Goal: Task Accomplishment & Management: Manage account settings

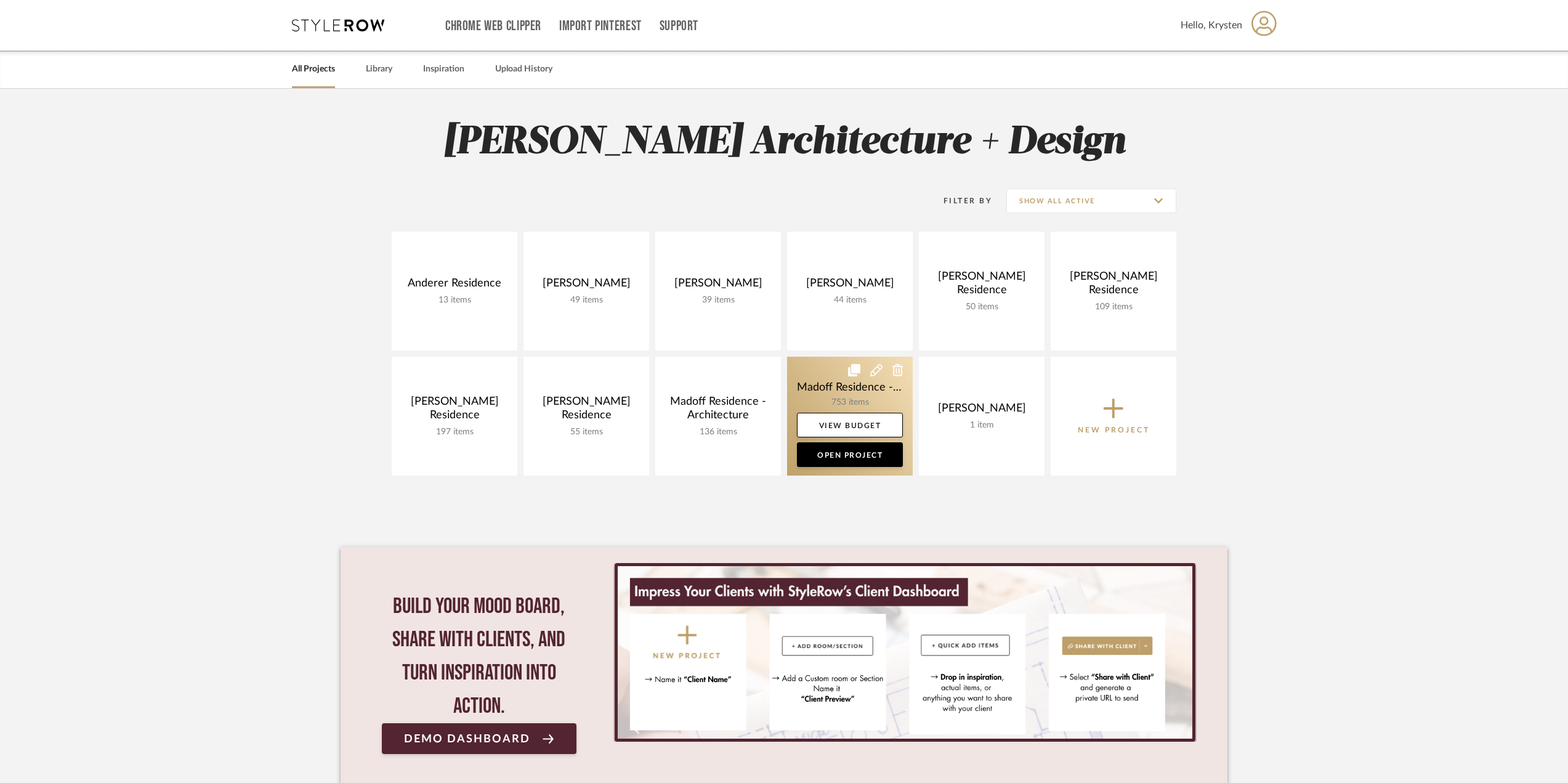
click at [828, 380] on link at bounding box center [850, 416] width 126 height 119
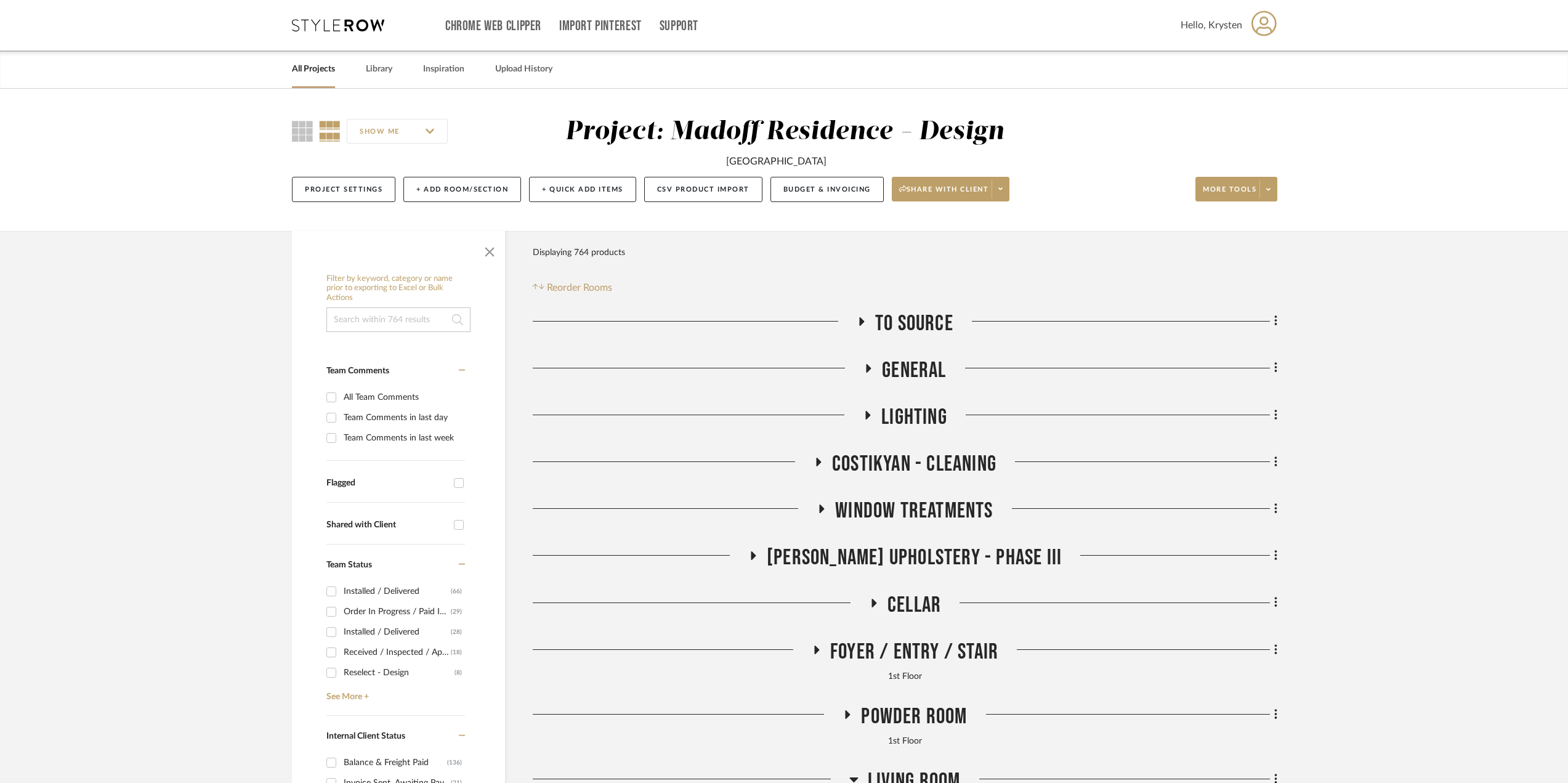
click at [924, 323] on span "To Source" at bounding box center [914, 323] width 78 height 27
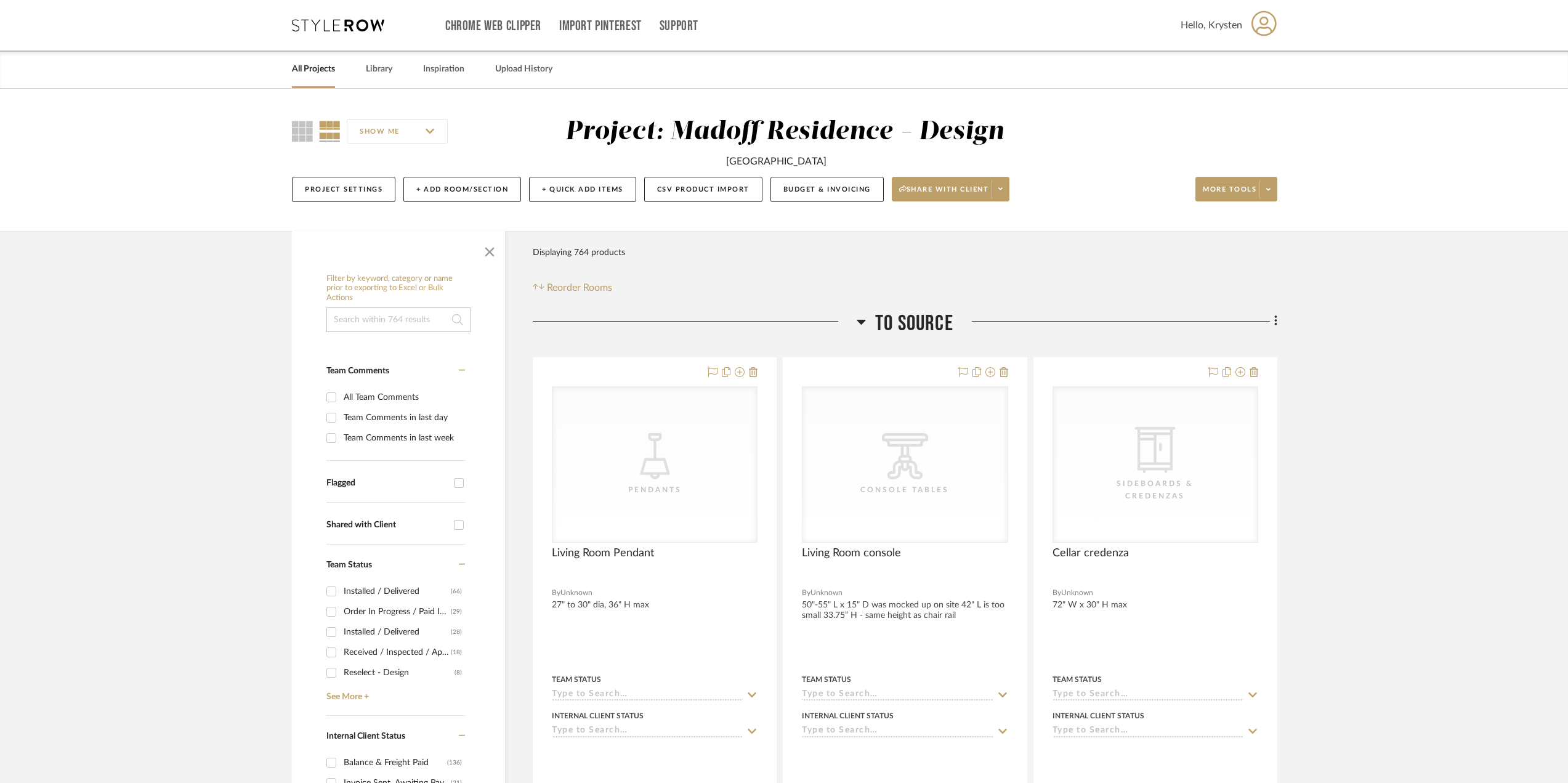
click at [924, 323] on span "To Source" at bounding box center [914, 323] width 78 height 27
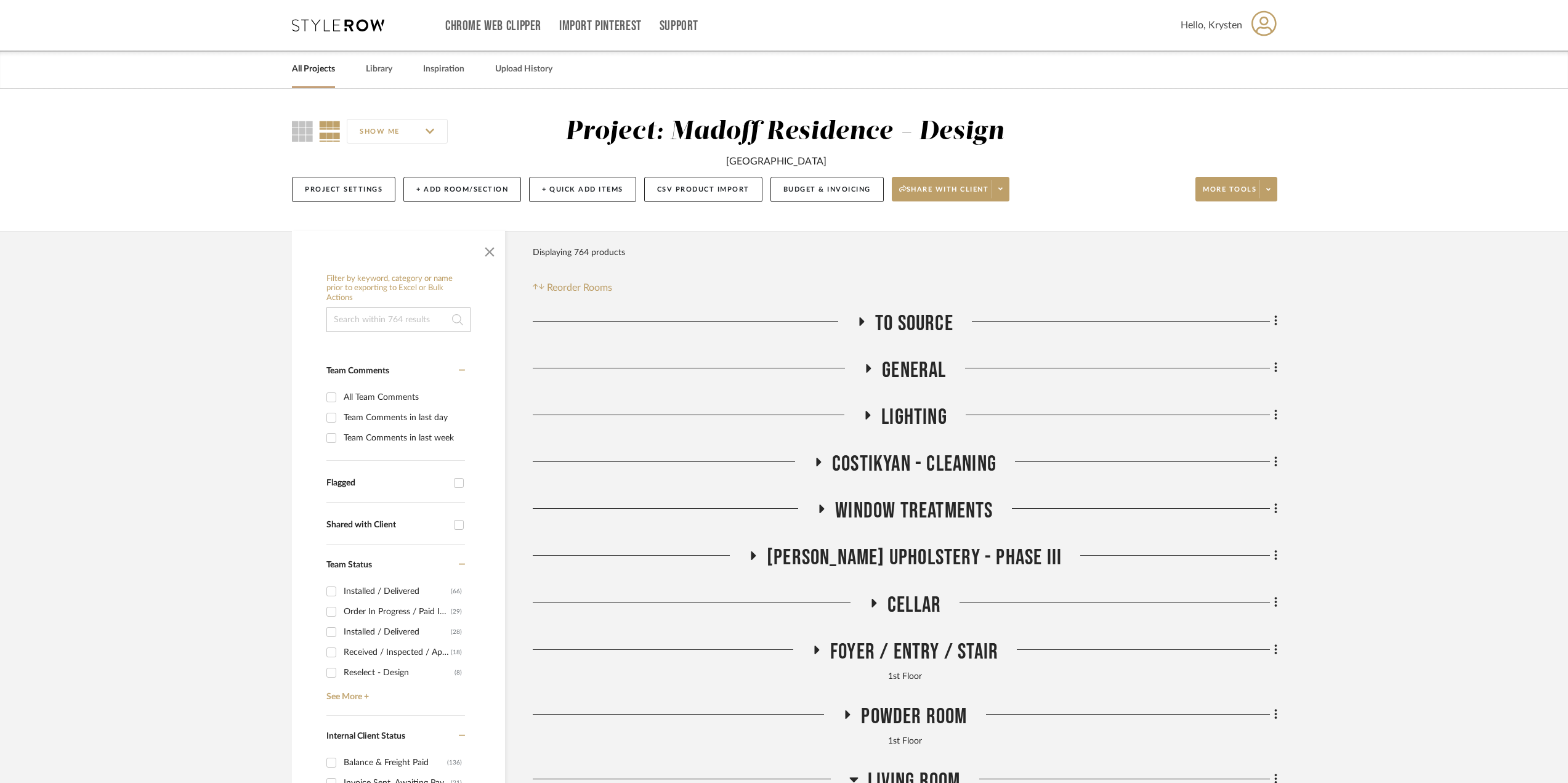
click at [922, 377] on span "General" at bounding box center [914, 370] width 64 height 27
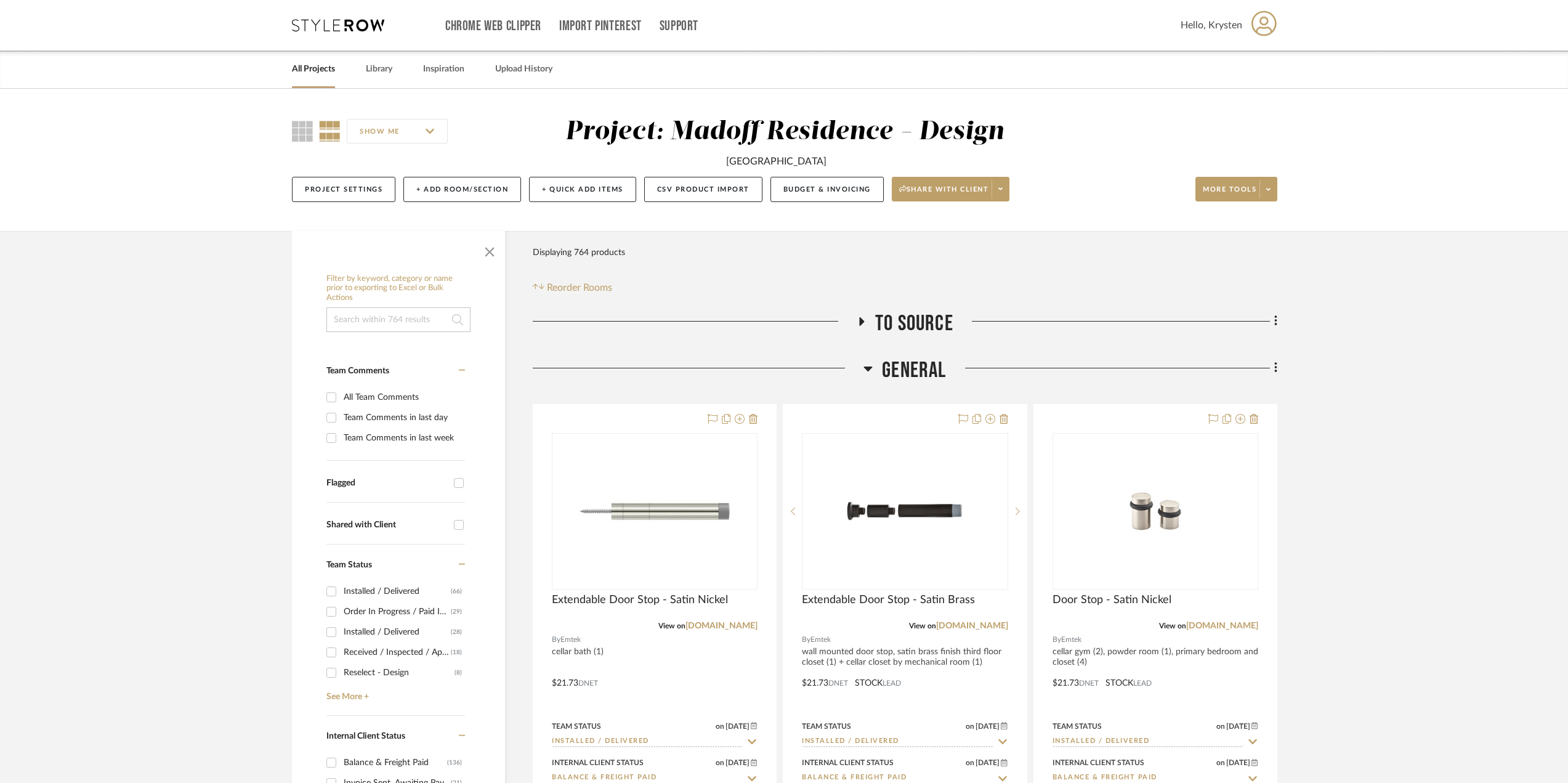
click at [922, 367] on span "General" at bounding box center [914, 370] width 64 height 27
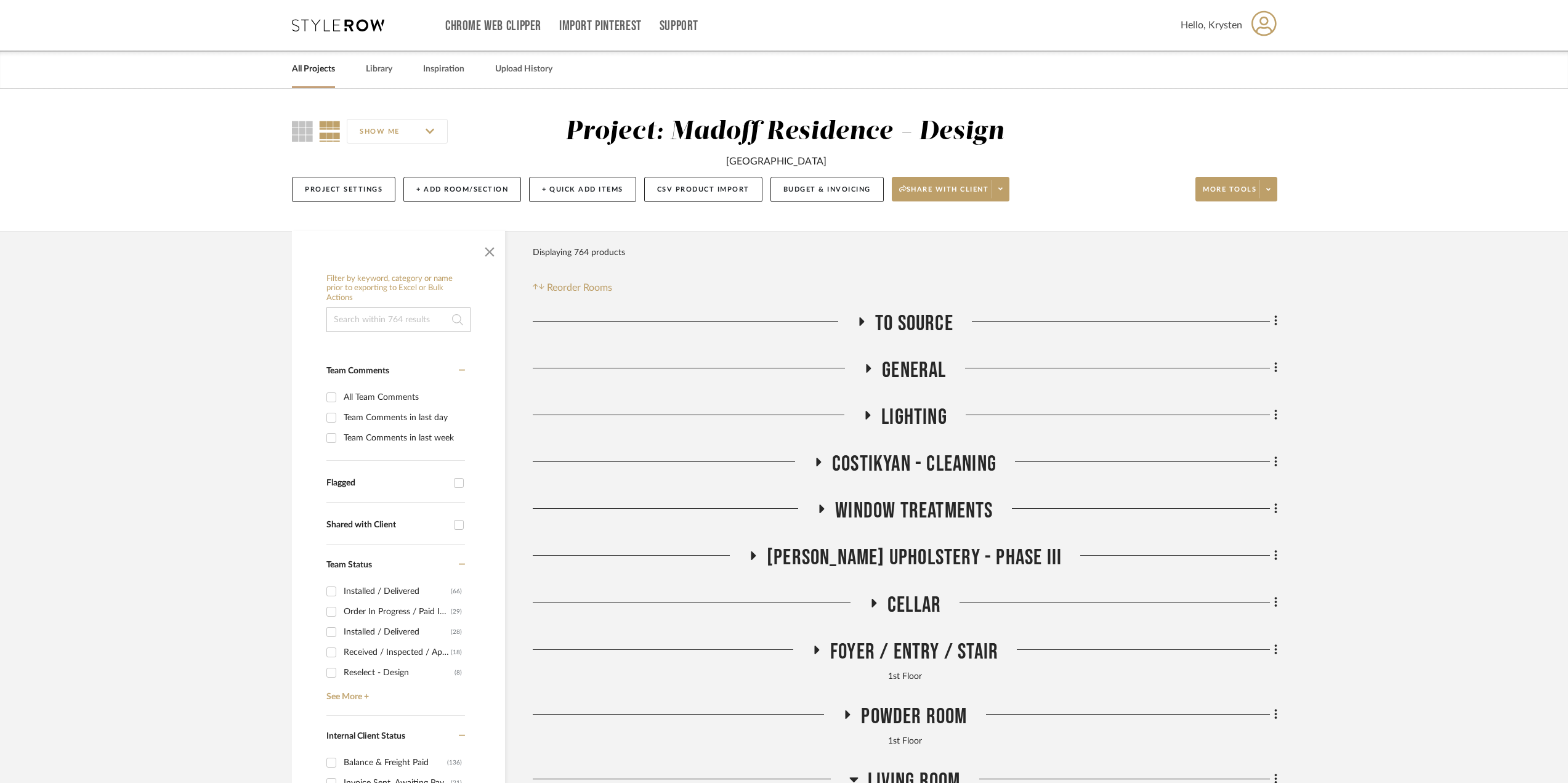
click at [919, 407] on span "Lighting" at bounding box center [914, 417] width 66 height 27
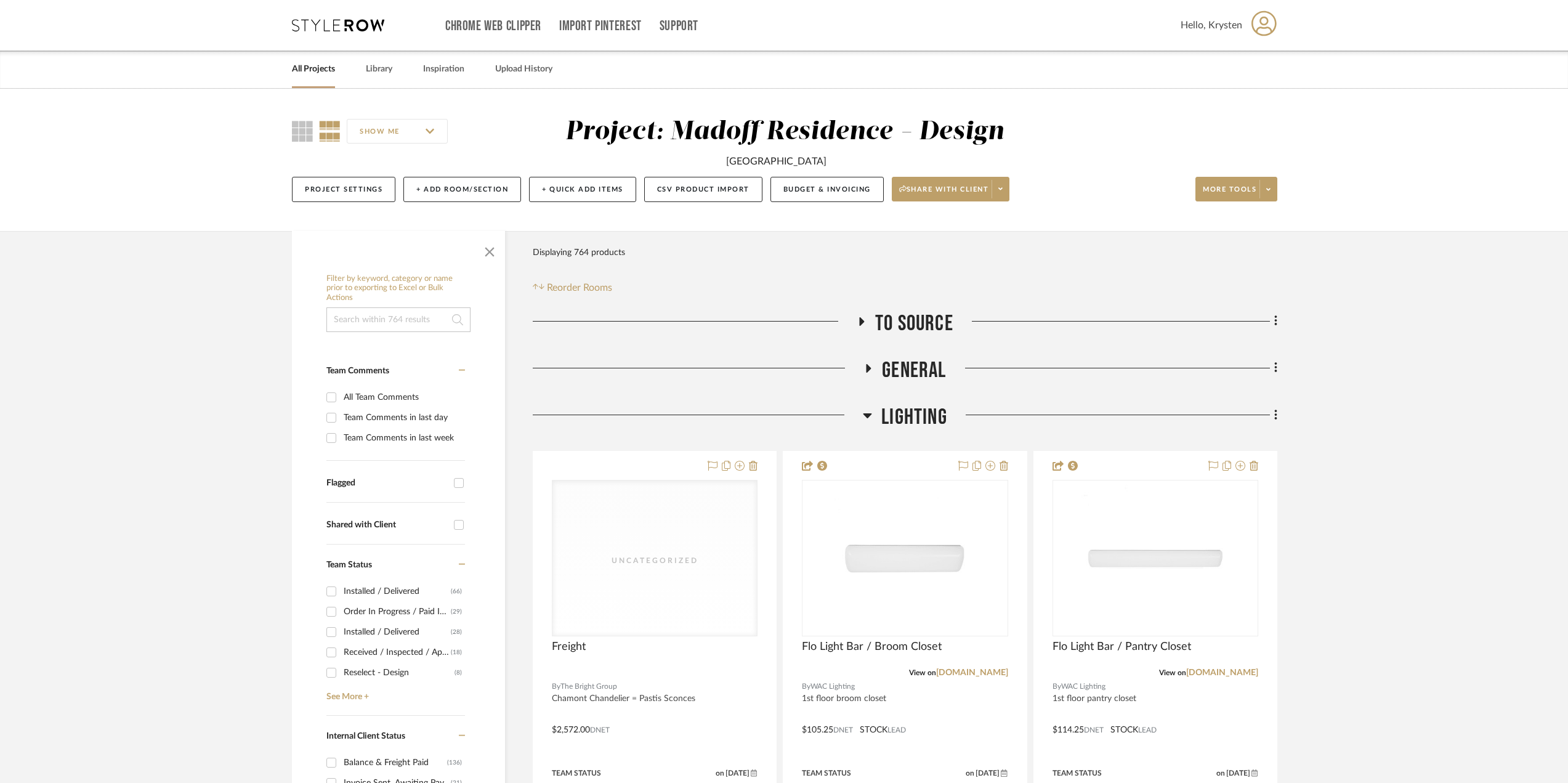
click at [939, 320] on span "To Source" at bounding box center [914, 323] width 78 height 27
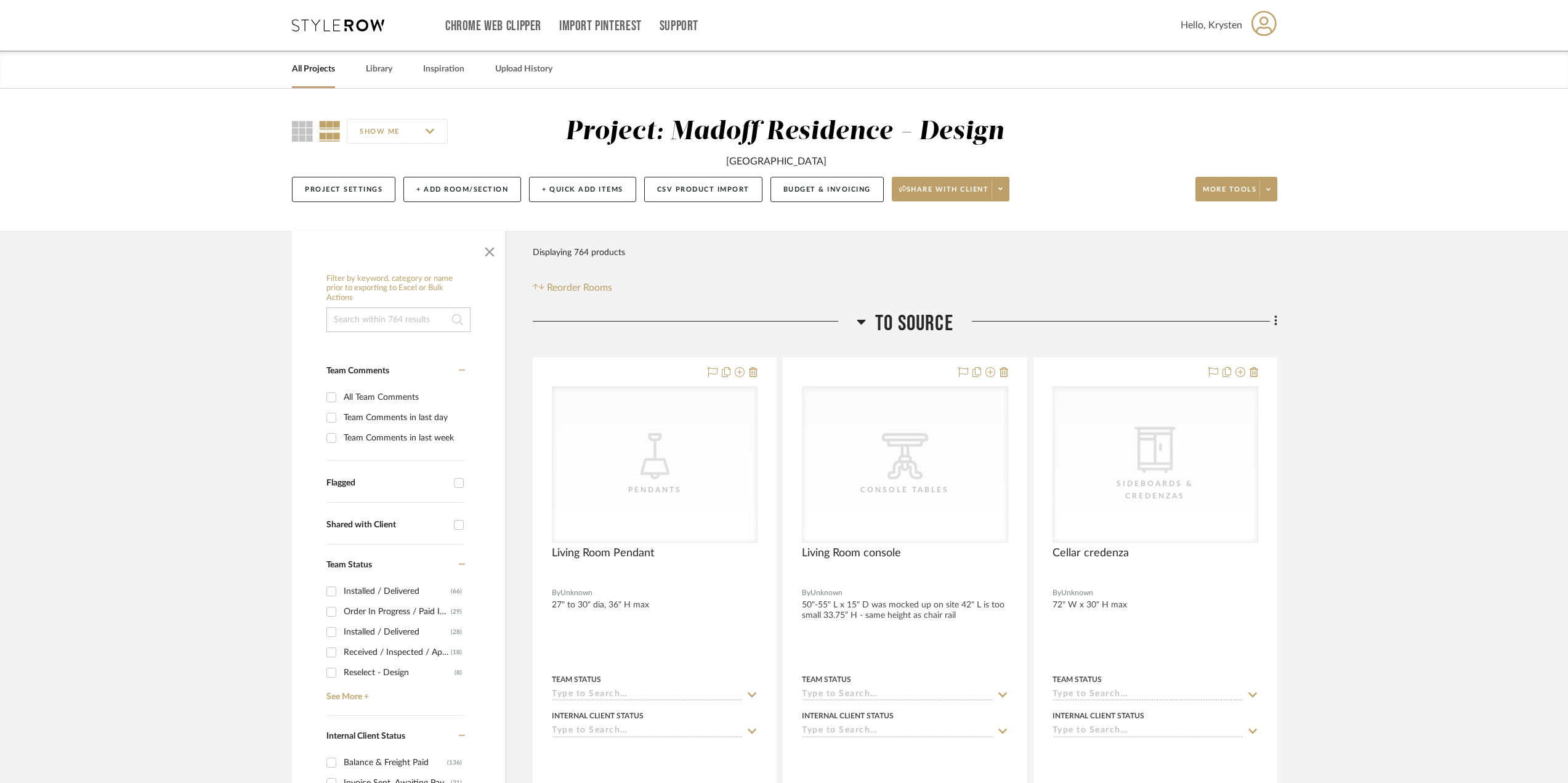
click at [939, 320] on span "To Source" at bounding box center [914, 323] width 78 height 27
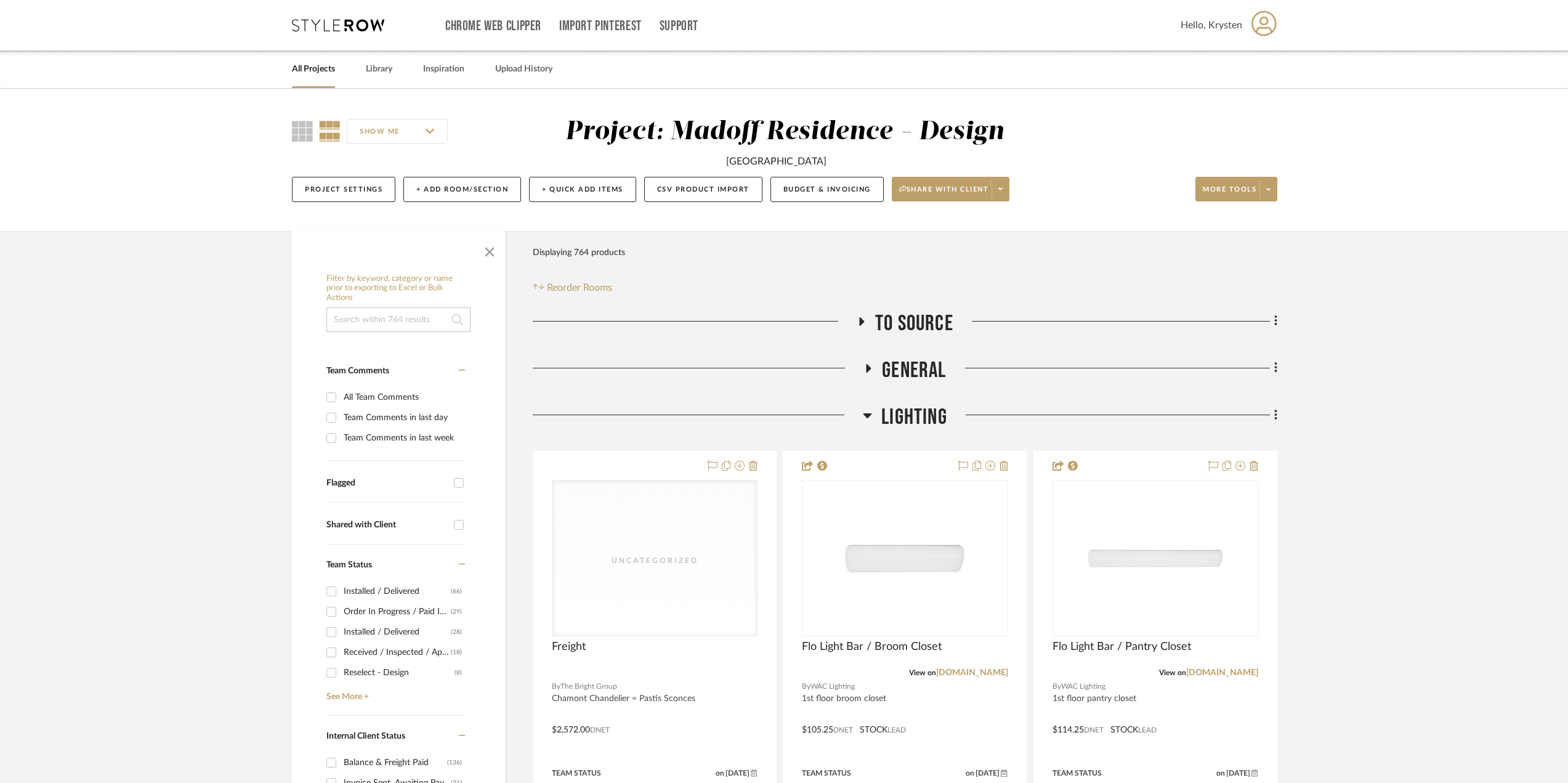
click at [924, 416] on span "Lighting" at bounding box center [914, 417] width 66 height 27
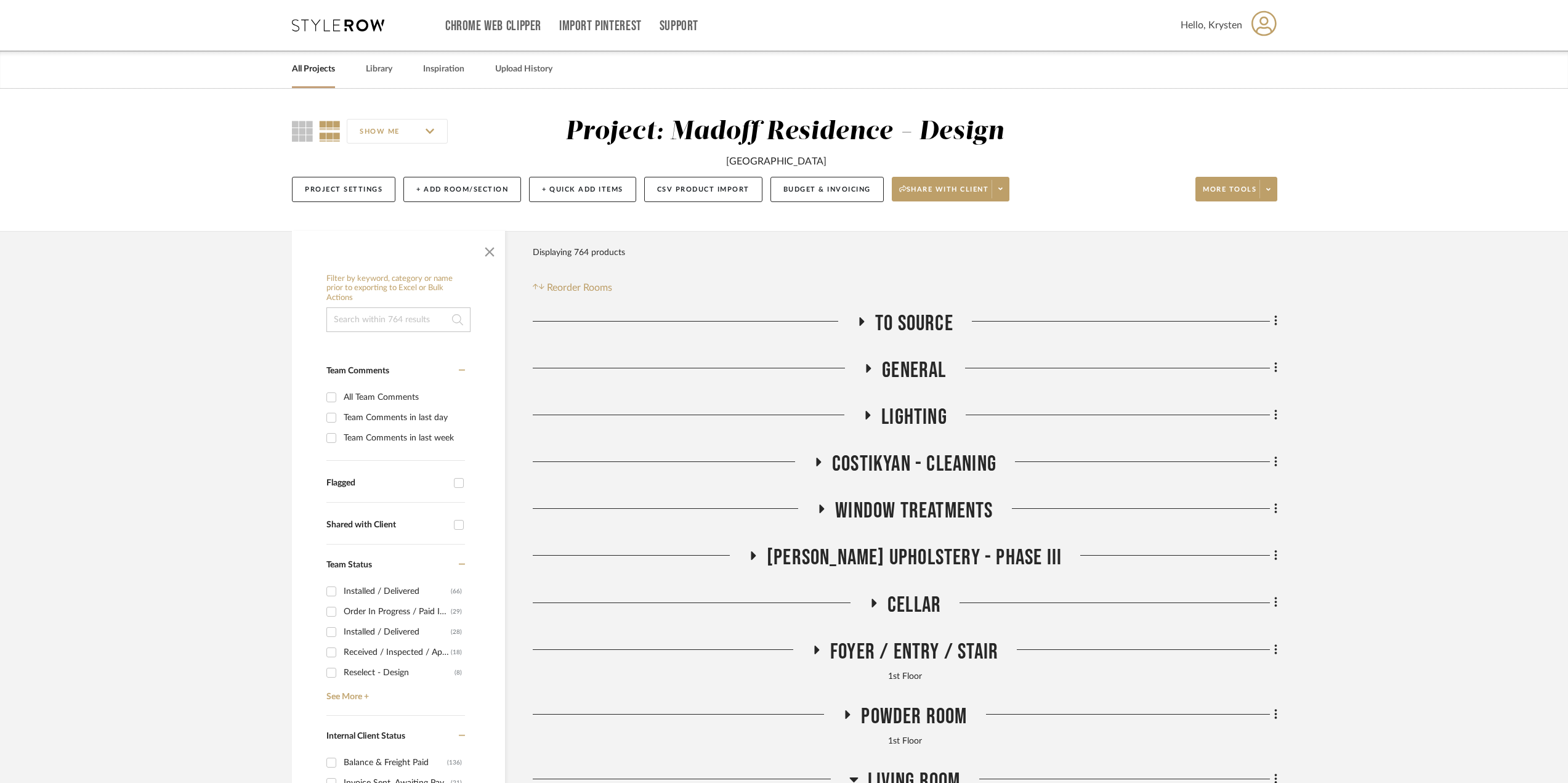
click at [908, 451] on span "Costikyan - Cleaning" at bounding box center [914, 464] width 164 height 27
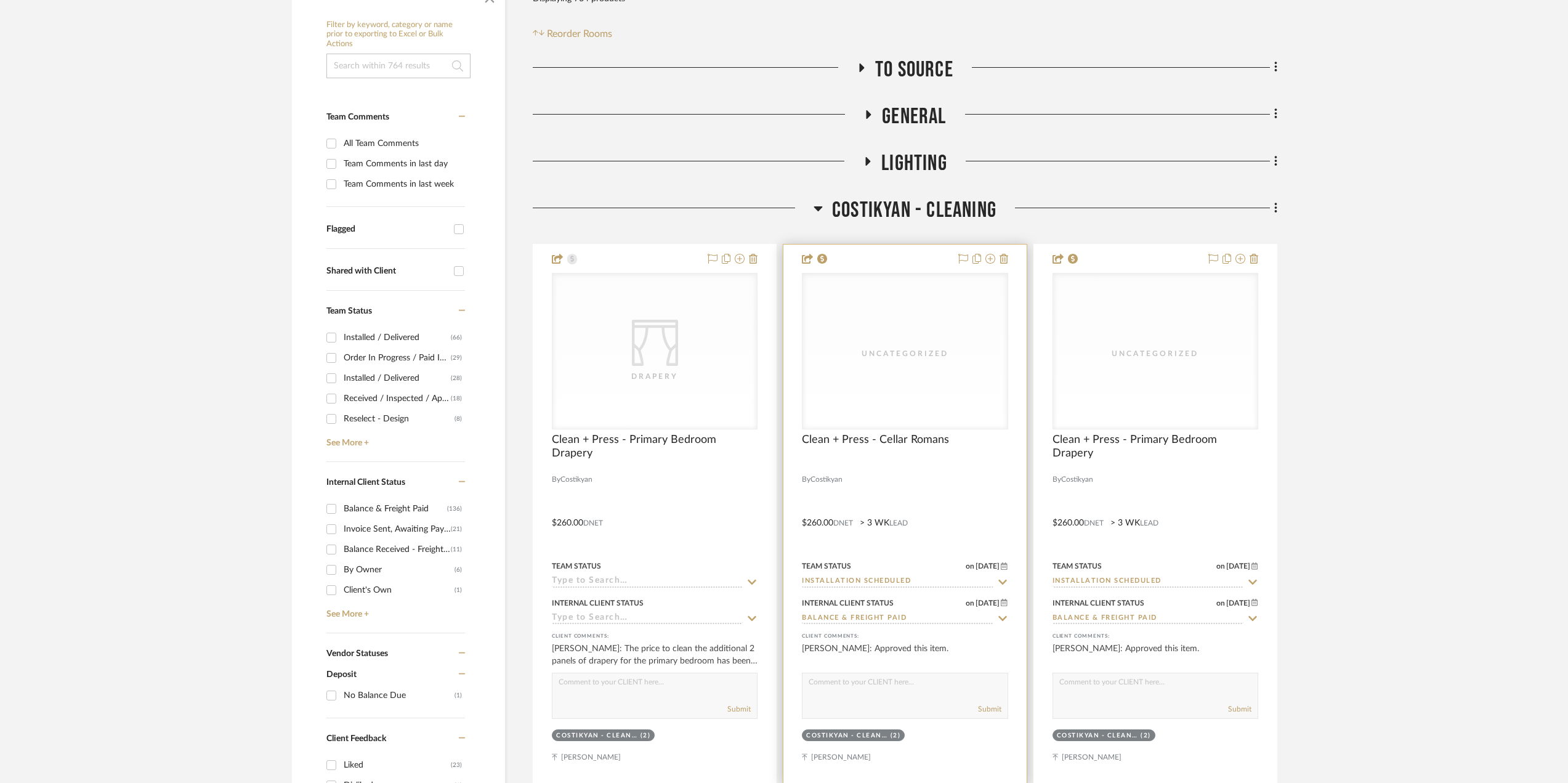
scroll to position [308, 0]
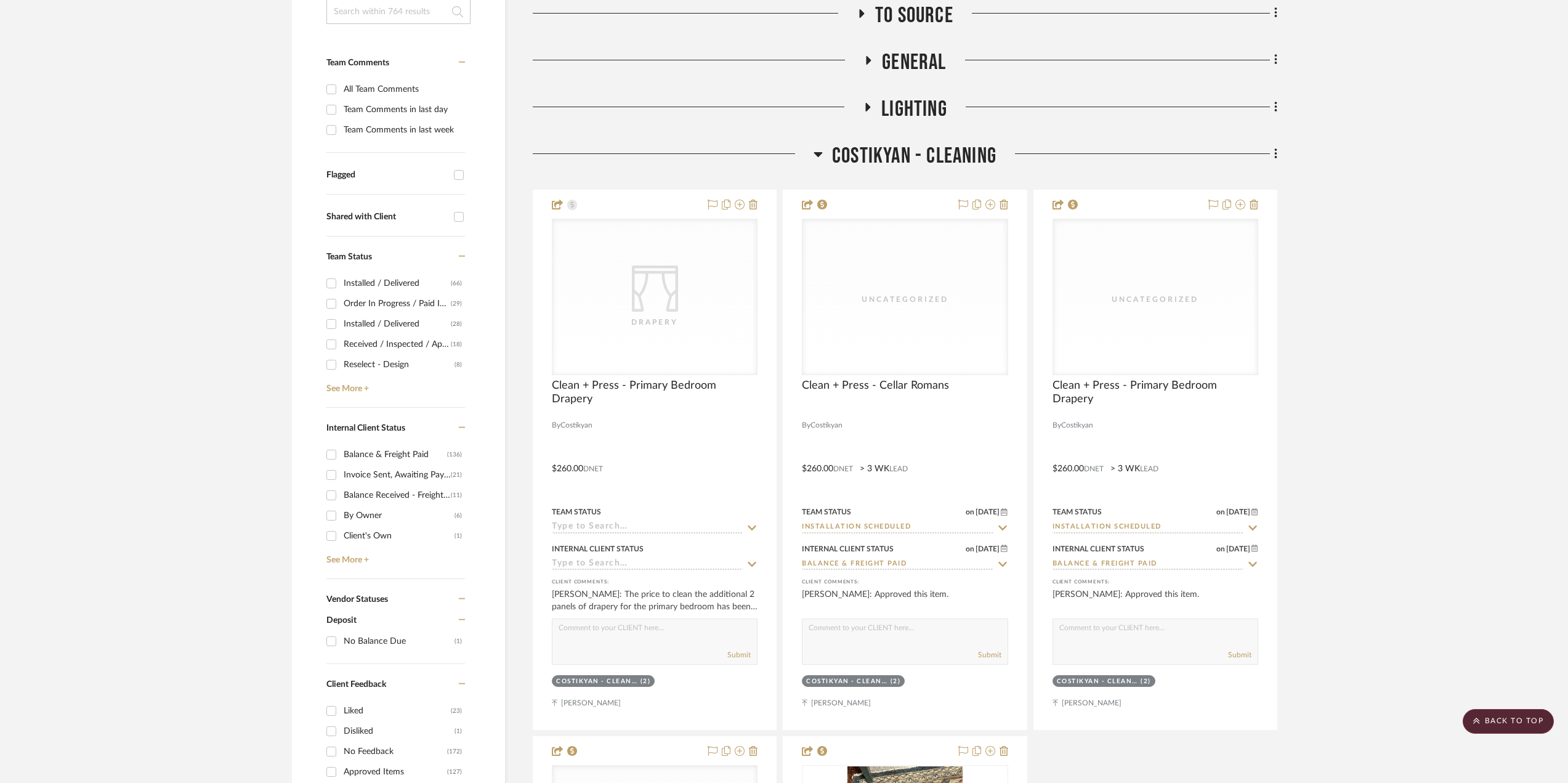
click at [838, 160] on span "Costikyan - Cleaning" at bounding box center [914, 156] width 164 height 27
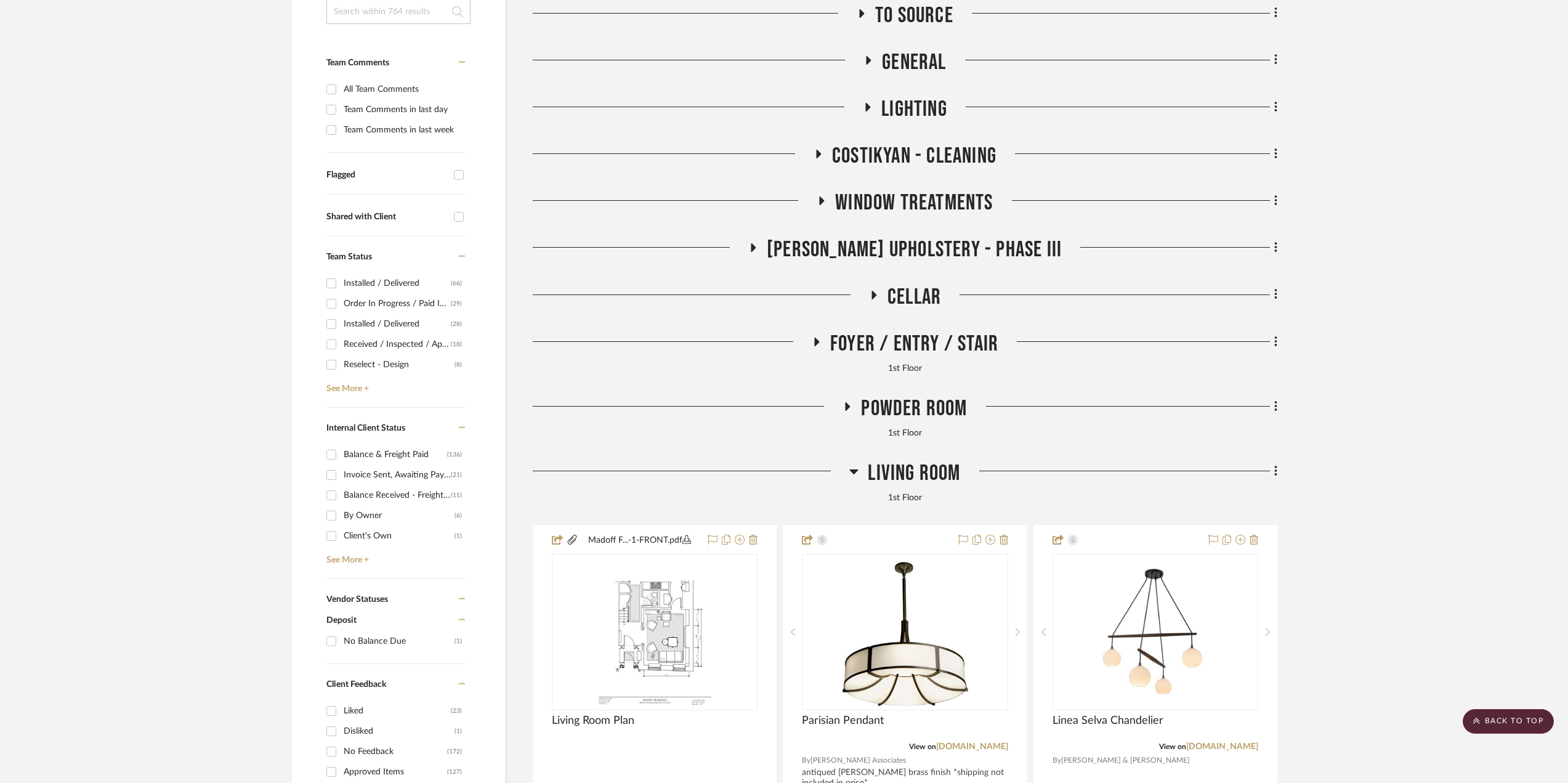
click at [886, 202] on span "Window Treatments" at bounding box center [914, 202] width 158 height 27
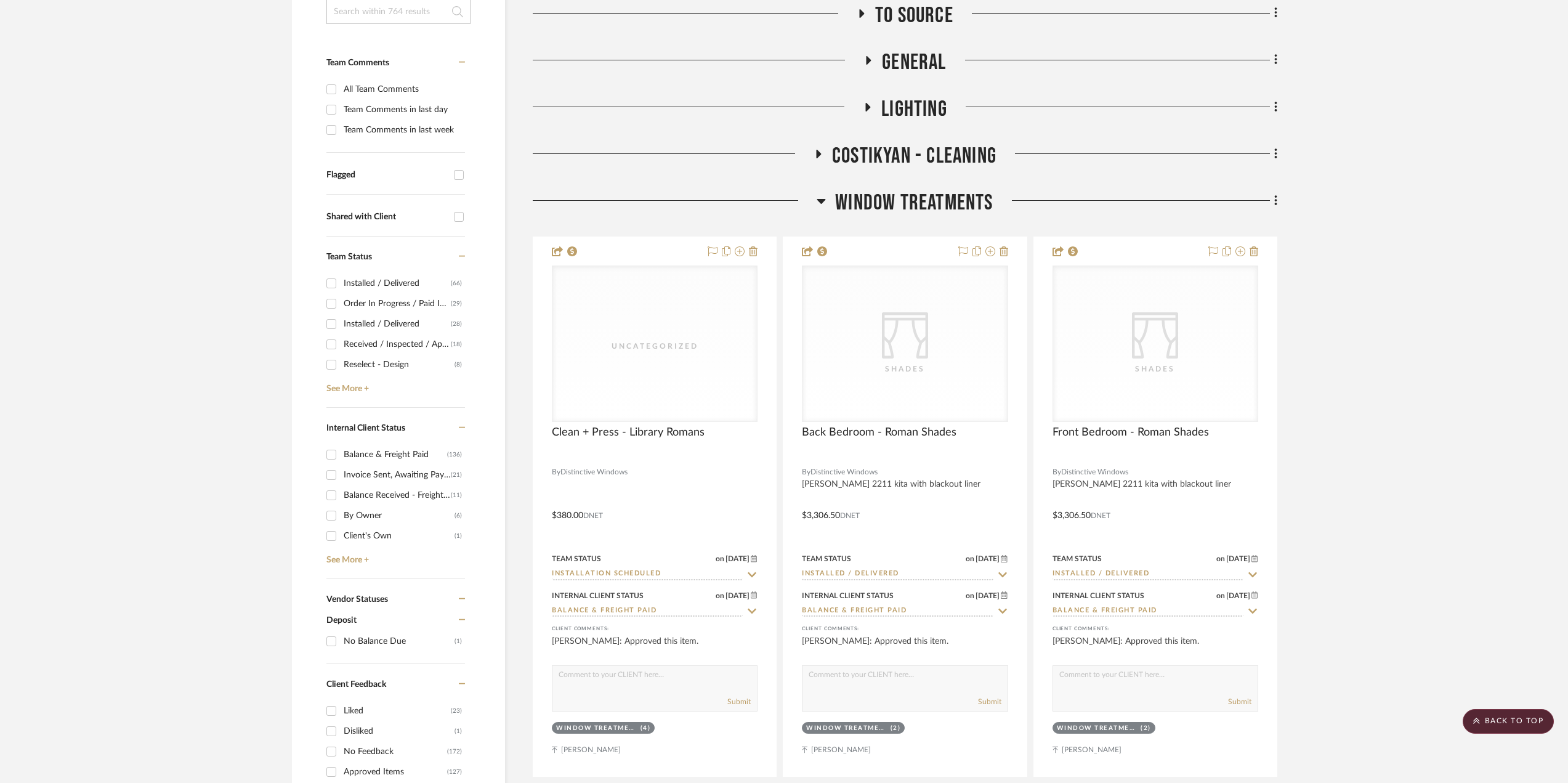
click at [886, 202] on span "Window Treatments" at bounding box center [914, 202] width 158 height 27
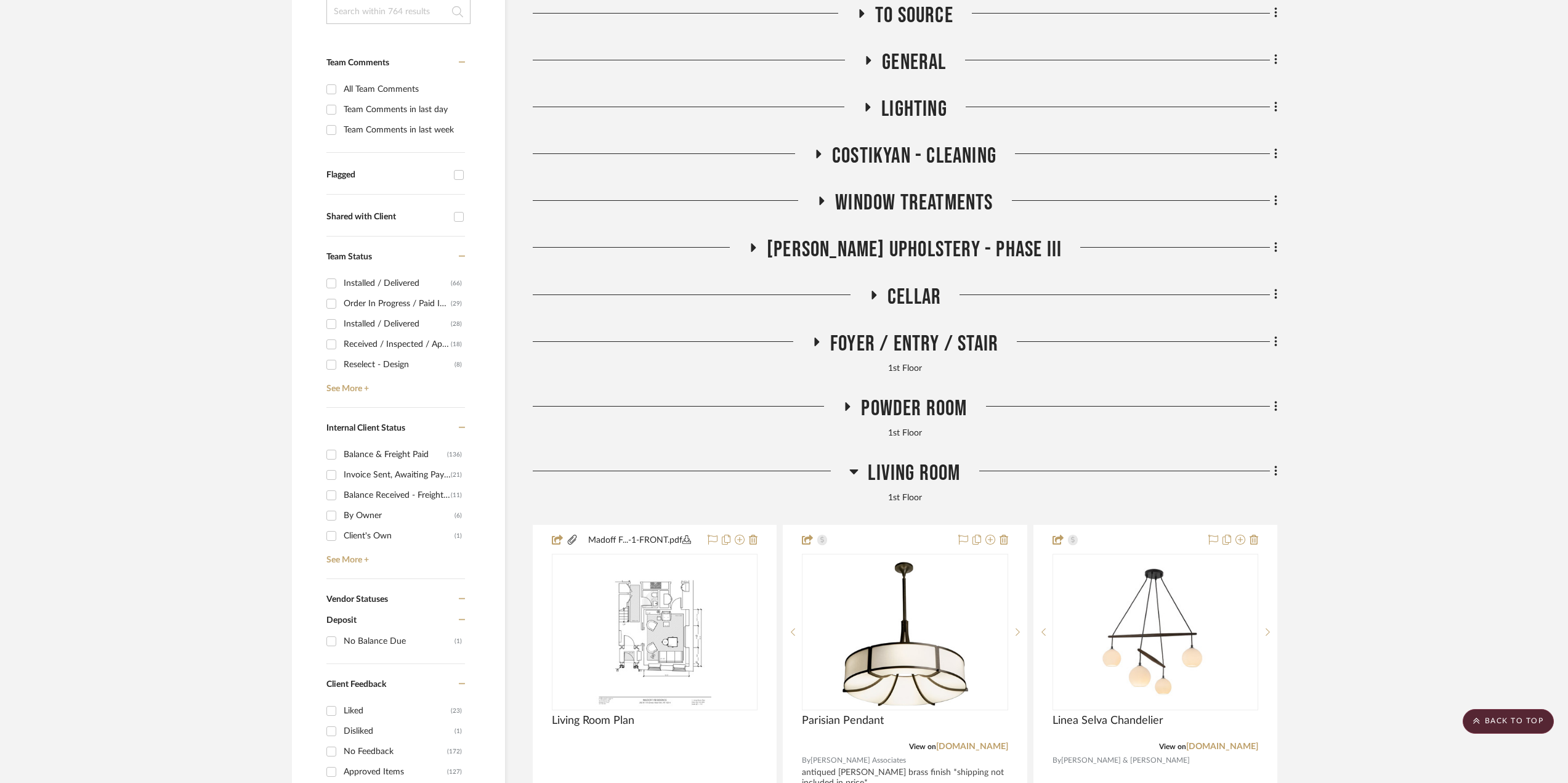
click at [896, 252] on span "Walter's Upholstery - Phase III" at bounding box center [914, 249] width 295 height 27
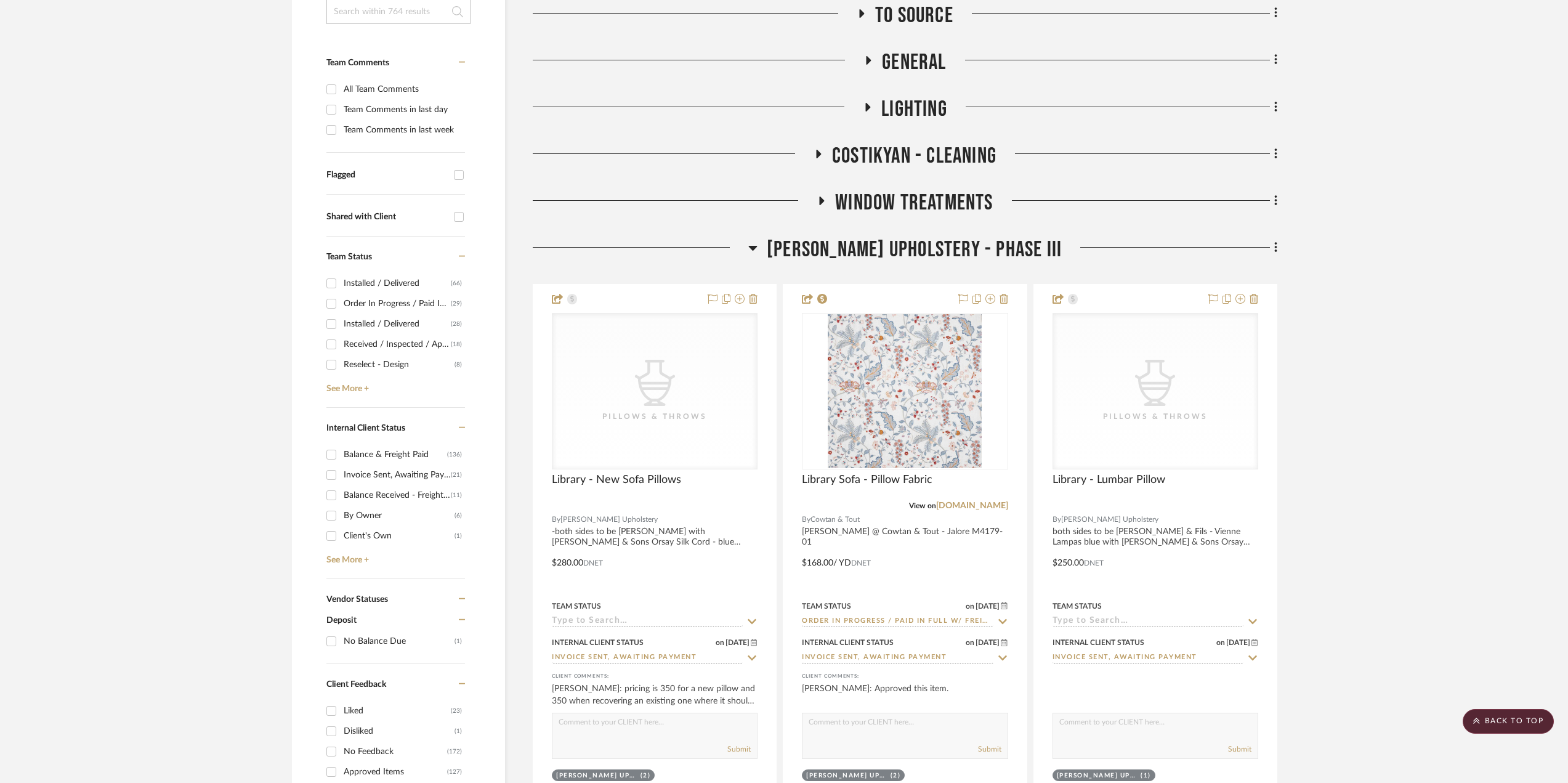
click at [898, 249] on span "Walter's Upholstery - Phase III" at bounding box center [914, 249] width 295 height 27
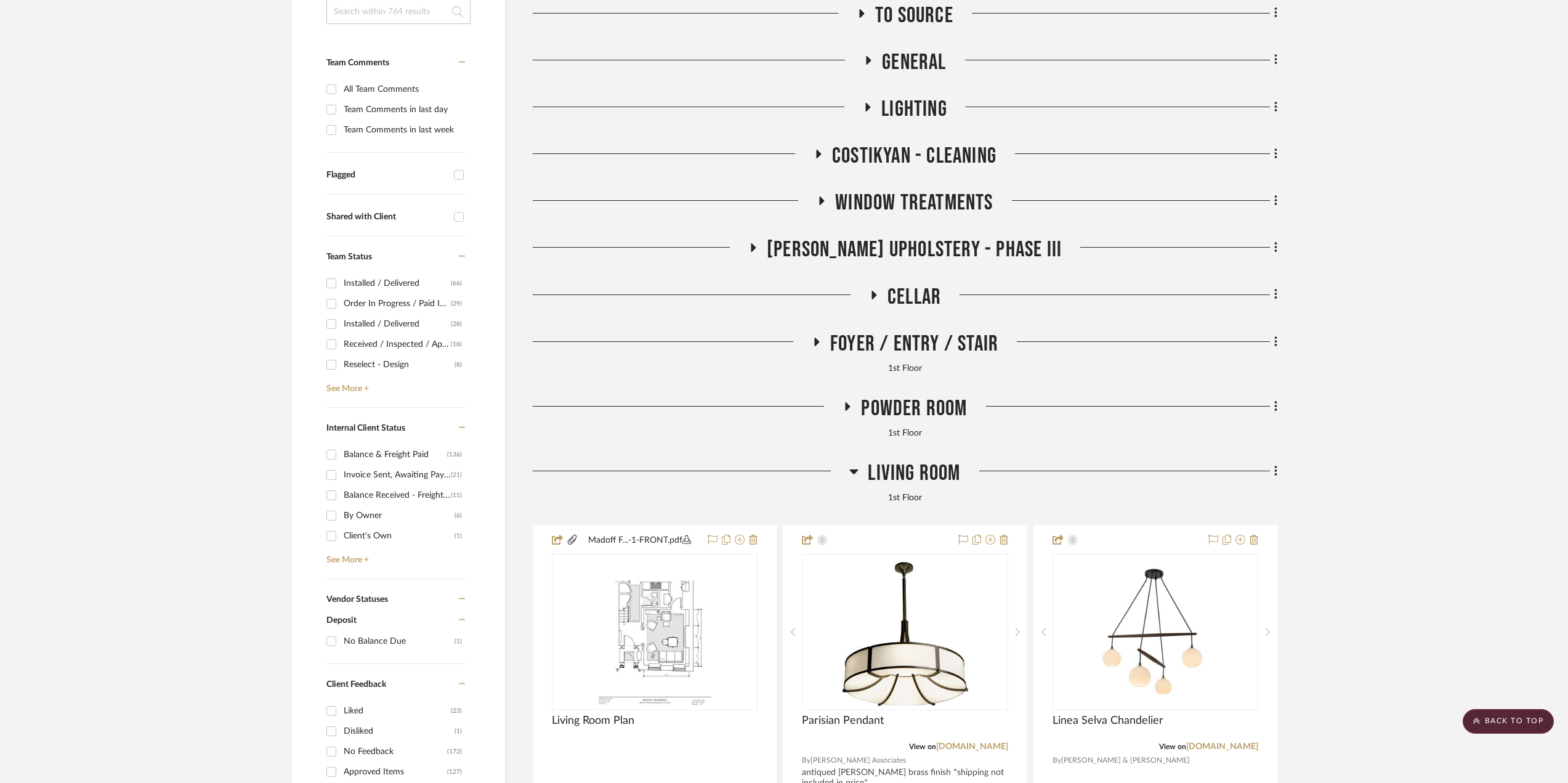
click at [896, 287] on span "Cellar" at bounding box center [914, 297] width 53 height 27
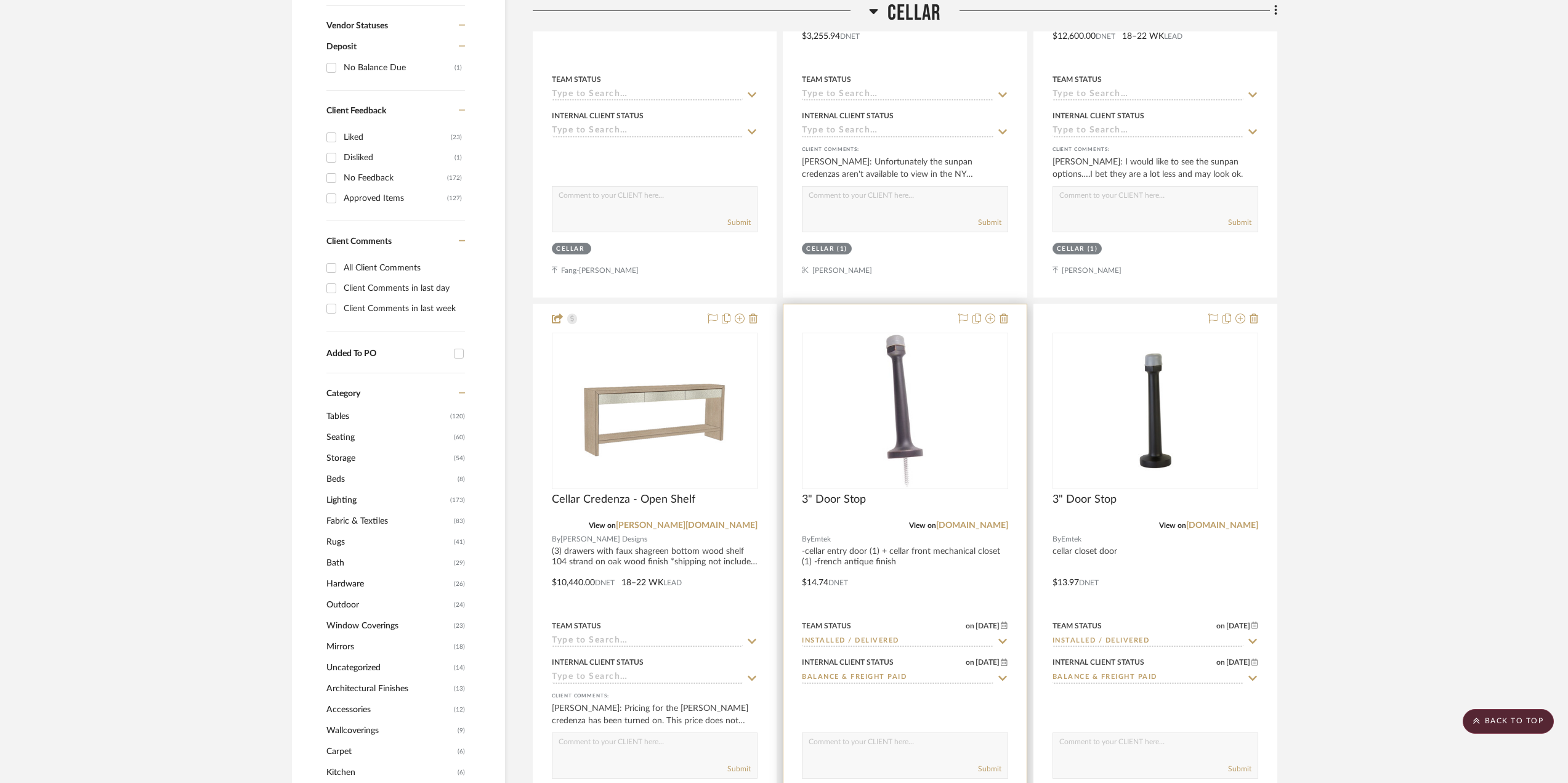
scroll to position [863, 0]
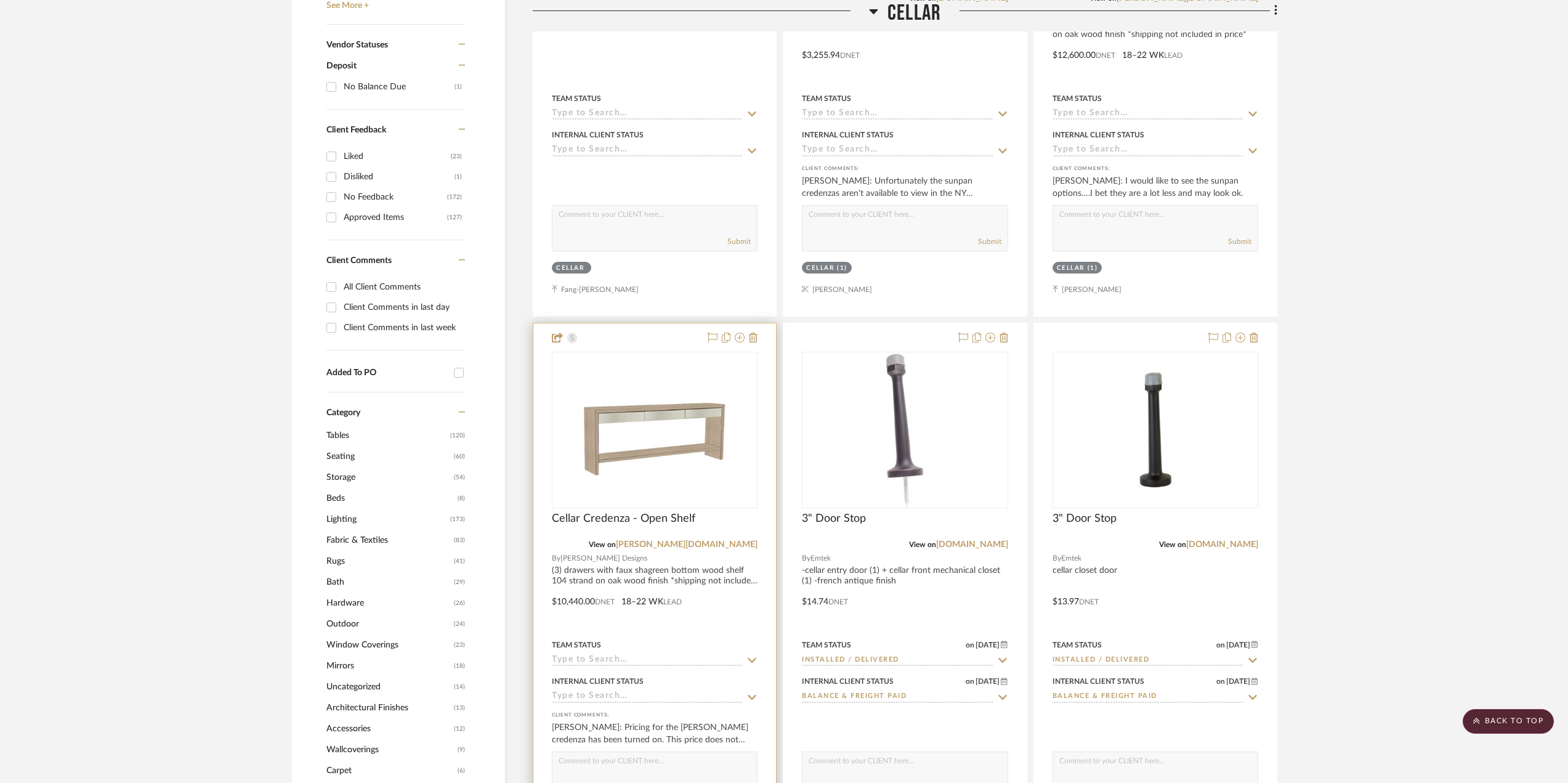
click at [736, 569] on div at bounding box center [654, 593] width 243 height 540
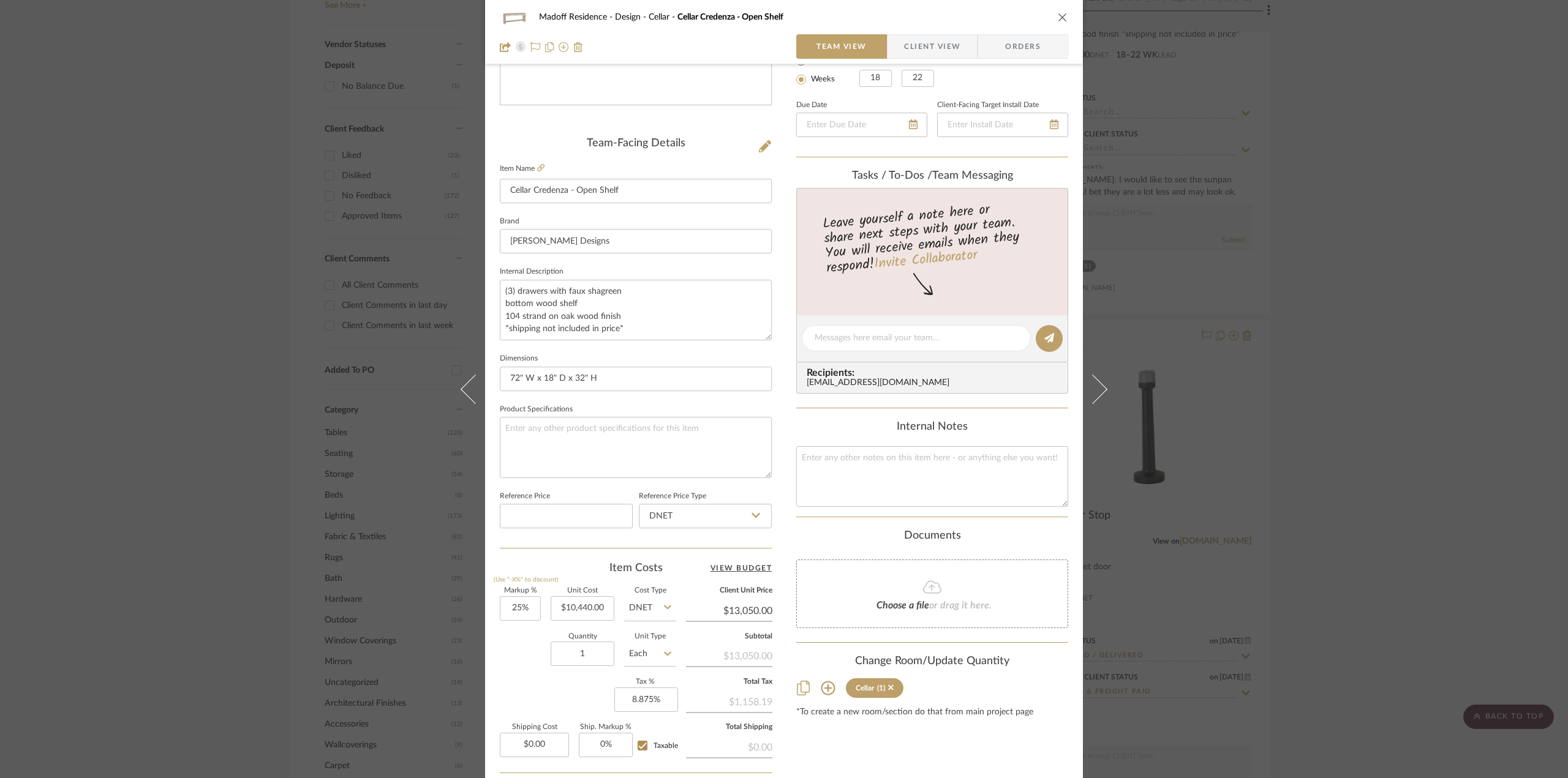
scroll to position [359, 0]
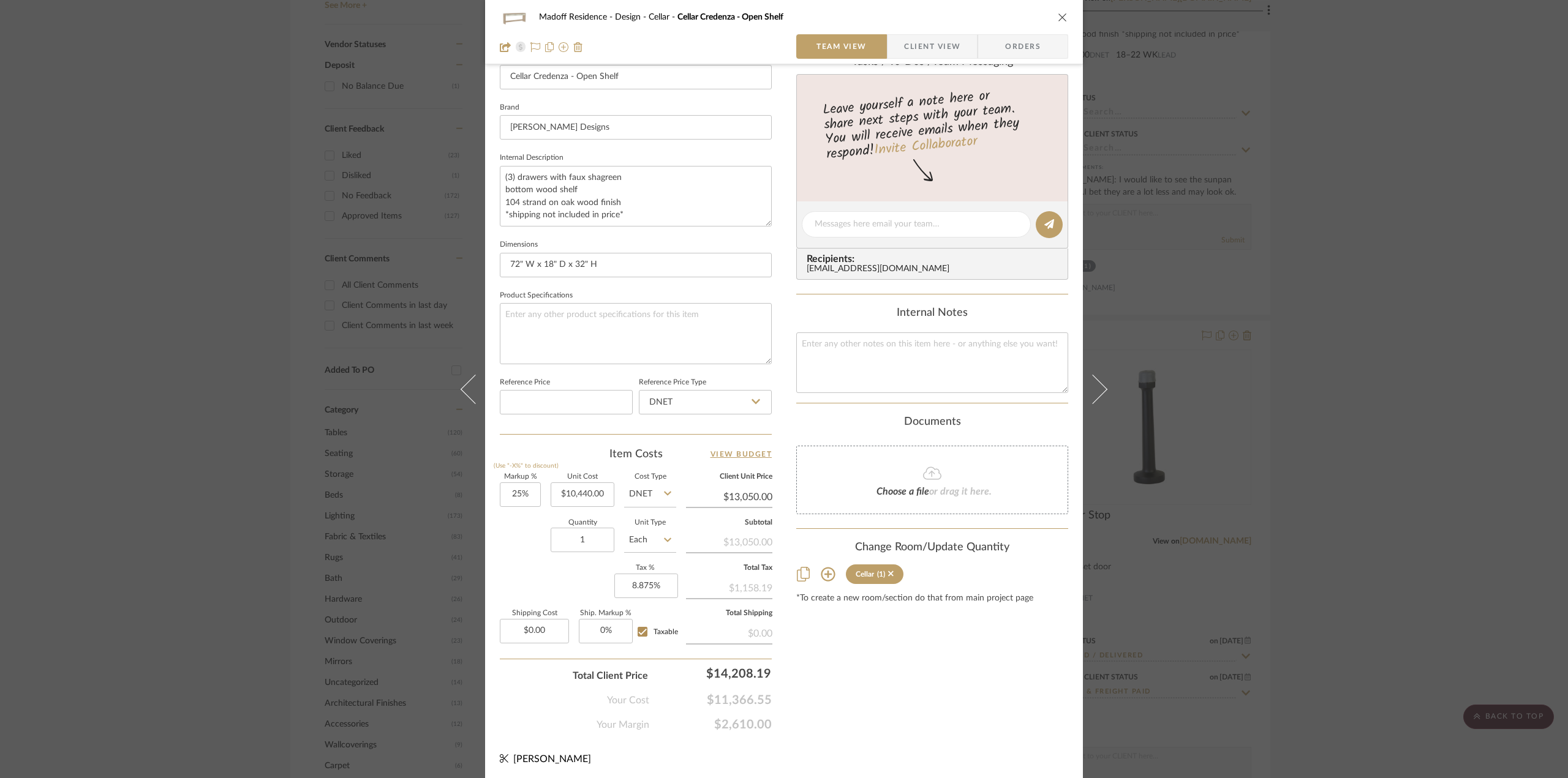
click at [1461, 581] on div "Madoff Residence - Design Cellar Cellar Credenza - Open Shelf Team View Client …" at bounding box center [784, 389] width 1568 height 778
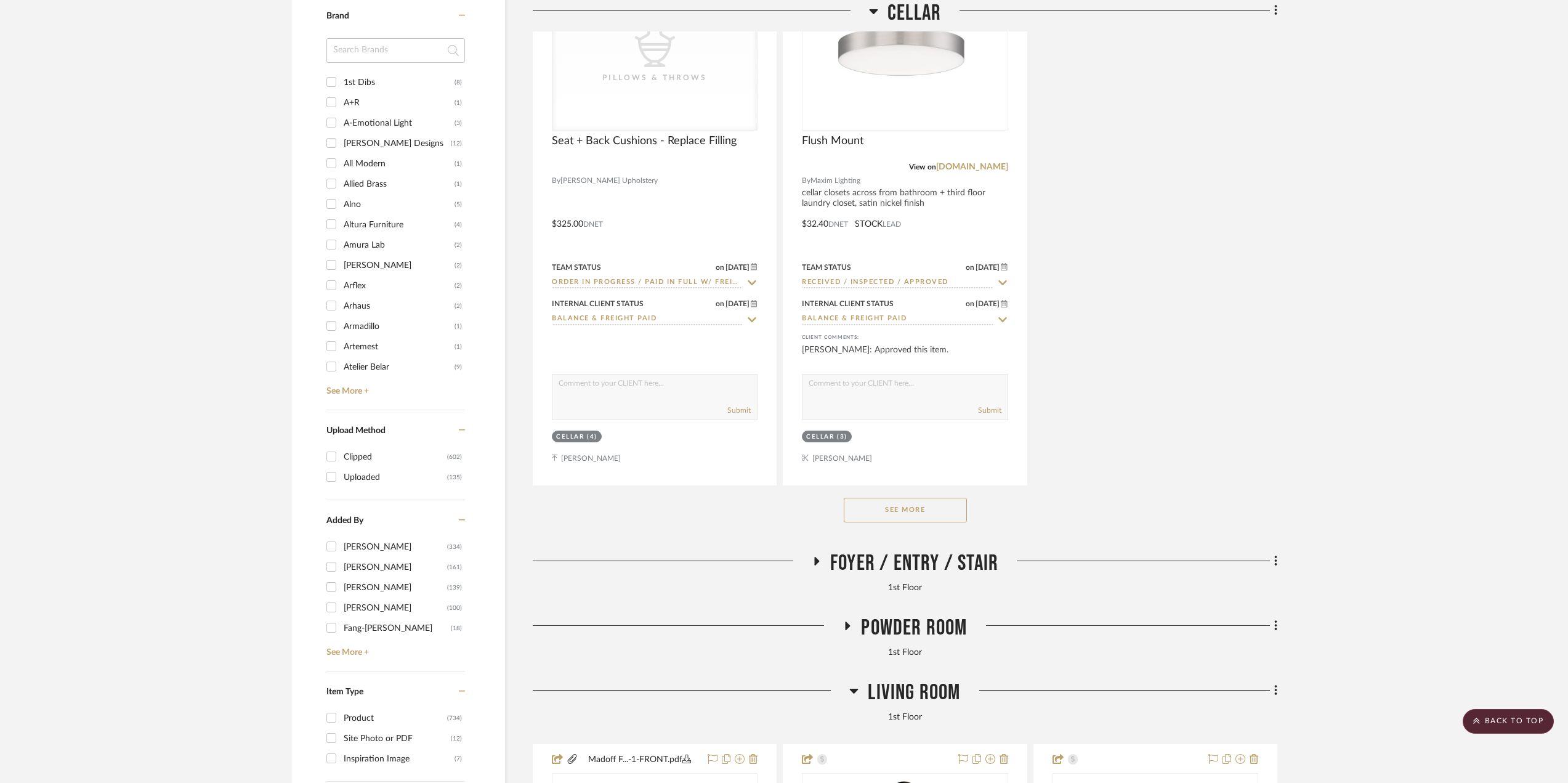
click at [873, 558] on span "Foyer / Entry / Stair" at bounding box center [914, 563] width 168 height 27
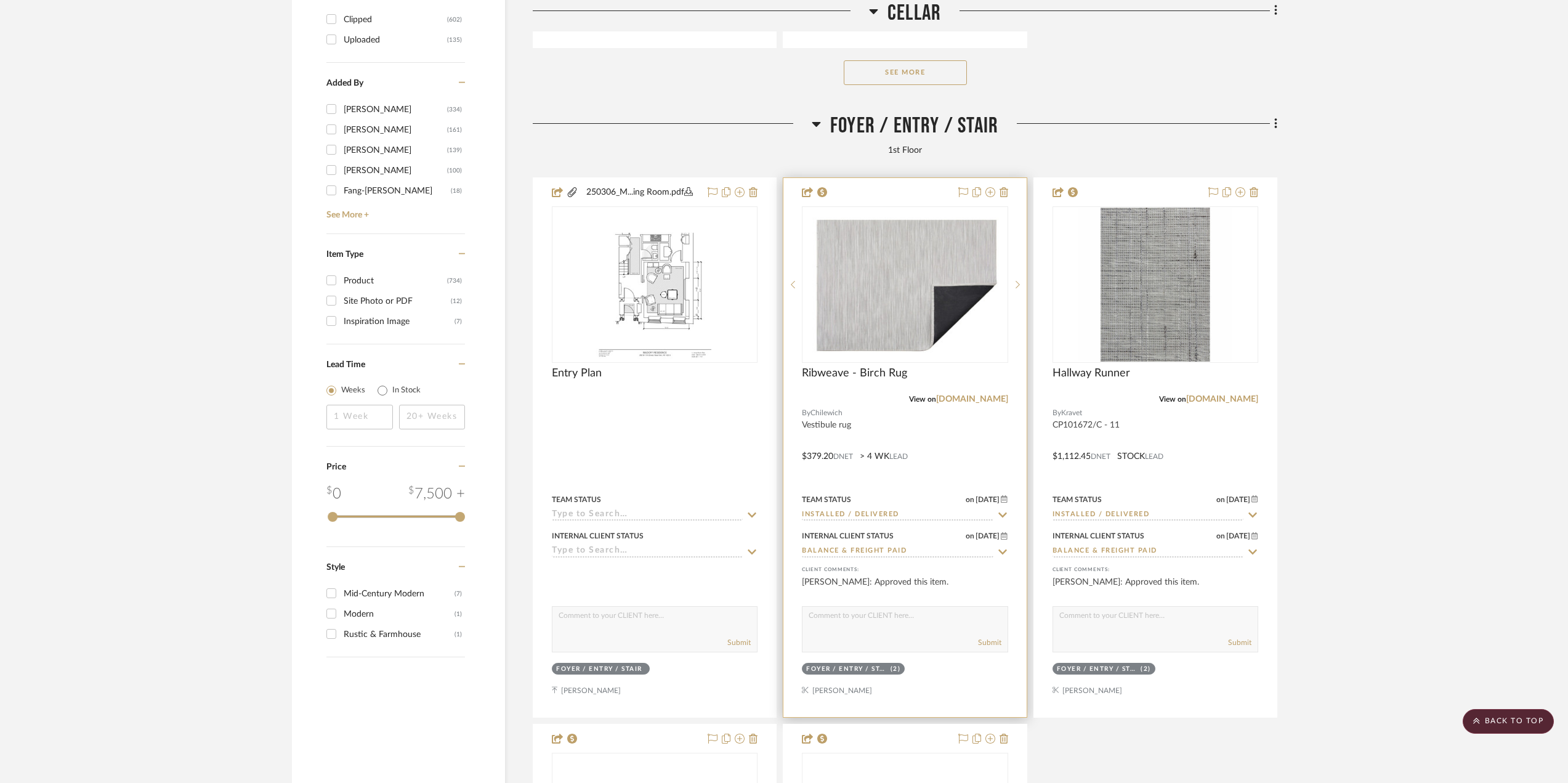
scroll to position [2280, 0]
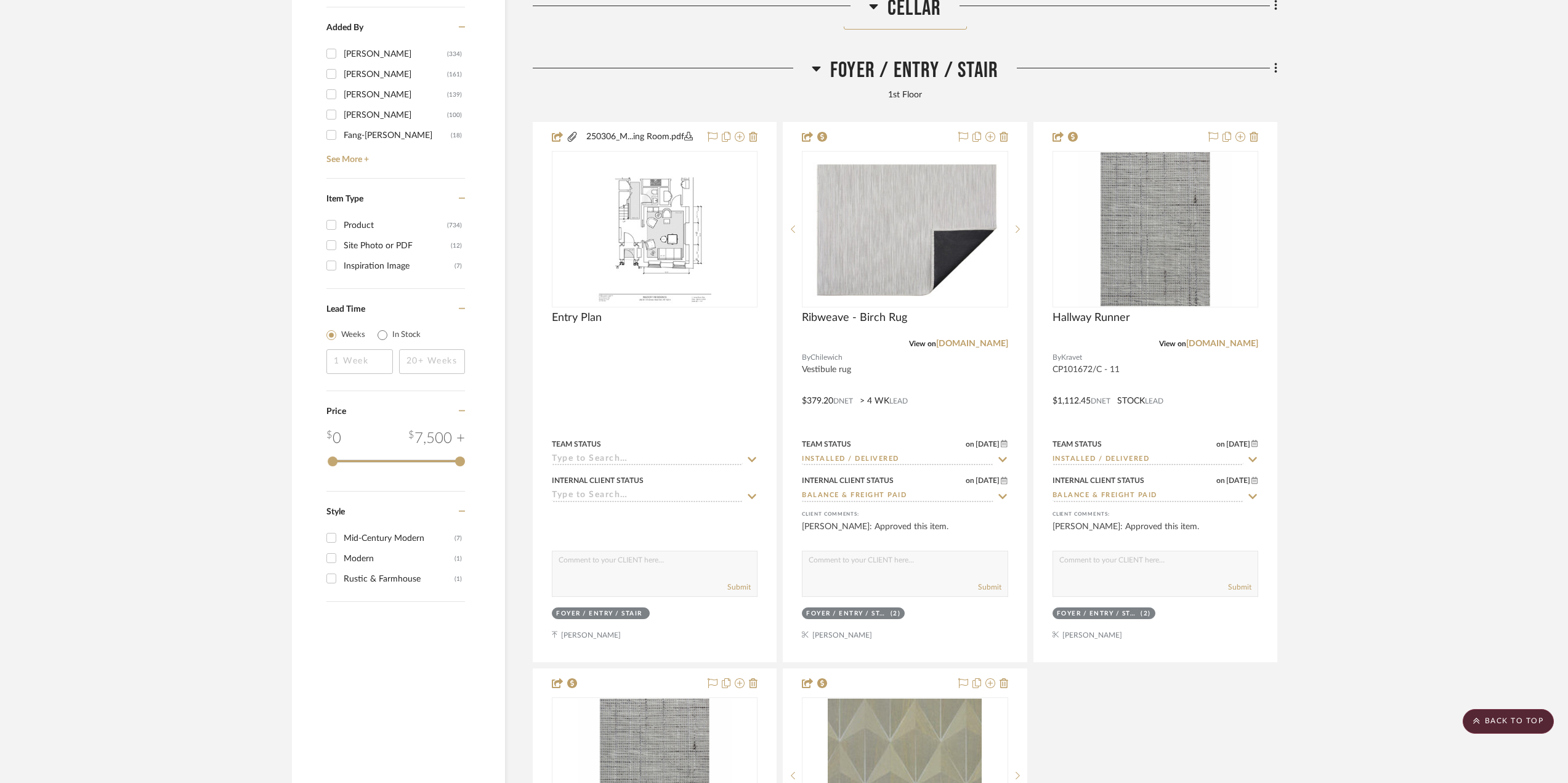
click at [860, 84] on h3 "Foyer / Entry / Stair" at bounding box center [904, 71] width 186 height 27
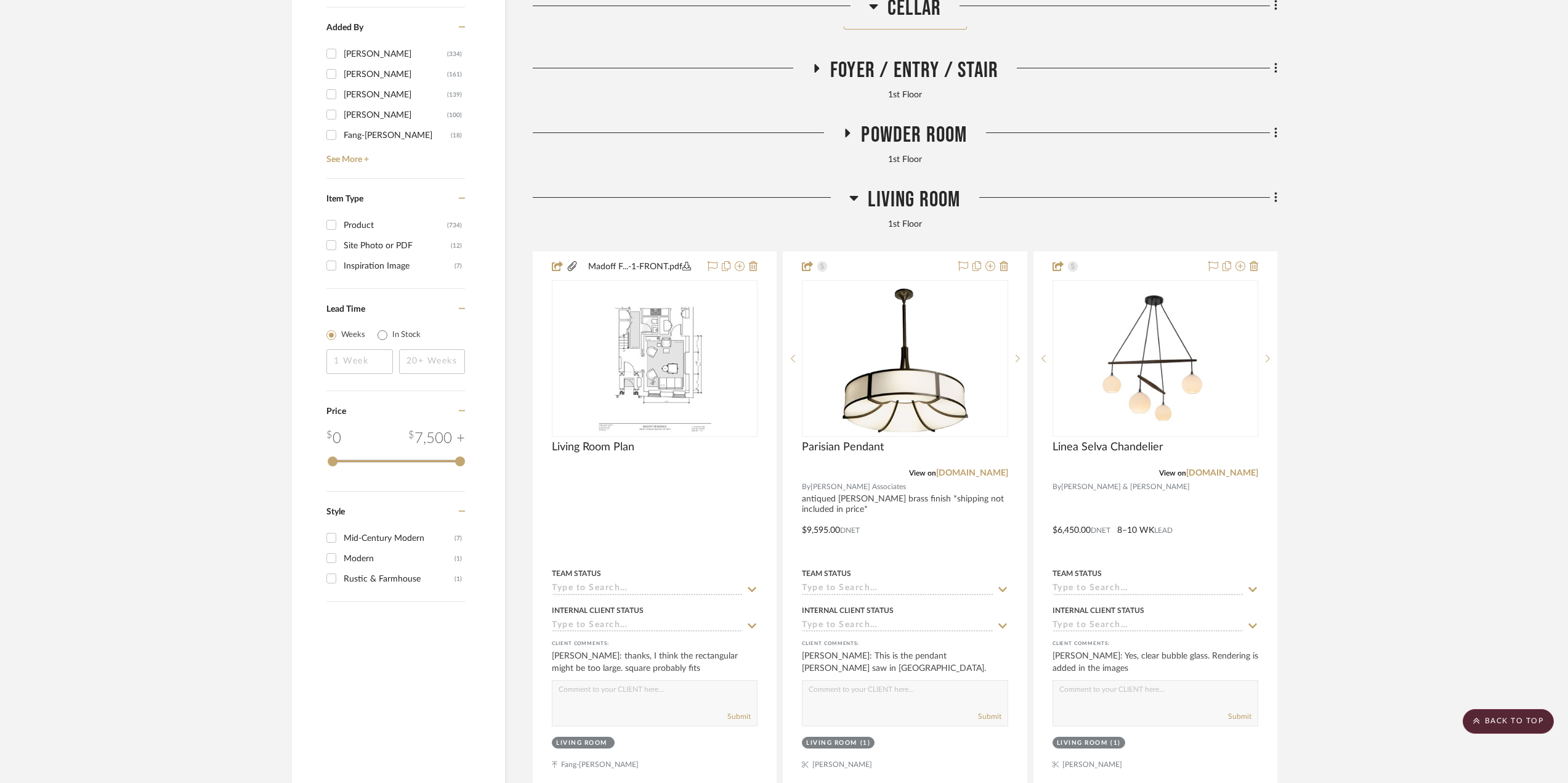
click at [877, 142] on span "Powder Room" at bounding box center [914, 135] width 106 height 27
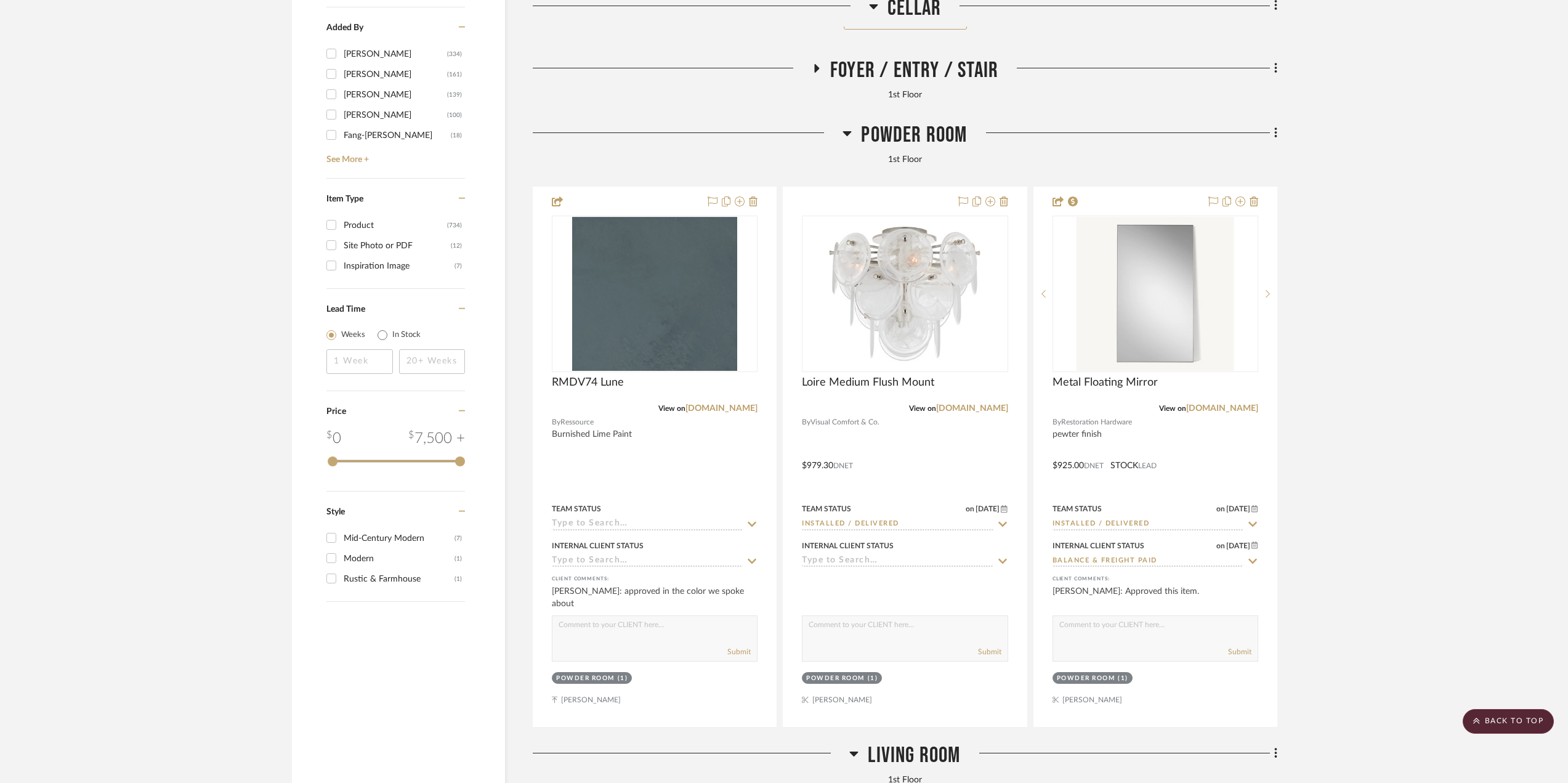
click at [877, 122] on span "Powder Room" at bounding box center [914, 135] width 106 height 27
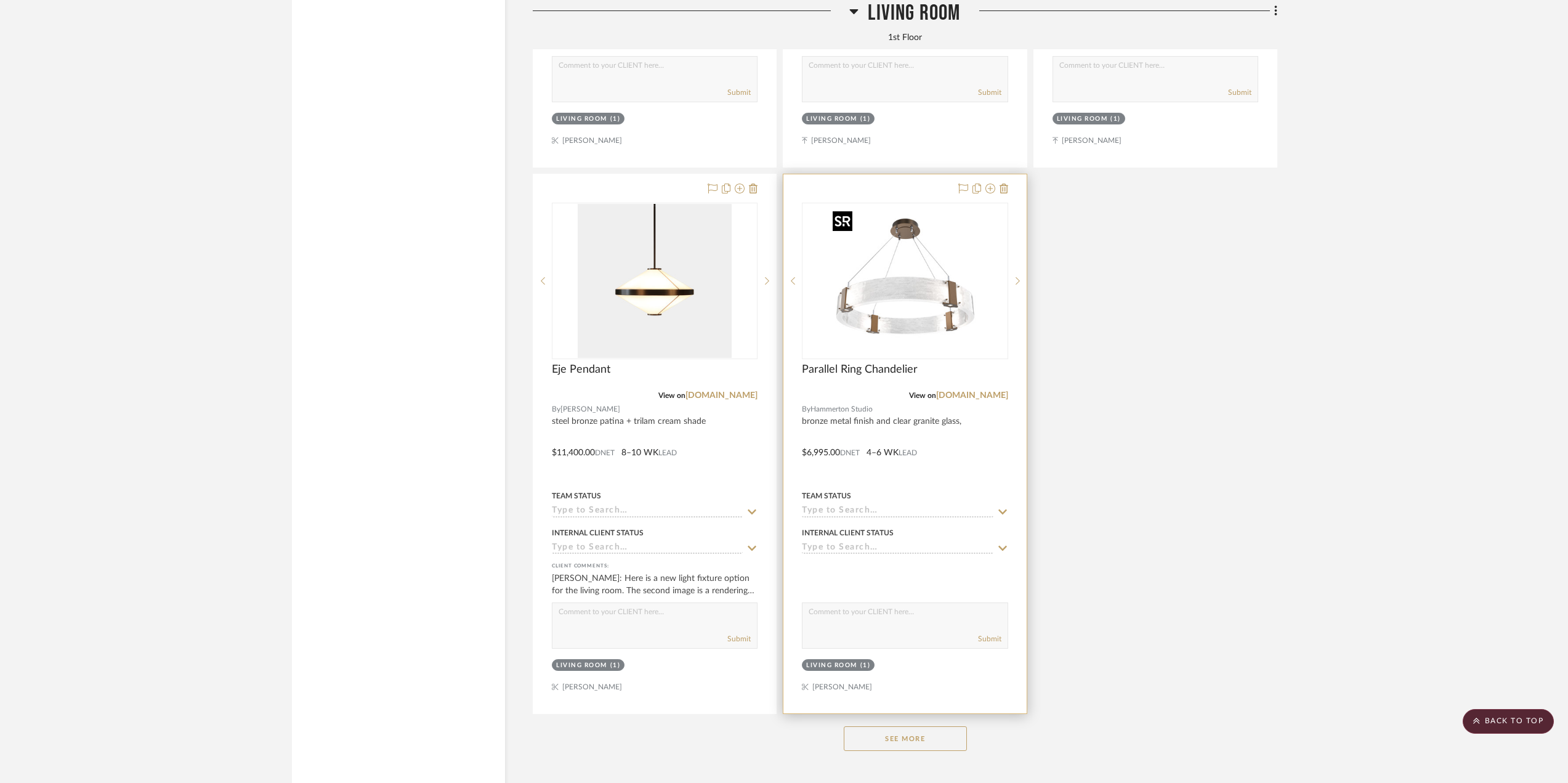
scroll to position [3697, 0]
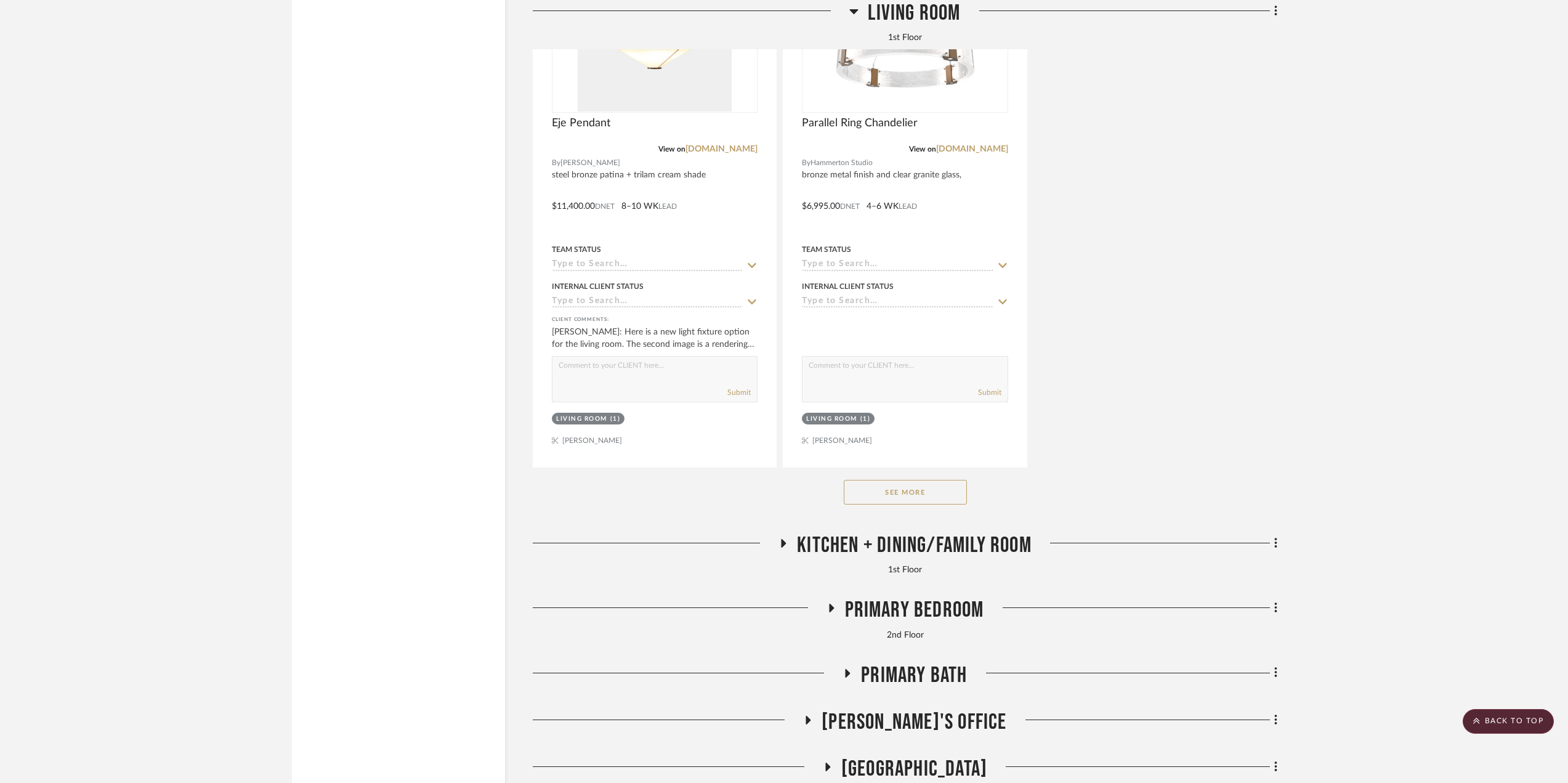
click at [906, 497] on button "See More" at bounding box center [905, 492] width 123 height 24
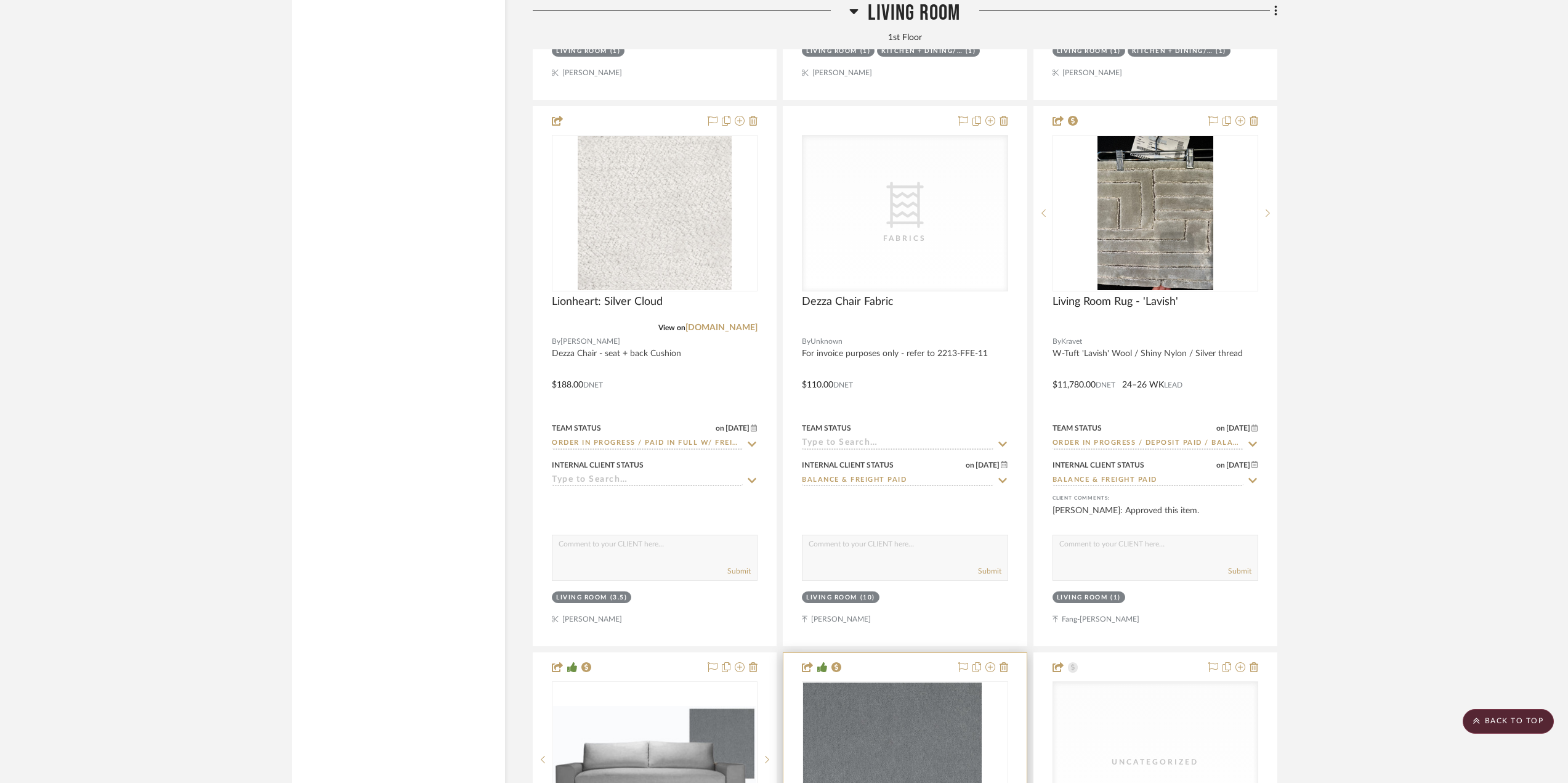
scroll to position [6717, 0]
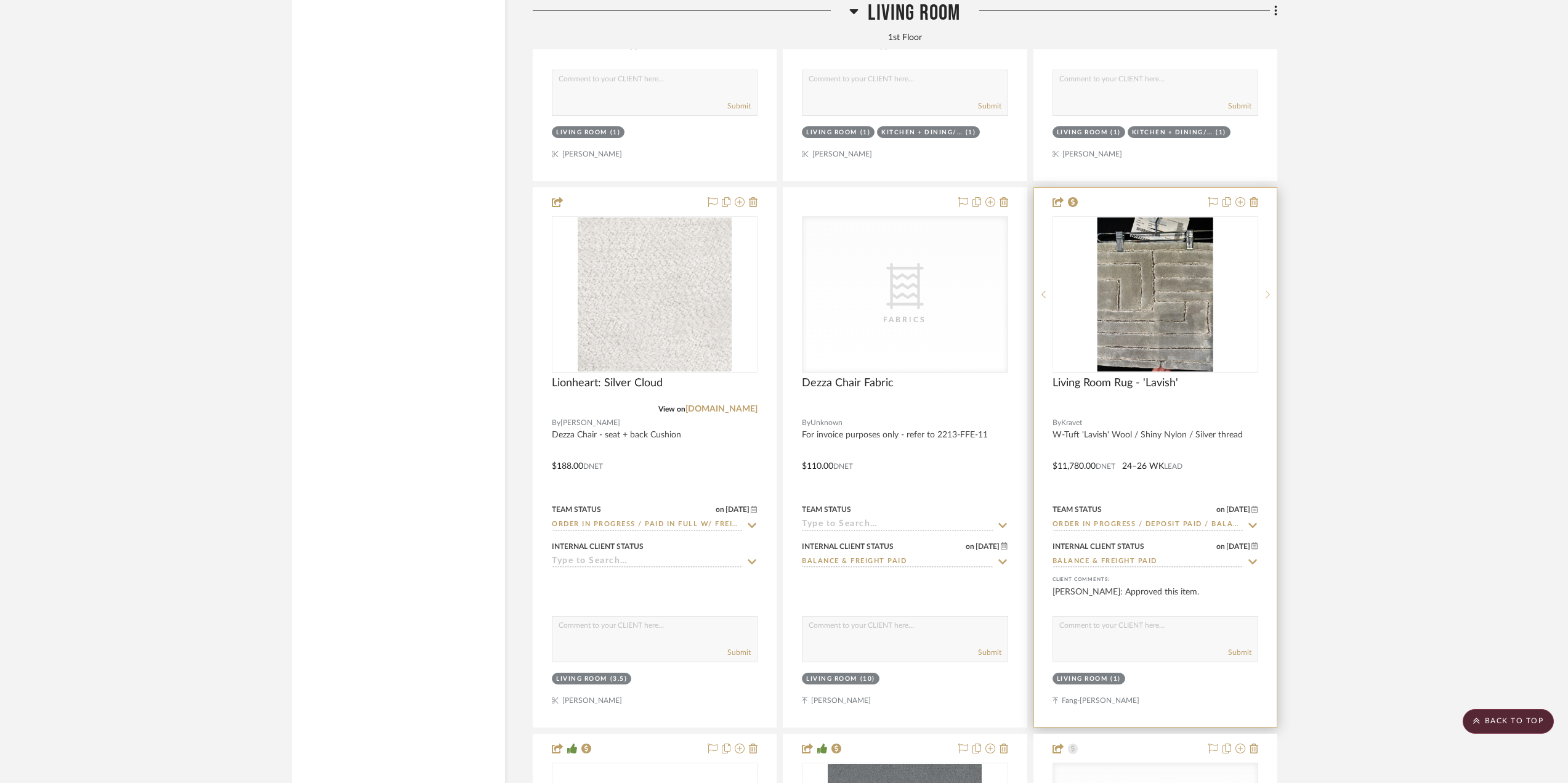
click at [1268, 299] on icon at bounding box center [1268, 295] width 4 height 9
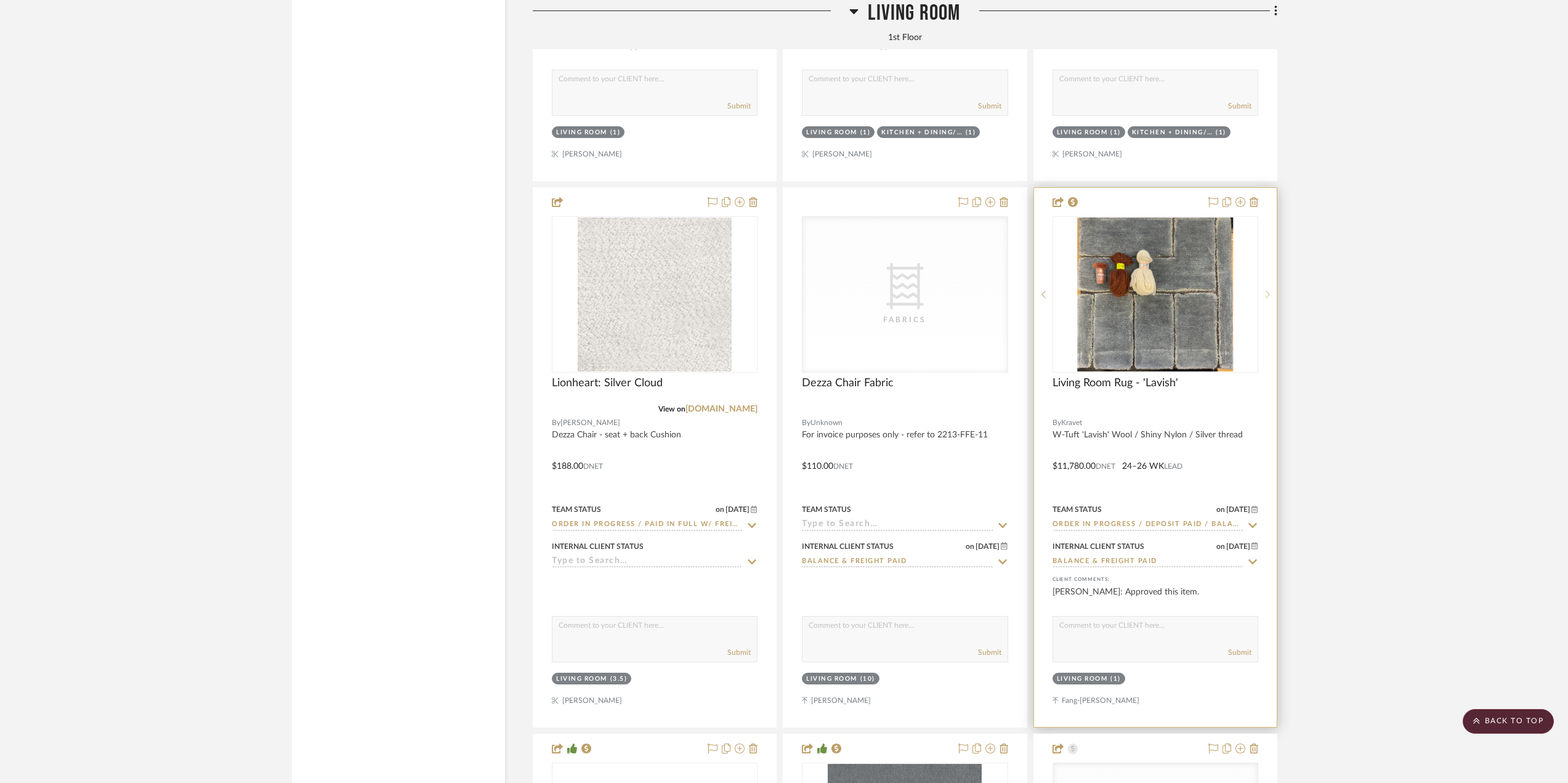
click at [1268, 299] on icon at bounding box center [1268, 295] width 4 height 9
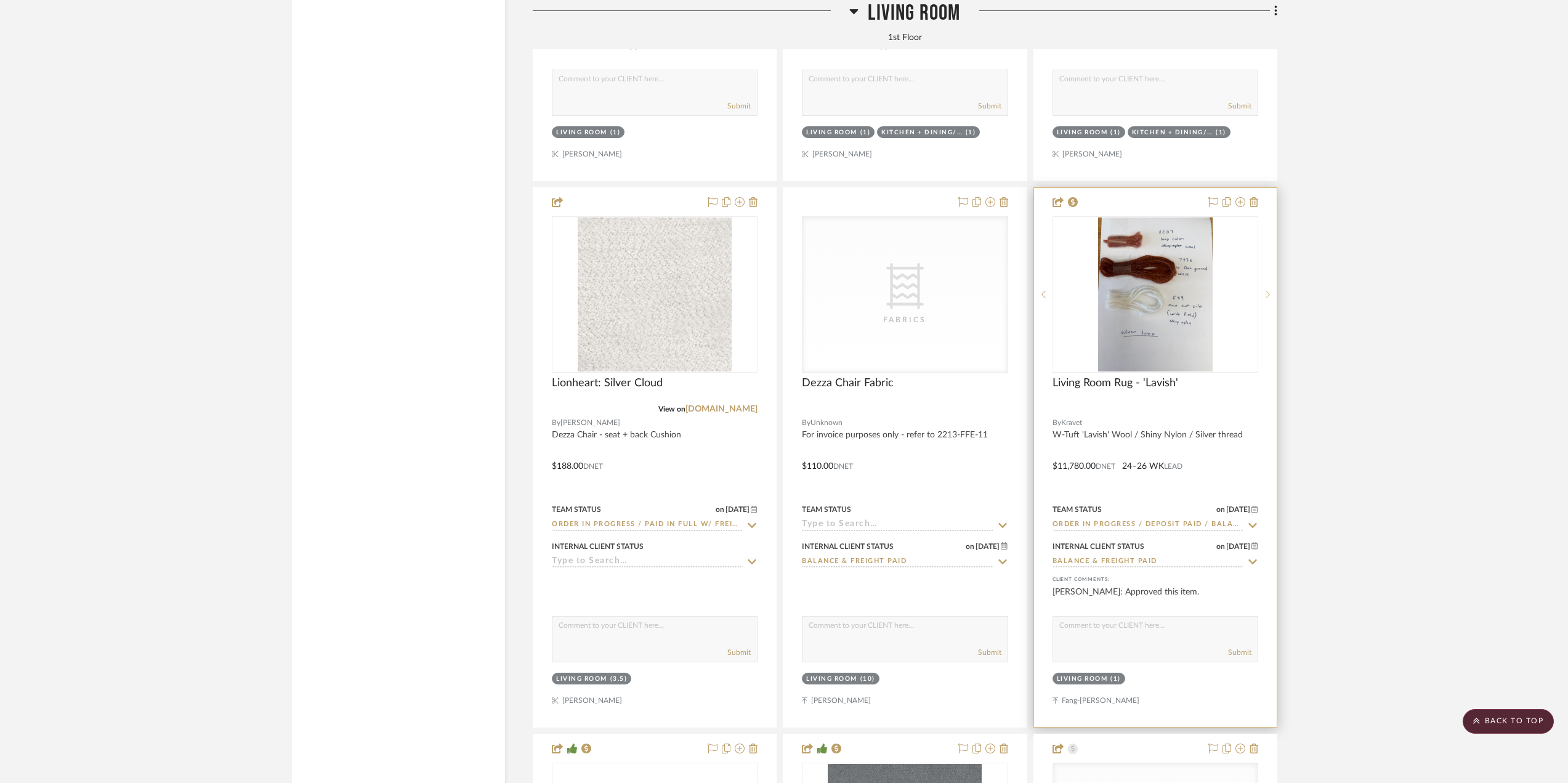
click at [1268, 299] on icon at bounding box center [1268, 295] width 4 height 9
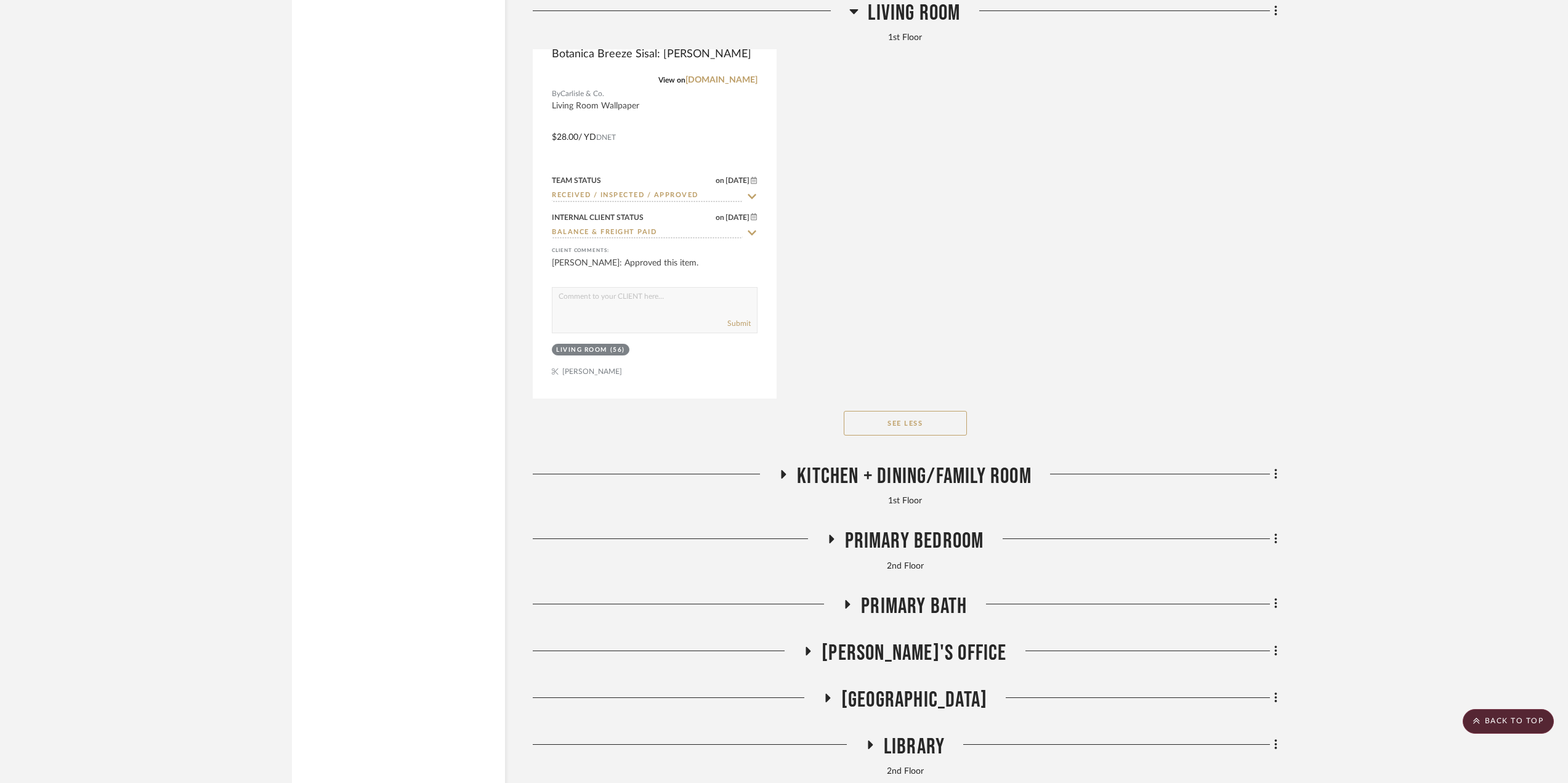
scroll to position [8751, 0]
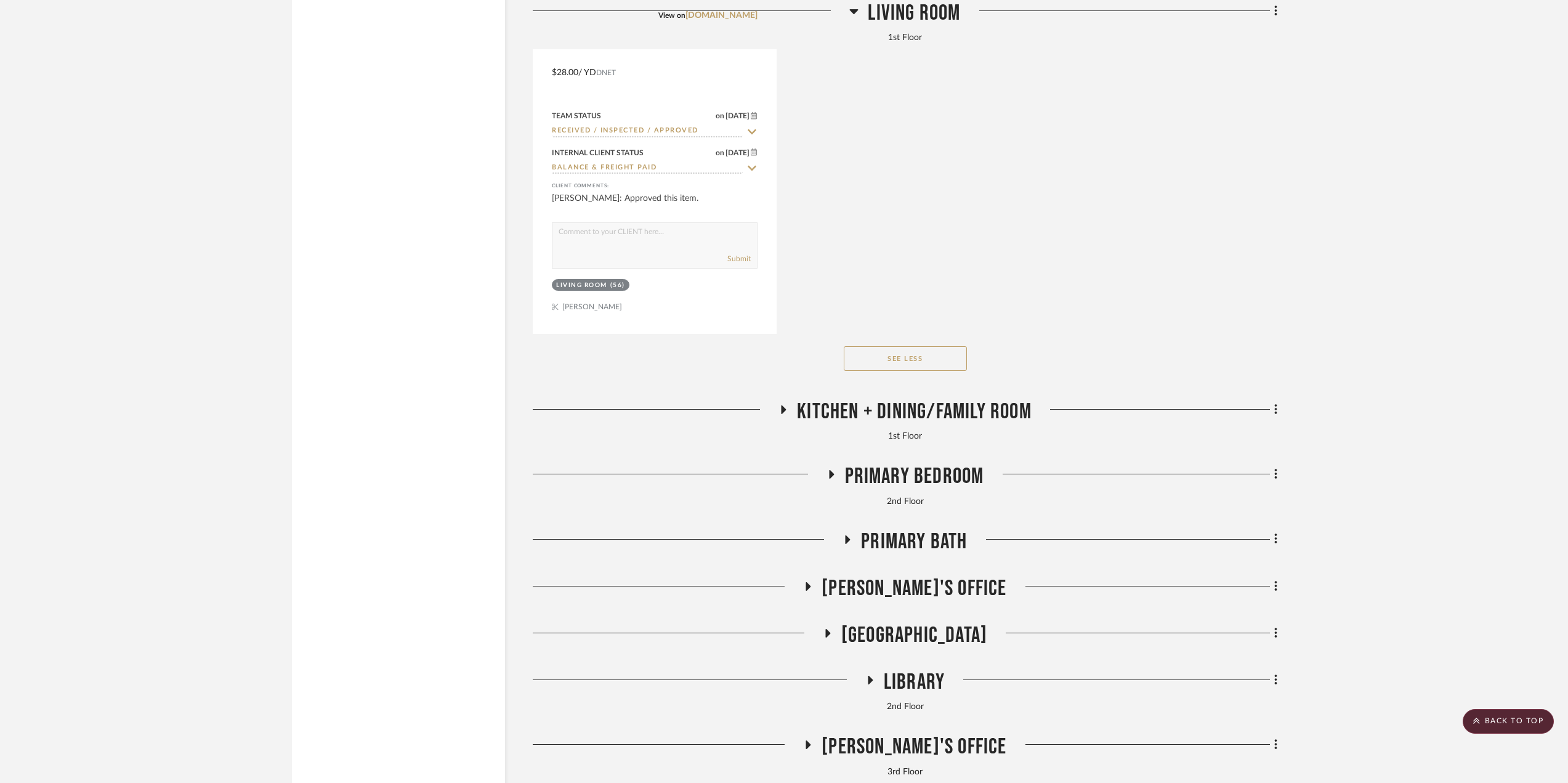
click at [855, 420] on span "Kitchen + Dining/Family Room" at bounding box center [914, 411] width 235 height 27
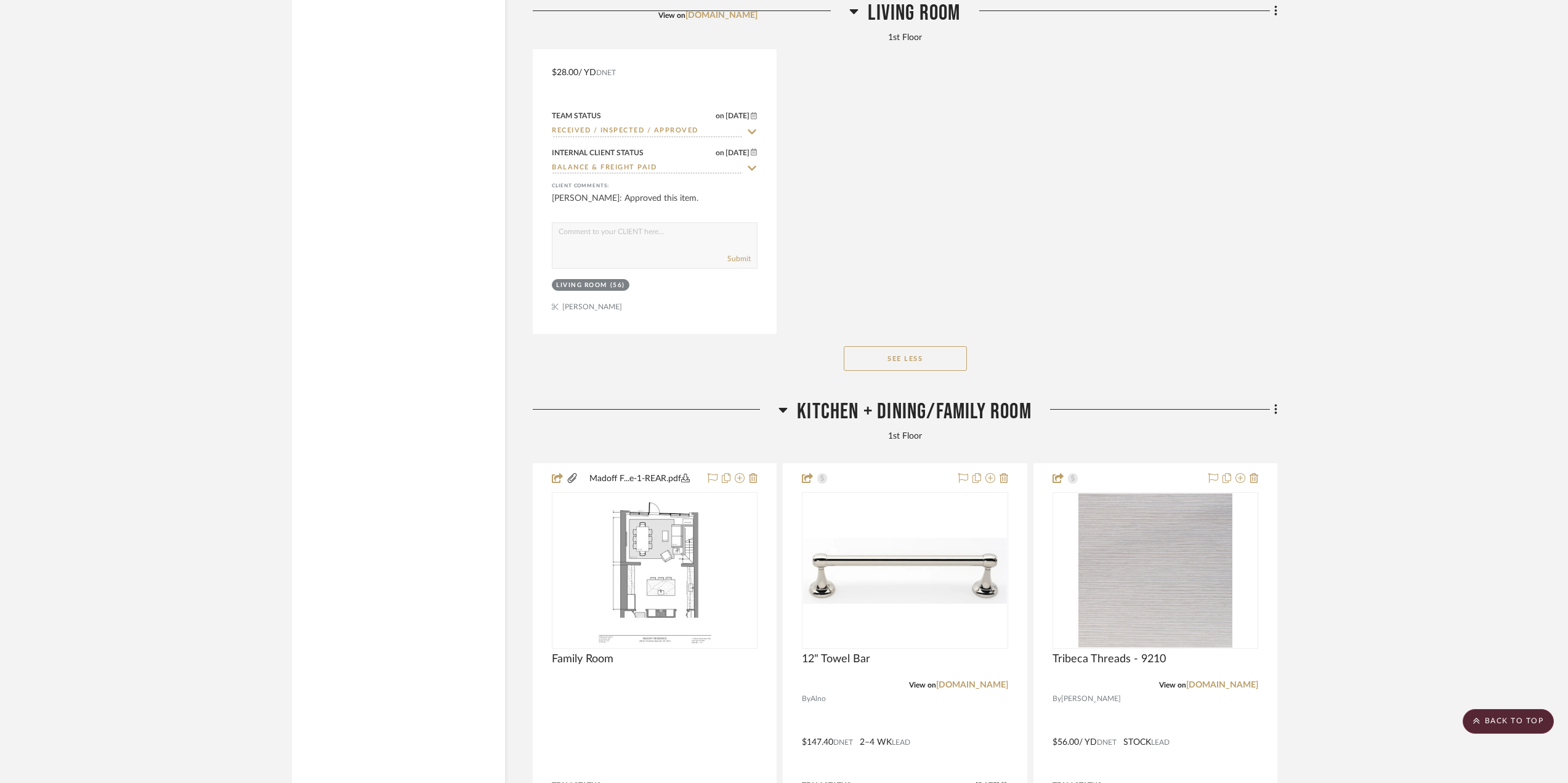
click at [855, 420] on span "Kitchen + Dining/Family Room" at bounding box center [914, 411] width 235 height 27
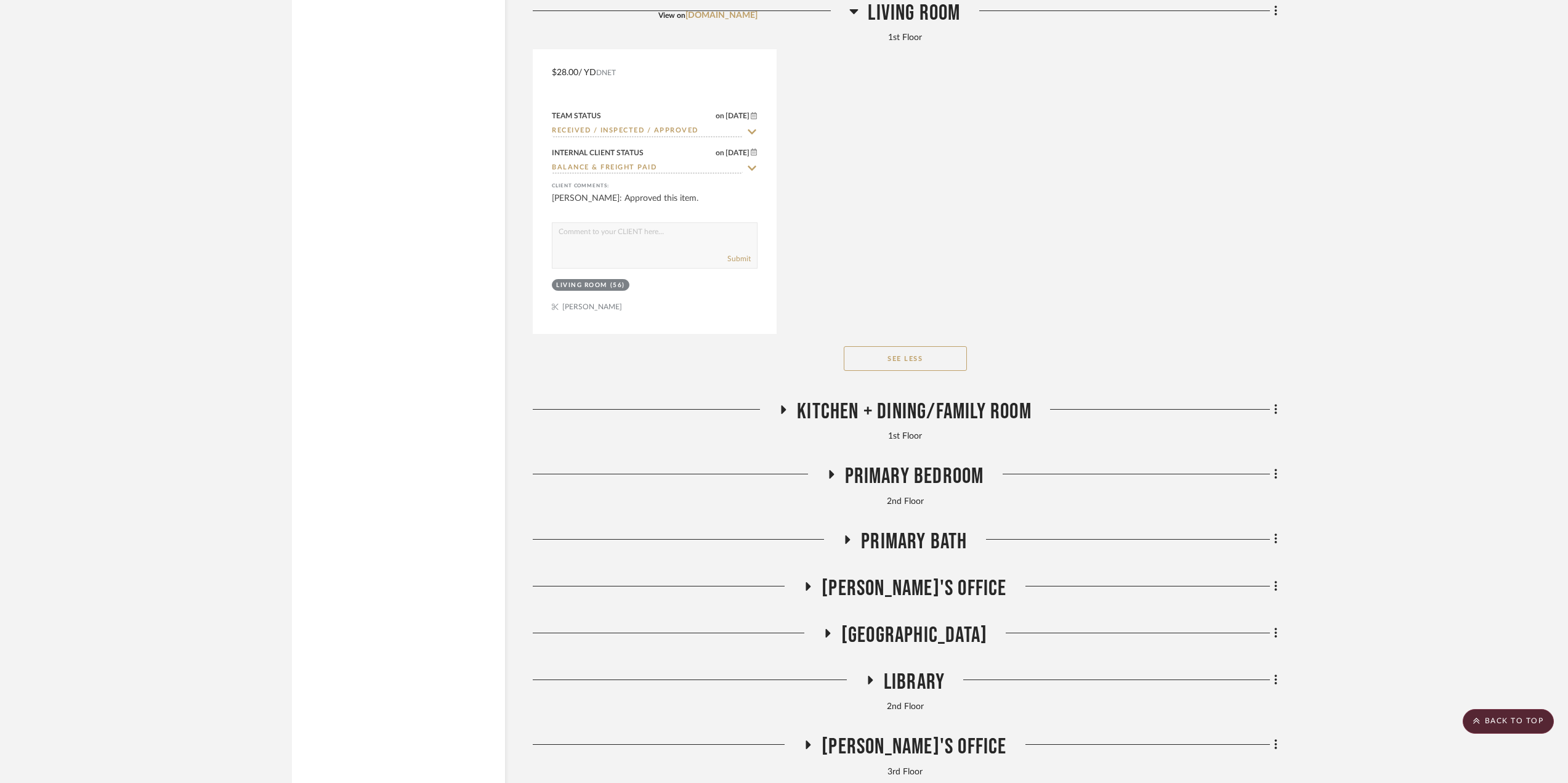
click at [866, 474] on span "Primary Bedroom" at bounding box center [914, 476] width 139 height 27
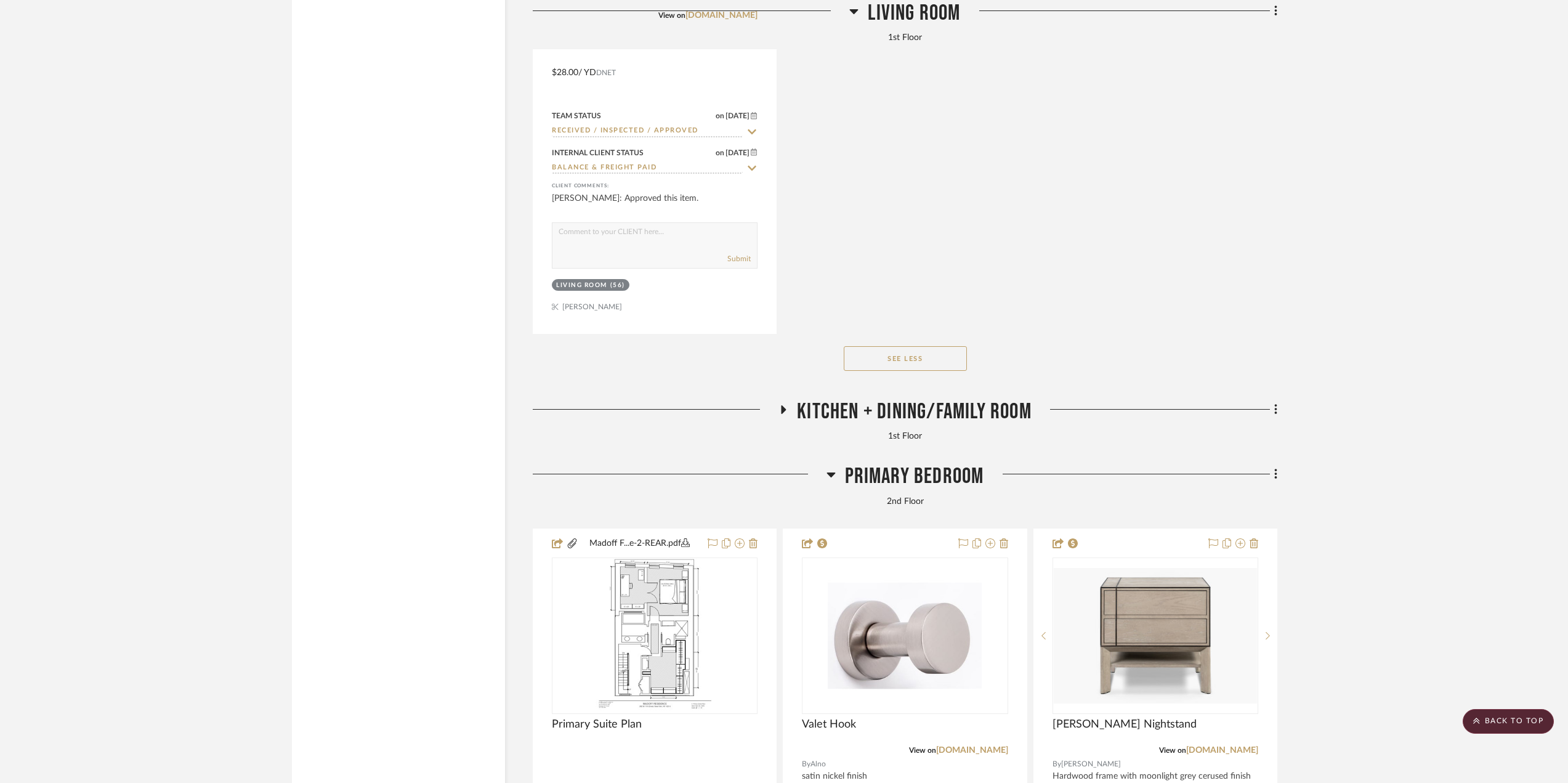
click at [867, 481] on span "Primary Bedroom" at bounding box center [914, 476] width 139 height 27
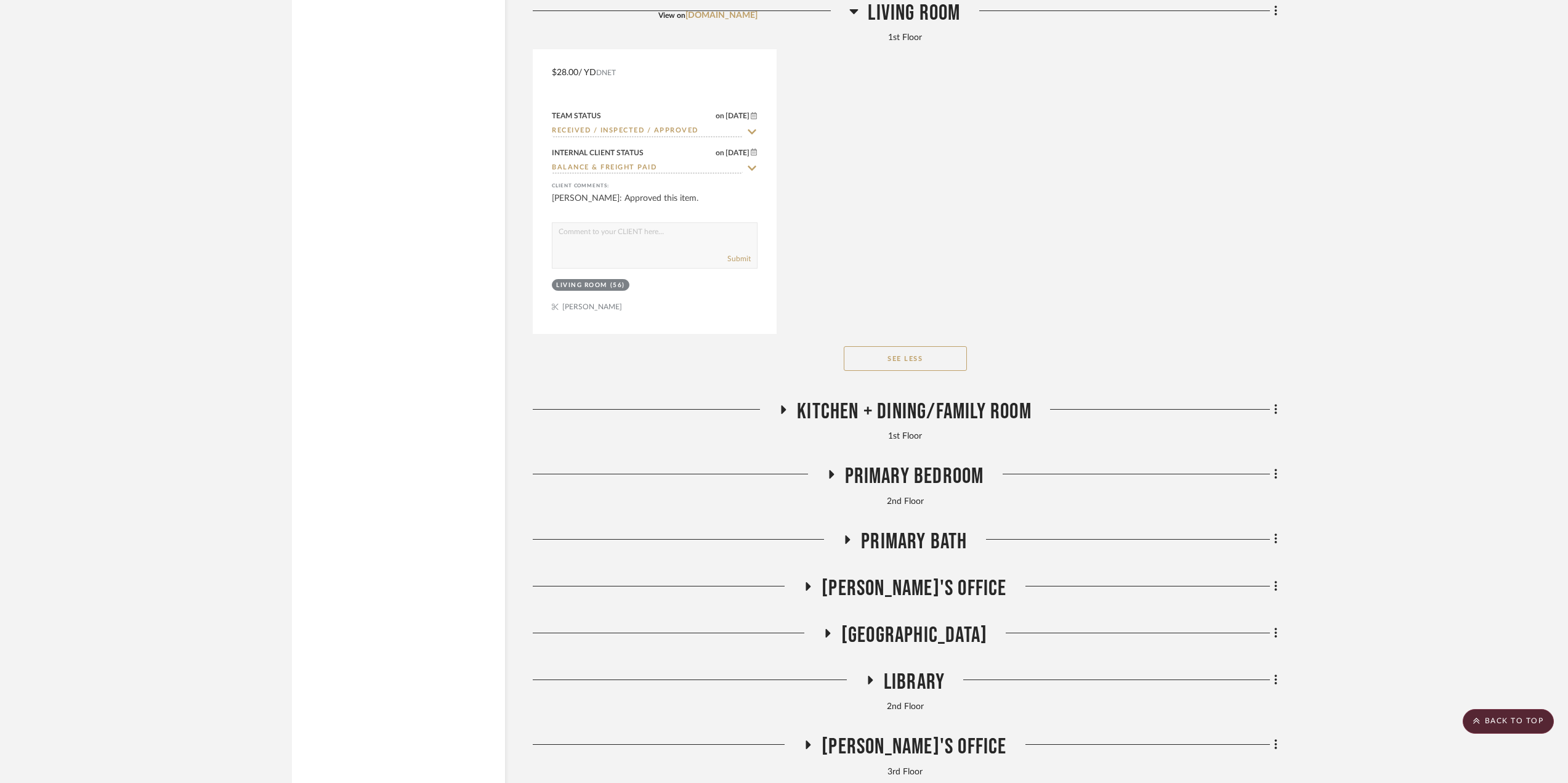
click at [907, 552] on span "Primary Bath" at bounding box center [914, 542] width 106 height 27
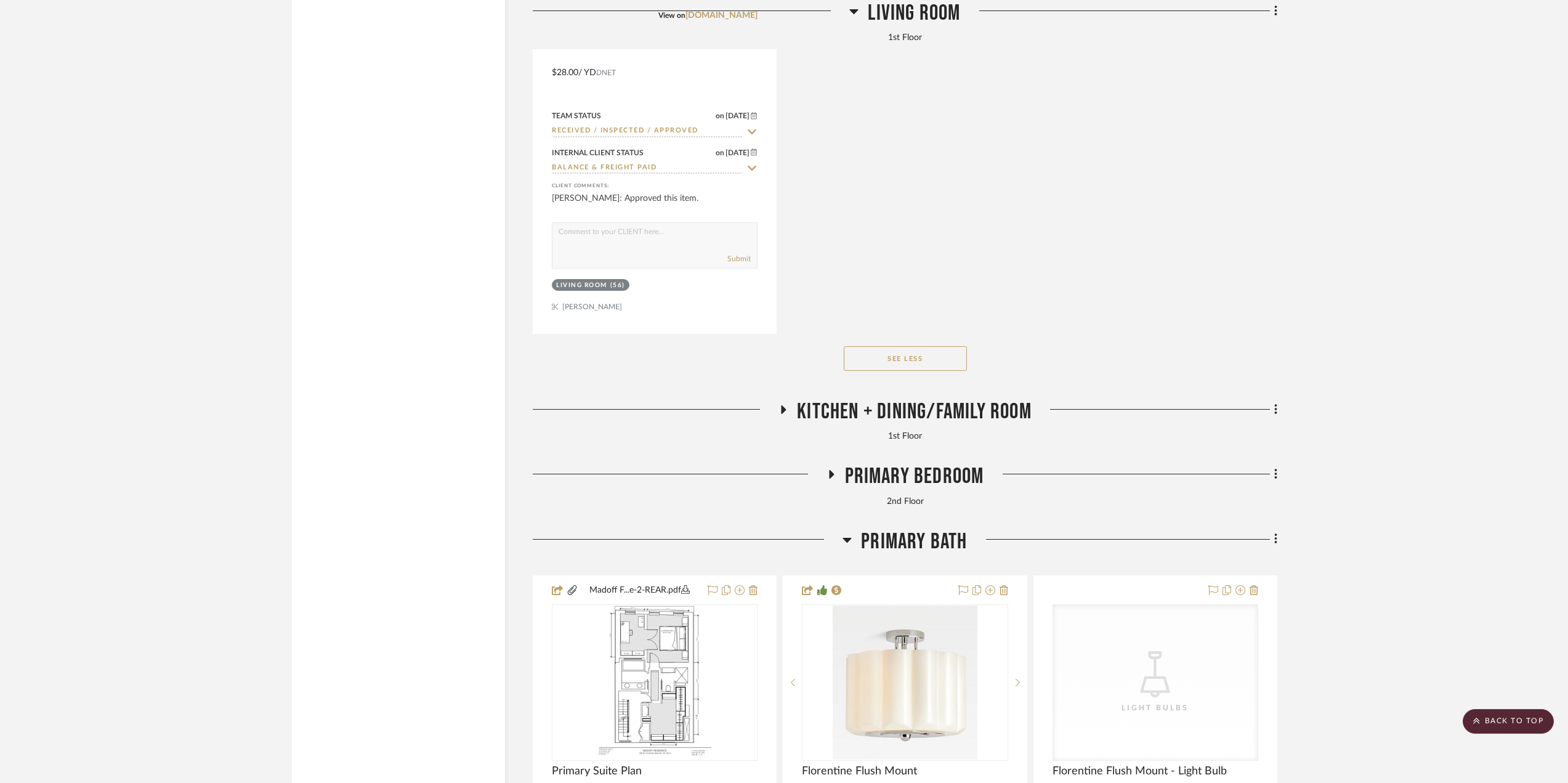
click at [908, 547] on span "Primary Bath" at bounding box center [914, 542] width 106 height 27
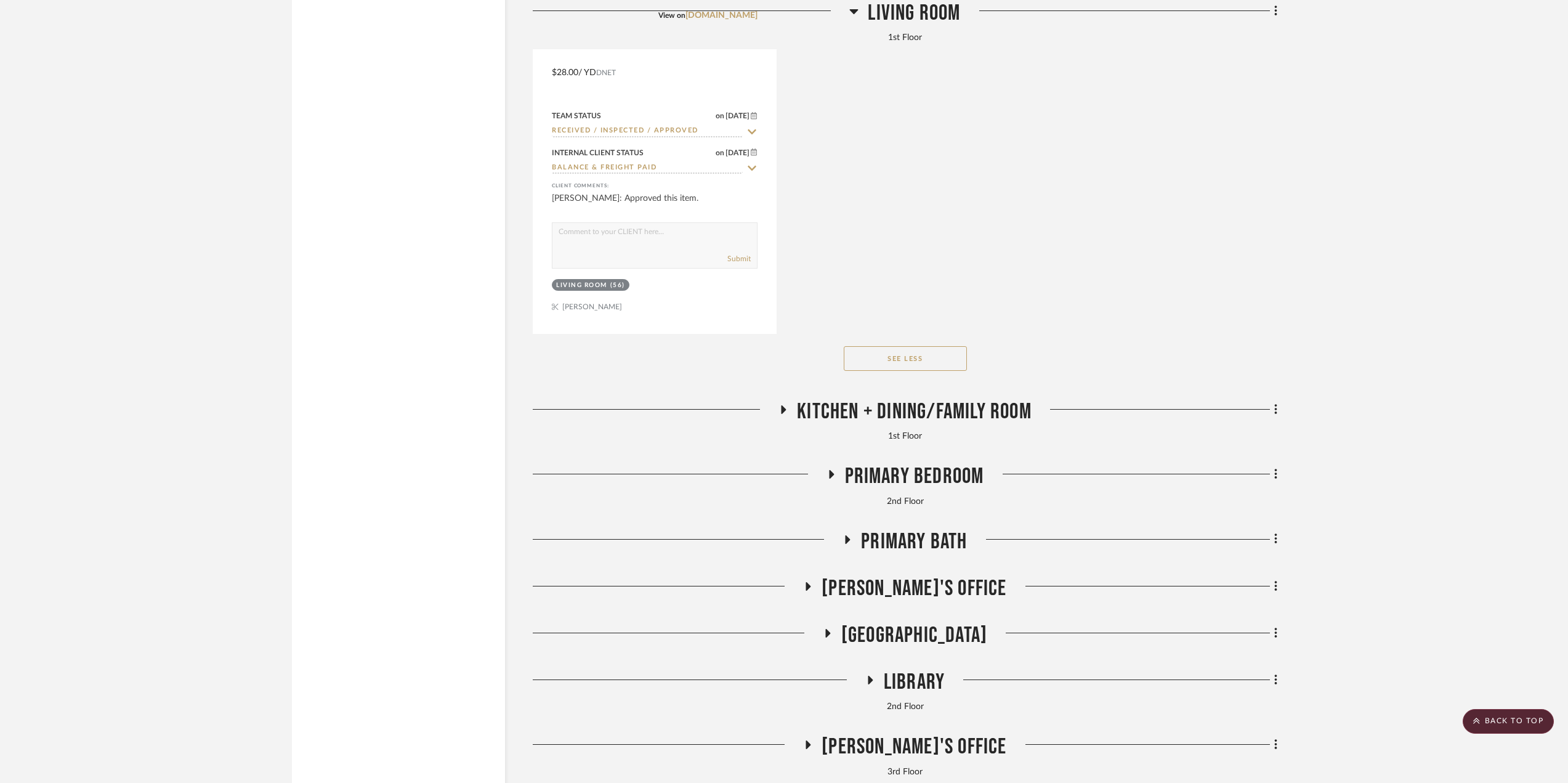
click at [898, 599] on span "Paula's Office" at bounding box center [914, 589] width 185 height 27
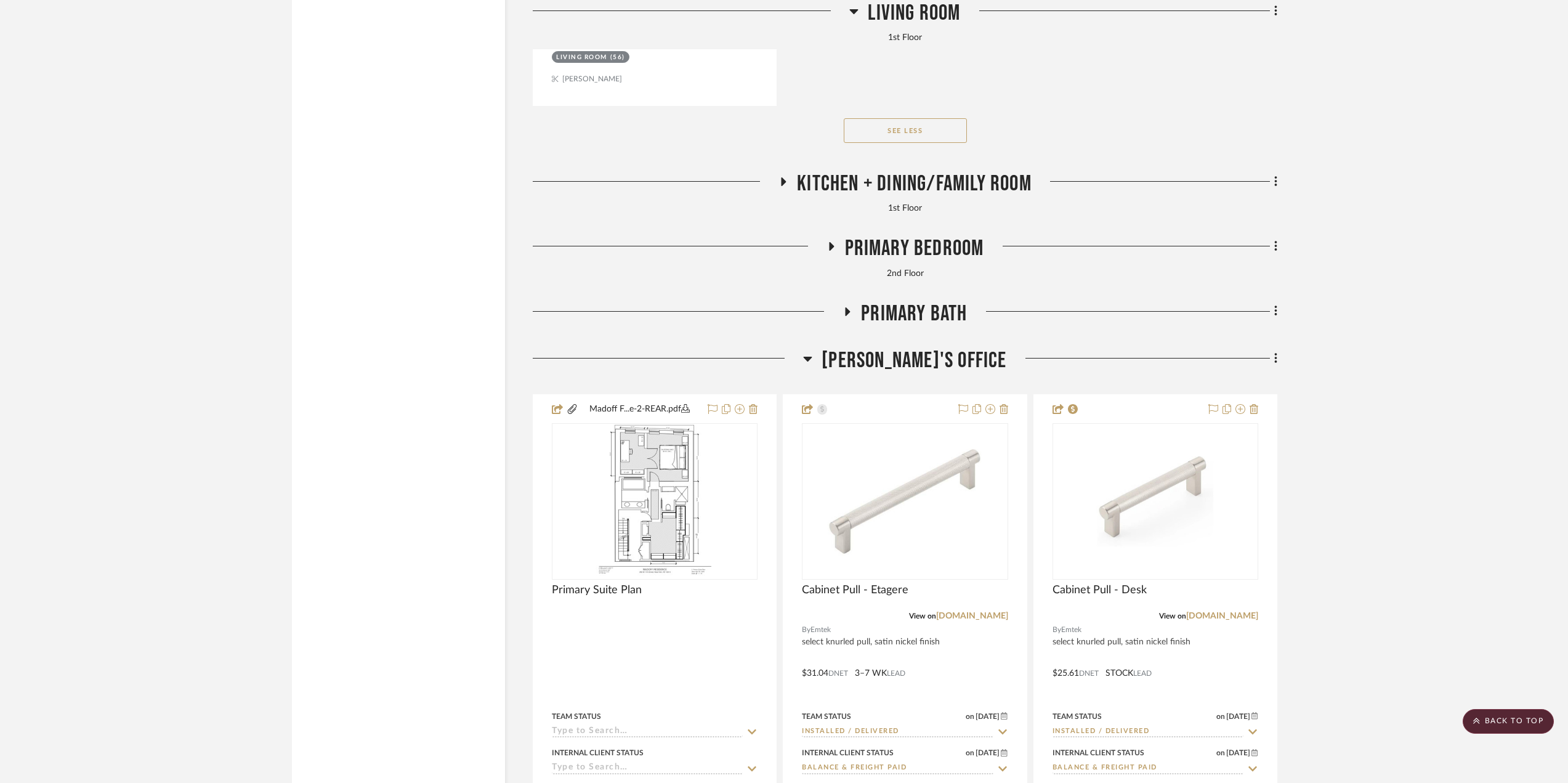
scroll to position [9058, 0]
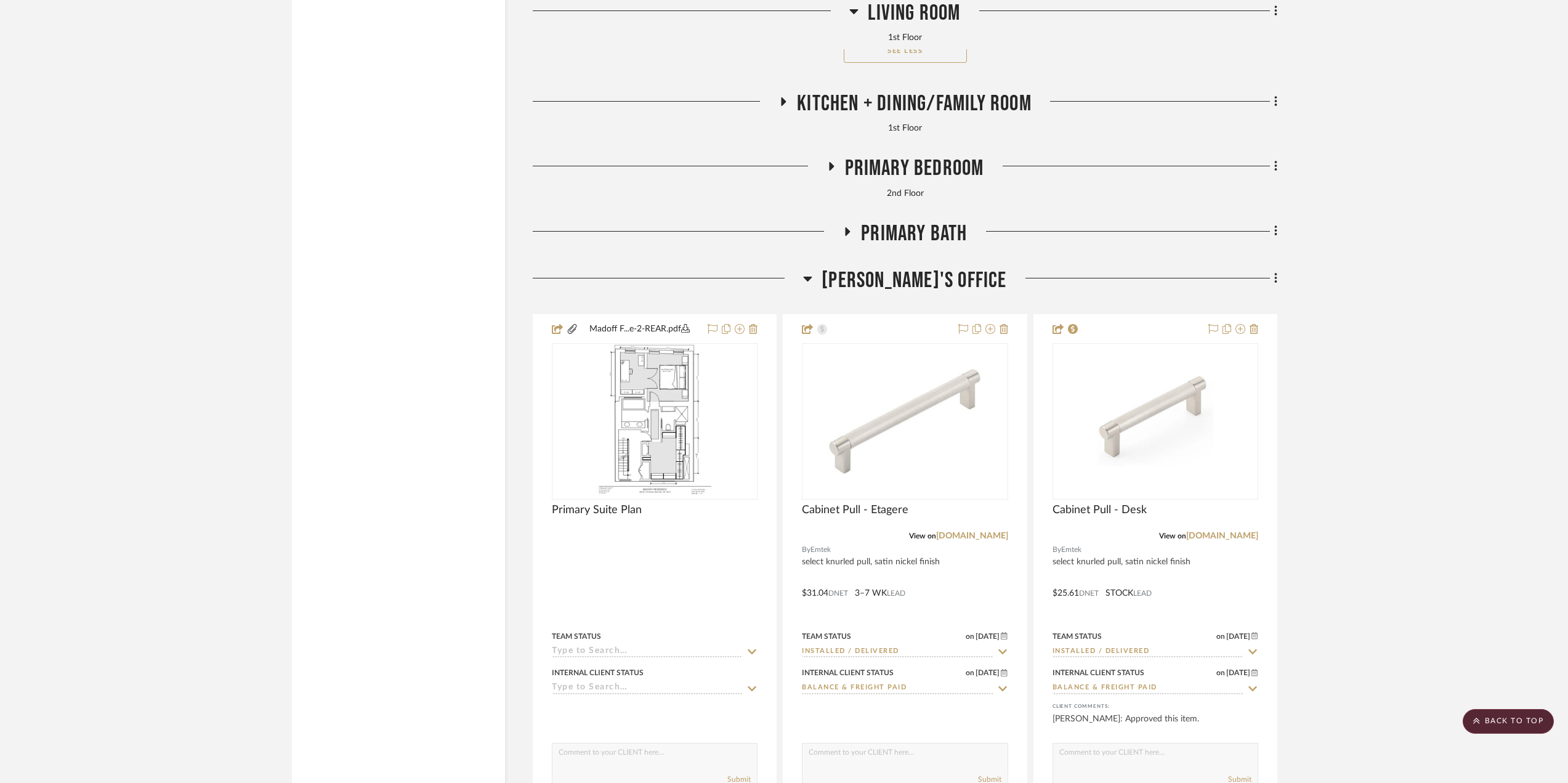
click at [869, 284] on span "Paula's Office" at bounding box center [914, 280] width 185 height 27
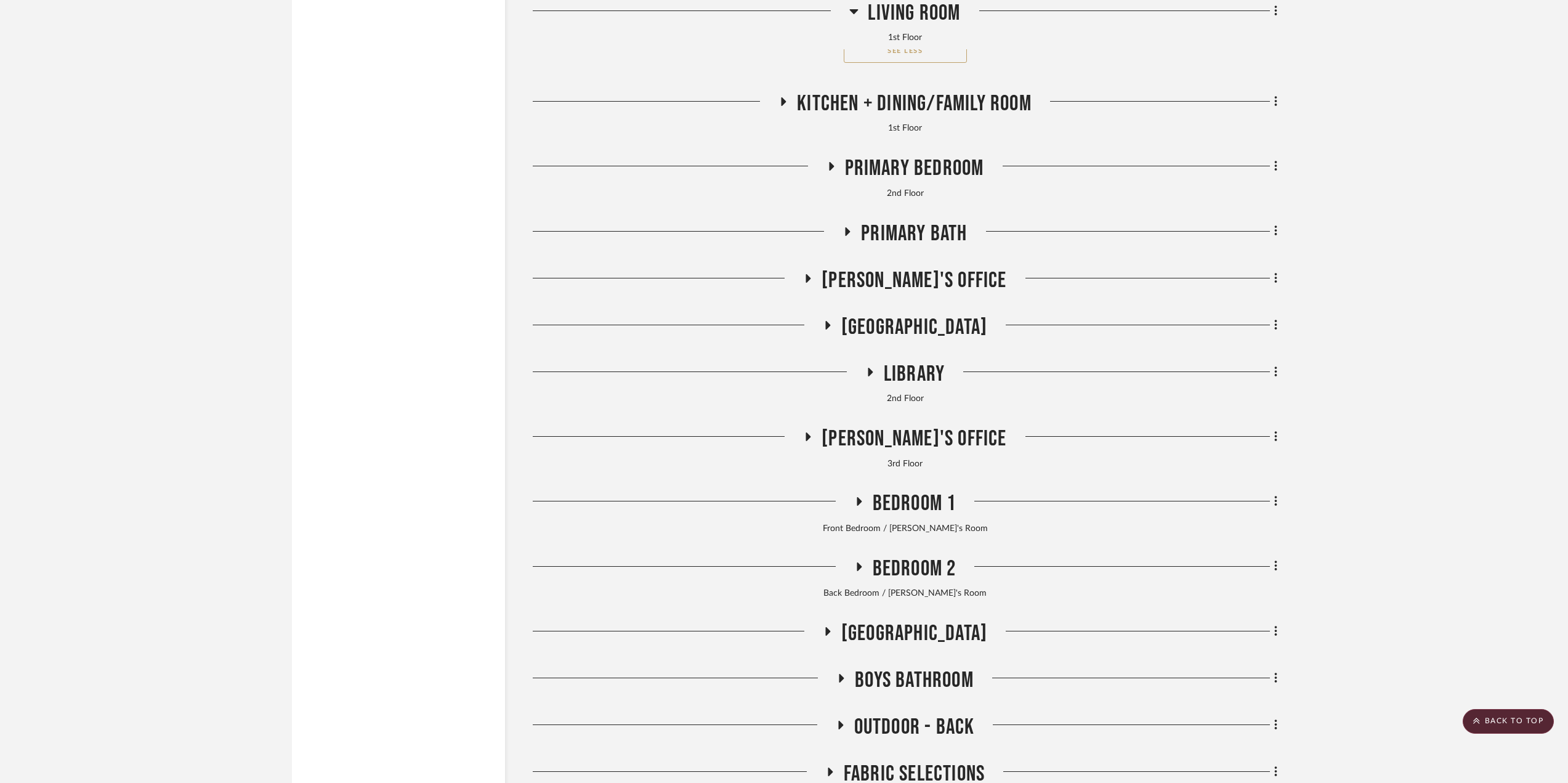
click at [857, 337] on span "2nd Floor Stair Hall" at bounding box center [914, 327] width 146 height 27
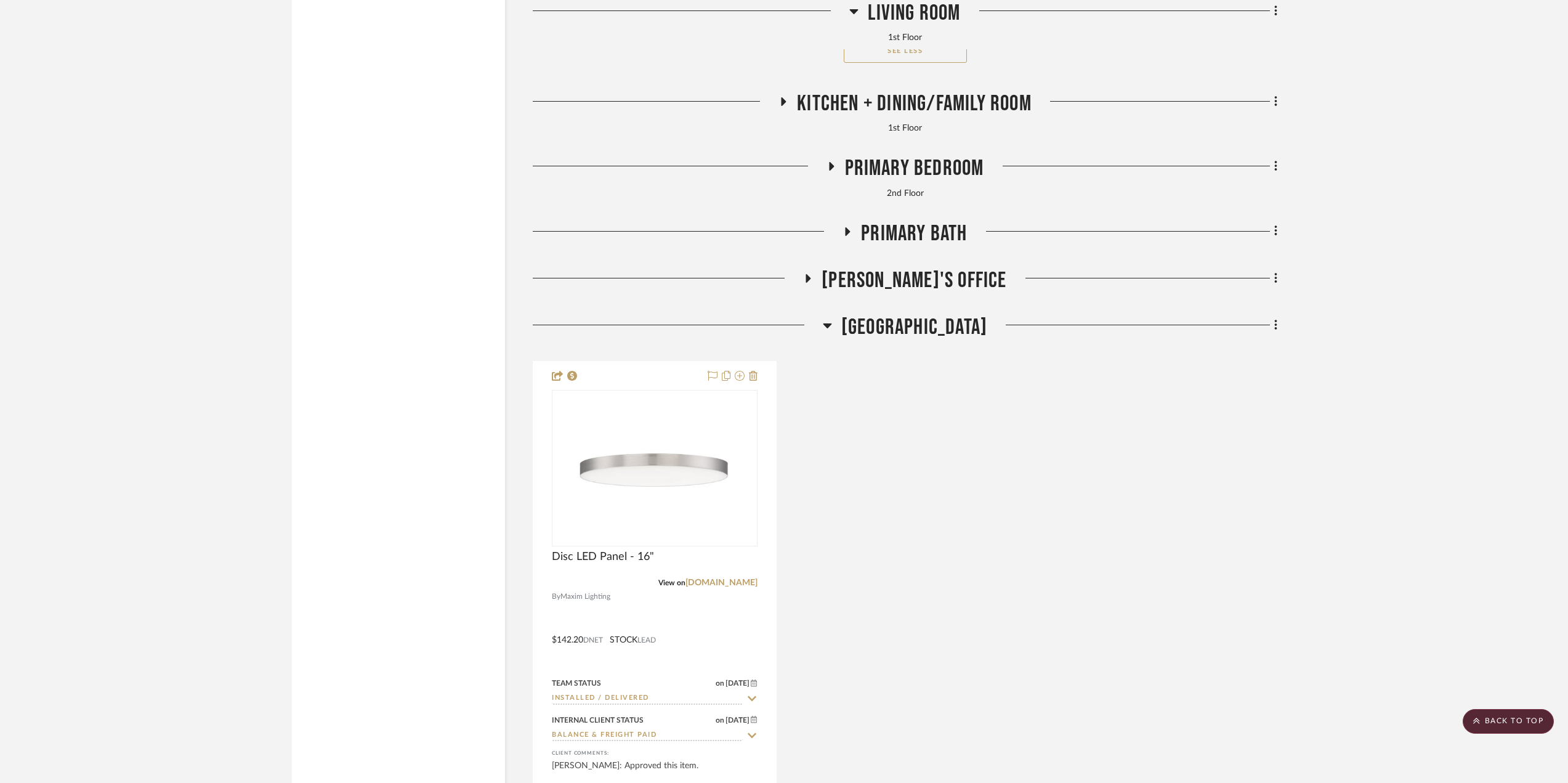
click at [857, 337] on span "2nd Floor Stair Hall" at bounding box center [914, 327] width 146 height 27
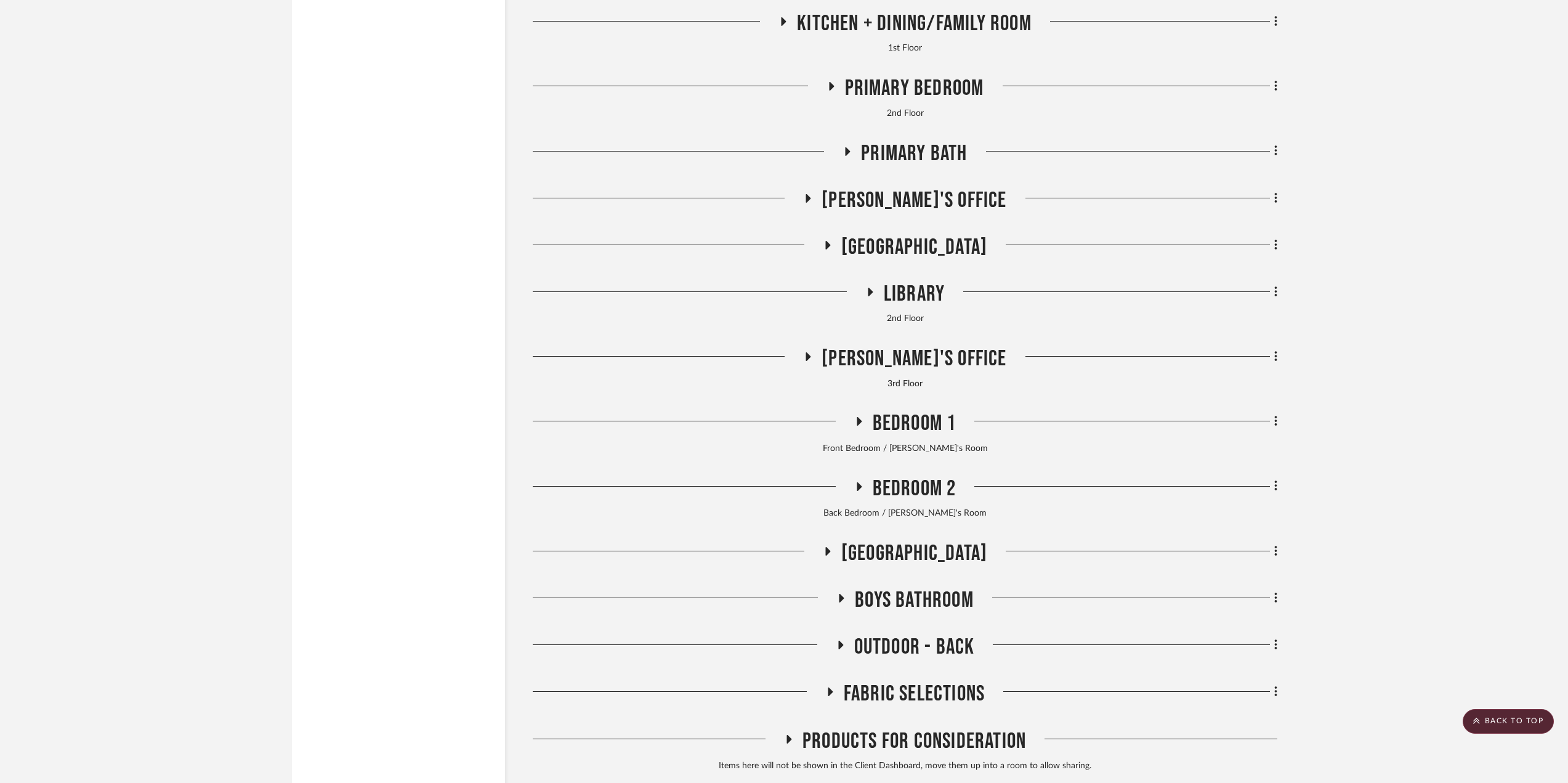
scroll to position [8997, 0]
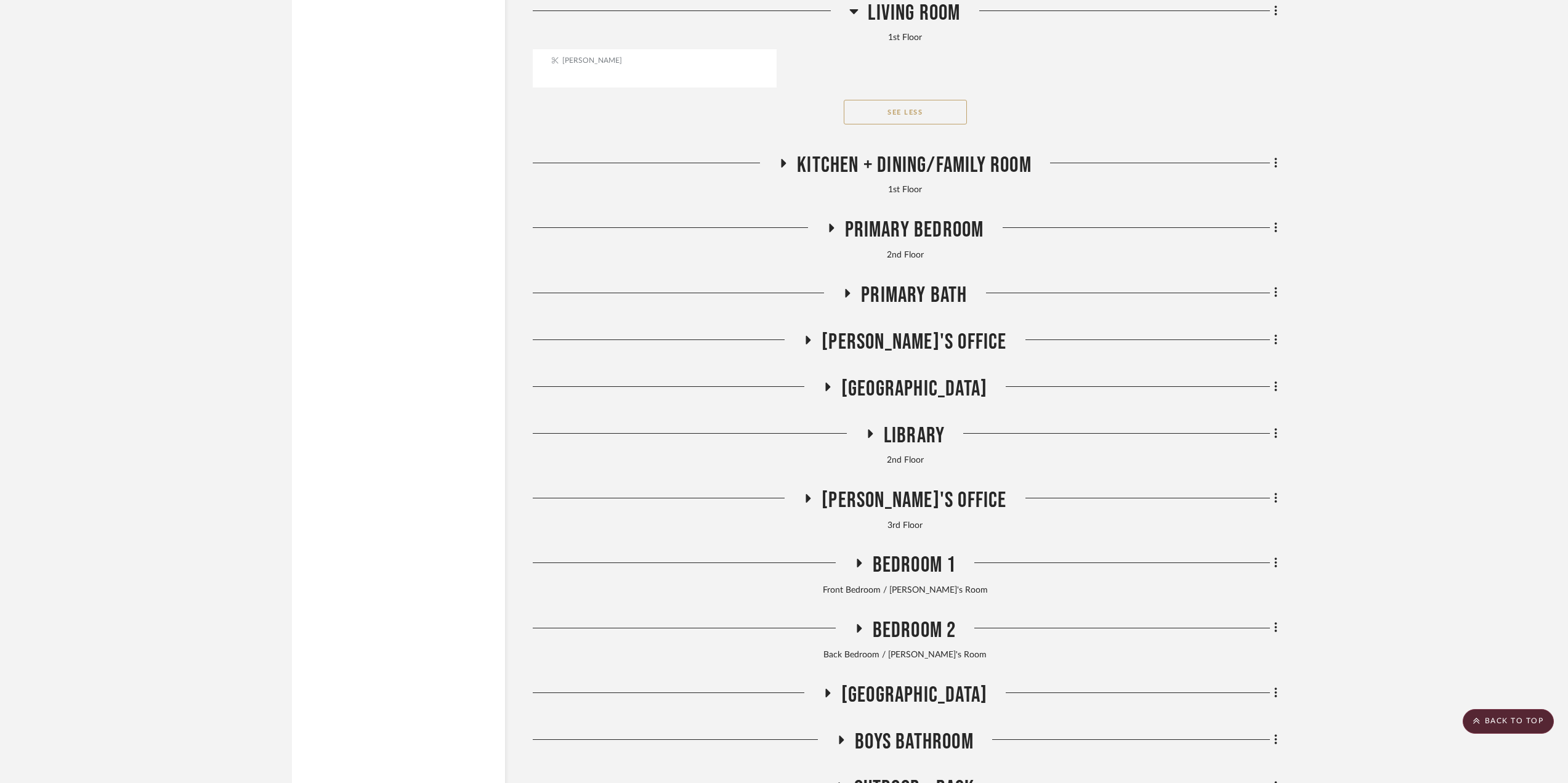
click at [872, 439] on icon at bounding box center [870, 434] width 15 height 9
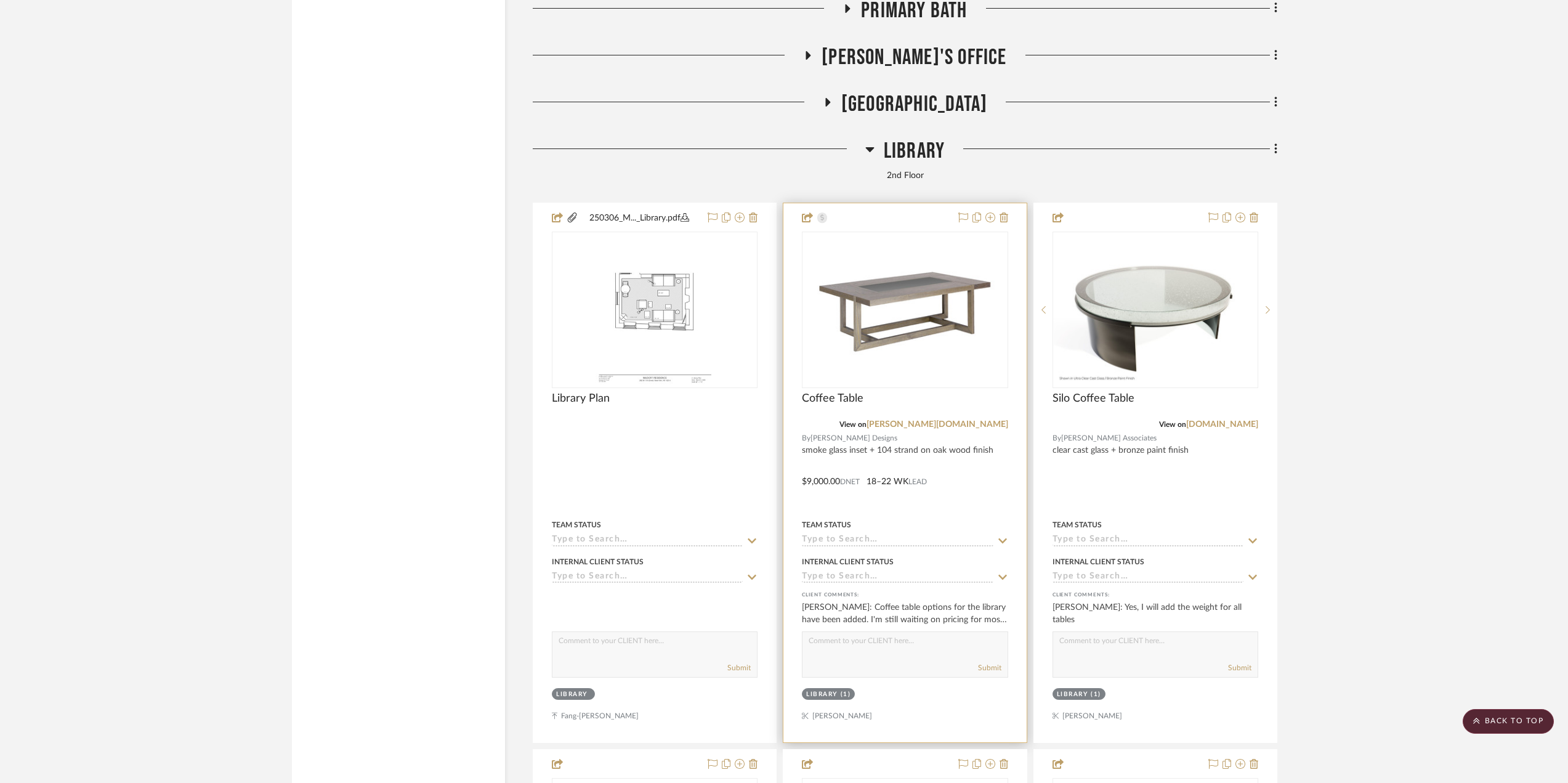
scroll to position [9366, 0]
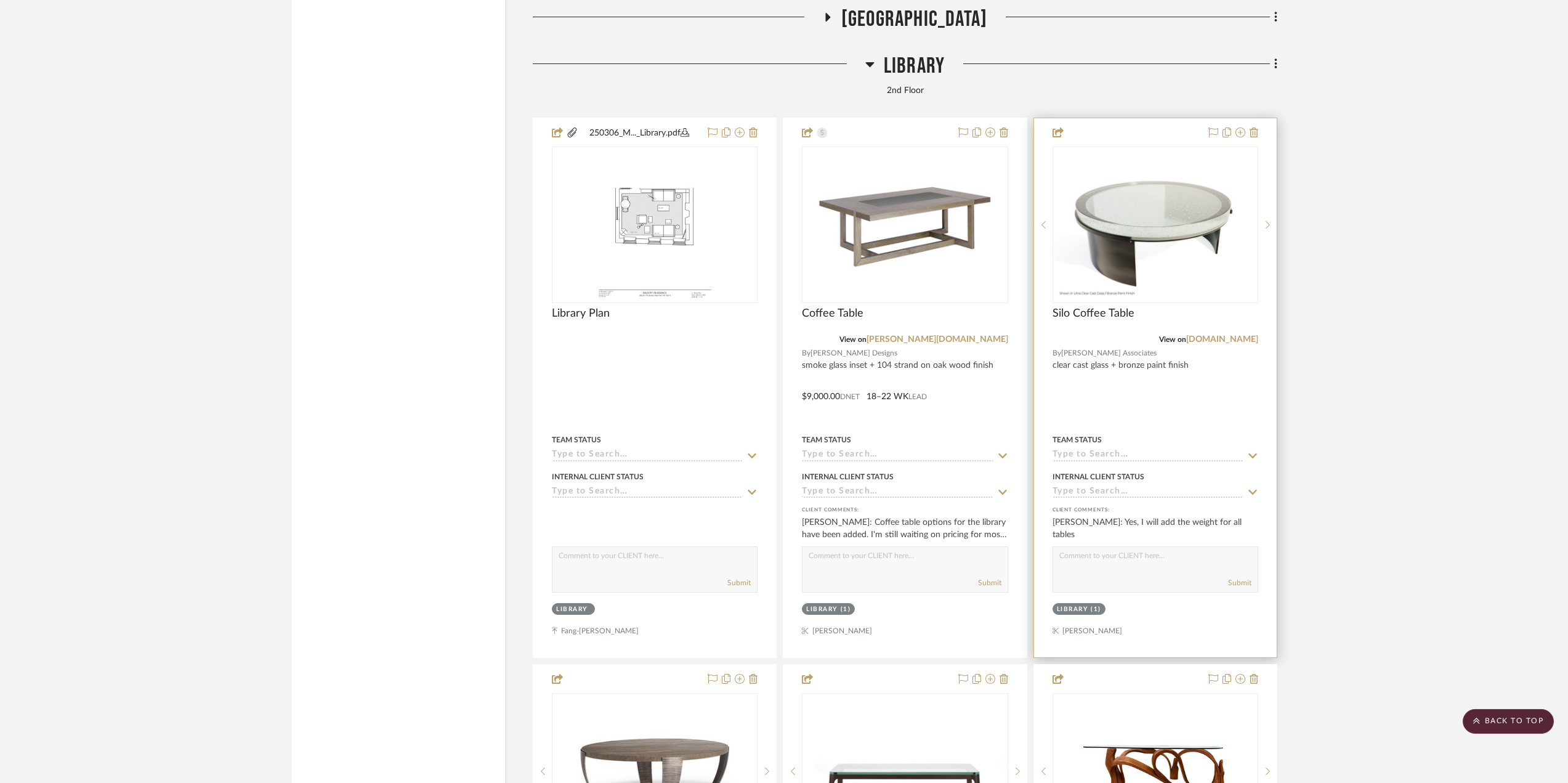
click at [1204, 392] on div at bounding box center [1155, 388] width 243 height 540
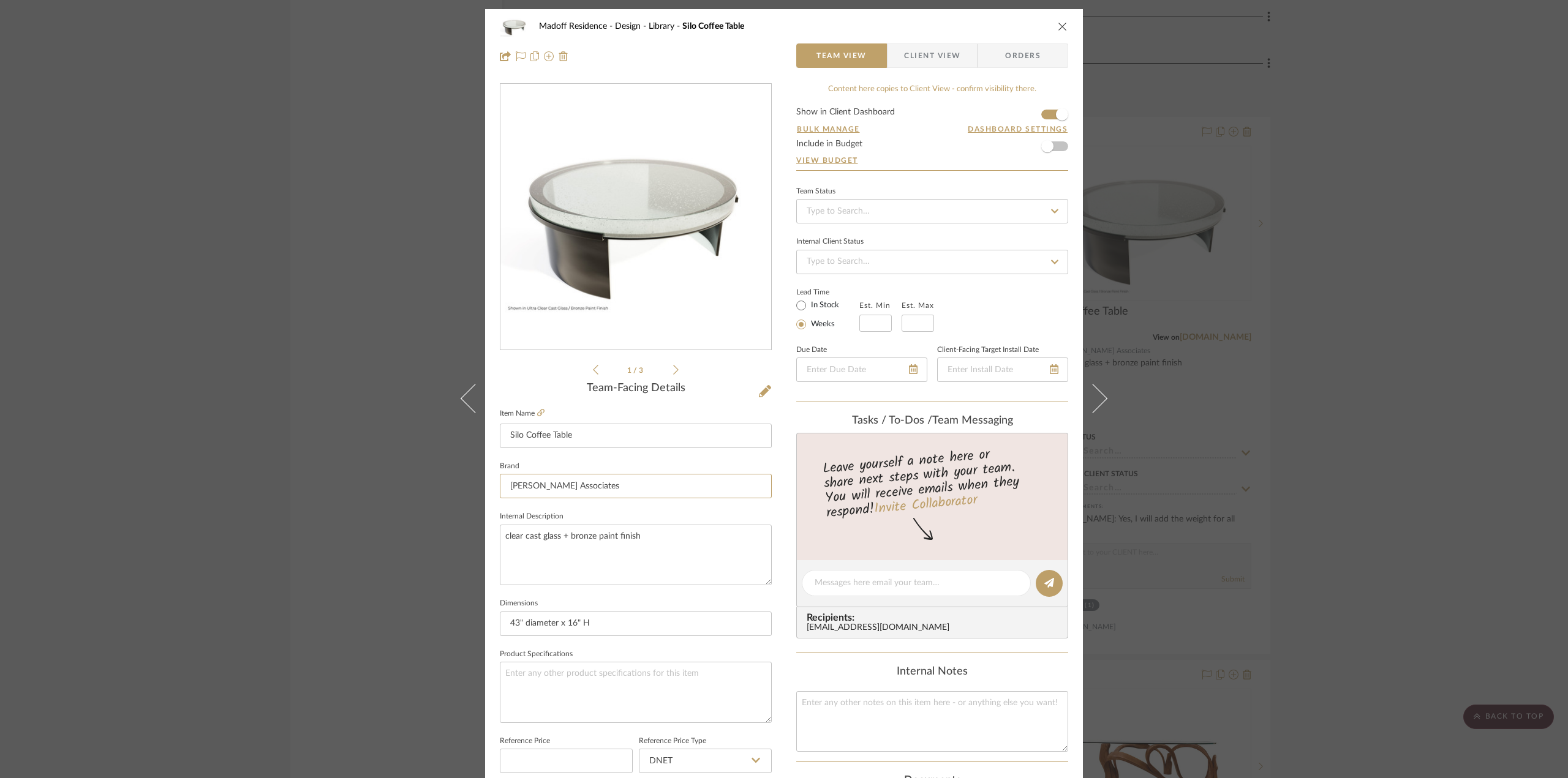
drag, startPoint x: 621, startPoint y: 481, endPoint x: 481, endPoint y: 481, distance: 140.0
click at [485, 481] on div "Madoff Residence - Design Library Silo Coffee Table Team View Client View Order…" at bounding box center [784, 575] width 598 height 1131
click at [616, 522] on mat-option "Luma Design Workshop" at bounding box center [631, 517] width 271 height 31
type input "Luma Design Workshop"
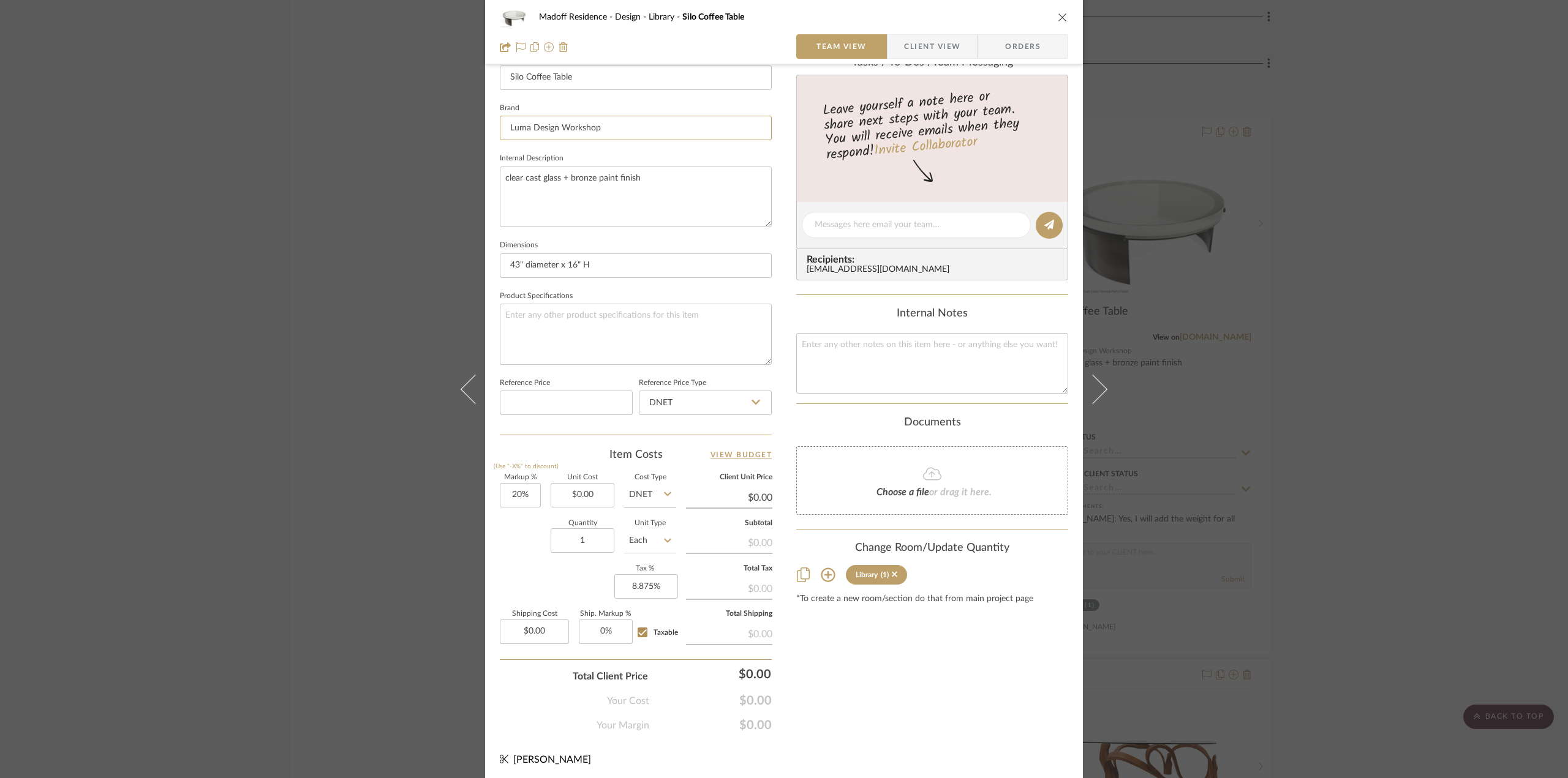
scroll to position [359, 0]
click at [1404, 594] on div "Madoff Residence - Design Library Silo Coffee Table Team View Client View Order…" at bounding box center [784, 389] width 1568 height 778
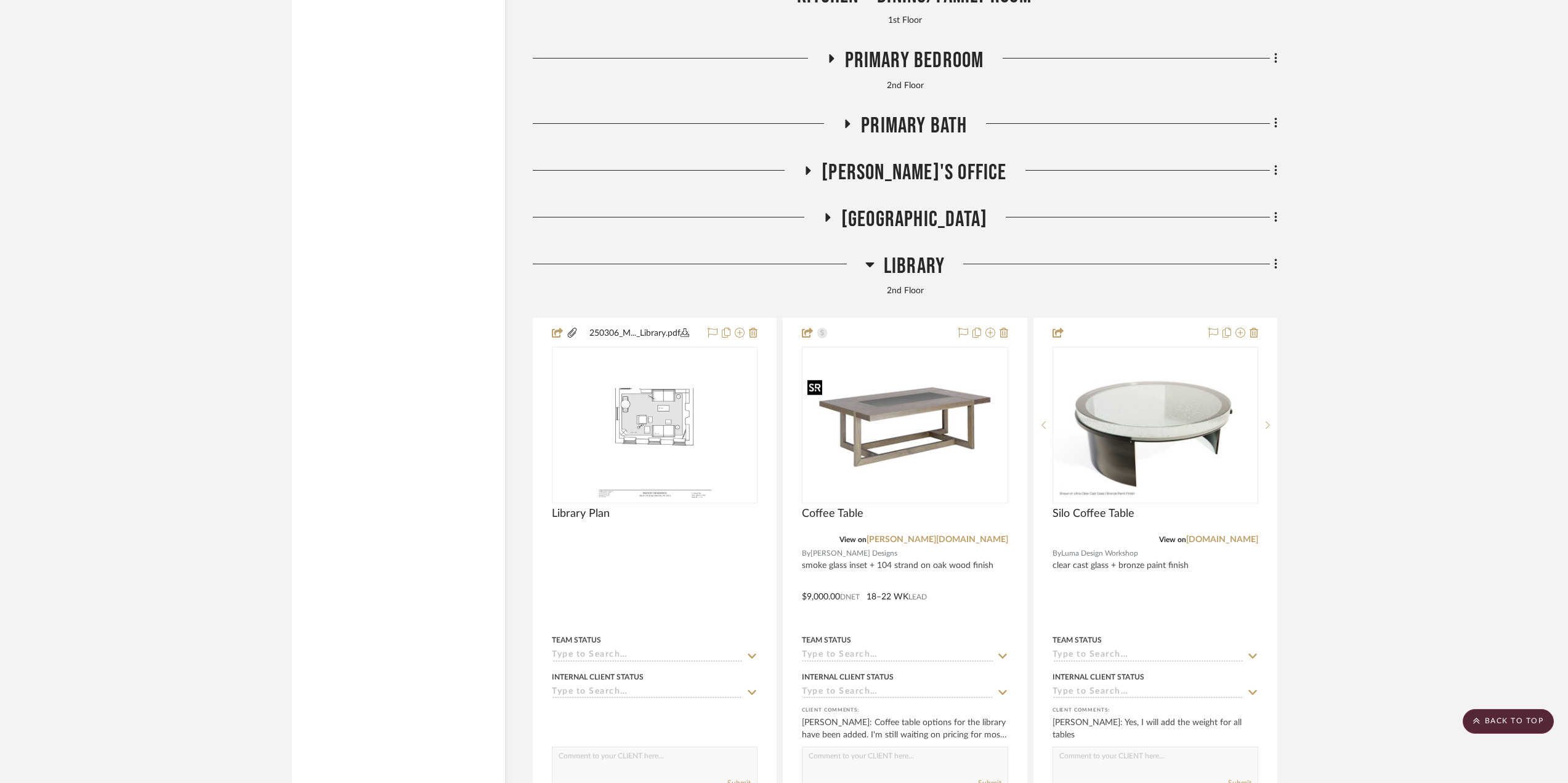
scroll to position [9058, 0]
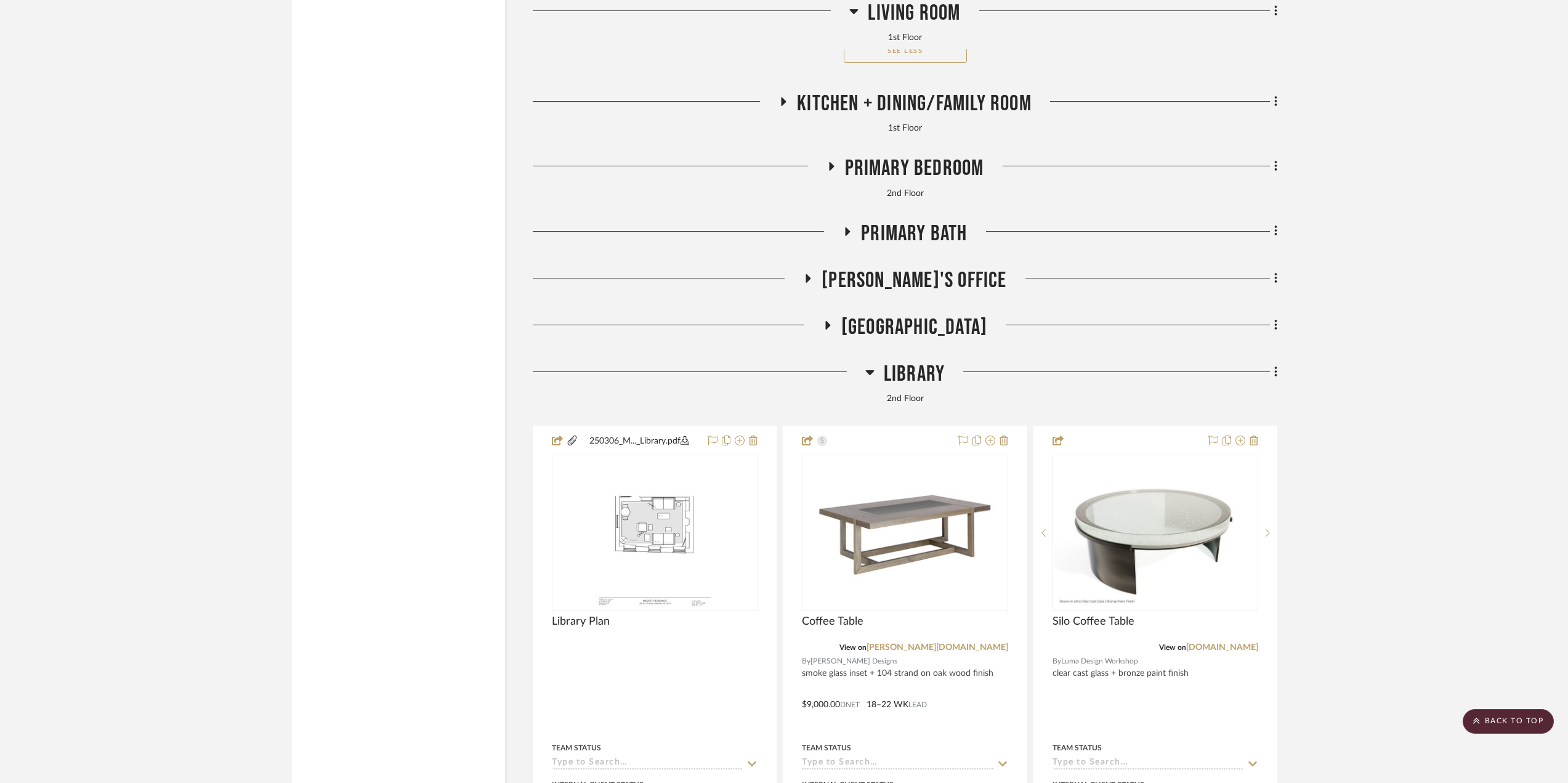
click at [922, 279] on span "Paula's Office" at bounding box center [914, 280] width 185 height 27
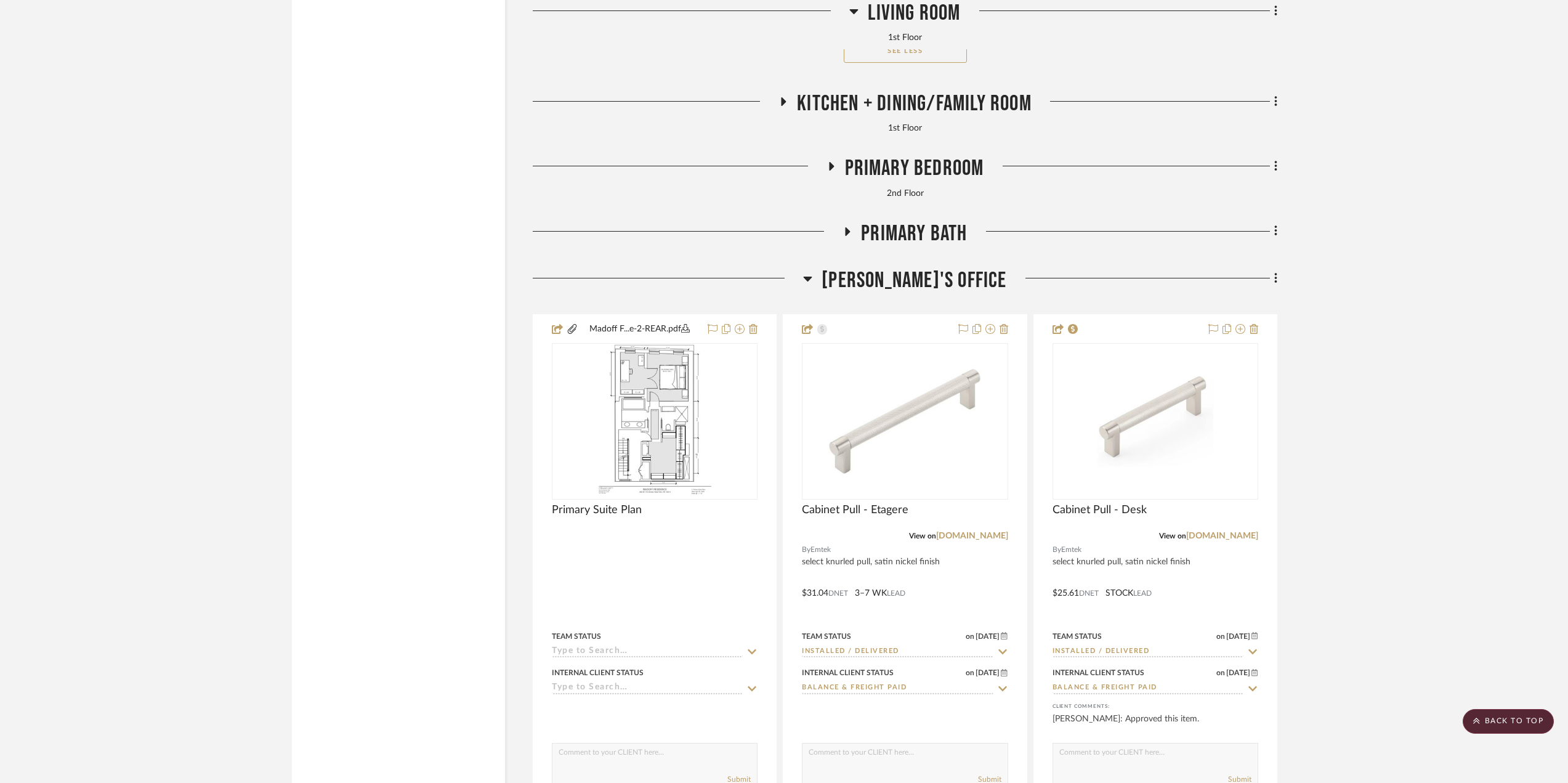
click at [924, 247] on span "Primary Bath" at bounding box center [914, 233] width 106 height 27
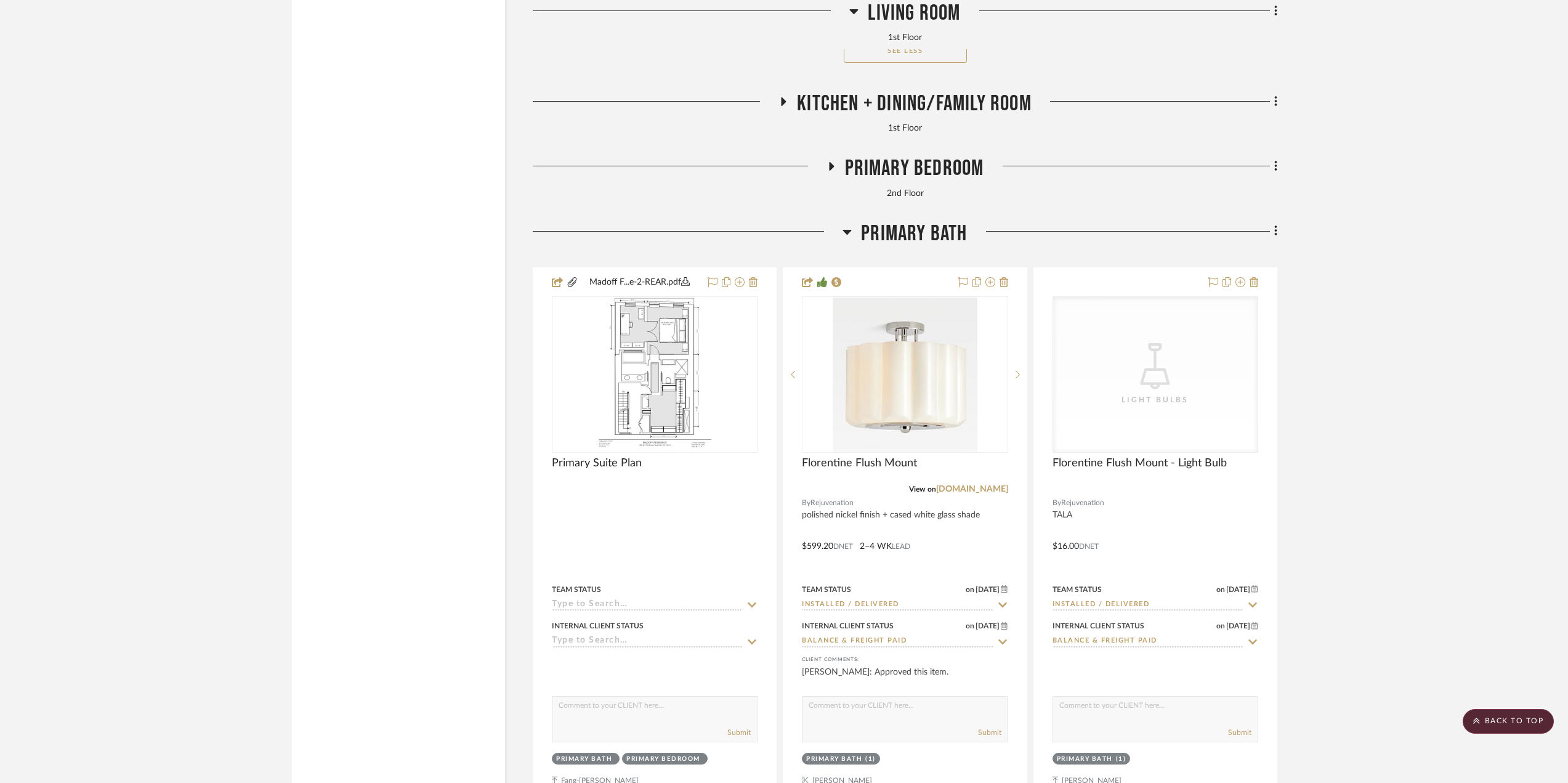
click at [901, 182] on span "Primary Bedroom" at bounding box center [914, 169] width 139 height 27
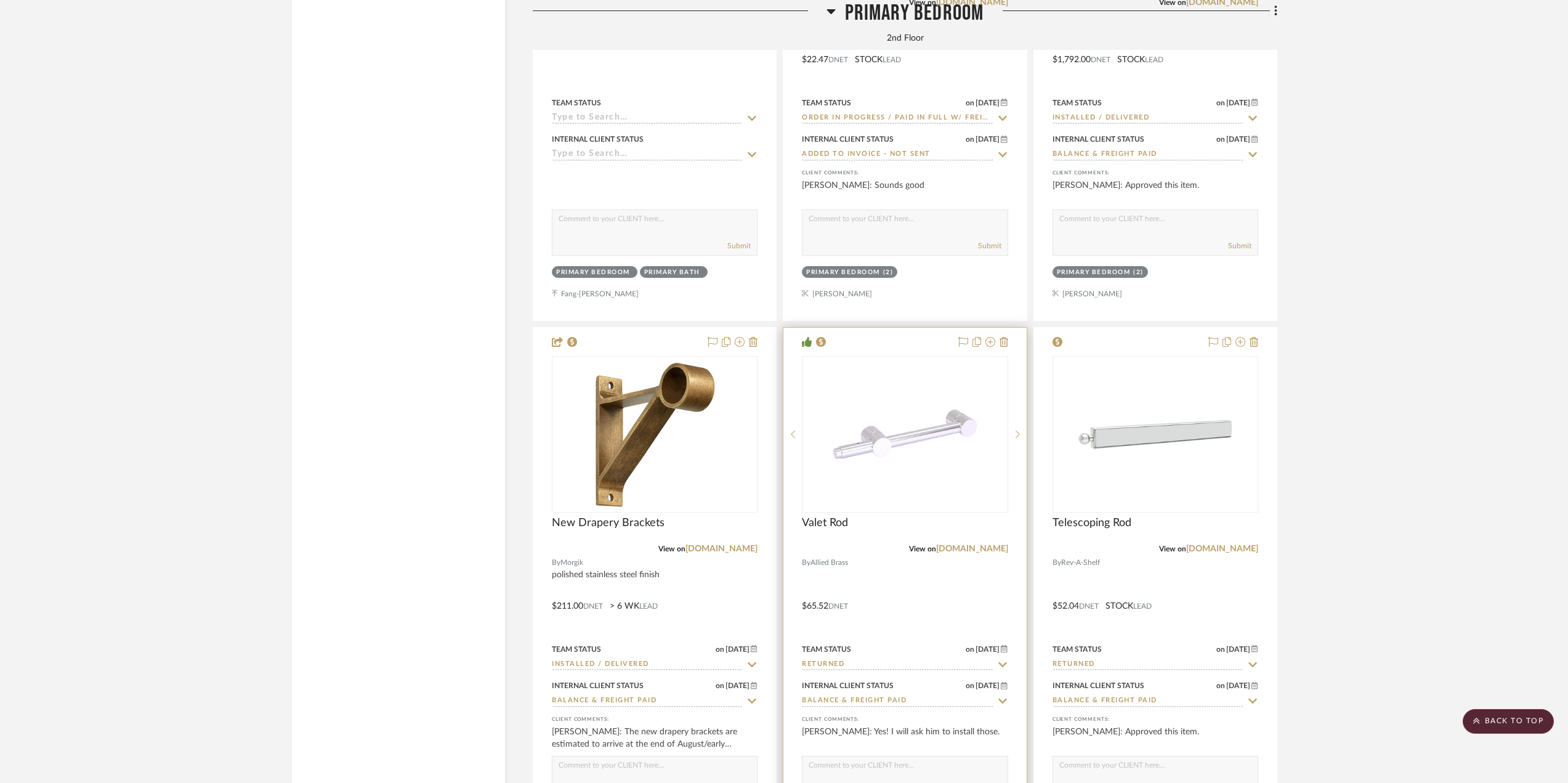
scroll to position [9613, 0]
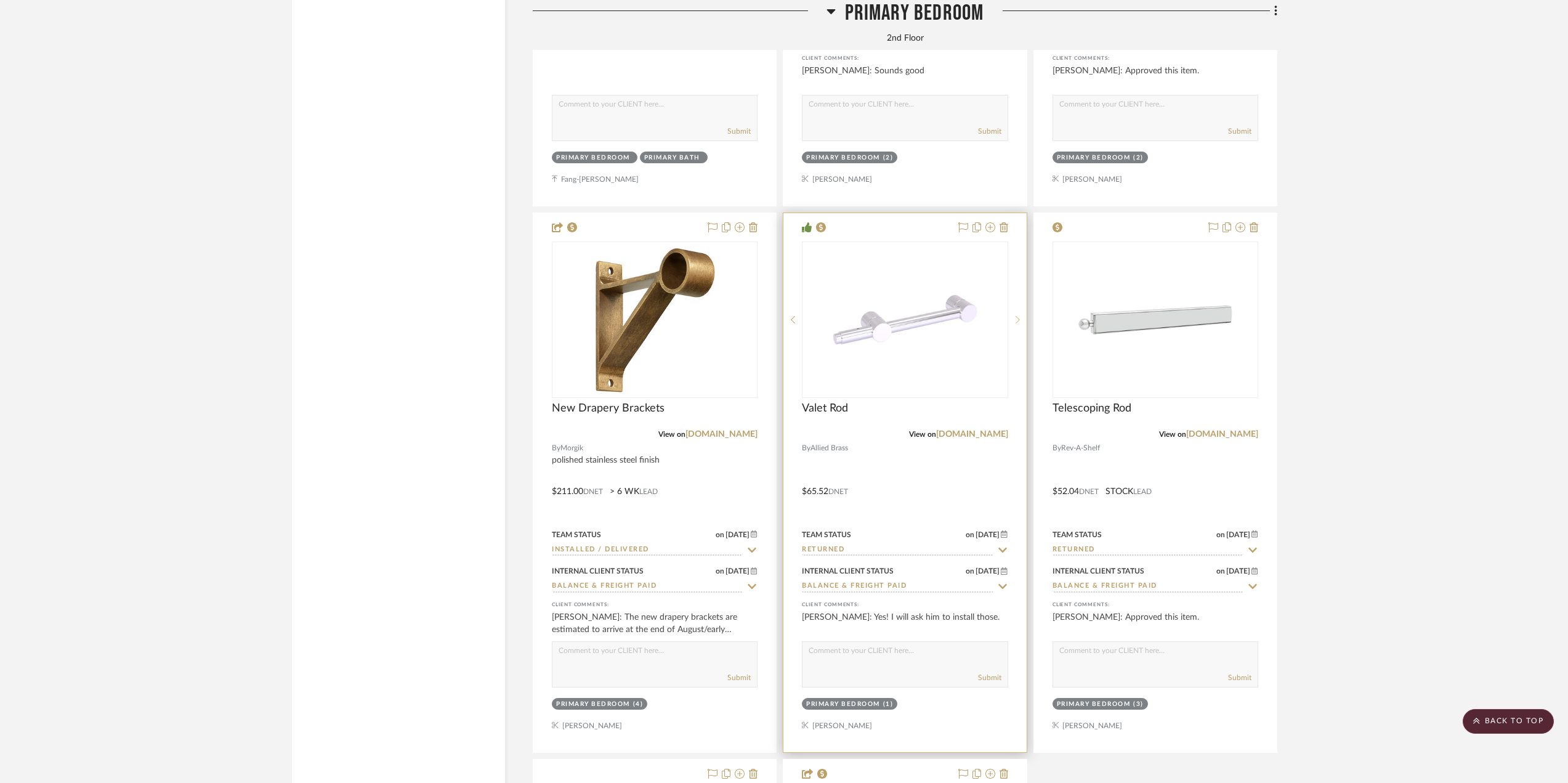
click at [1017, 324] on icon at bounding box center [1018, 320] width 4 height 9
click at [937, 323] on img "2" at bounding box center [905, 319] width 203 height 131
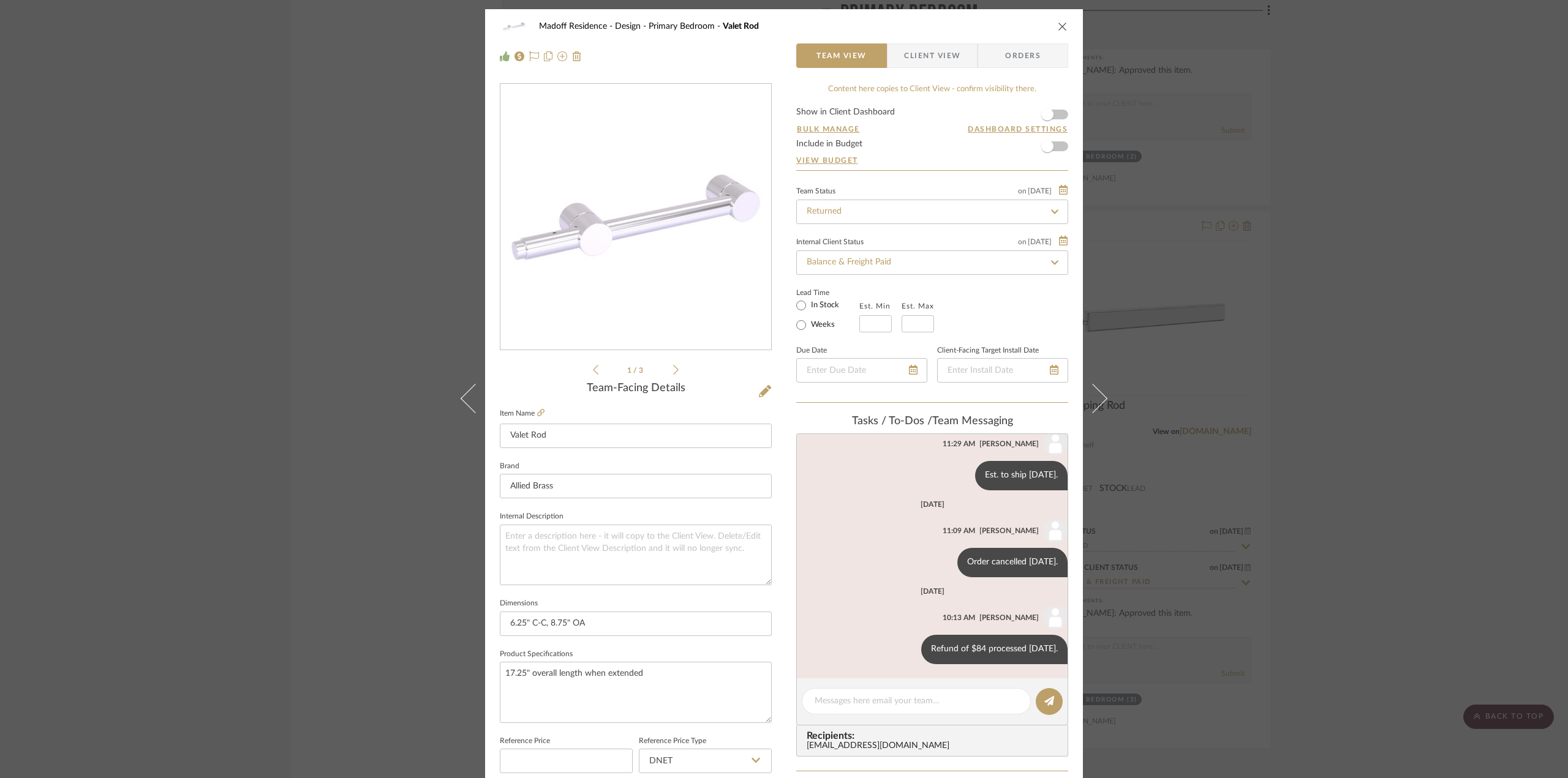
scroll to position [120, 0]
click at [673, 365] on icon at bounding box center [676, 369] width 6 height 11
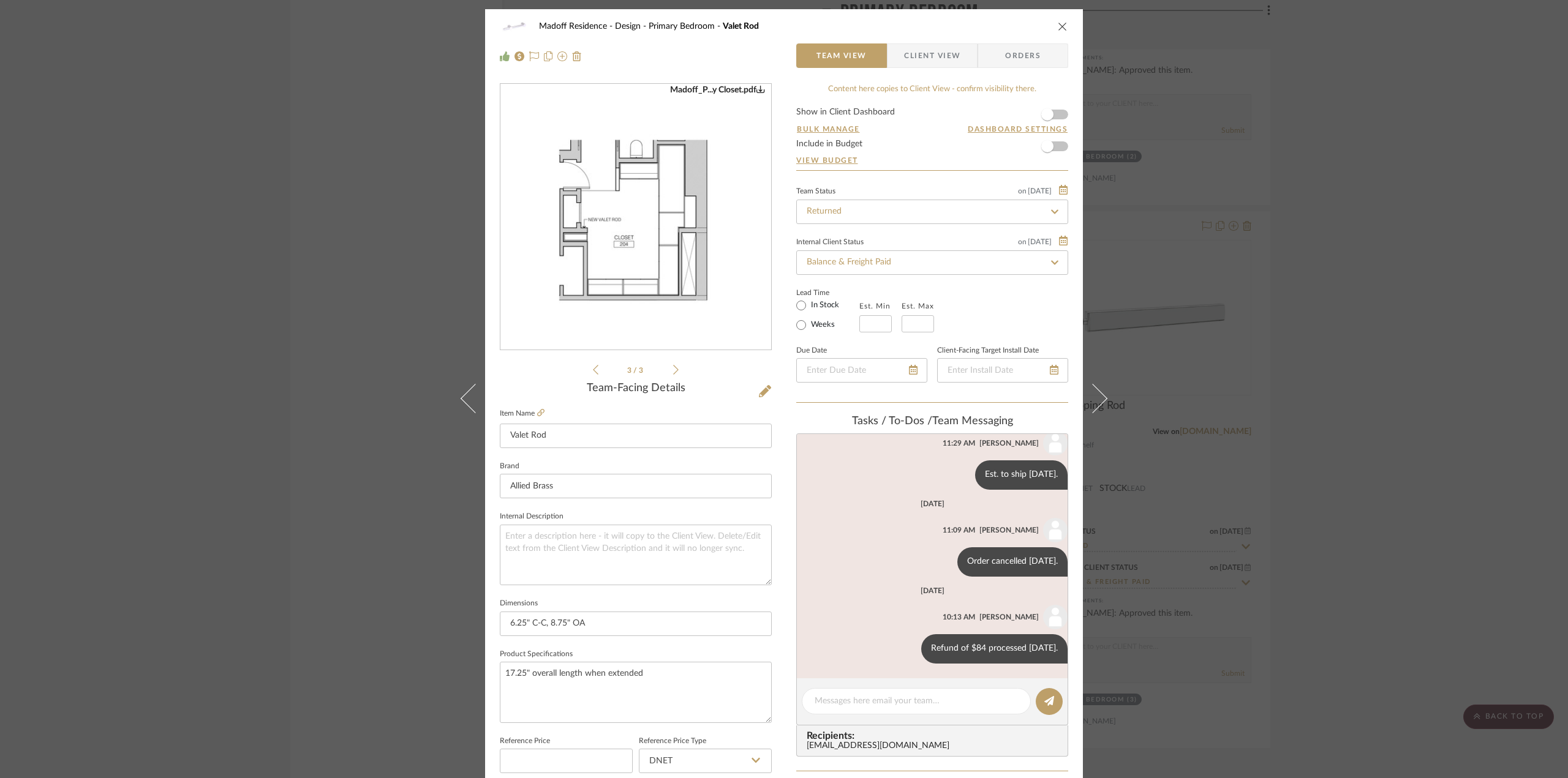
click at [624, 205] on img "2" at bounding box center [636, 217] width 271 height 175
click at [1347, 432] on div "Madoff Residence - Design Primary Bedroom Valet Rod Team View Client View Order…" at bounding box center [784, 389] width 1568 height 778
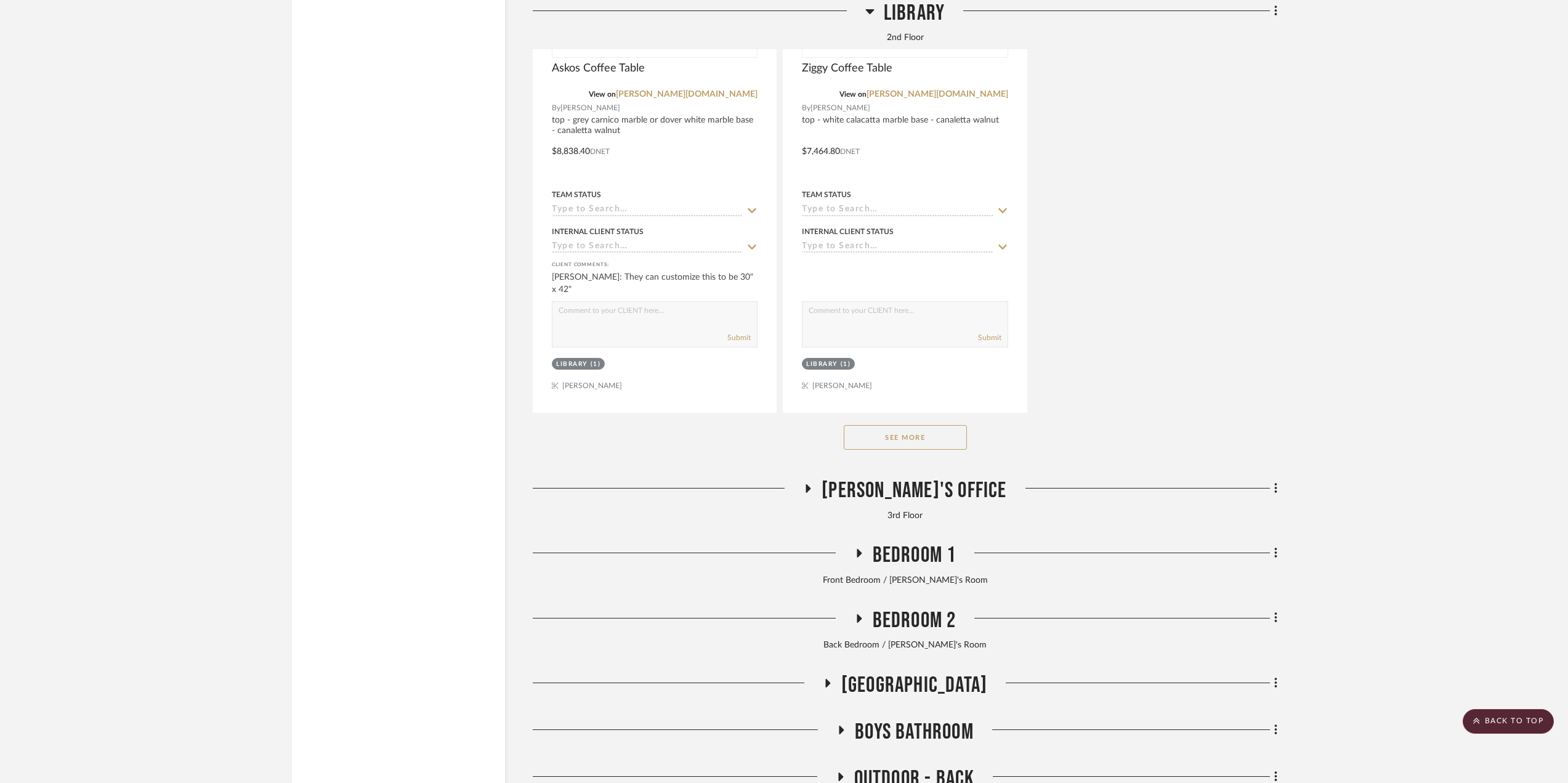
scroll to position [14727, 0]
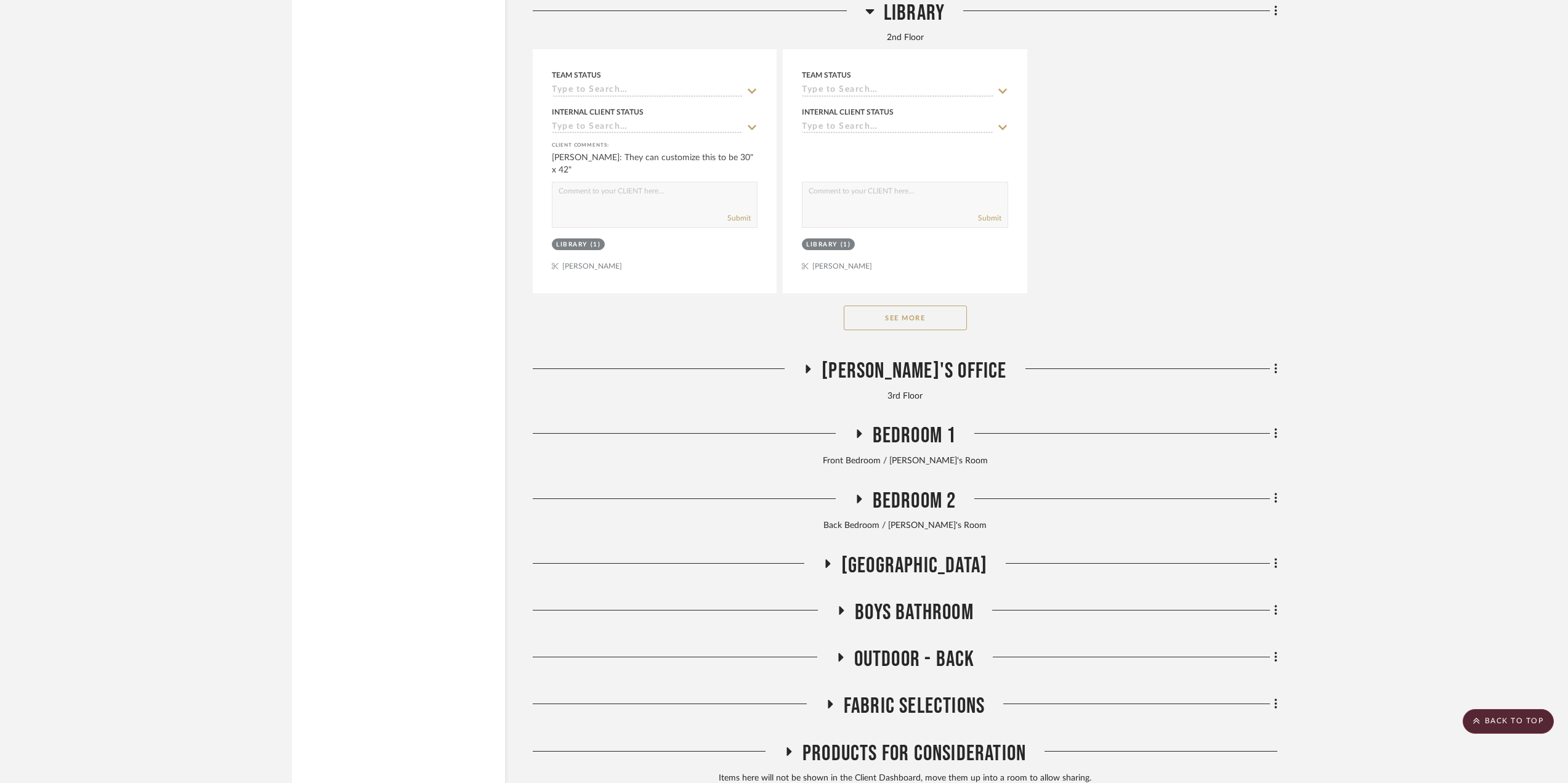
click at [904, 385] on span "Eric's Office" at bounding box center [914, 371] width 185 height 27
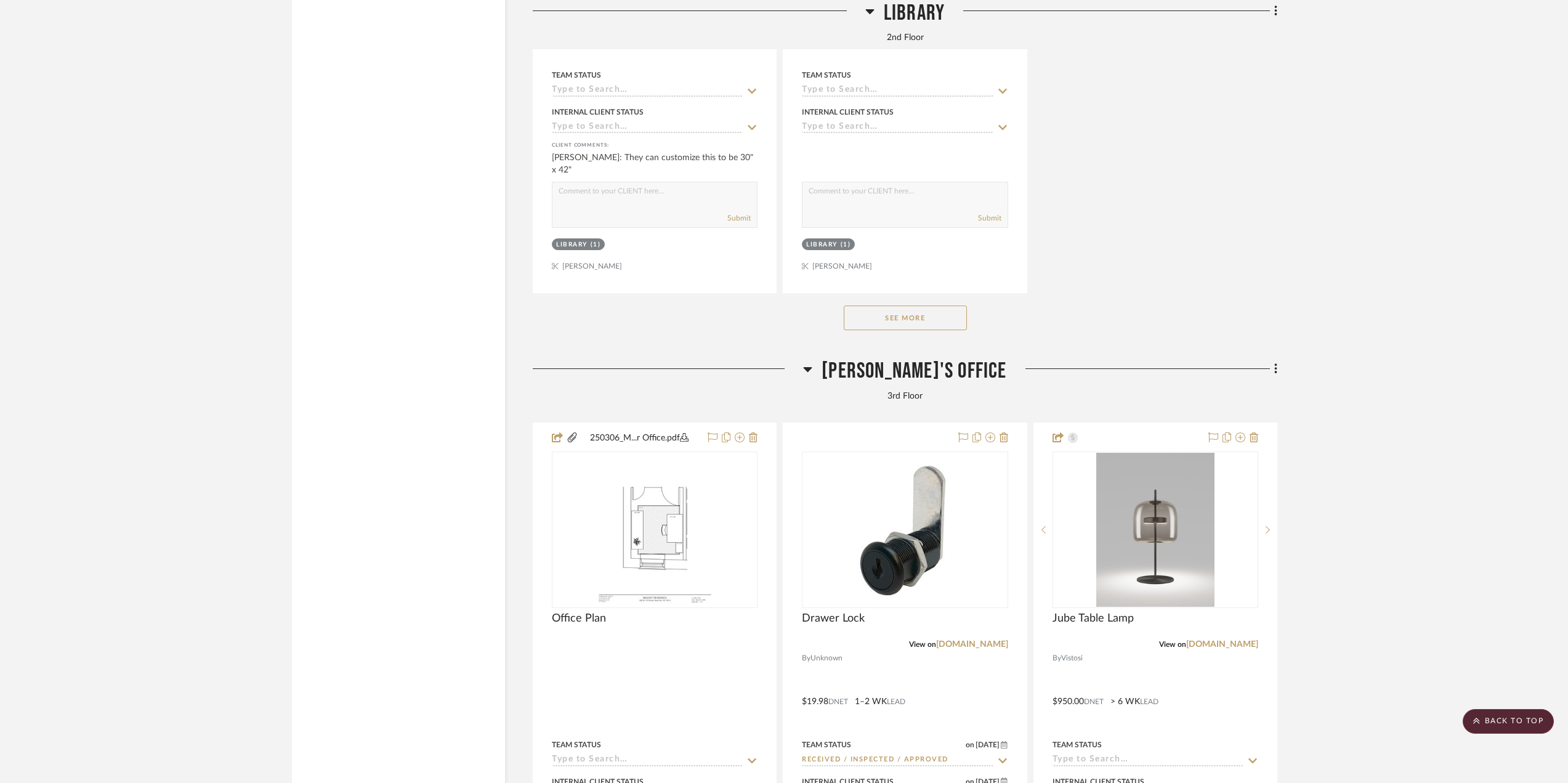
click at [902, 385] on span "Eric's Office" at bounding box center [914, 371] width 185 height 27
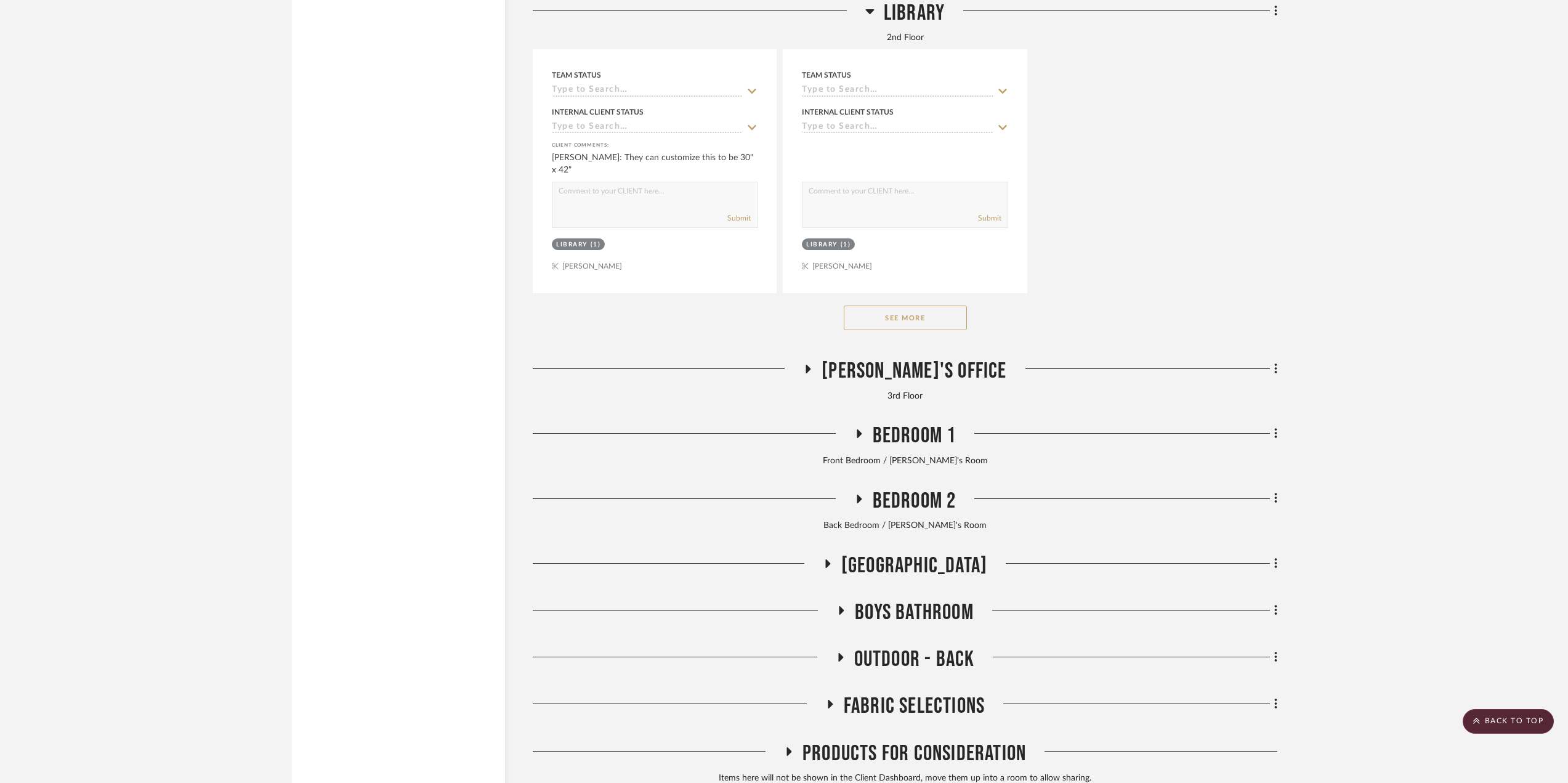
click at [893, 449] on span "Bedroom 1" at bounding box center [914, 436] width 84 height 27
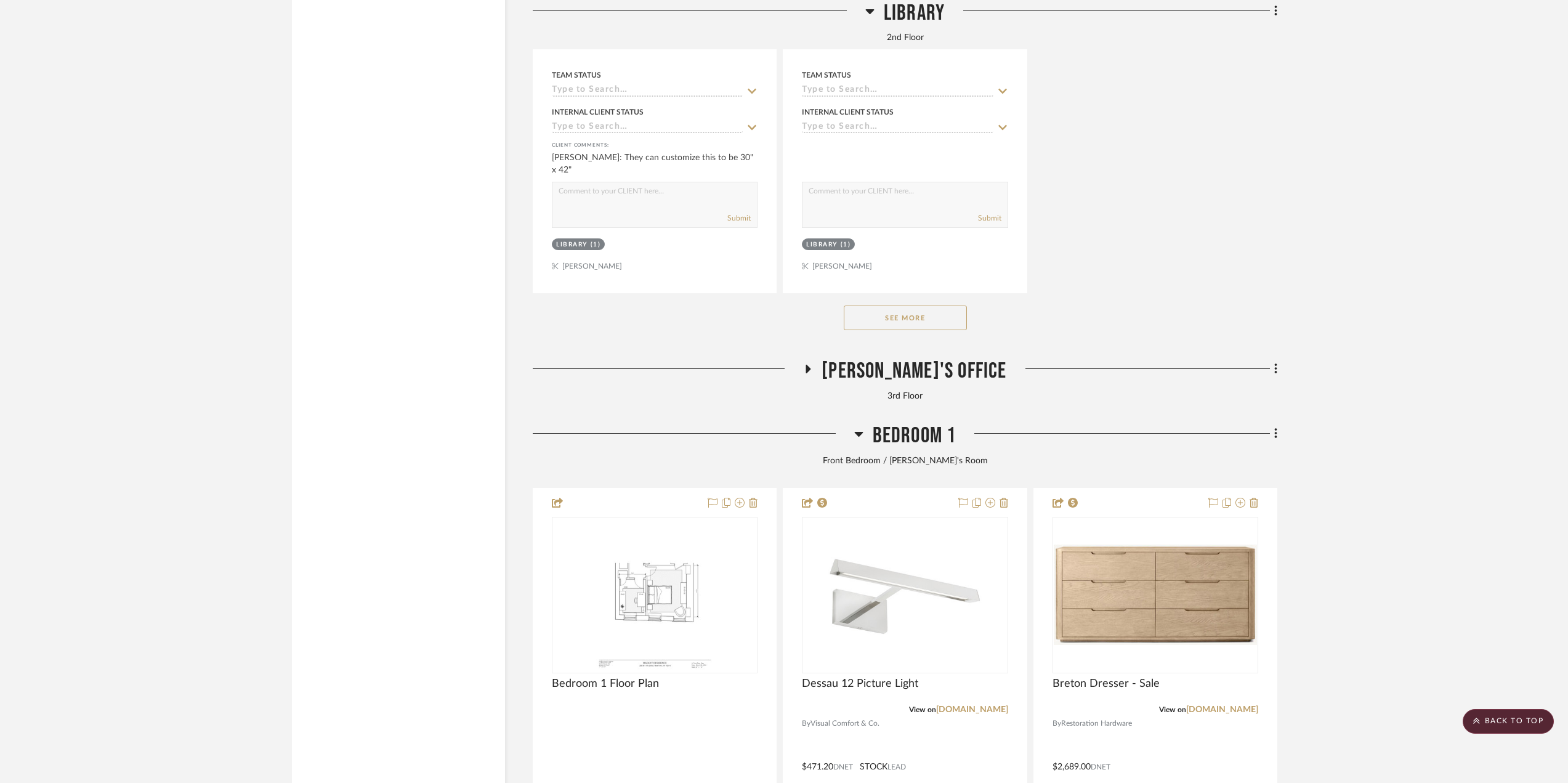
click at [893, 449] on span "Bedroom 1" at bounding box center [914, 436] width 84 height 27
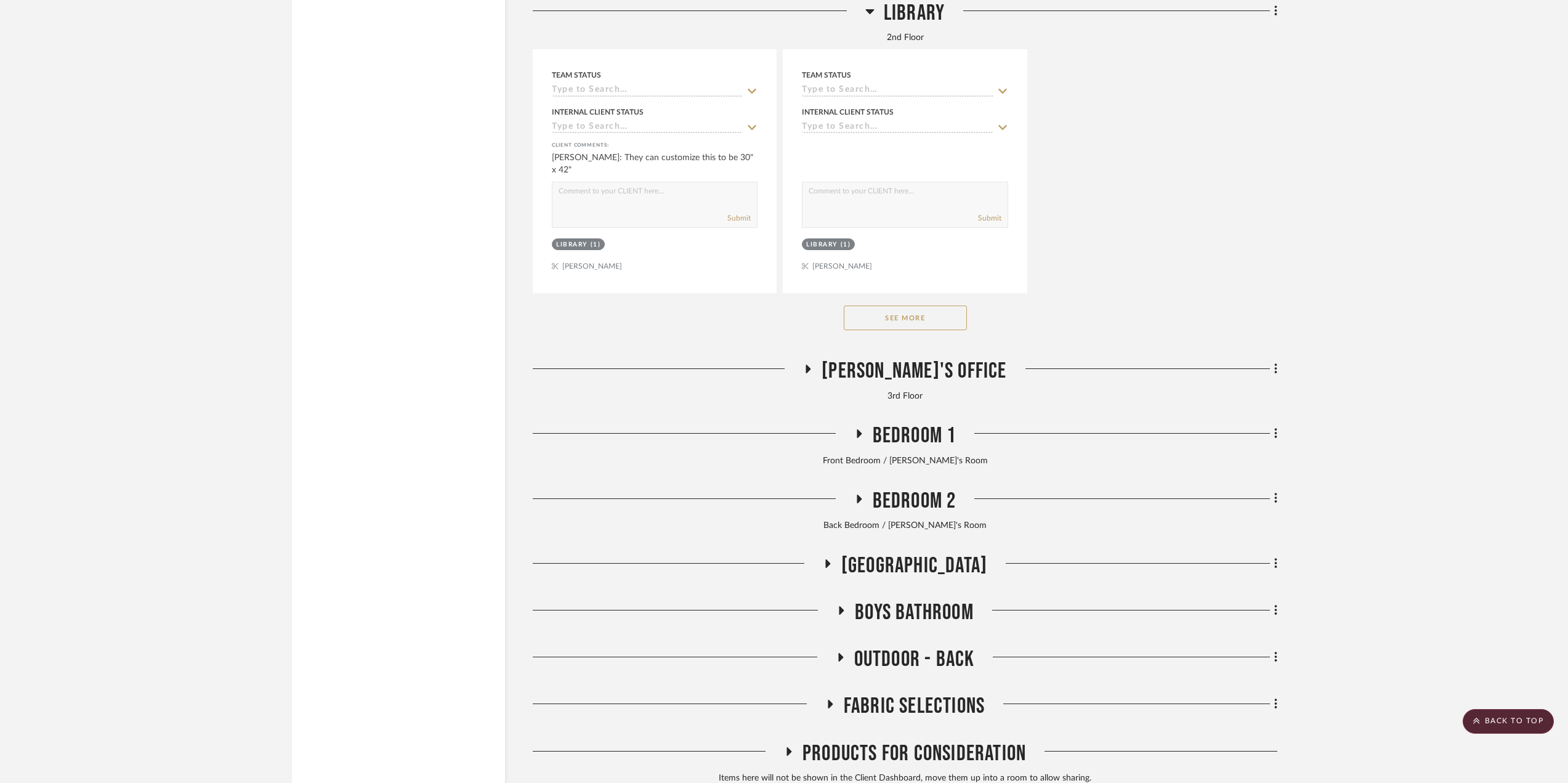
click at [926, 512] on span "Bedroom 2" at bounding box center [914, 501] width 84 height 27
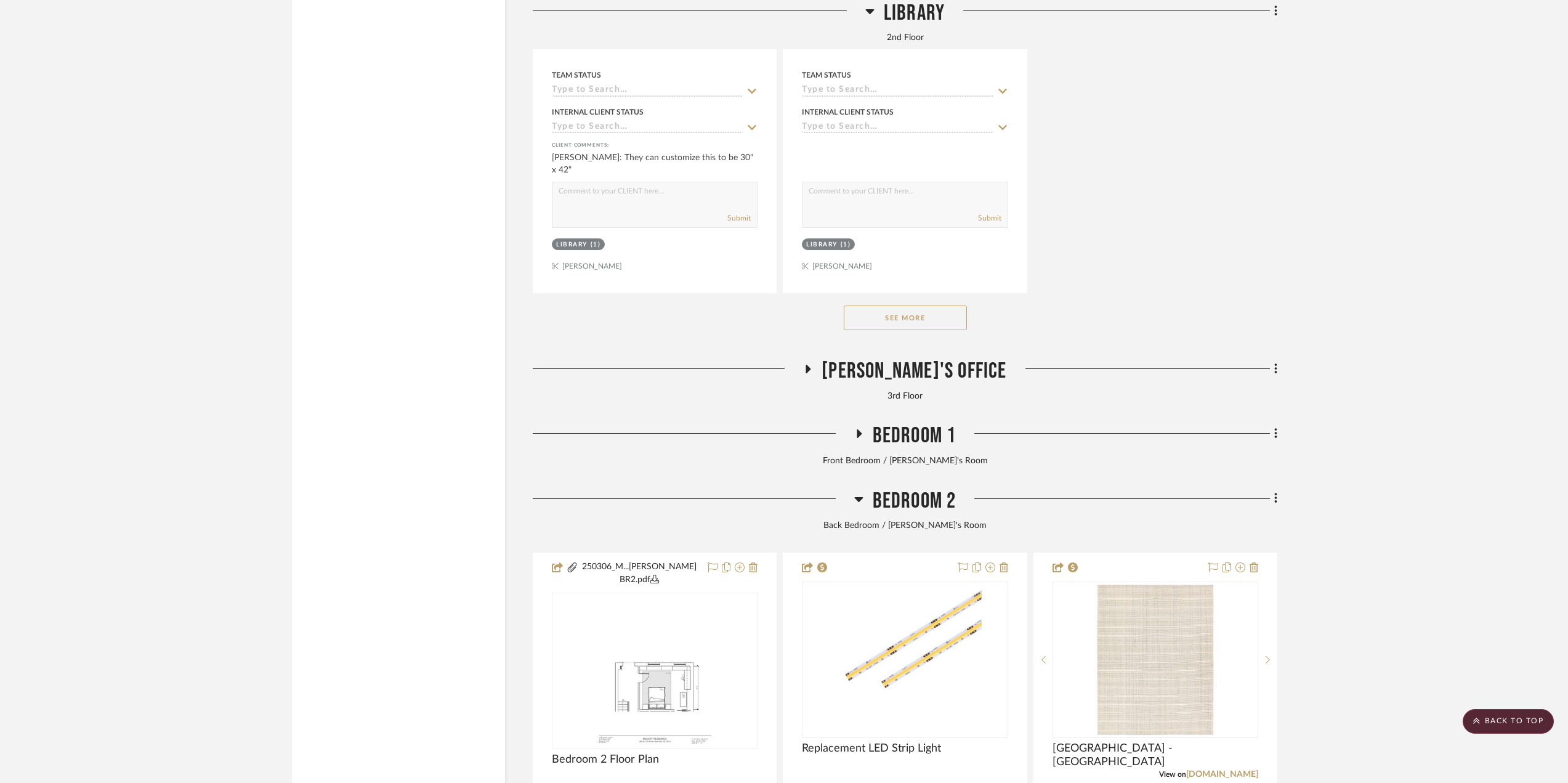
click at [927, 514] on span "Bedroom 2" at bounding box center [914, 501] width 84 height 27
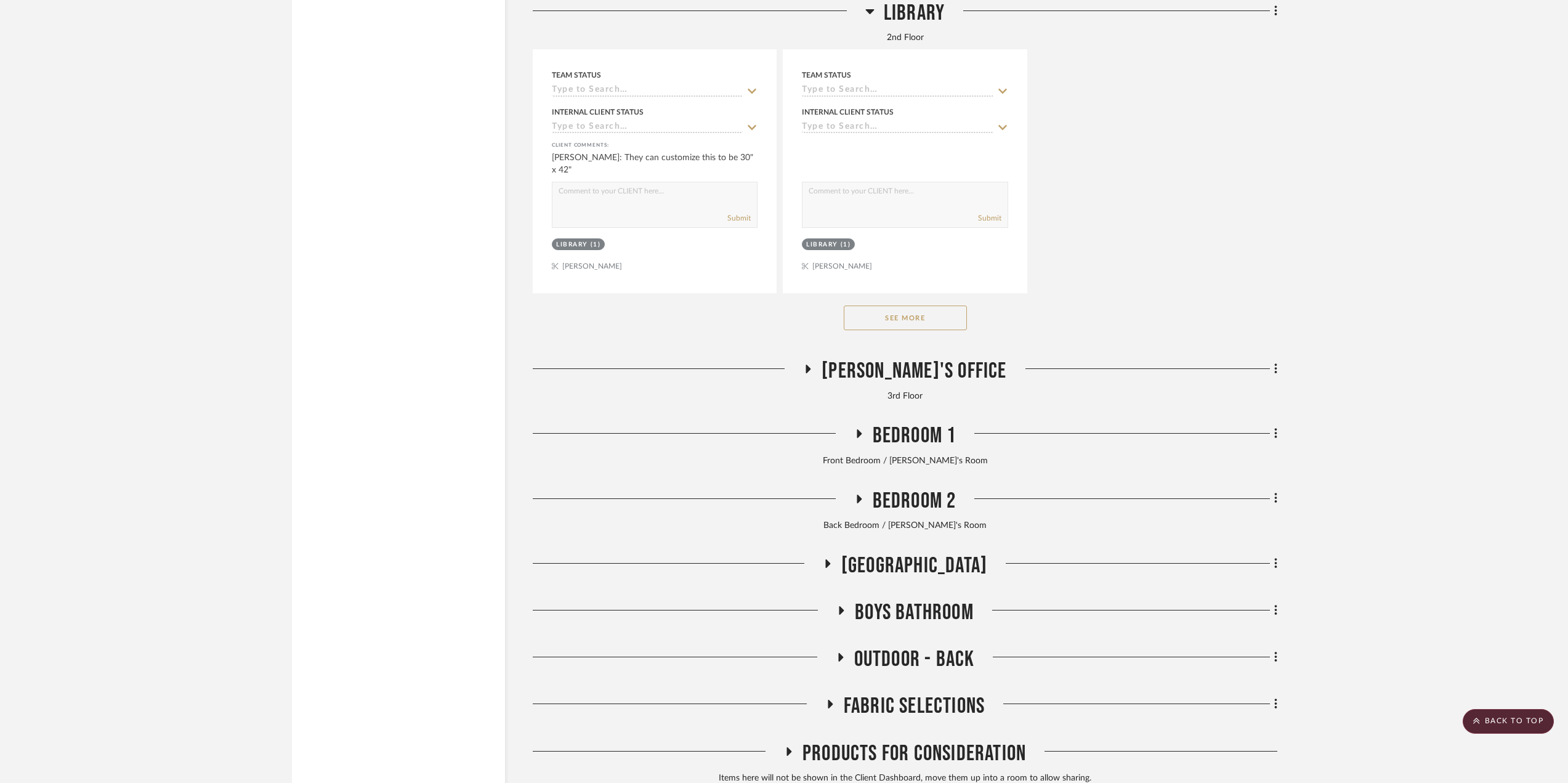
click at [927, 572] on span "3rd Floor Stair Hall" at bounding box center [914, 565] width 146 height 27
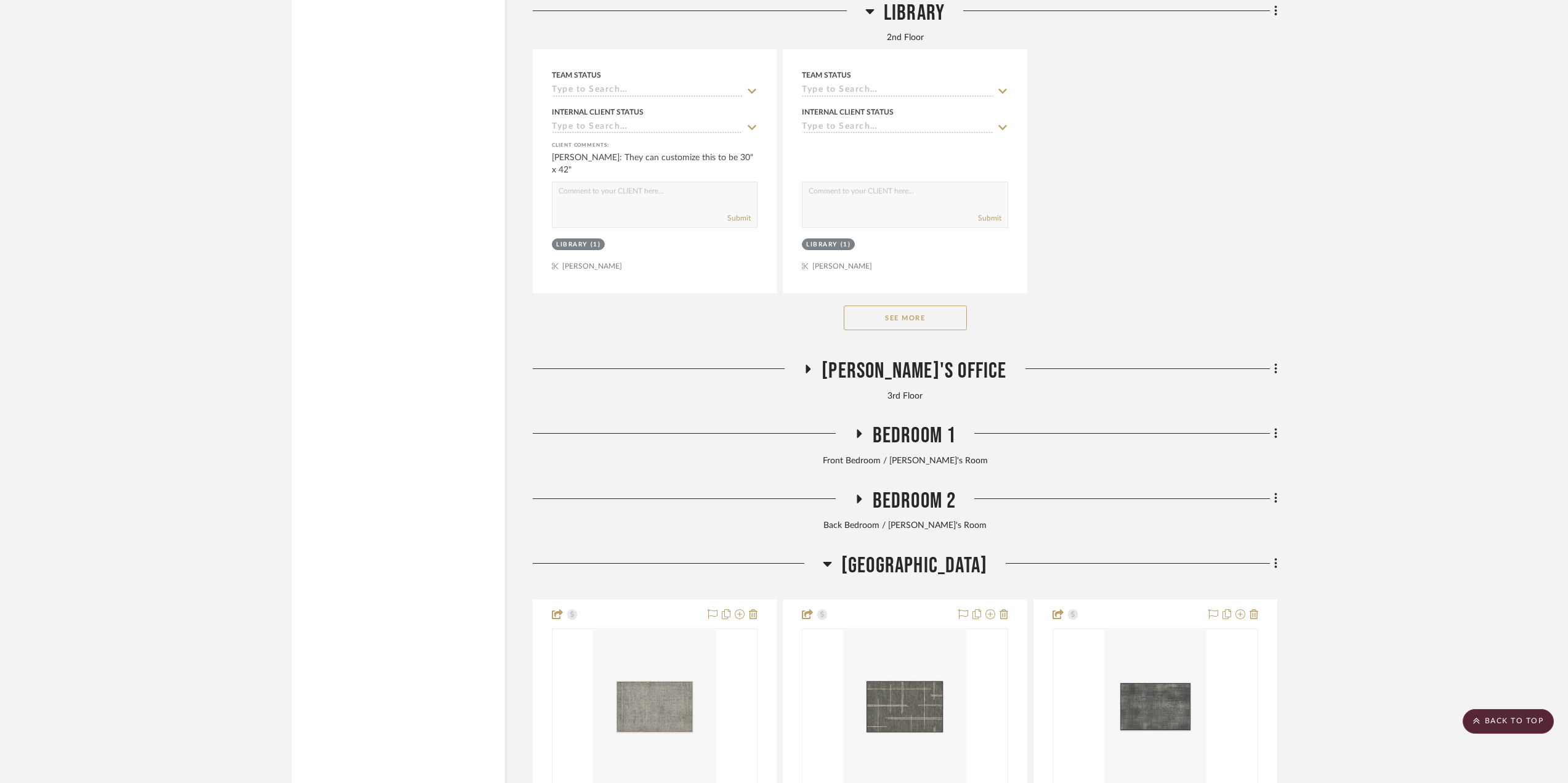
click at [927, 572] on span "3rd Floor Stair Hall" at bounding box center [914, 565] width 146 height 27
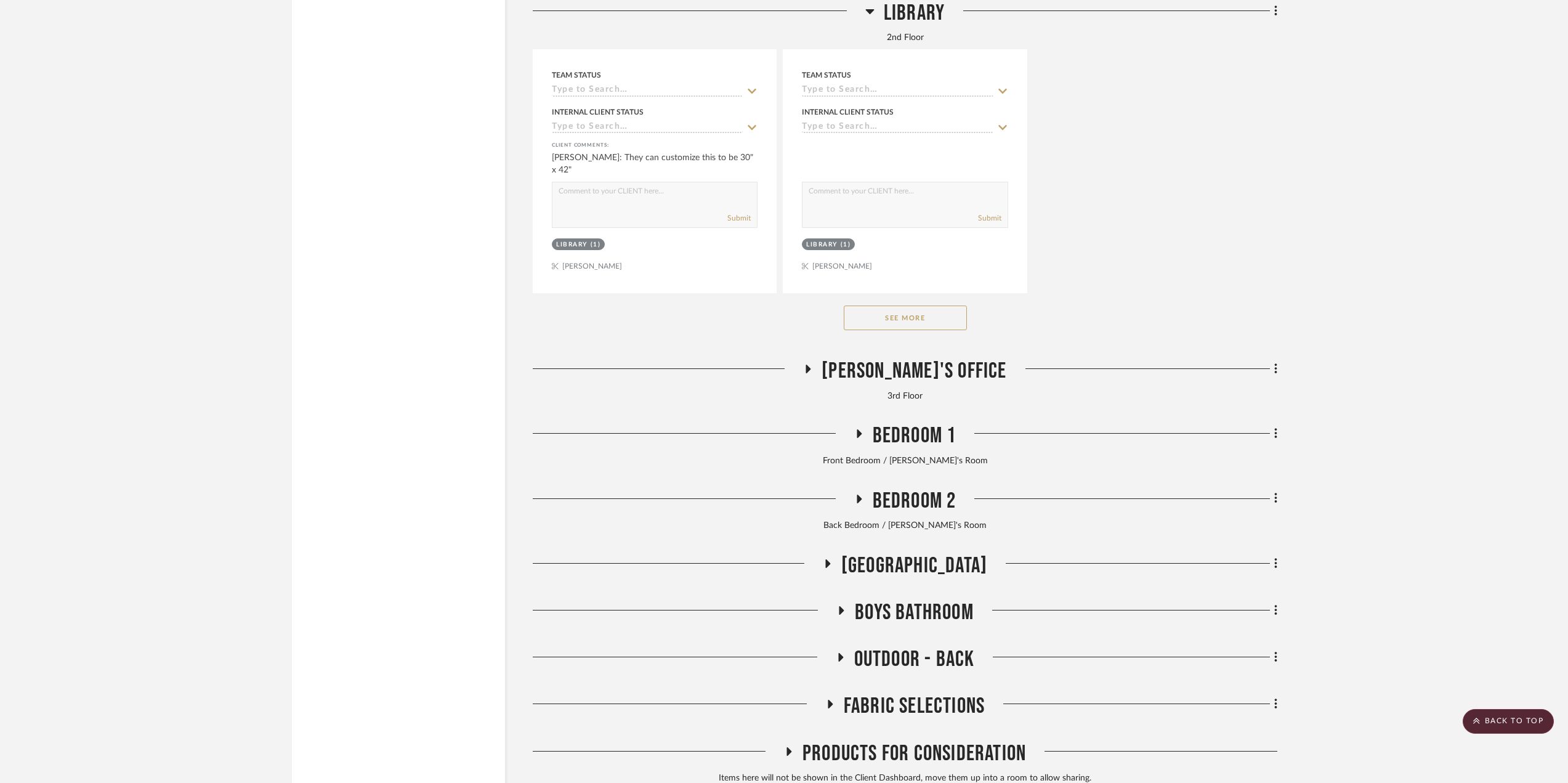
click at [929, 626] on span "Boys Bathroom" at bounding box center [914, 612] width 119 height 27
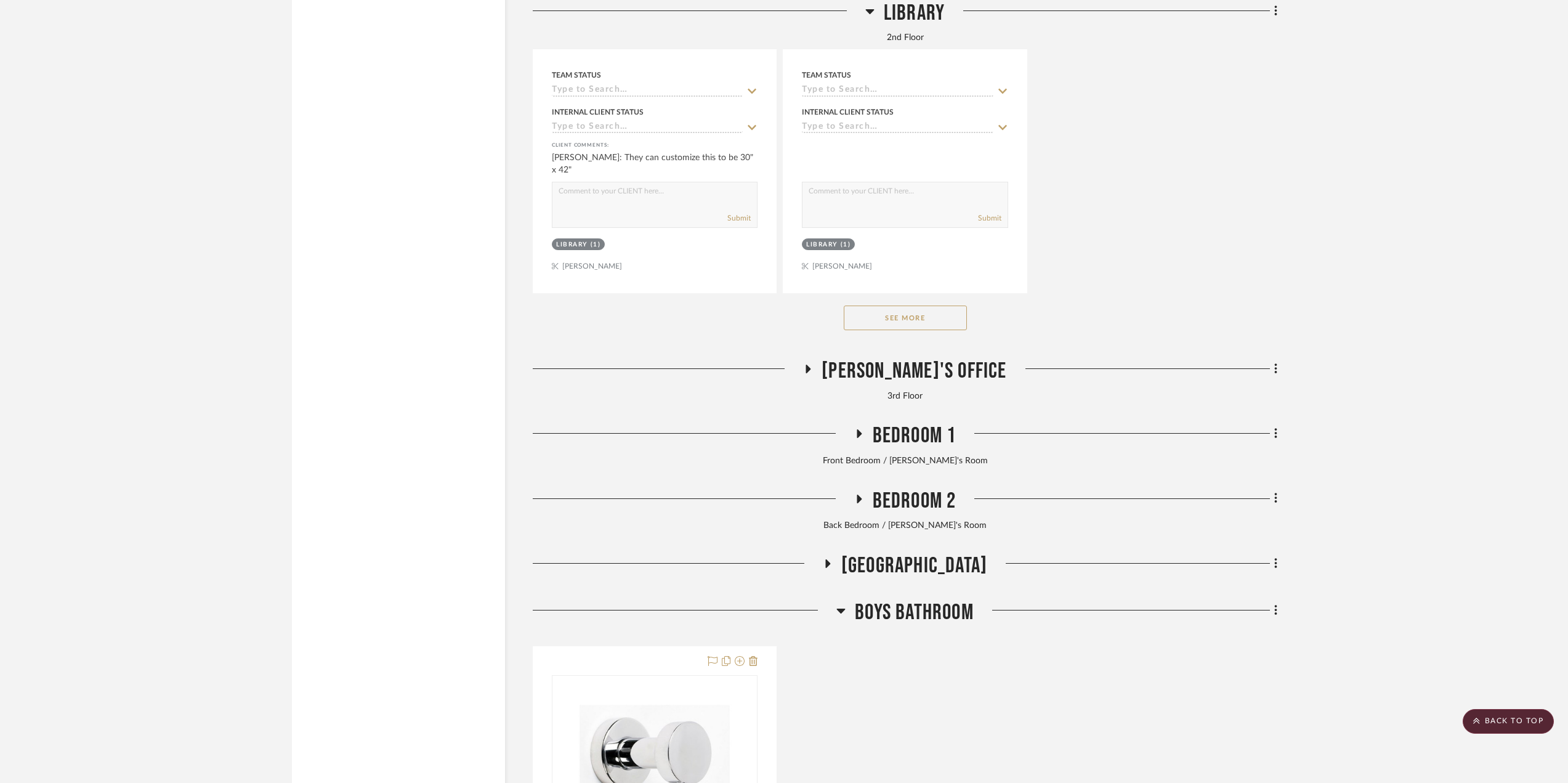
click at [931, 617] on span "Boys Bathroom" at bounding box center [914, 612] width 119 height 27
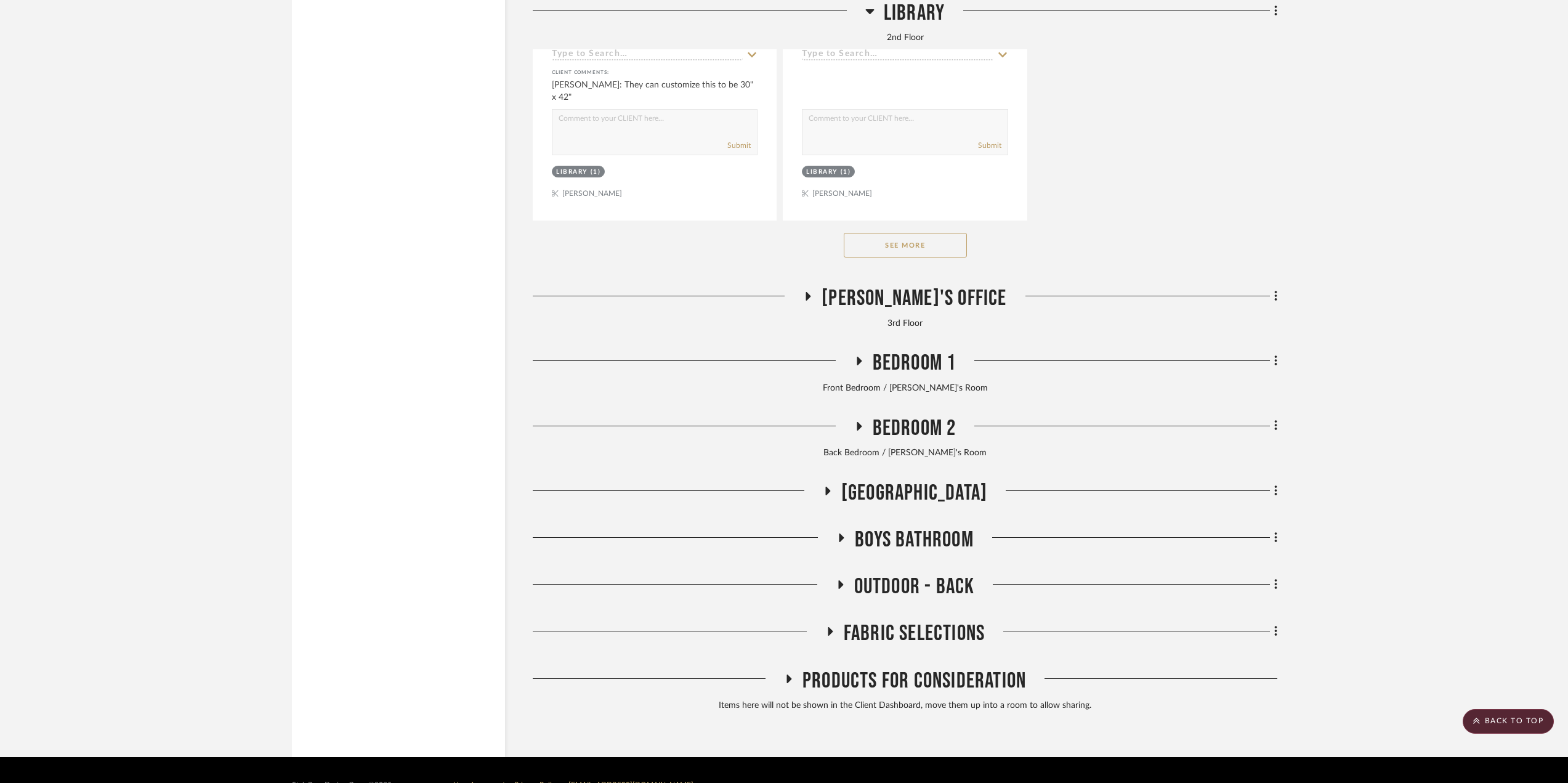
scroll to position [14842, 0]
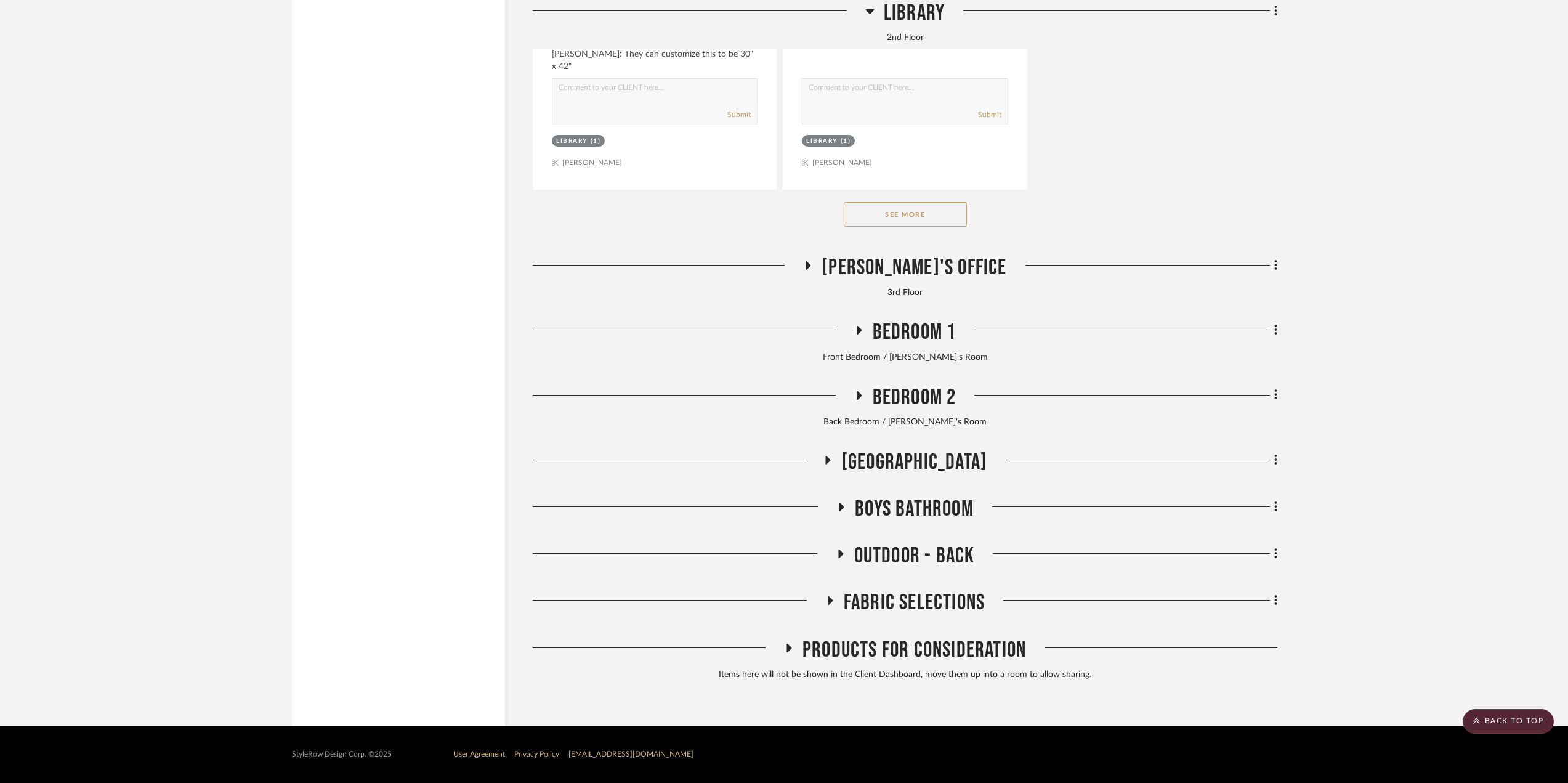
click at [899, 560] on span "Outdoor - Back" at bounding box center [915, 556] width 121 height 27
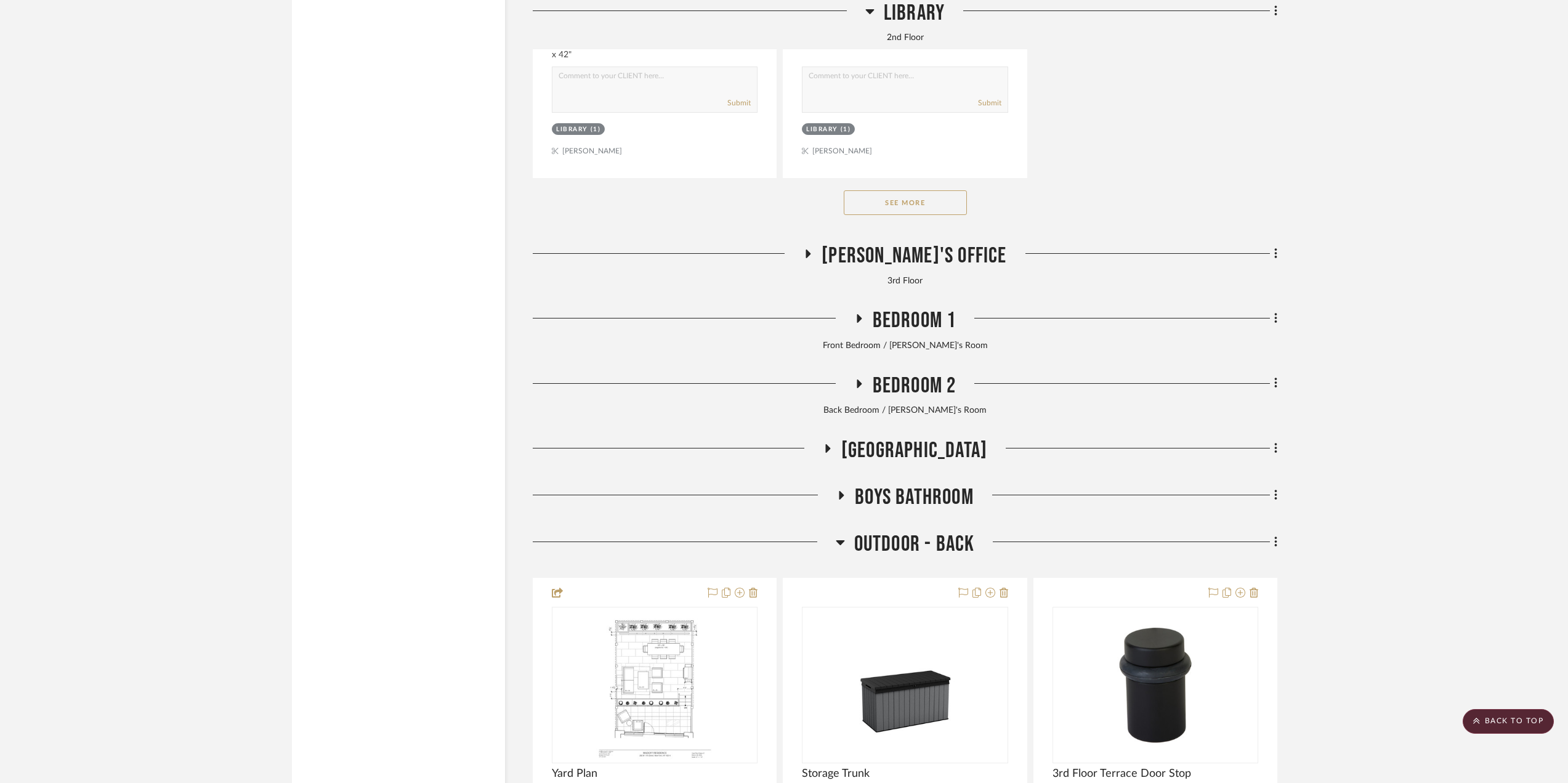
scroll to position [14966, 0]
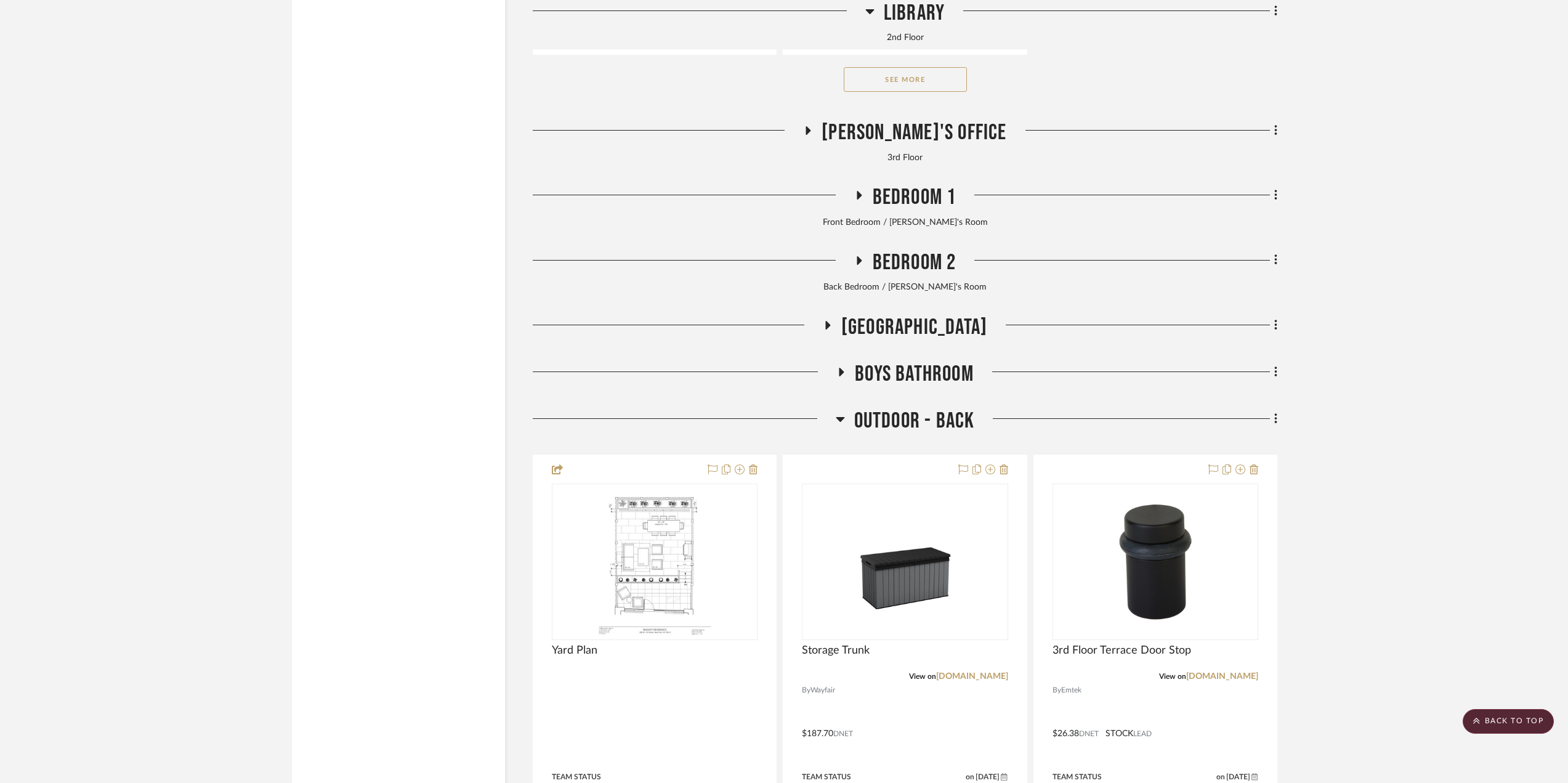
click at [906, 434] on span "Outdoor - Back" at bounding box center [915, 421] width 121 height 27
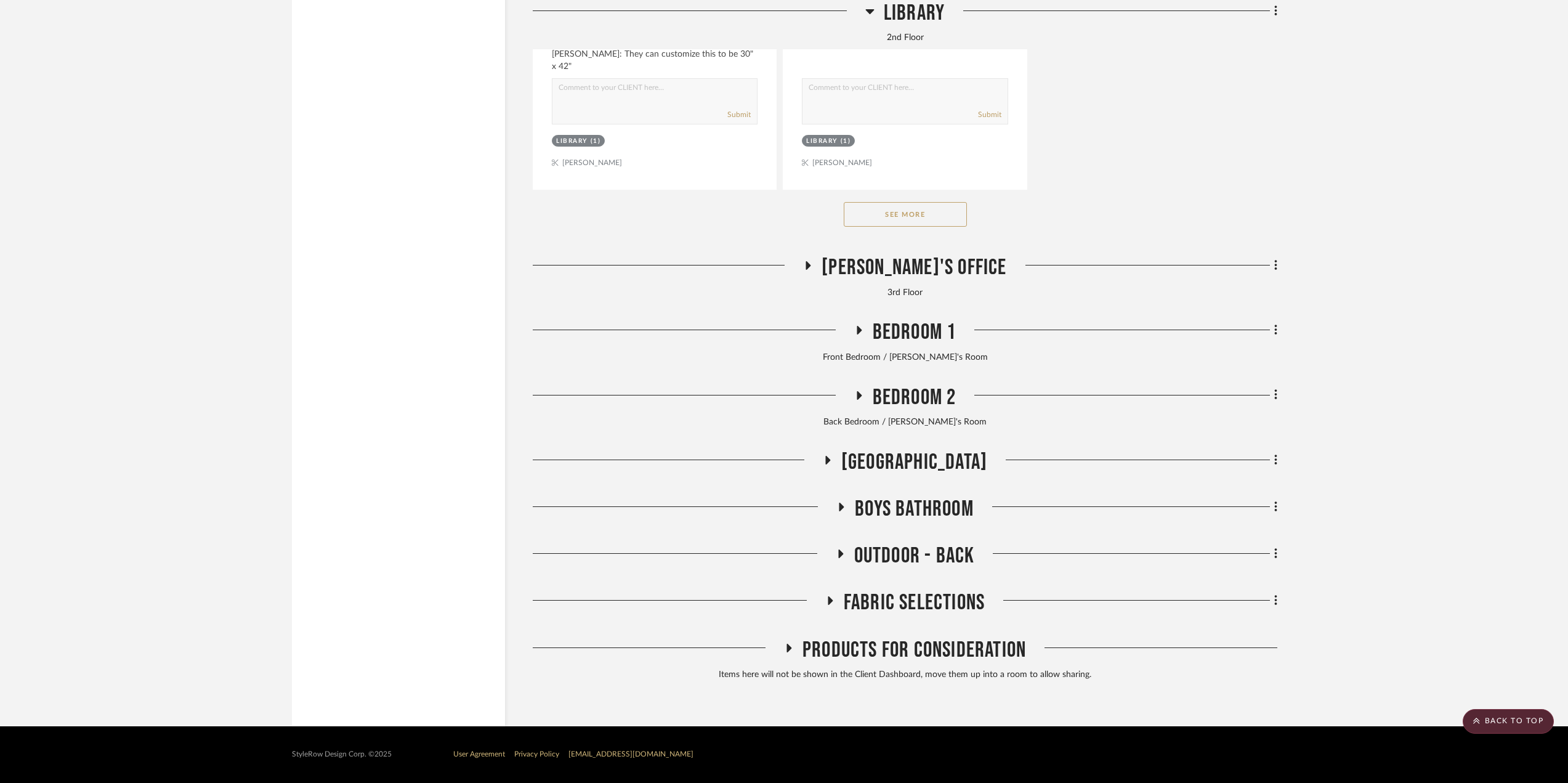
click at [929, 604] on span "Fabric Selections" at bounding box center [914, 603] width 141 height 27
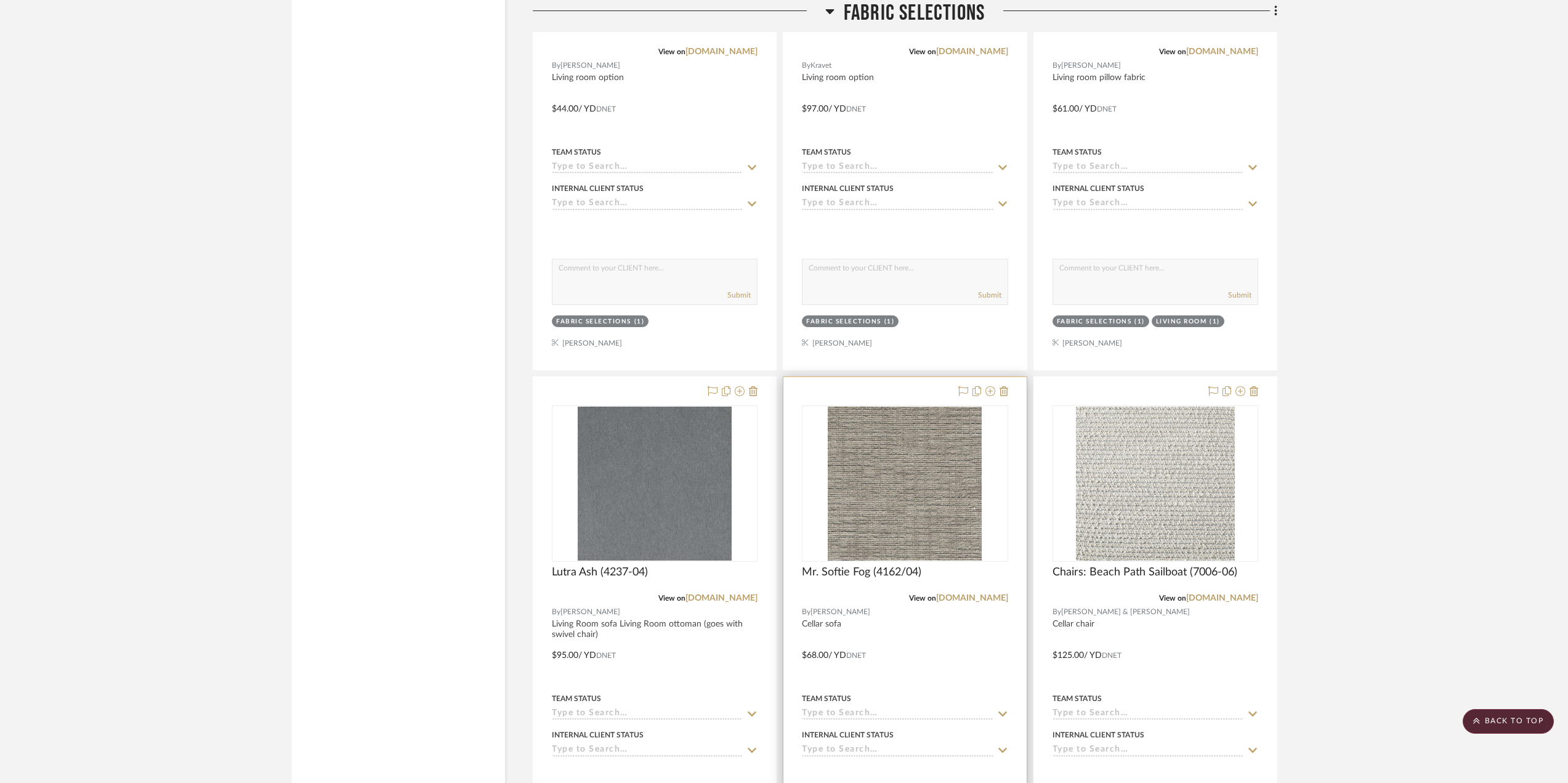
scroll to position [15520, 0]
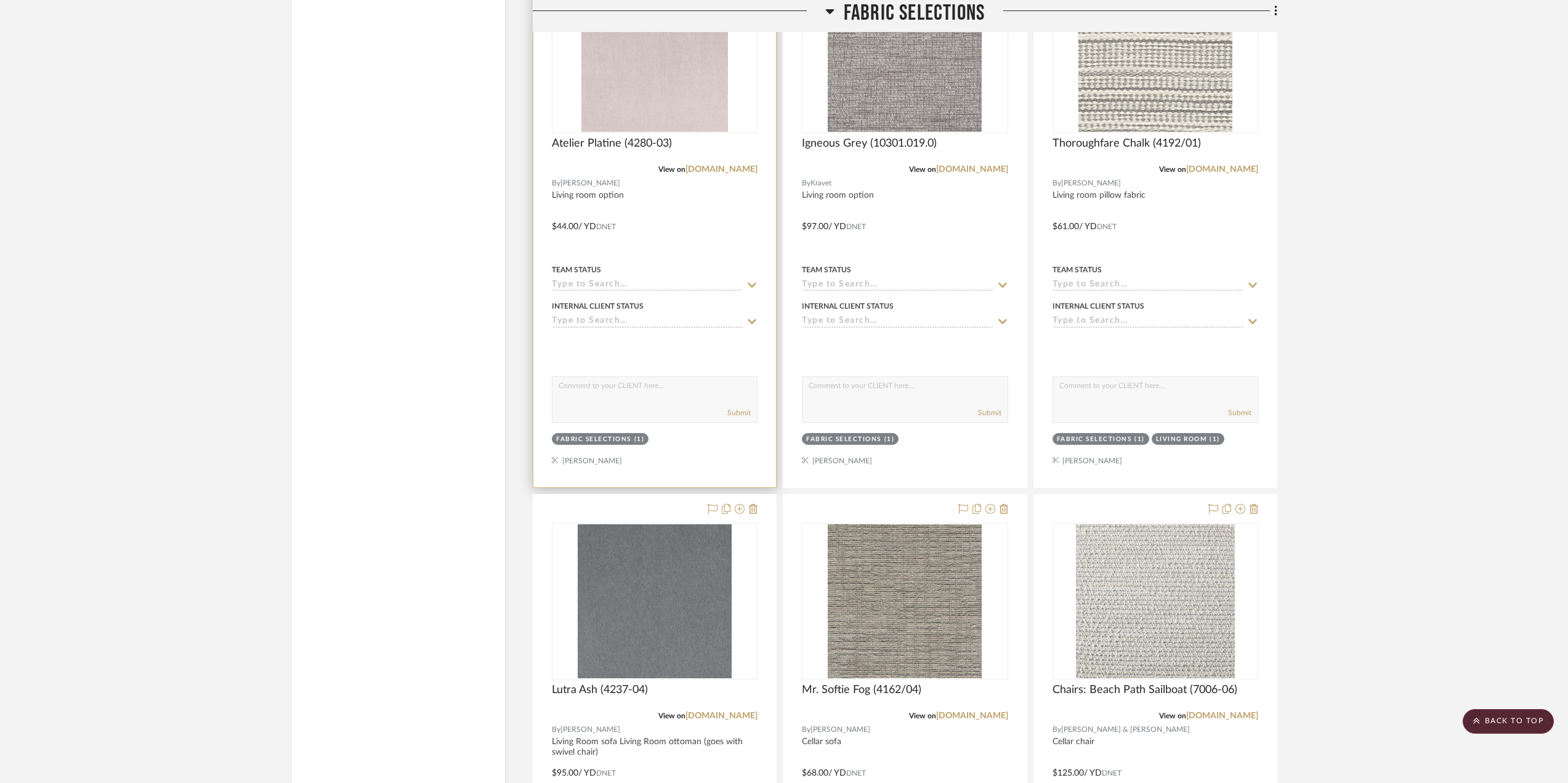
click at [694, 228] on div at bounding box center [654, 218] width 243 height 540
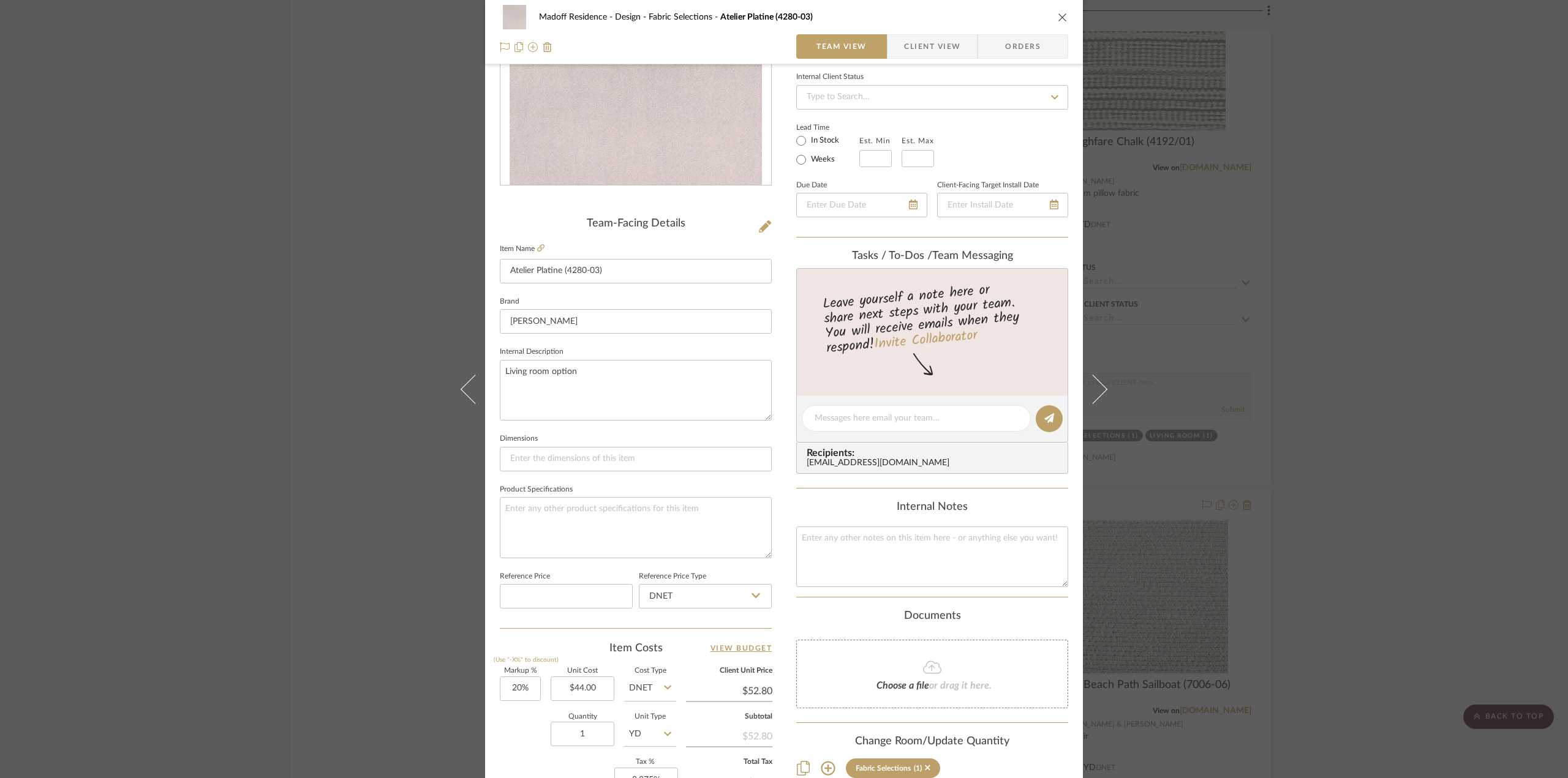
scroll to position [245, 0]
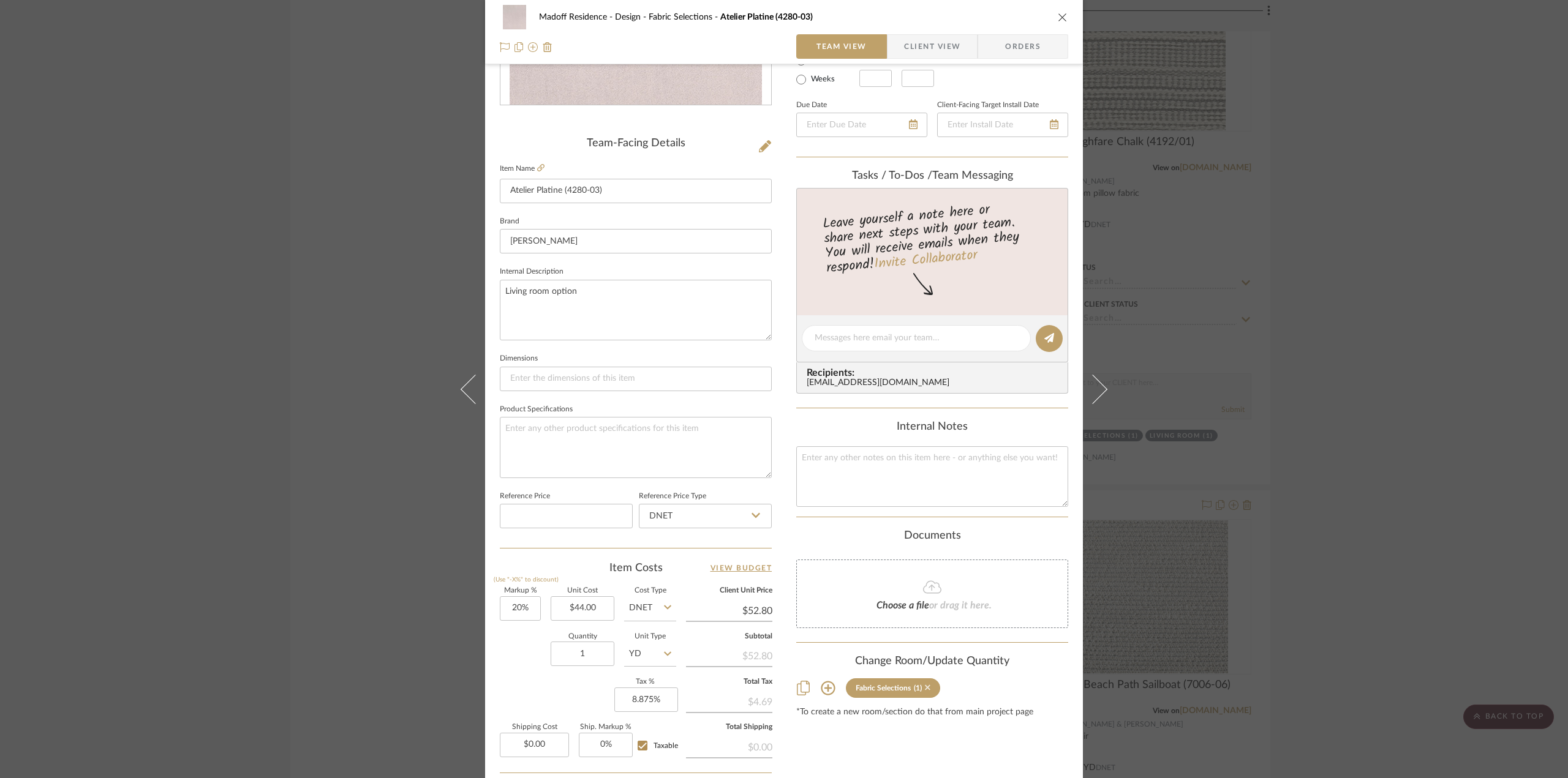
click at [925, 689] on icon at bounding box center [928, 688] width 6 height 9
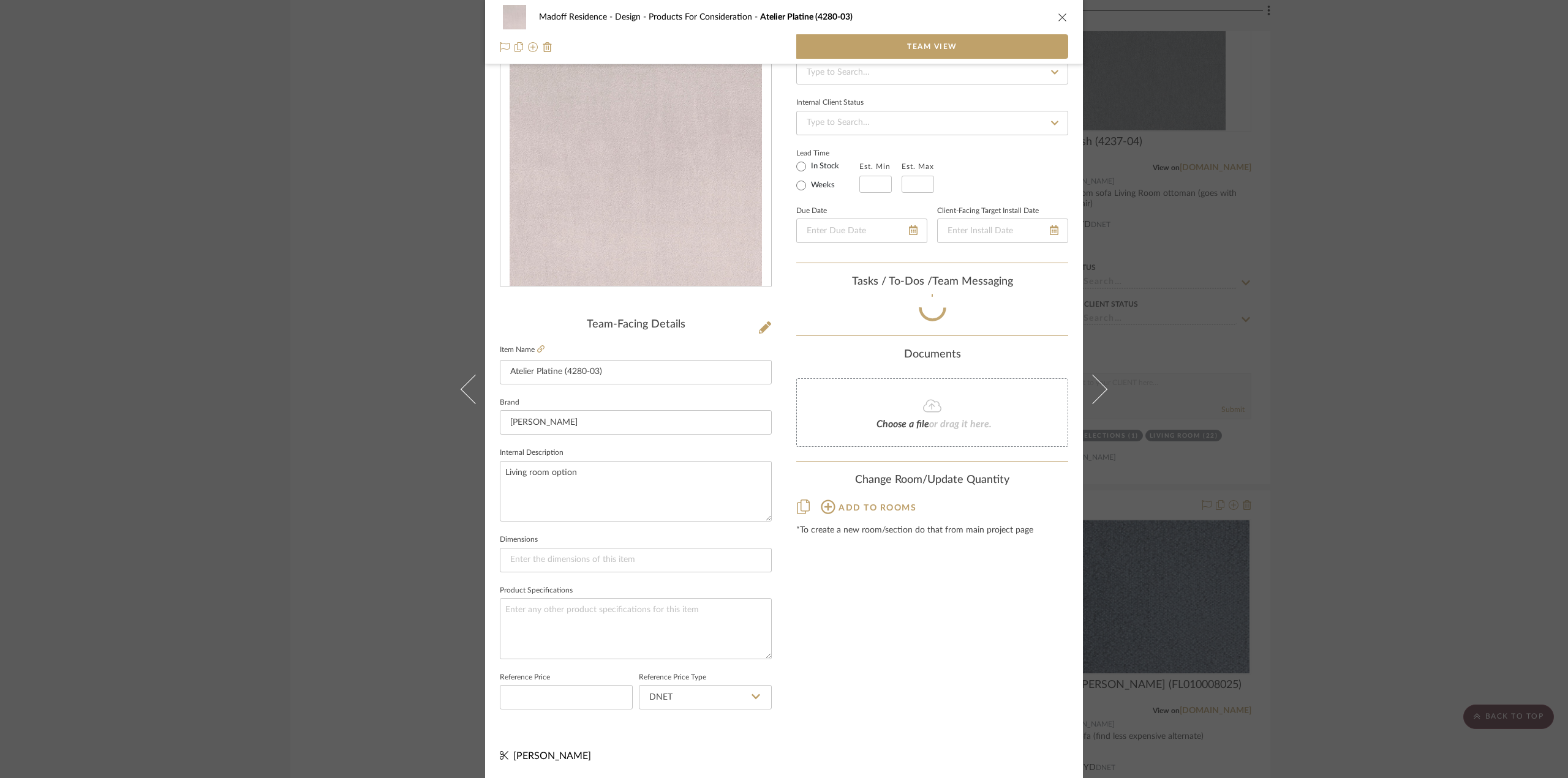
scroll to position [62, 0]
click at [1368, 511] on div "Madoff Residence - Design Products For Consideration Atelier Platine (4280-03) …" at bounding box center [784, 389] width 1568 height 778
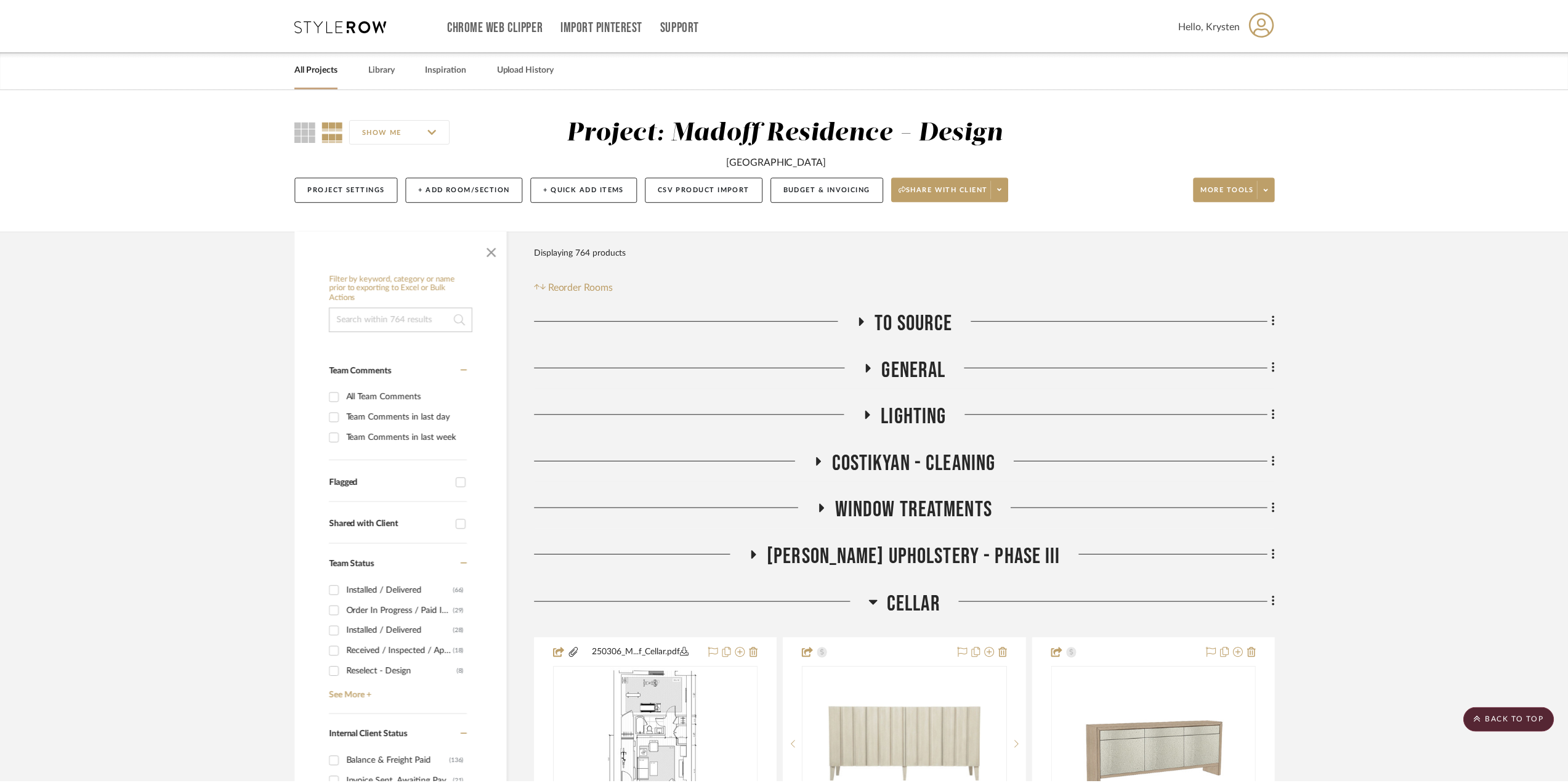
scroll to position [15520, 0]
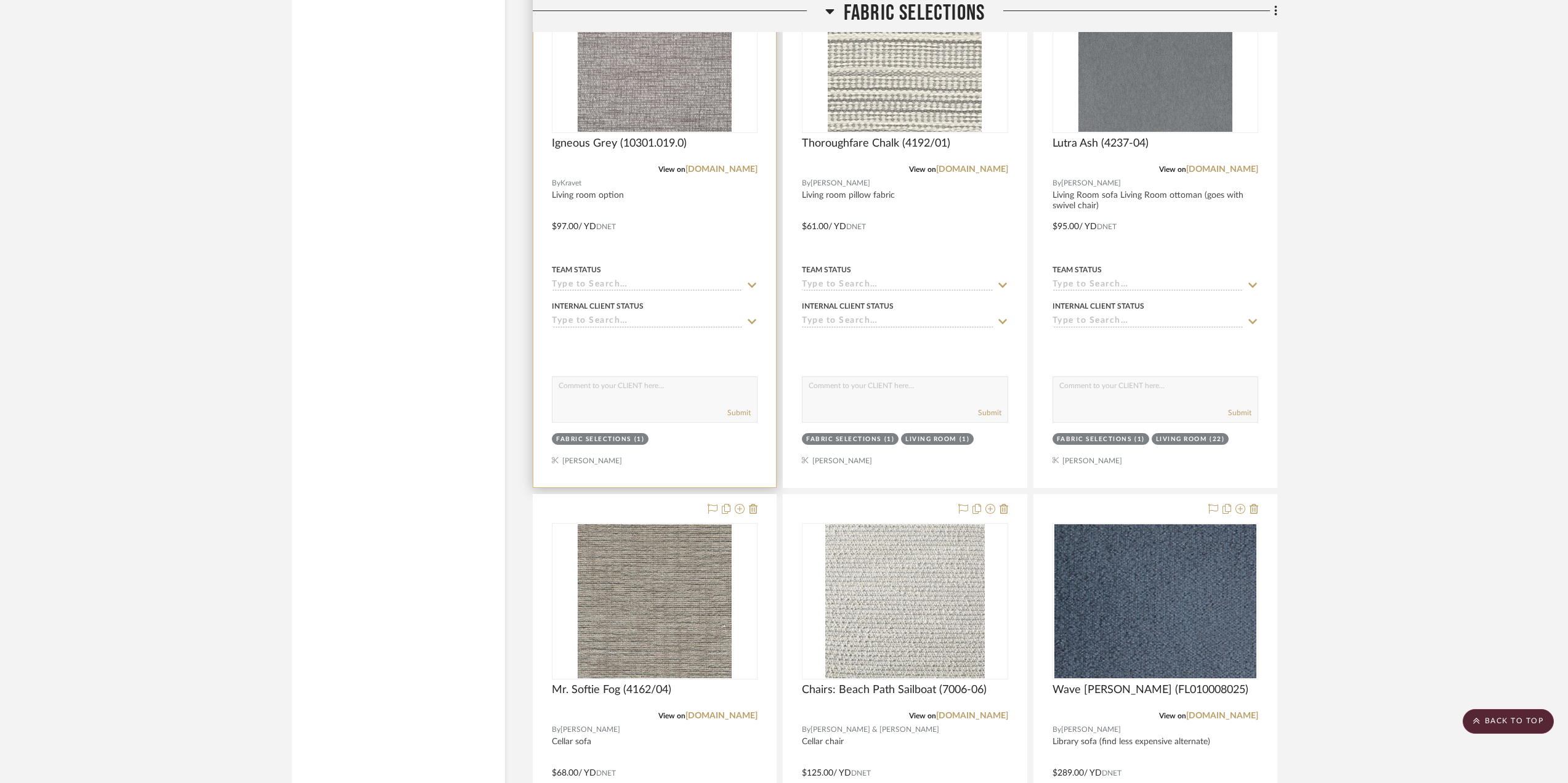
click at [711, 230] on div at bounding box center [654, 218] width 243 height 540
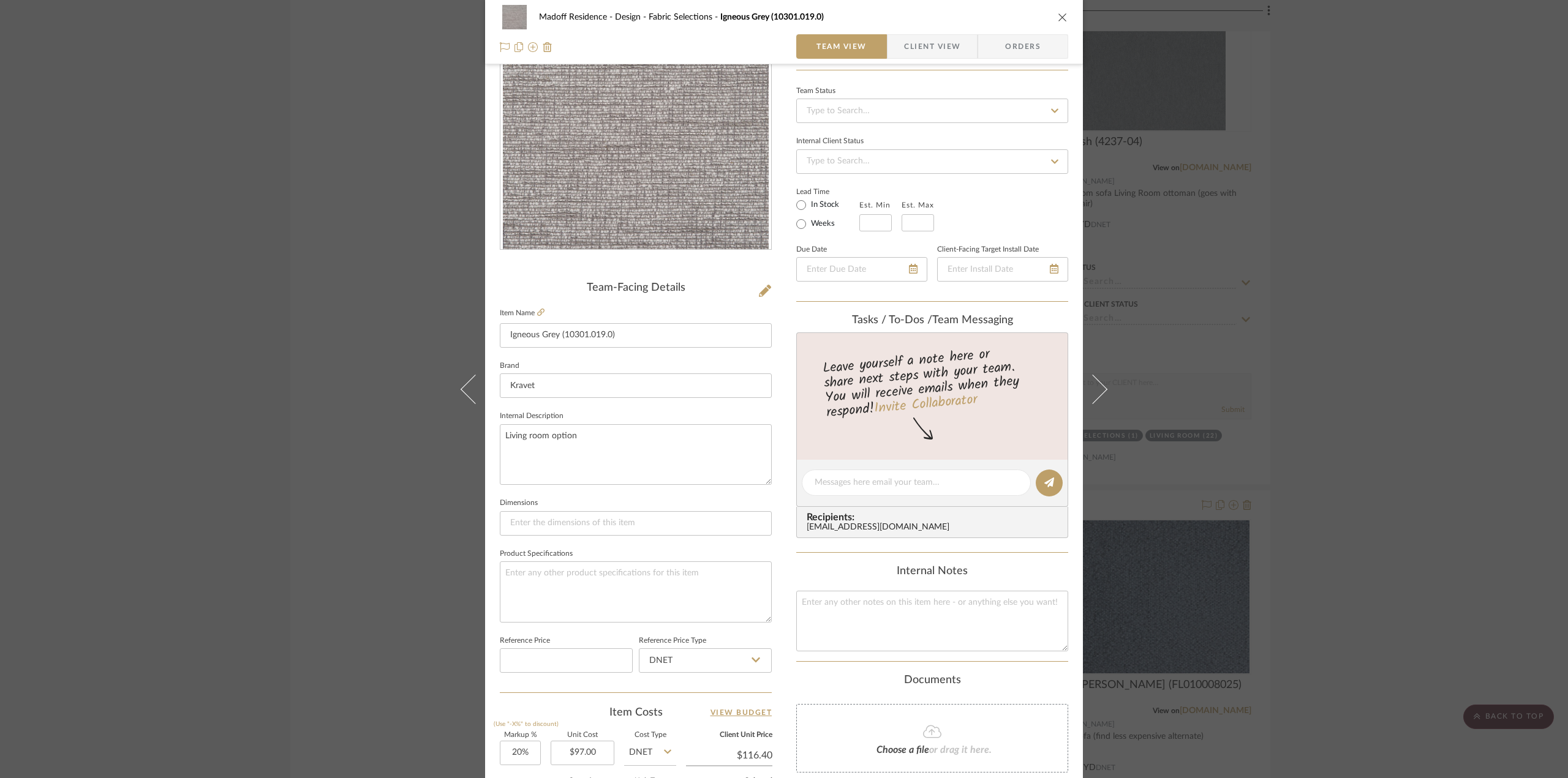
scroll to position [306, 0]
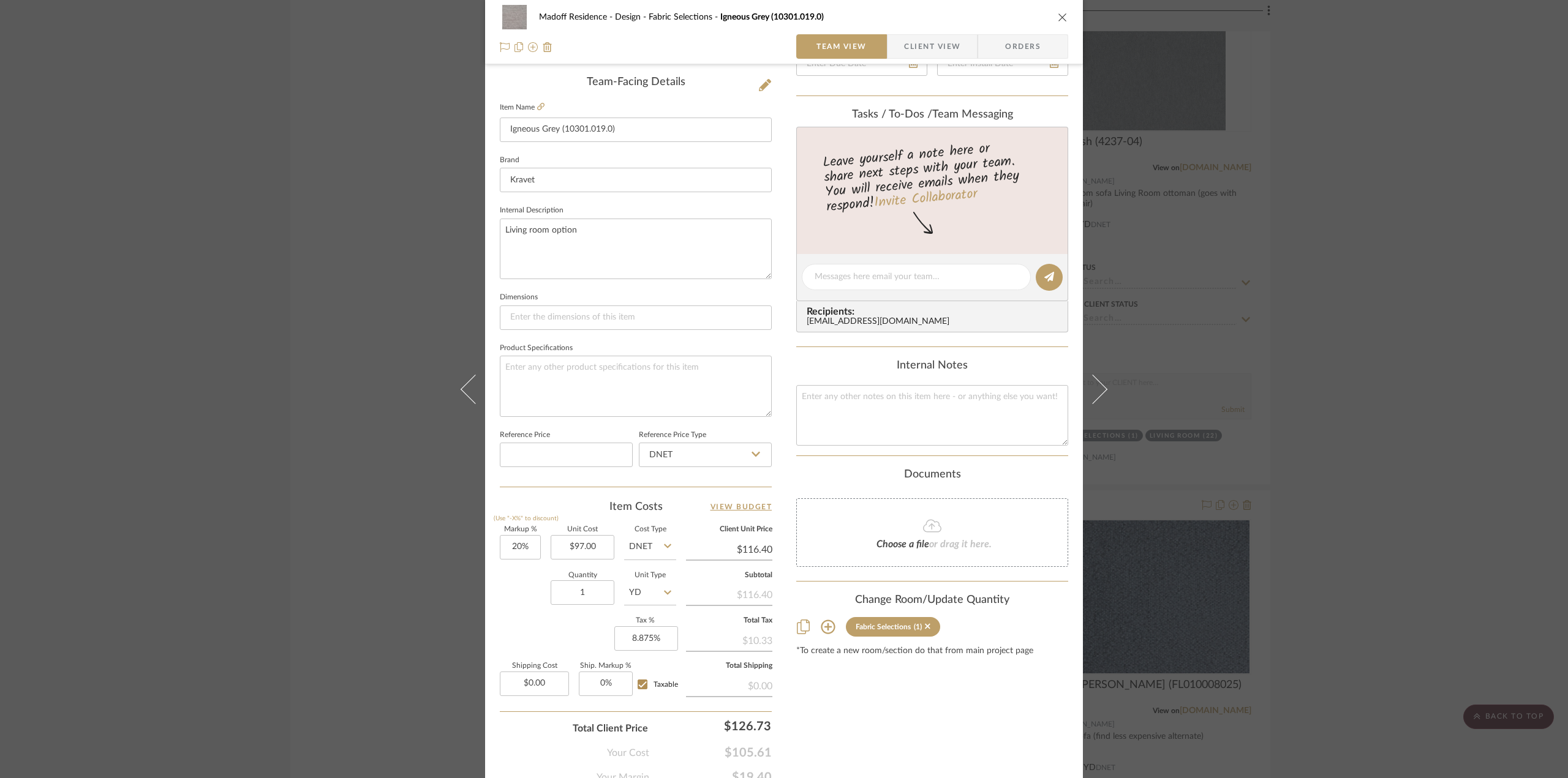
drag, startPoint x: 925, startPoint y: 628, endPoint x: 959, endPoint y: 620, distance: 34.9
click at [925, 627] on icon at bounding box center [928, 626] width 6 height 9
click at [1292, 520] on div "Madoff Residence - Design Fabric Selections Igneous Grey (10301.019.0) Team Vie…" at bounding box center [784, 389] width 1568 height 778
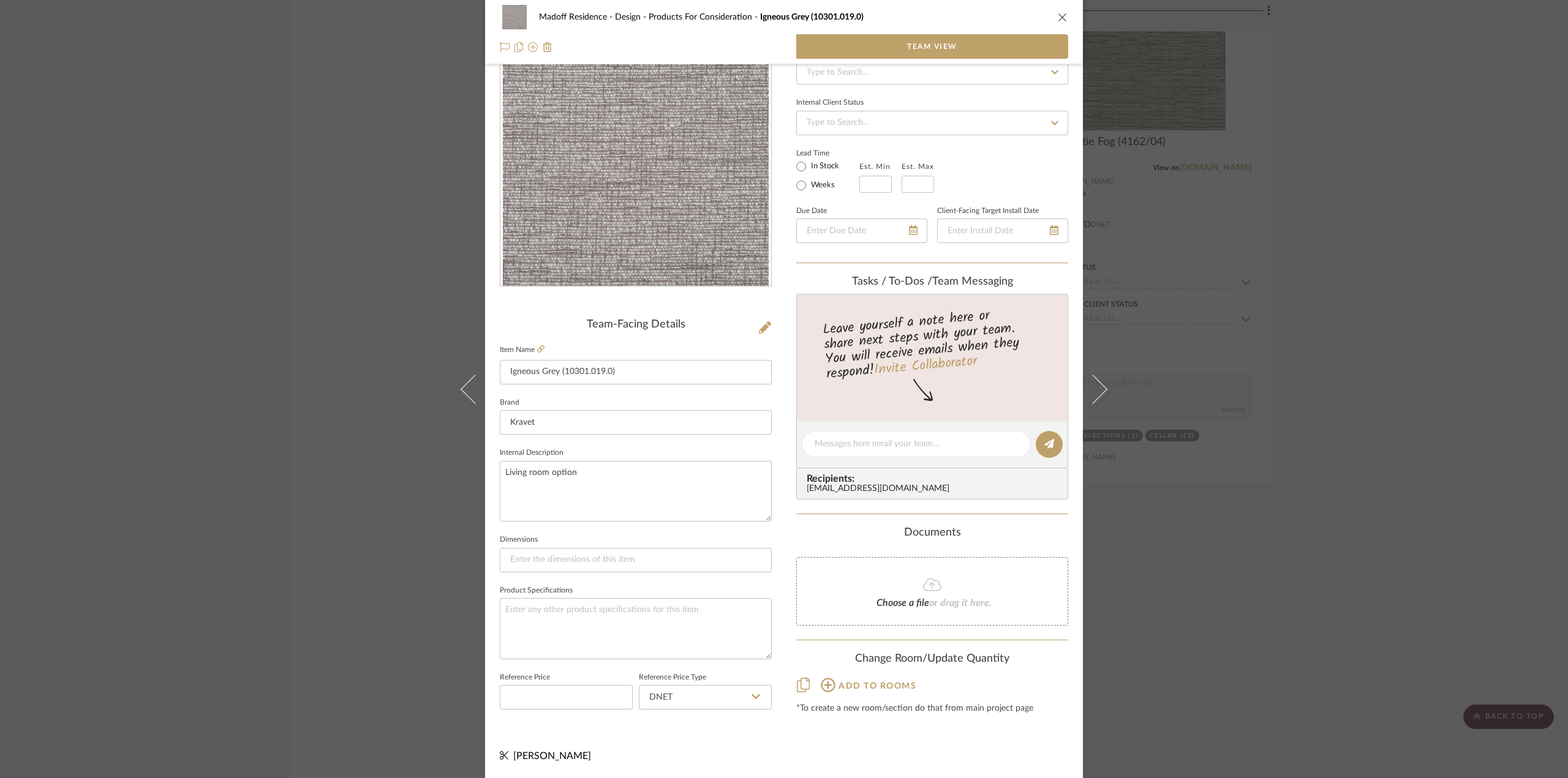
scroll to position [62, 0]
click at [1372, 318] on div "Madoff Residence - Design Products For Consideration Igneous Grey (10301.019.0)…" at bounding box center [784, 389] width 1568 height 778
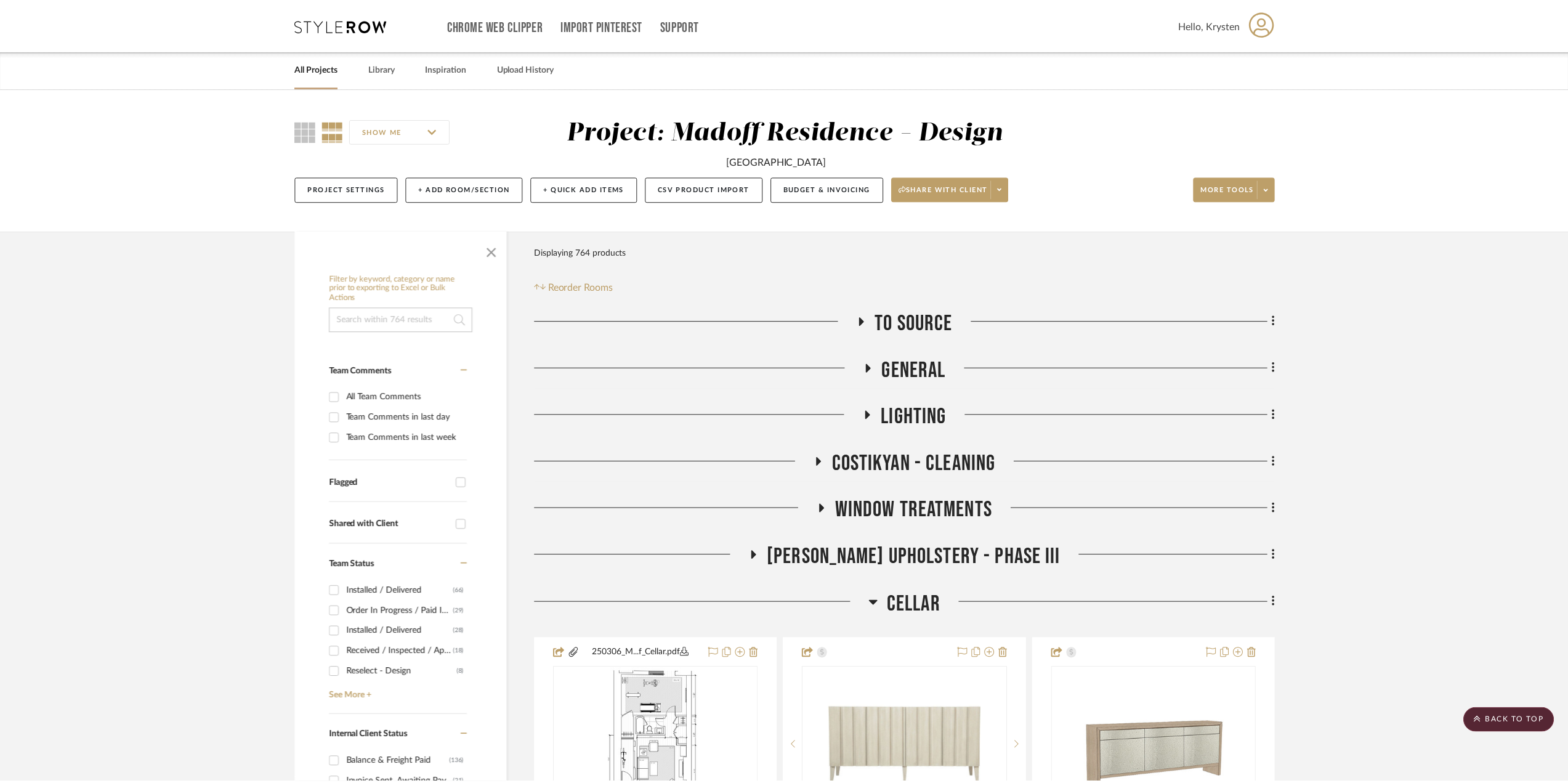
scroll to position [15520, 0]
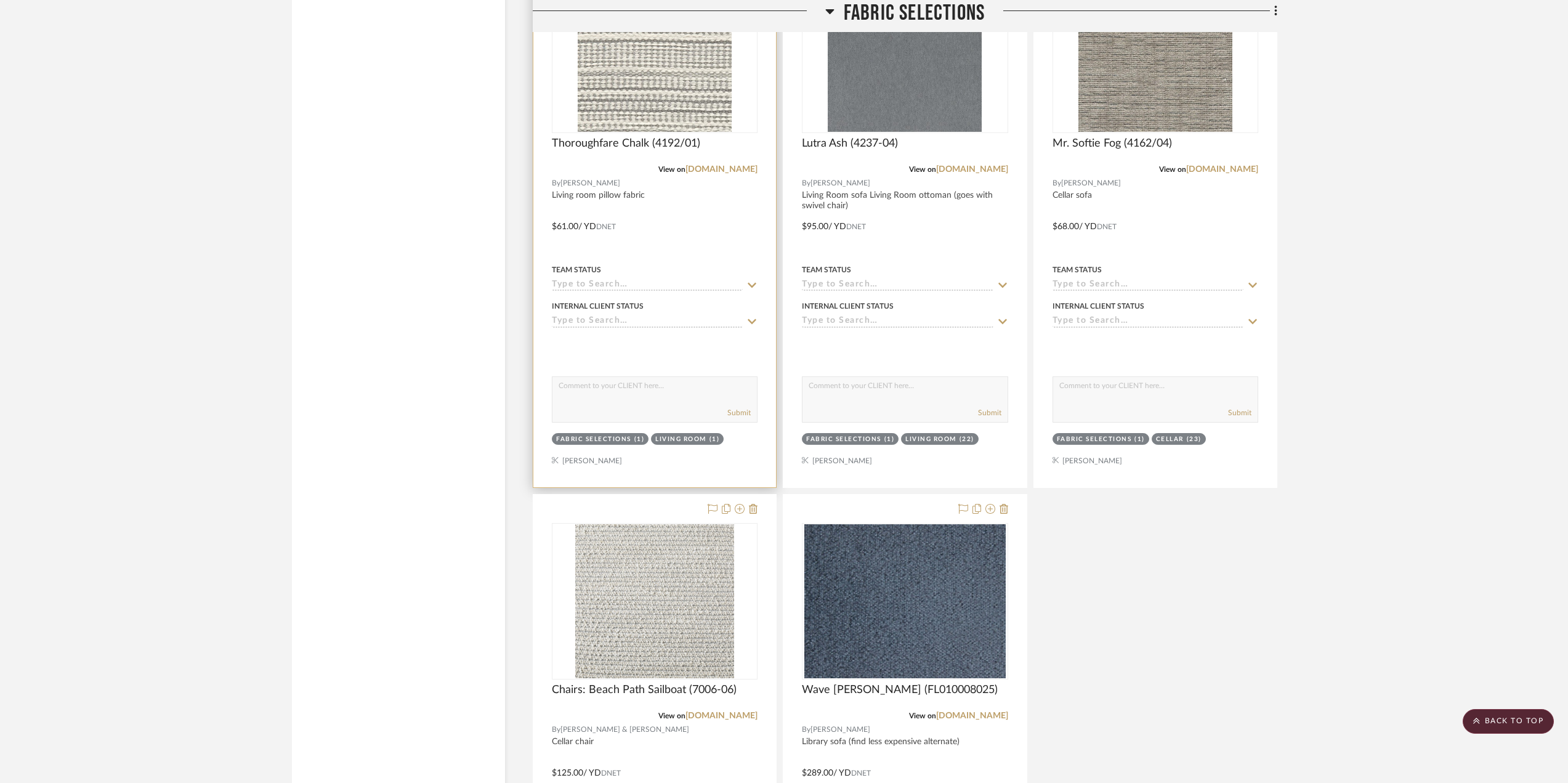
click at [723, 260] on div at bounding box center [654, 218] width 243 height 540
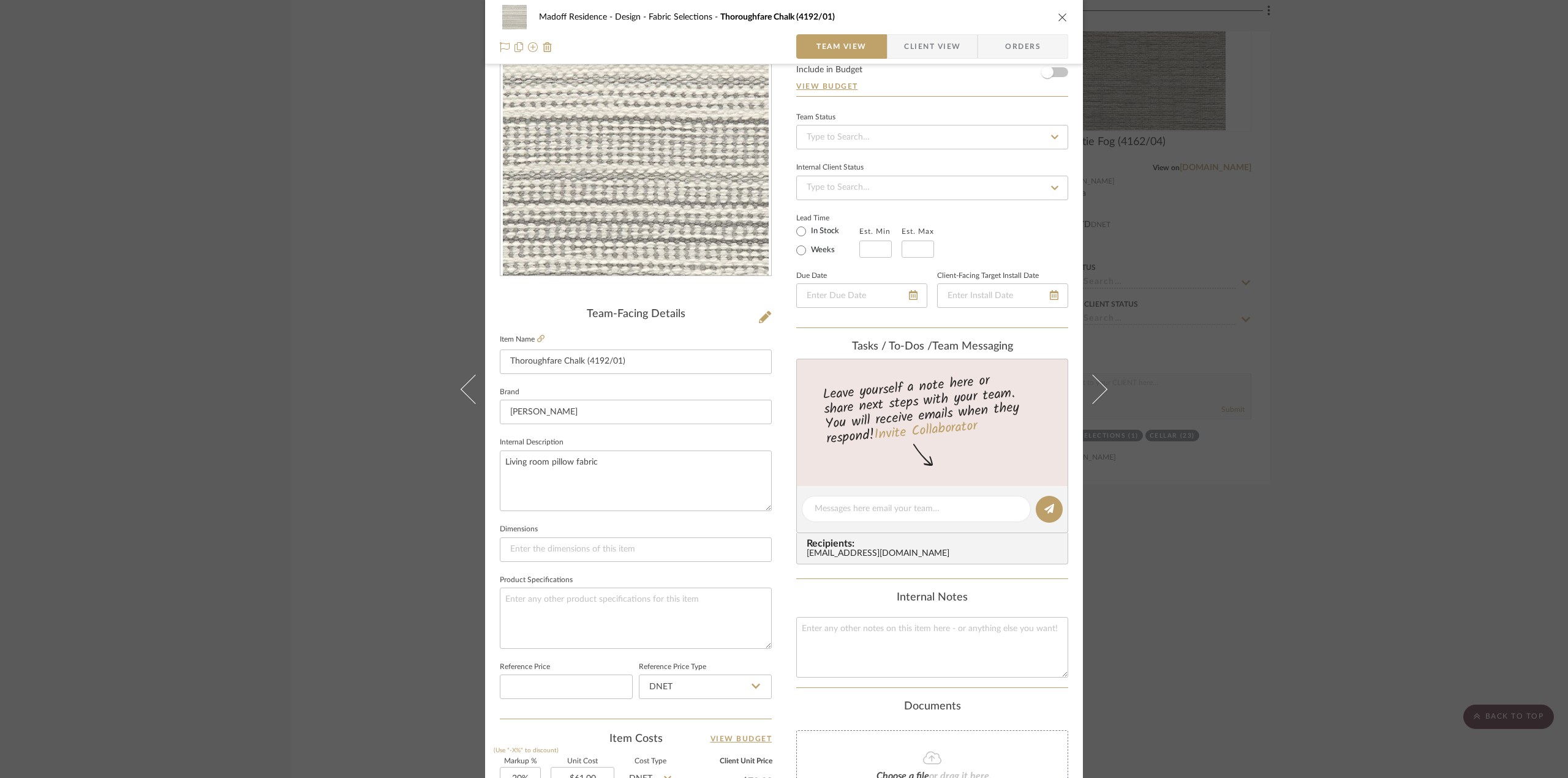
scroll to position [306, 0]
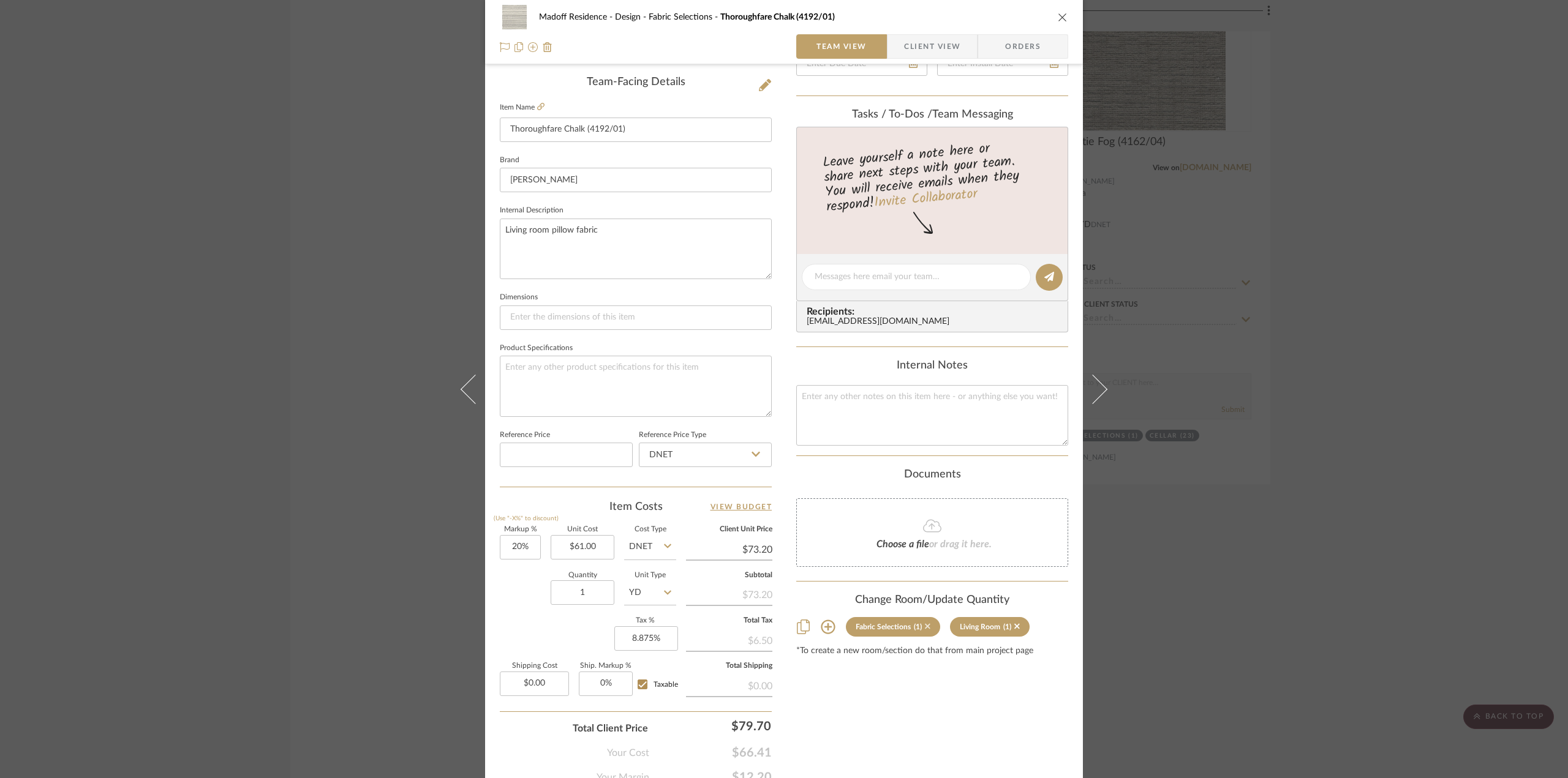
click at [925, 625] on icon at bounding box center [928, 626] width 6 height 9
type input "2/24/2025"
type input "Quote Needed"
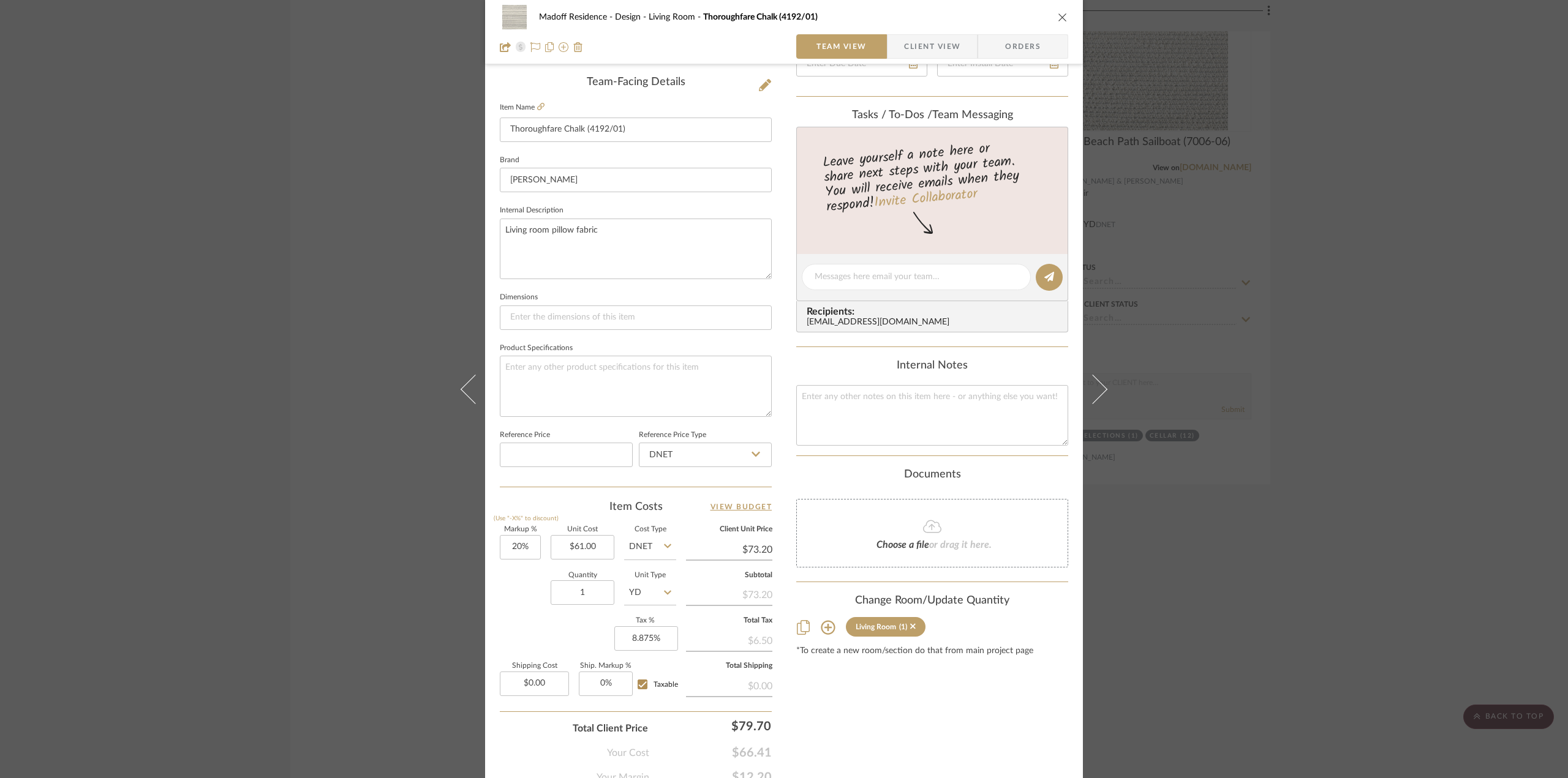
click at [912, 625] on sr-tag "Living Room (1)" at bounding box center [885, 626] width 79 height 19
click at [1309, 623] on div "Madoff Residence - Design Living Room Thoroughfare Chalk (4192/01) Team View Cl…" at bounding box center [784, 389] width 1568 height 778
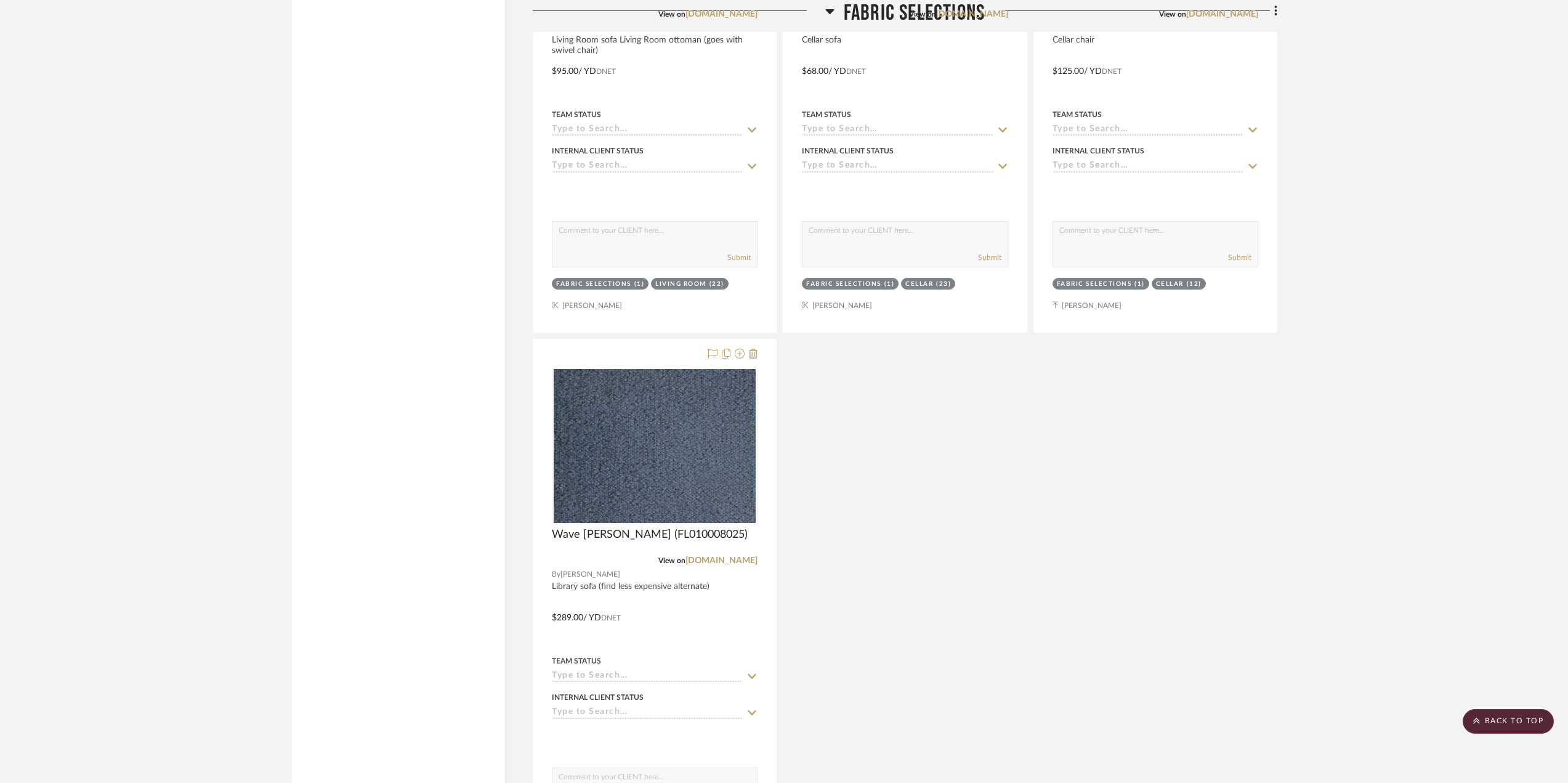
scroll to position [15767, 0]
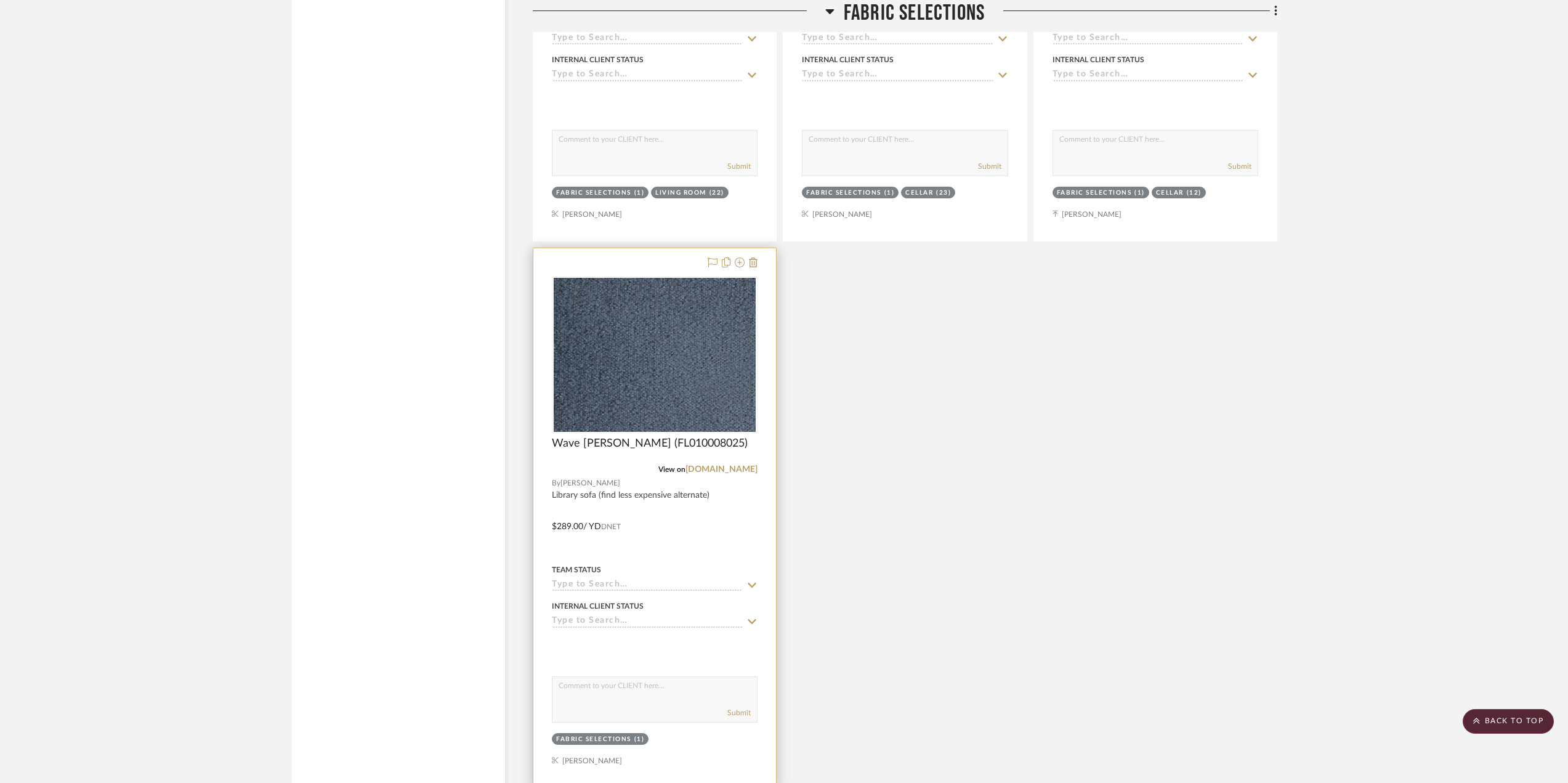
click at [677, 554] on div at bounding box center [654, 518] width 243 height 540
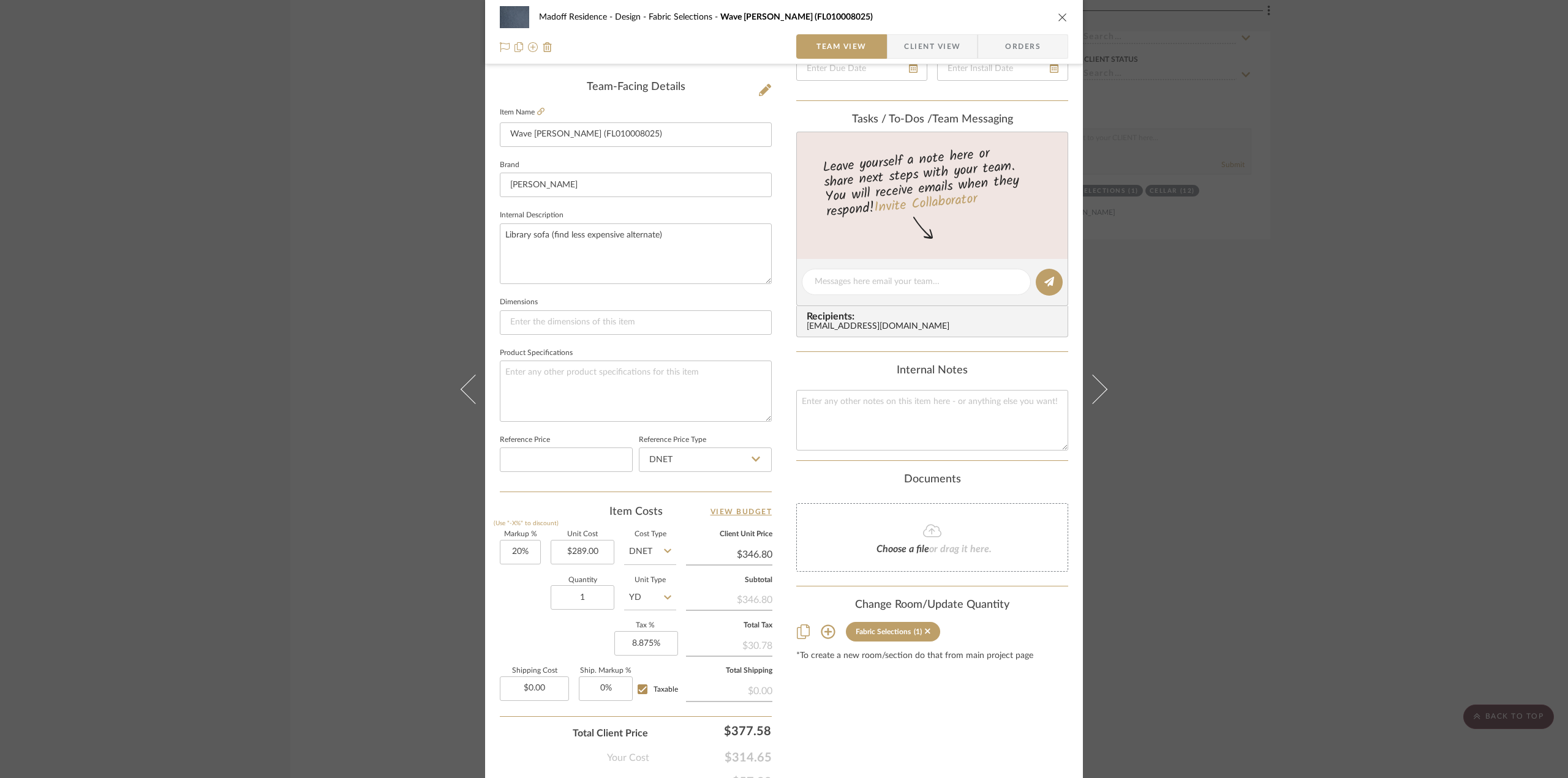
scroll to position [306, 0]
click at [925, 625] on icon at bounding box center [928, 626] width 6 height 9
click at [1314, 502] on div "Madoff Residence - Design Fabric Selections Wave Delphine (FL010008025) Team Vi…" at bounding box center [784, 389] width 1568 height 778
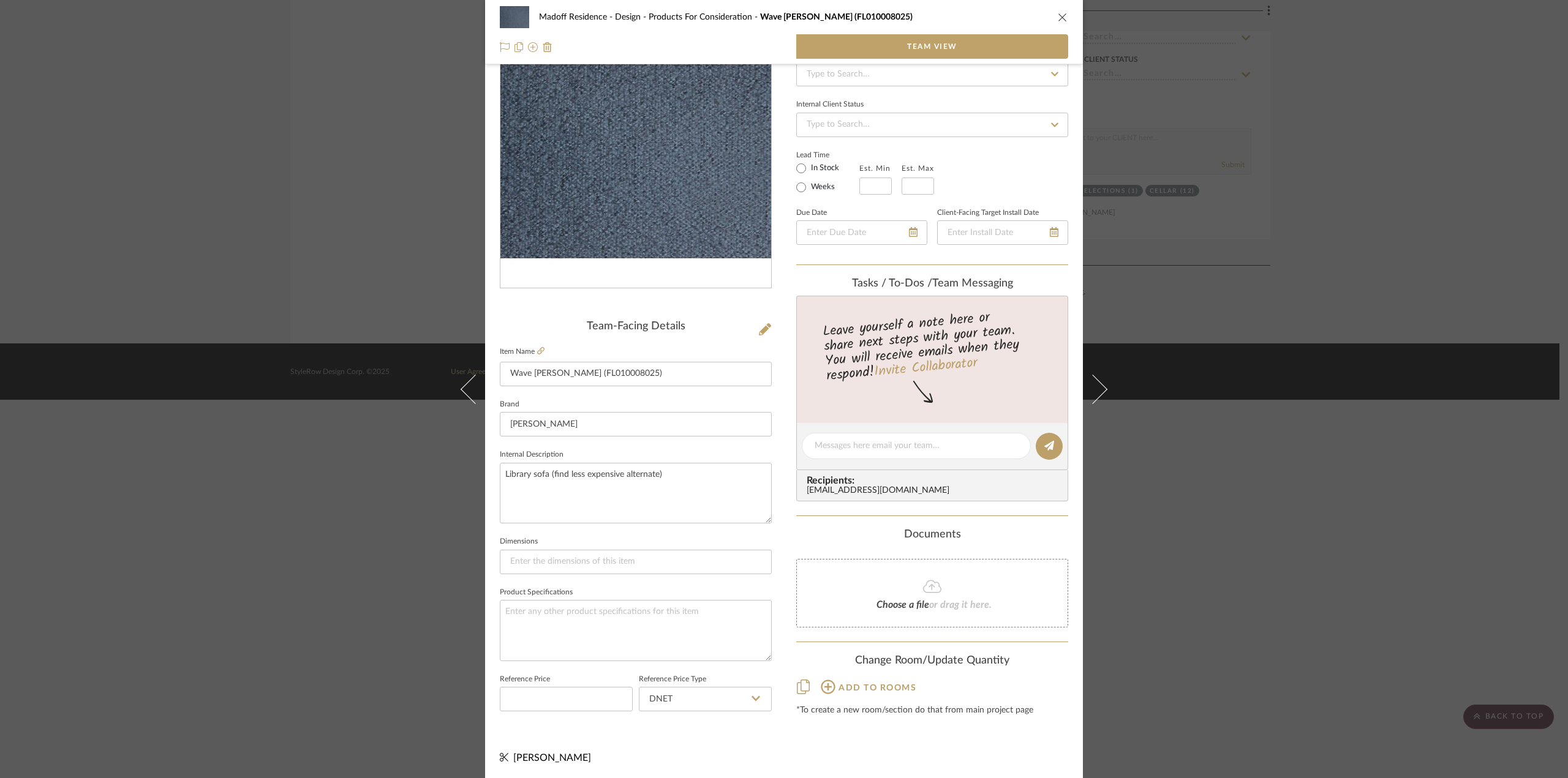
click at [1410, 263] on div "Madoff Residence - Design Products For Consideration Wave Delphine (FL010008025…" at bounding box center [784, 389] width 1568 height 778
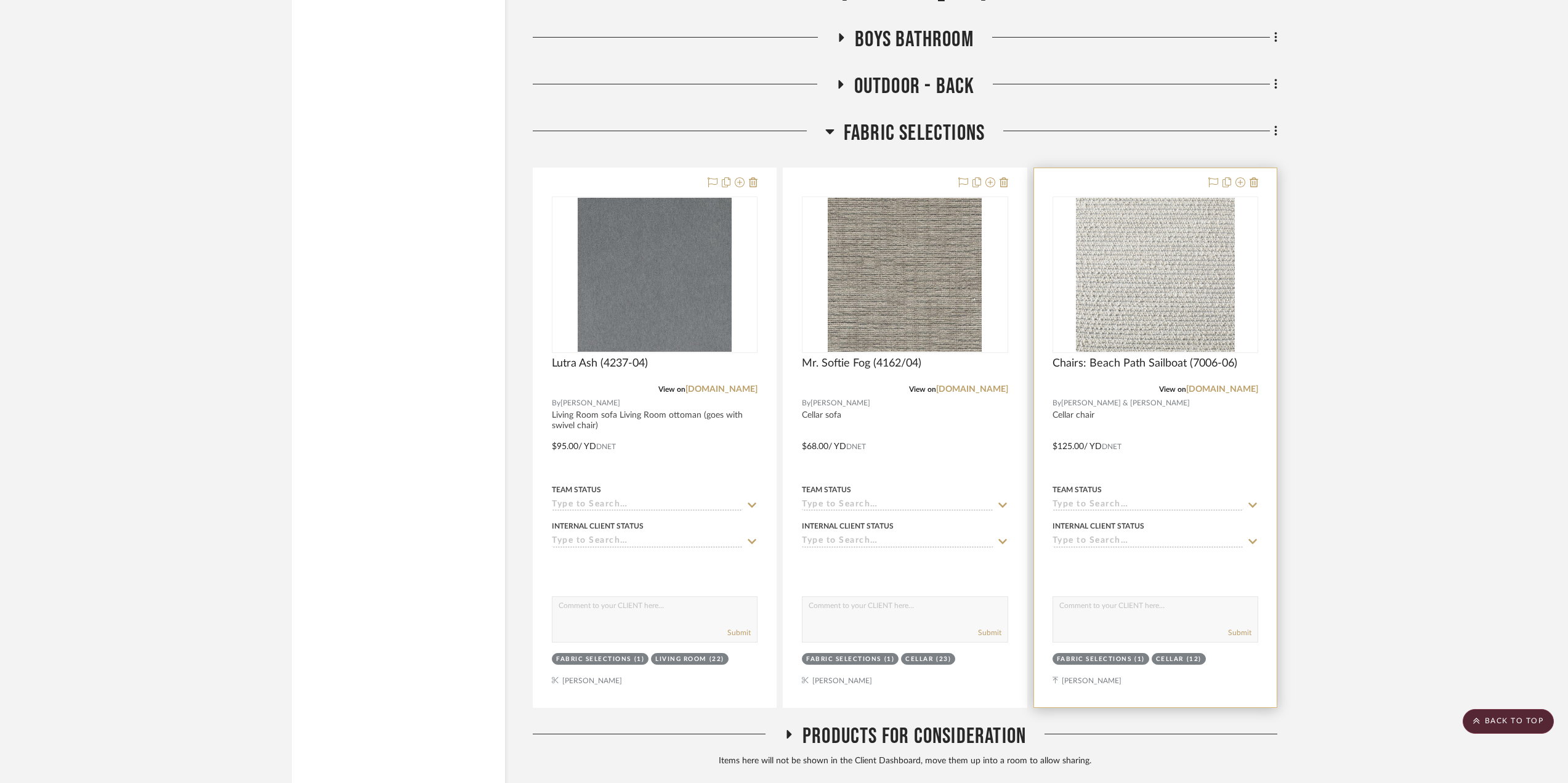
scroll to position [15214, 0]
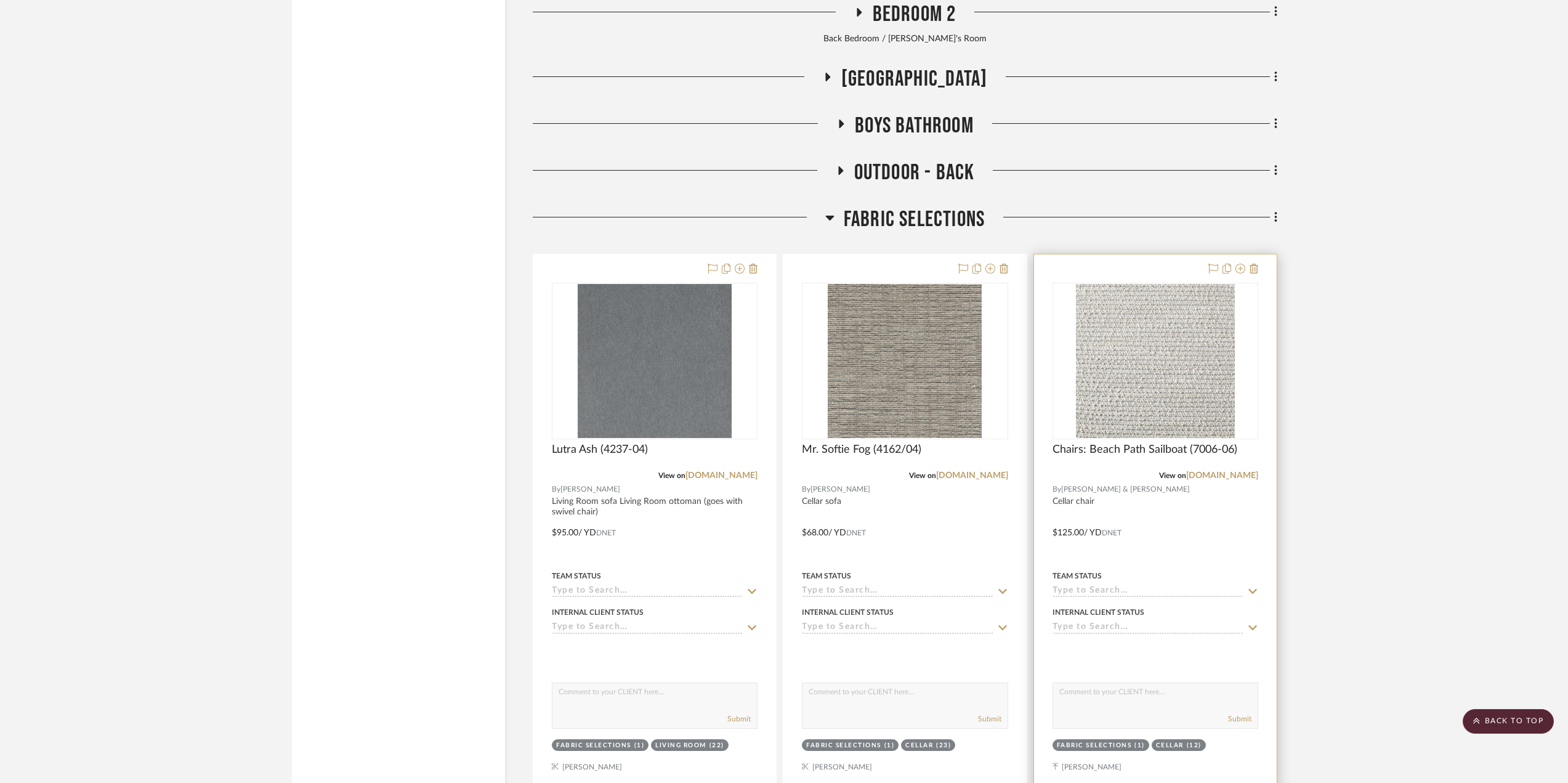
click at [1197, 569] on div at bounding box center [1155, 524] width 243 height 540
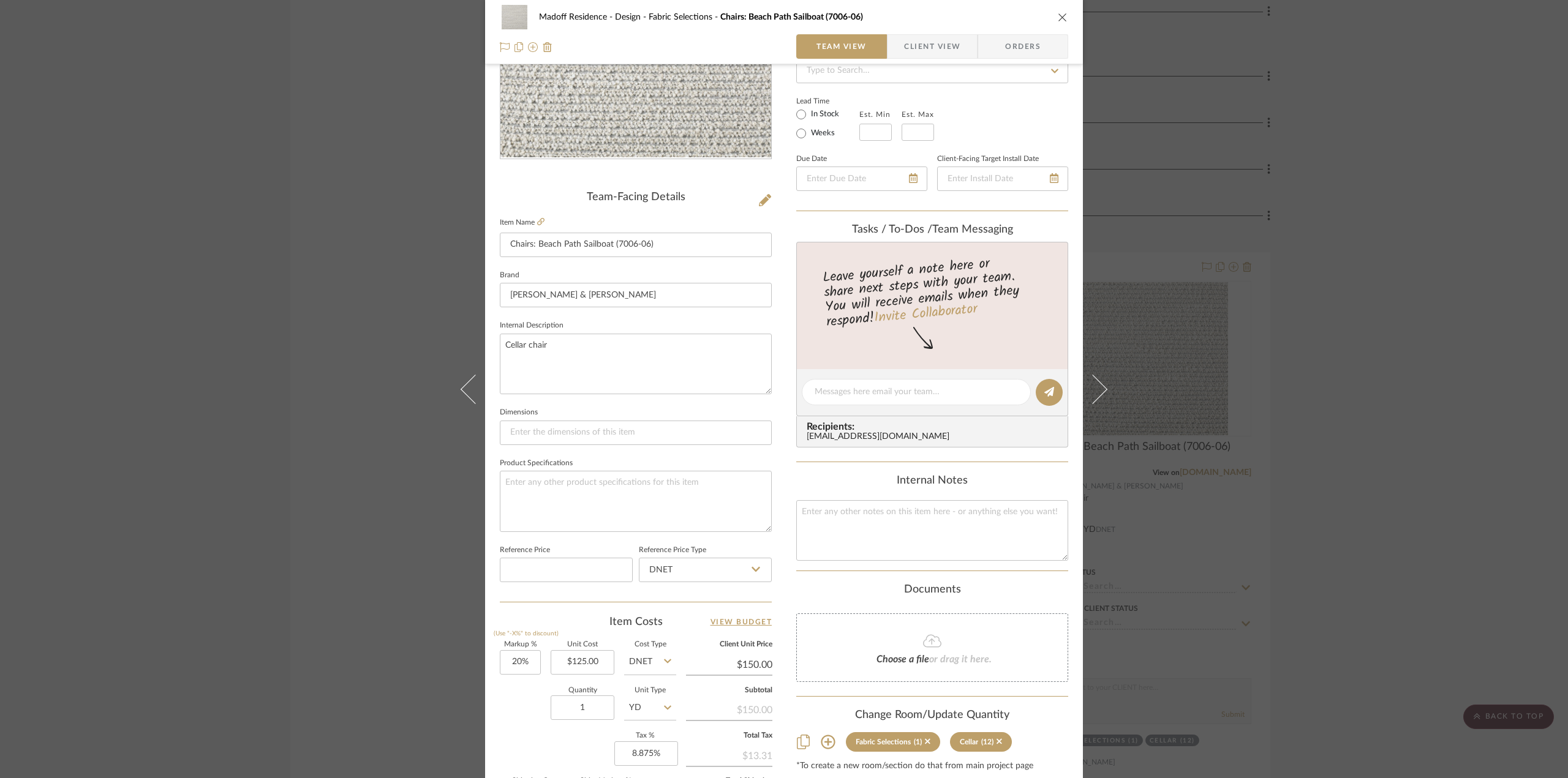
scroll to position [306, 0]
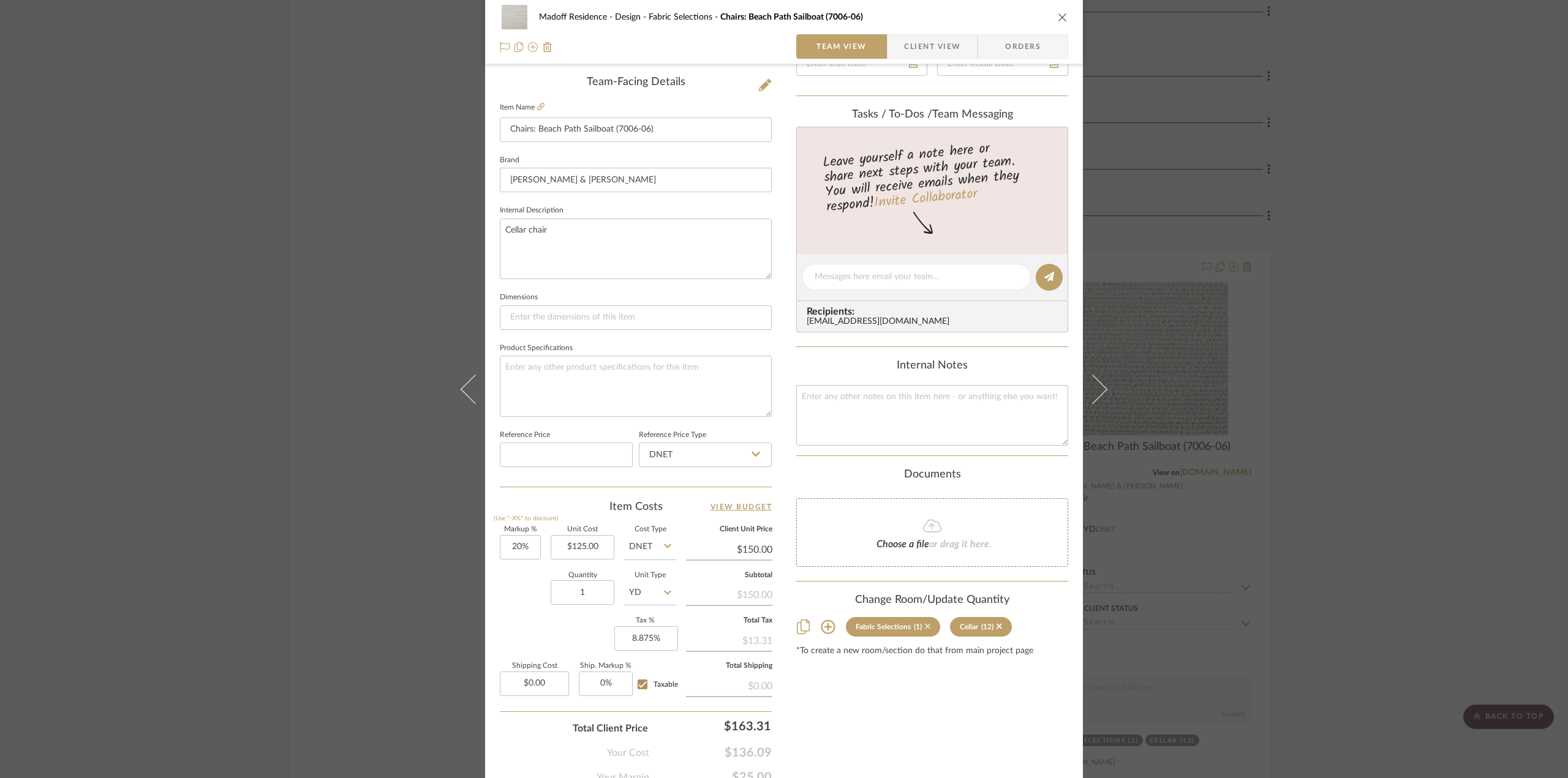
click at [925, 624] on icon at bounding box center [928, 627] width 6 height 6
type input "12"
type input "$66.84"
type input "20%"
type input "2/29/2024"
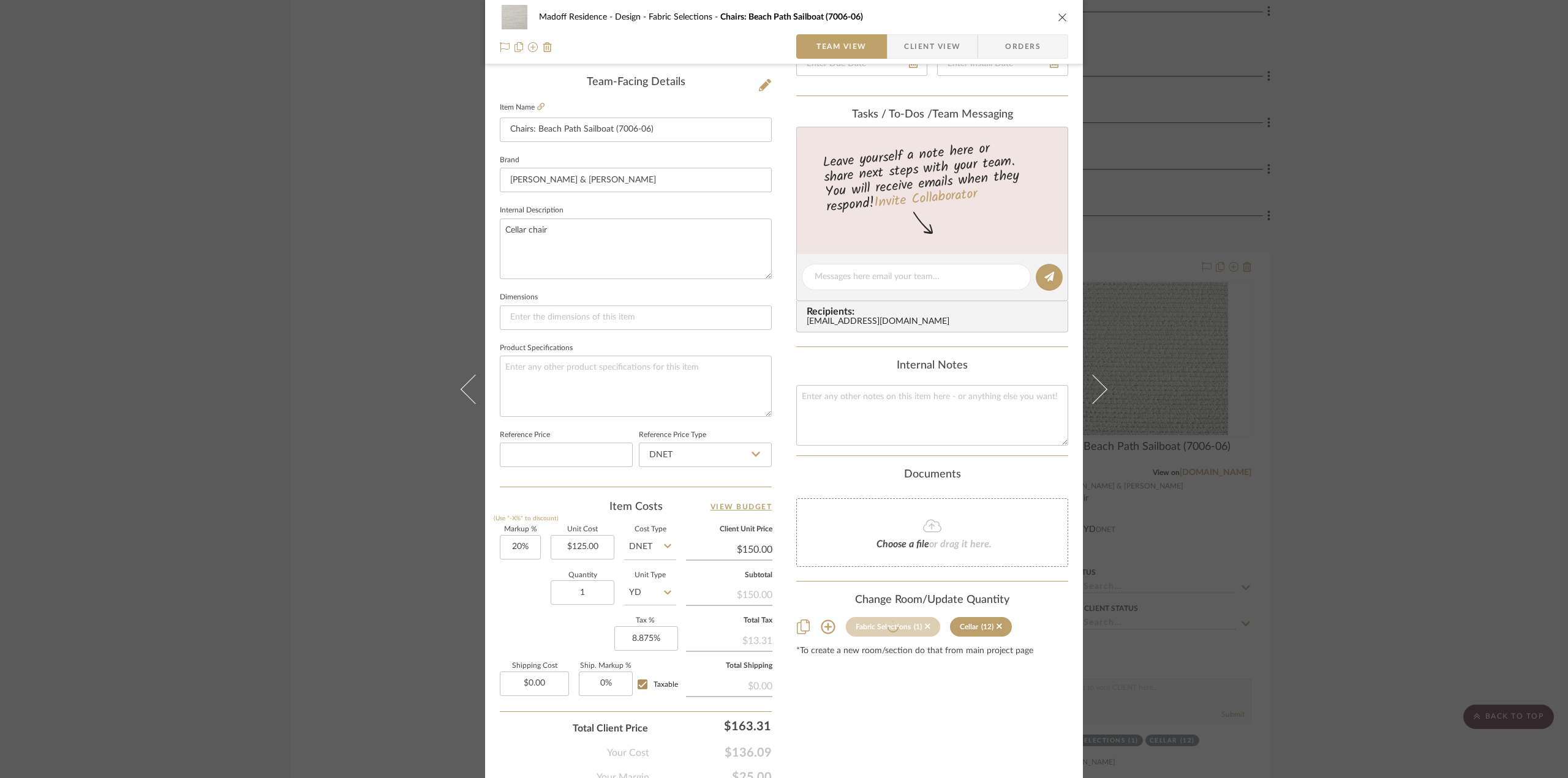
type input "Installed / Delivered"
type input "3/28/2023"
type input "Balance & Freight Paid"
radio input "true"
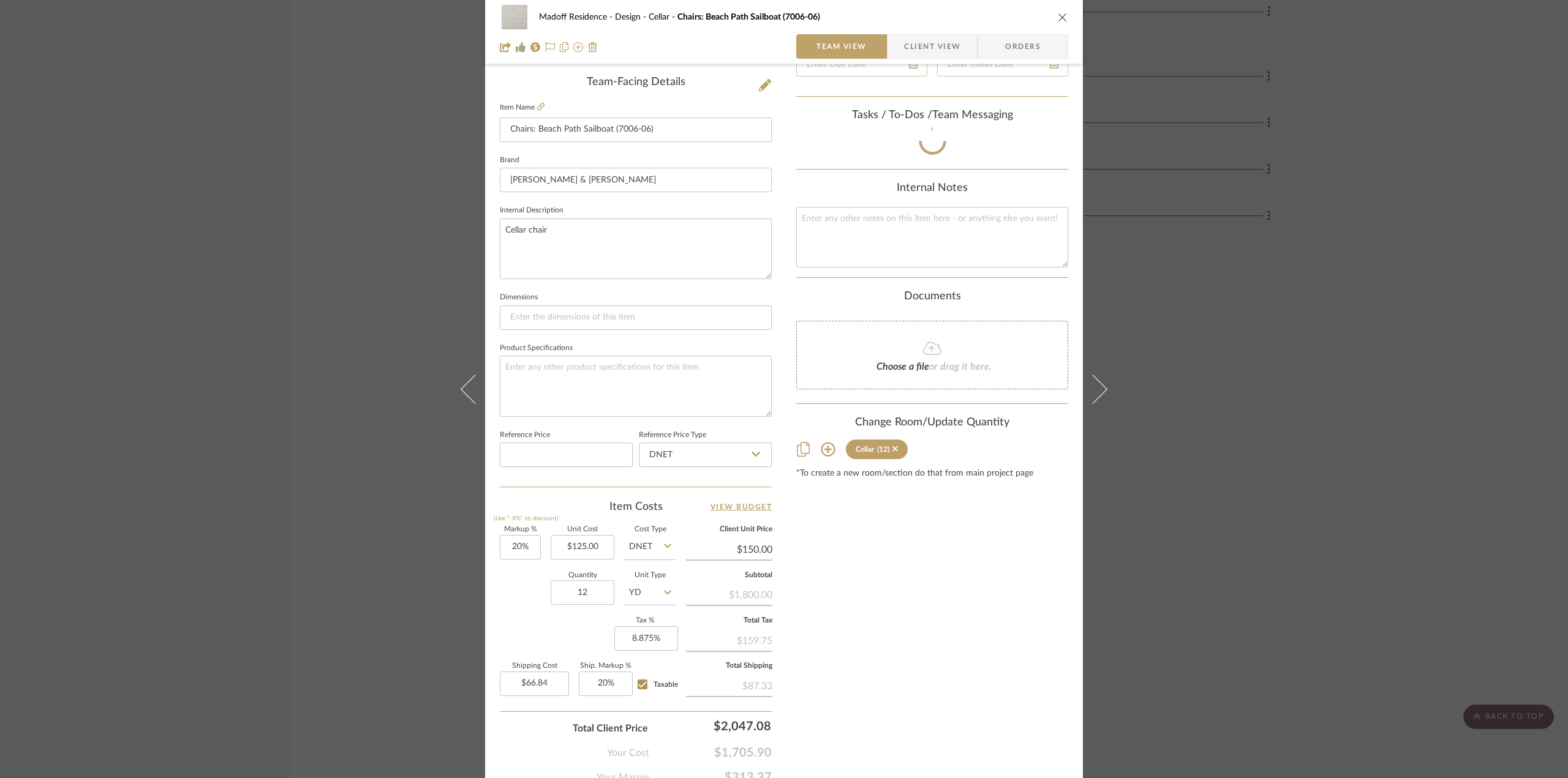
click at [1379, 560] on div "Madoff Residence - Design Cellar Chairs: Beach Path Sailboat (7006-06) Team Vie…" at bounding box center [784, 389] width 1568 height 778
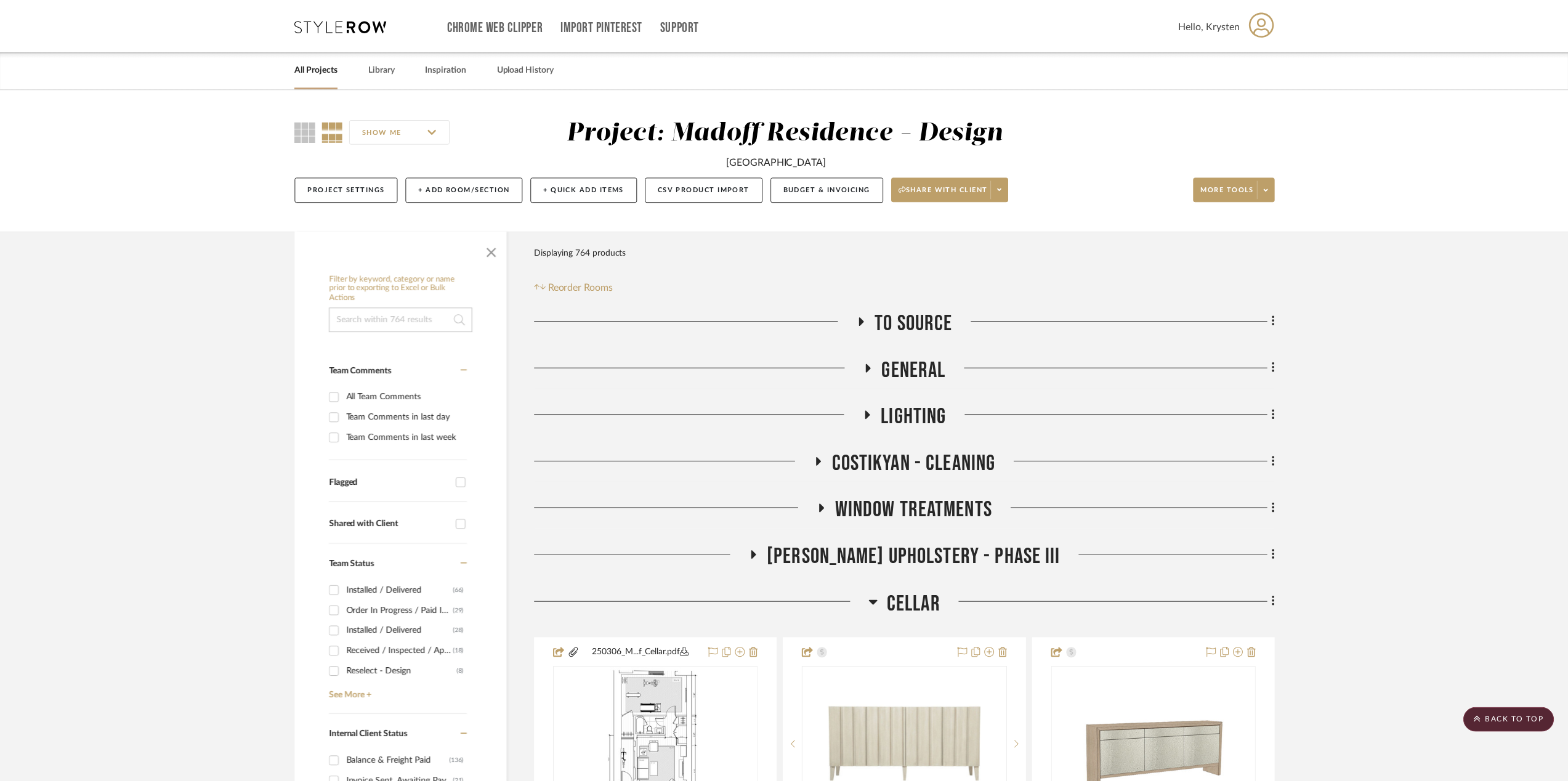
scroll to position [15214, 0]
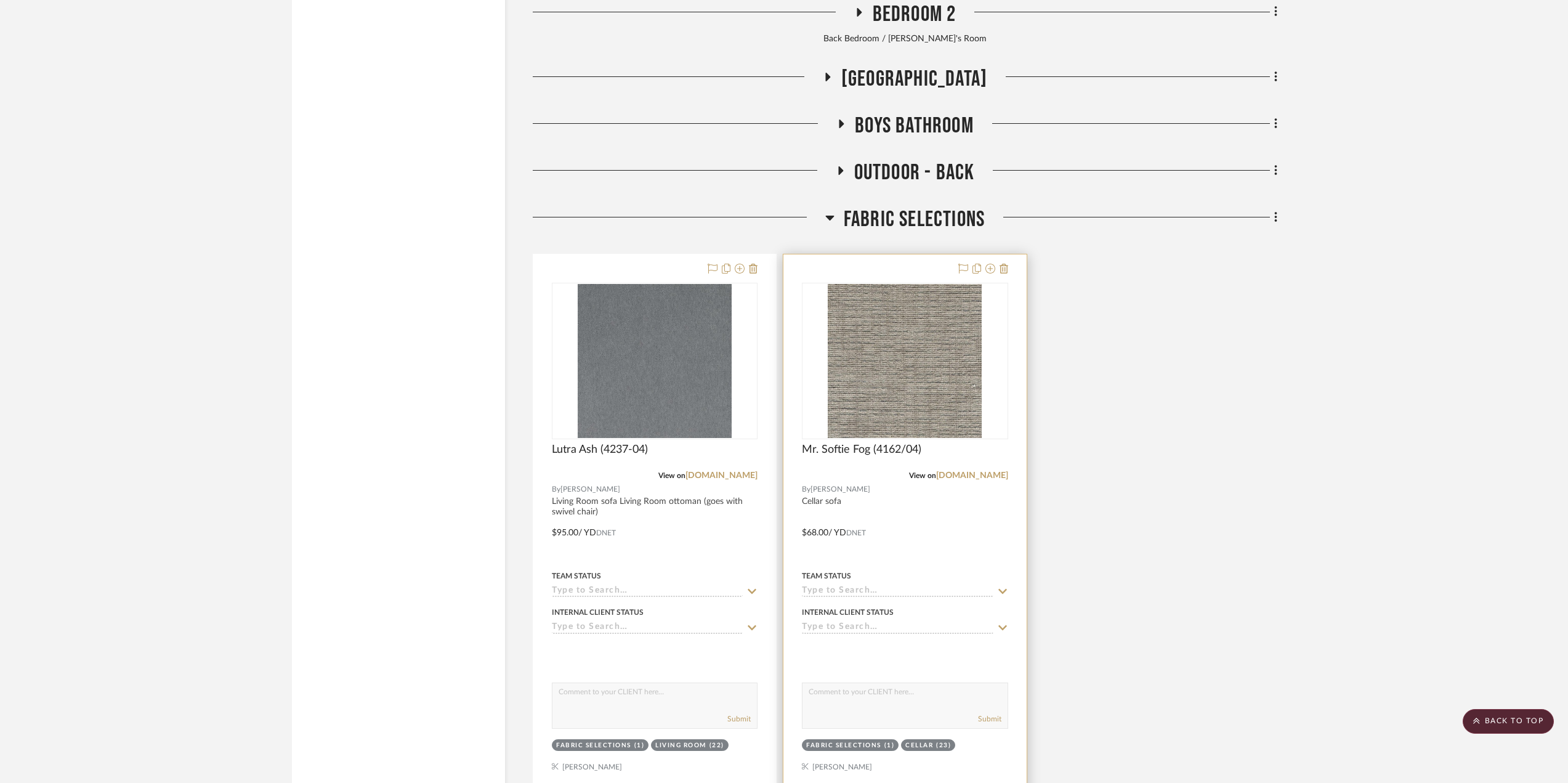
click at [966, 531] on div at bounding box center [904, 524] width 243 height 540
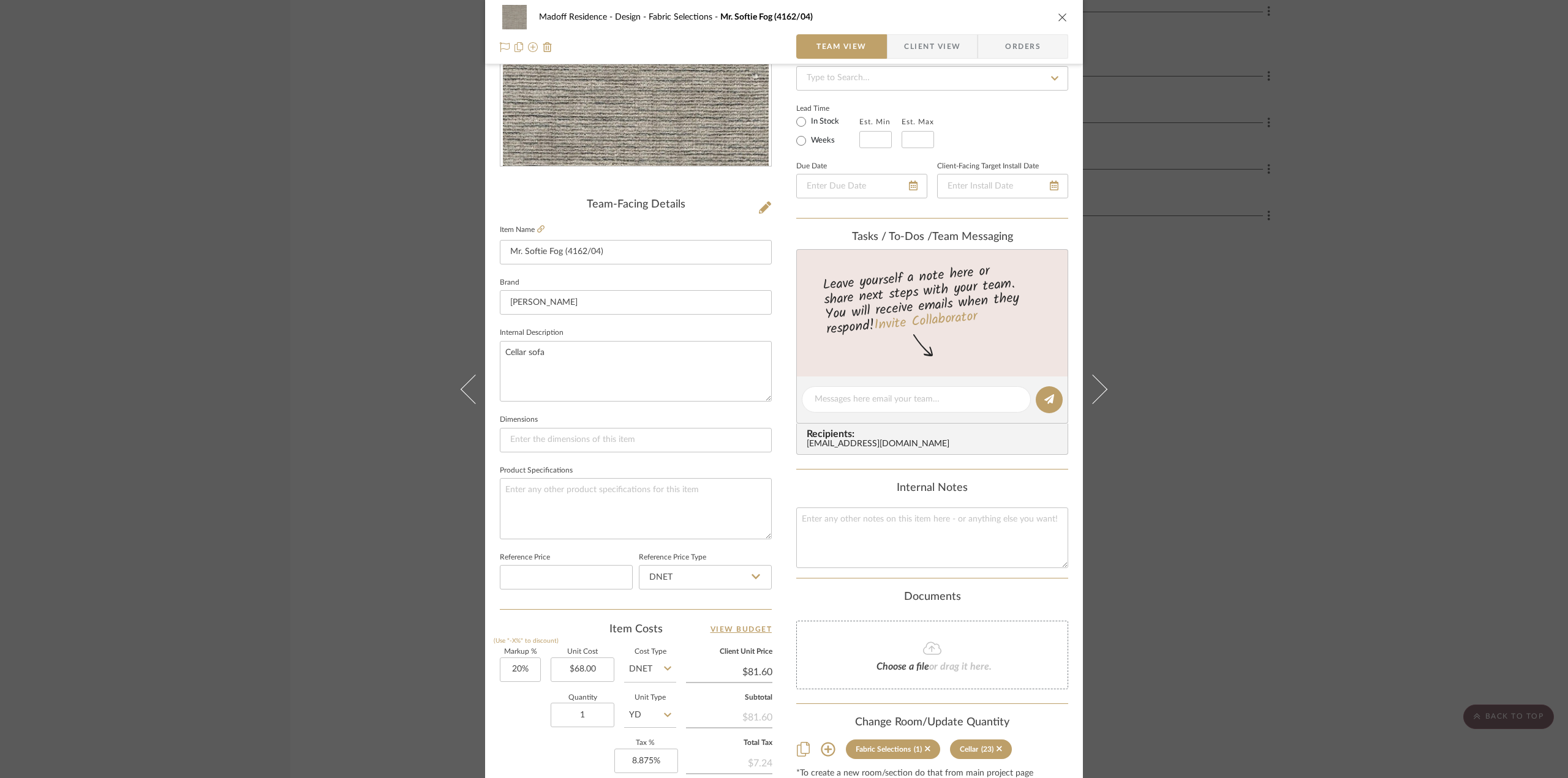
scroll to position [306, 0]
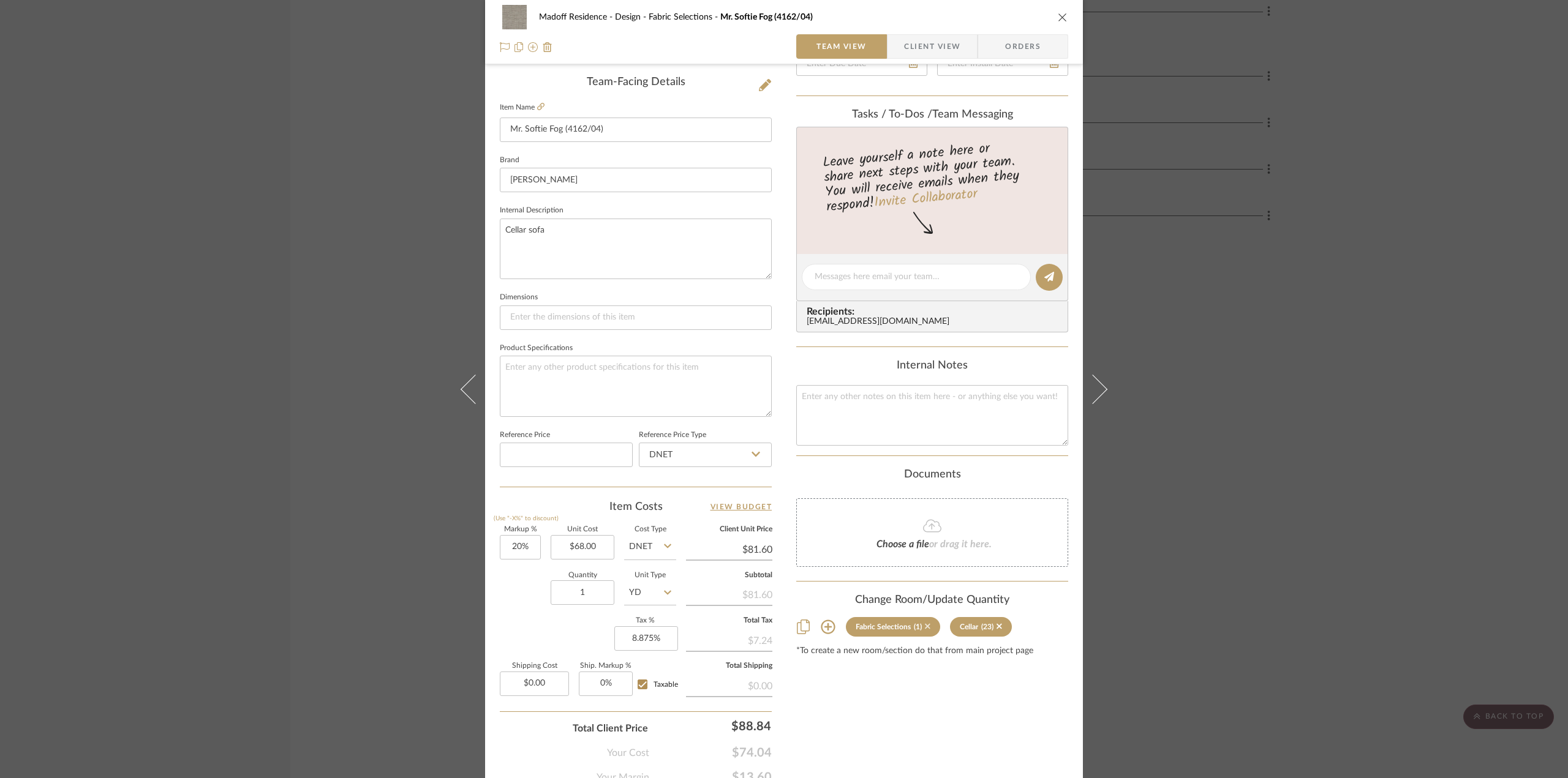
click at [925, 624] on icon at bounding box center [928, 626] width 6 height 9
click at [1228, 593] on div "Madoff Residence - Design Fabric Selections Mr. Softie Fog (4162/04) Team View …" at bounding box center [784, 389] width 1568 height 778
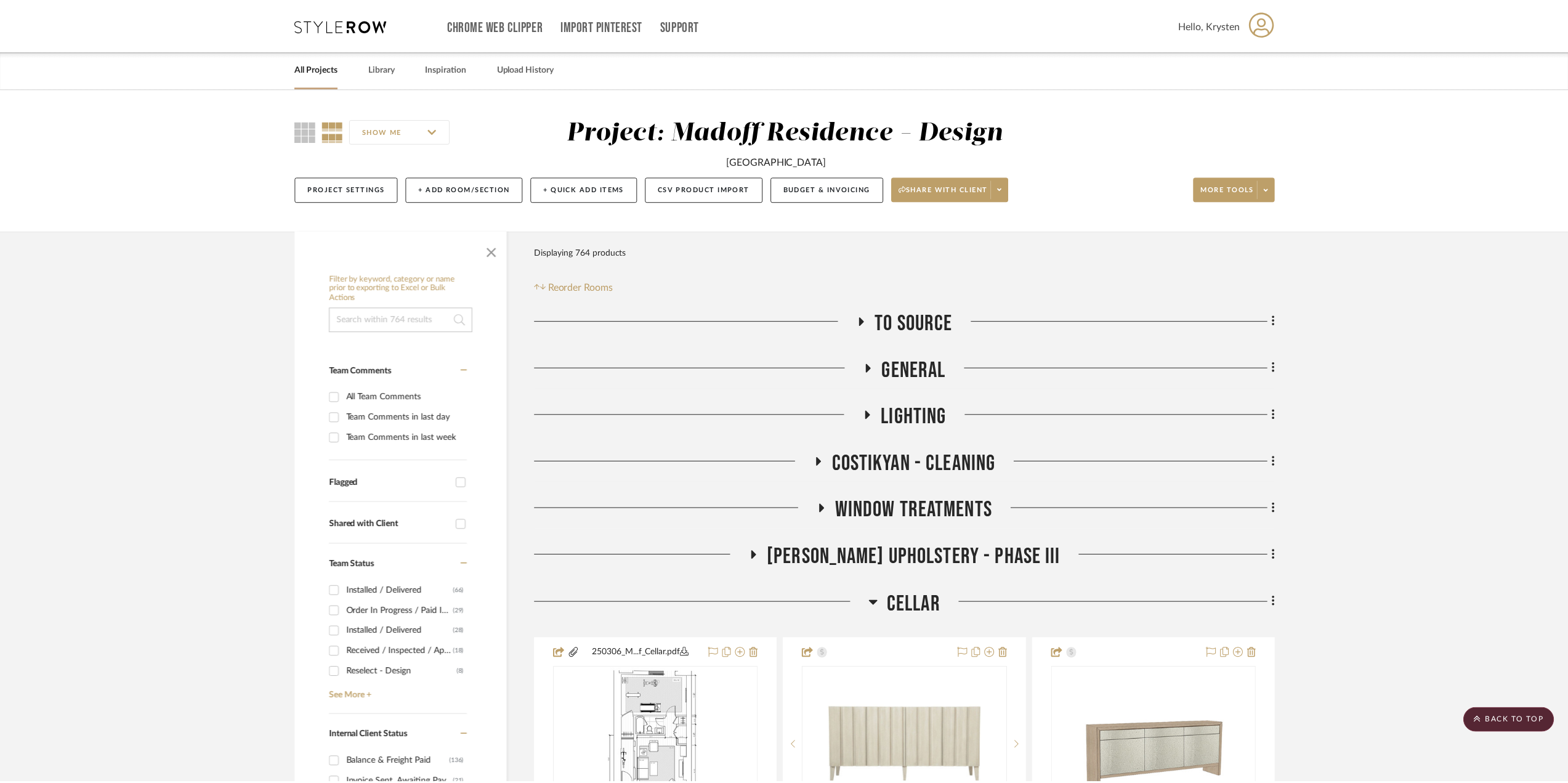
scroll to position [15214, 0]
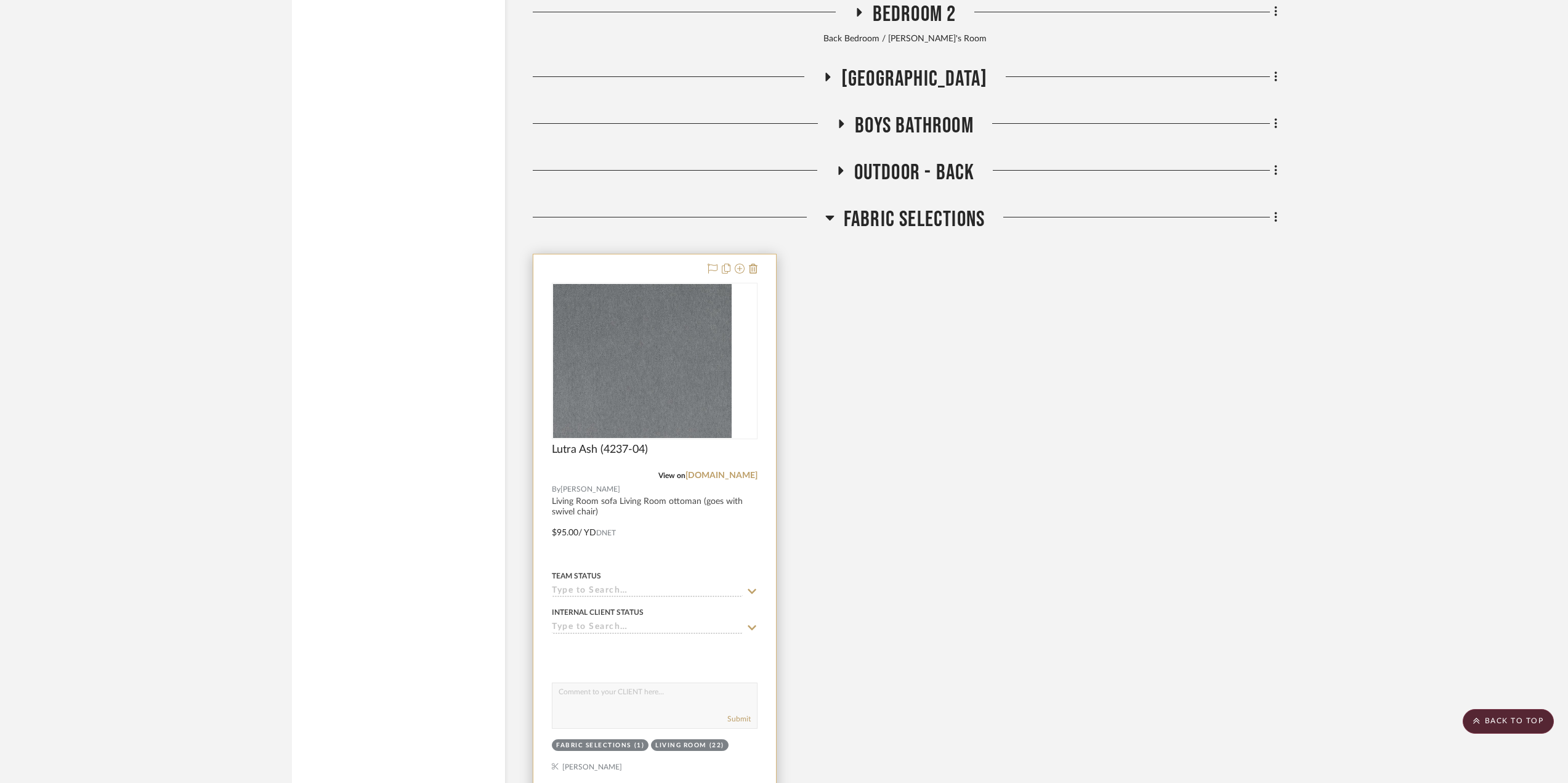
click at [722, 537] on div at bounding box center [654, 524] width 243 height 540
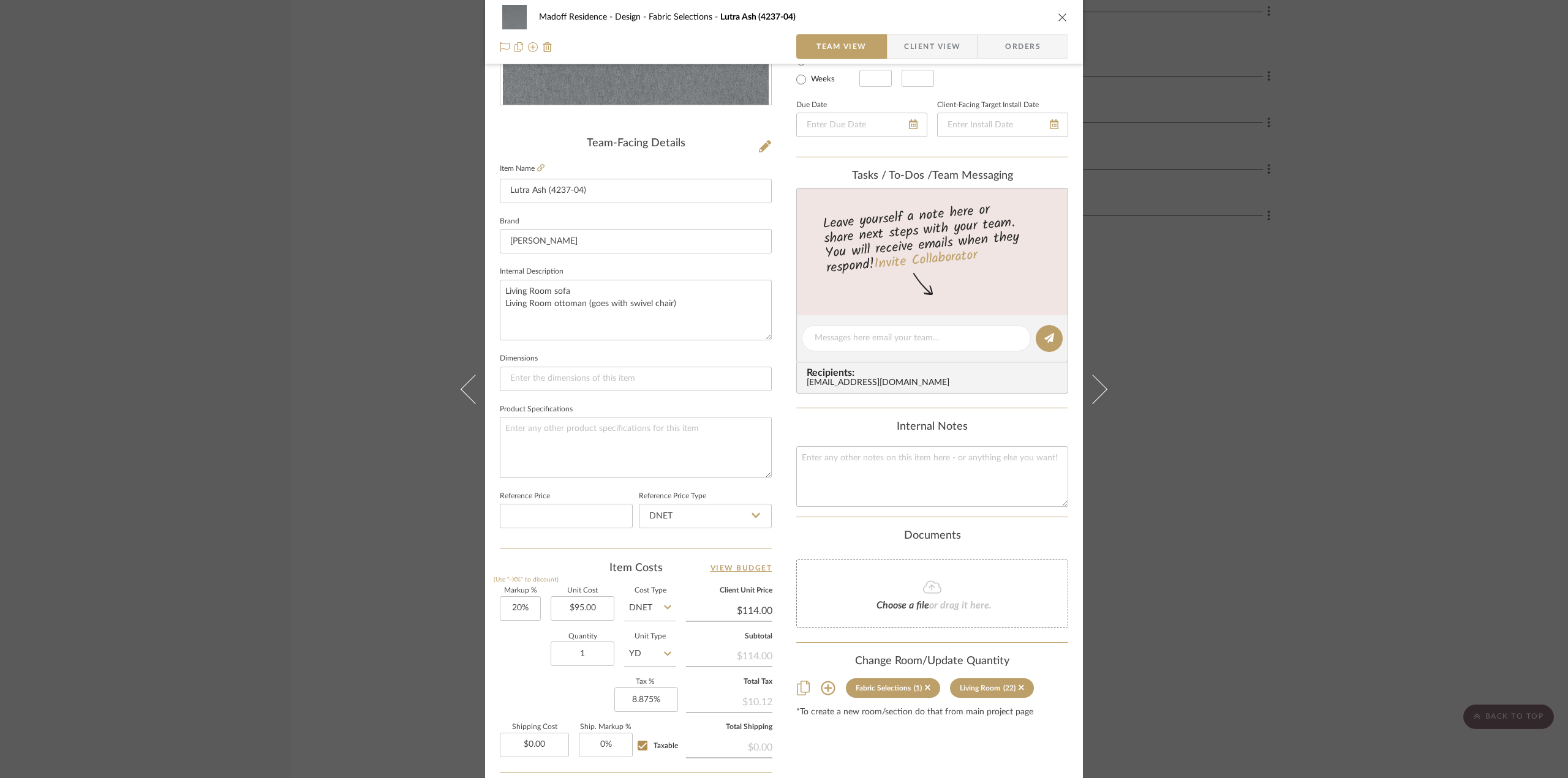
scroll to position [359, 0]
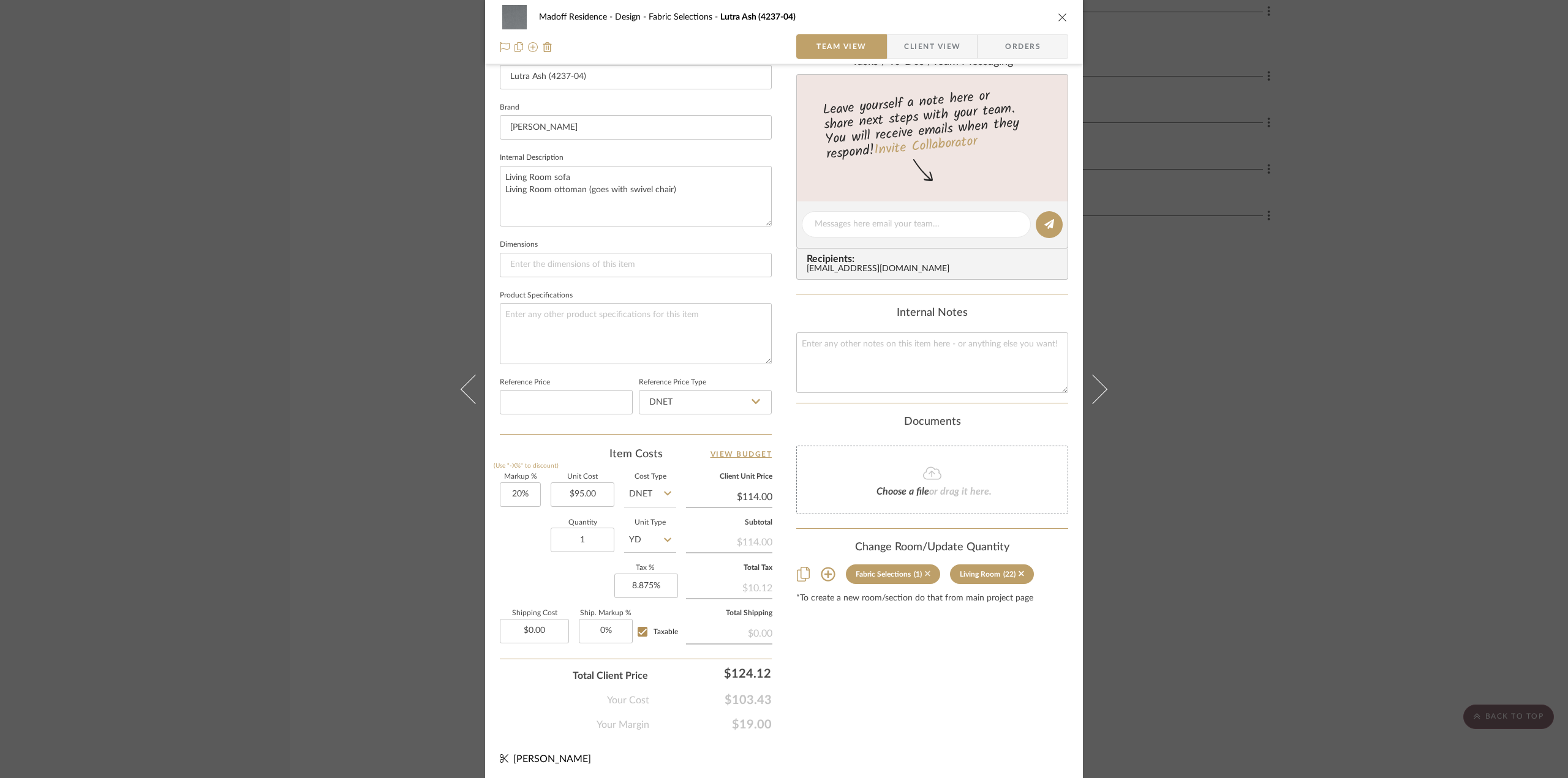
click at [925, 570] on icon at bounding box center [928, 574] width 6 height 9
click at [1340, 538] on div "Madoff Residence - Design Fabric Selections Lutra Ash (4237-04) Team View Clien…" at bounding box center [784, 389] width 1568 height 778
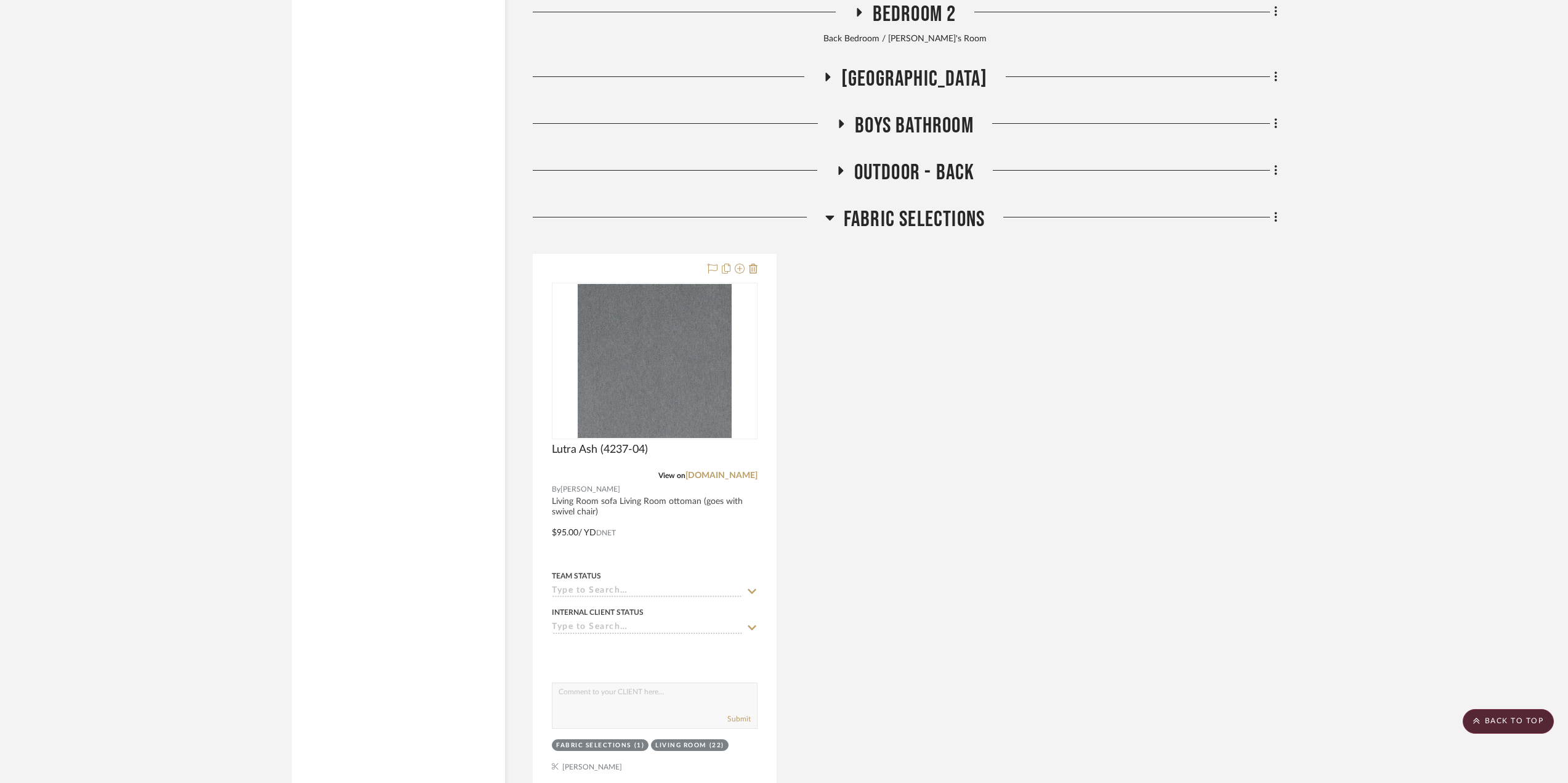
scroll to position [14919, 0]
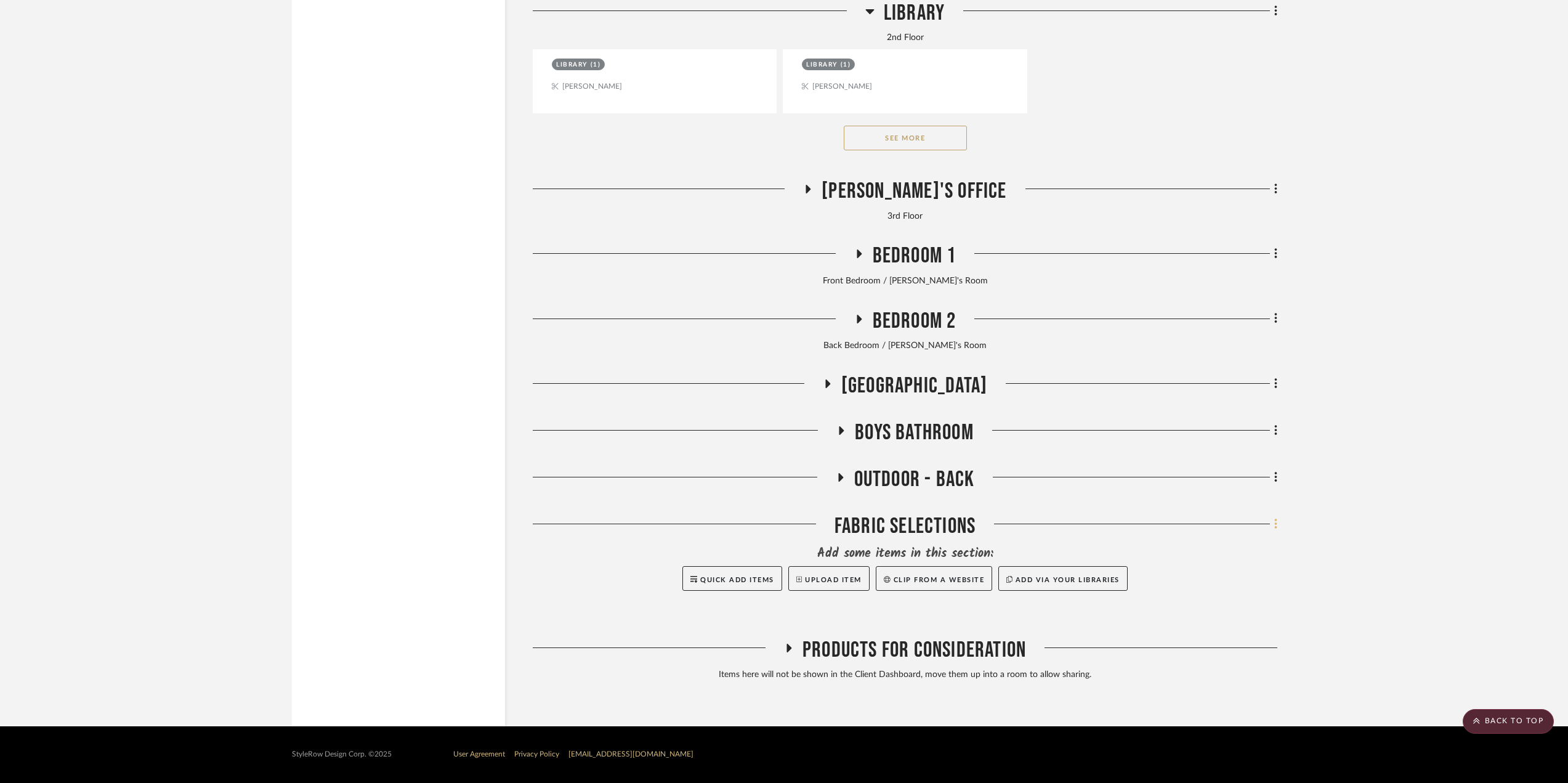
click at [1275, 522] on icon at bounding box center [1276, 524] width 4 height 14
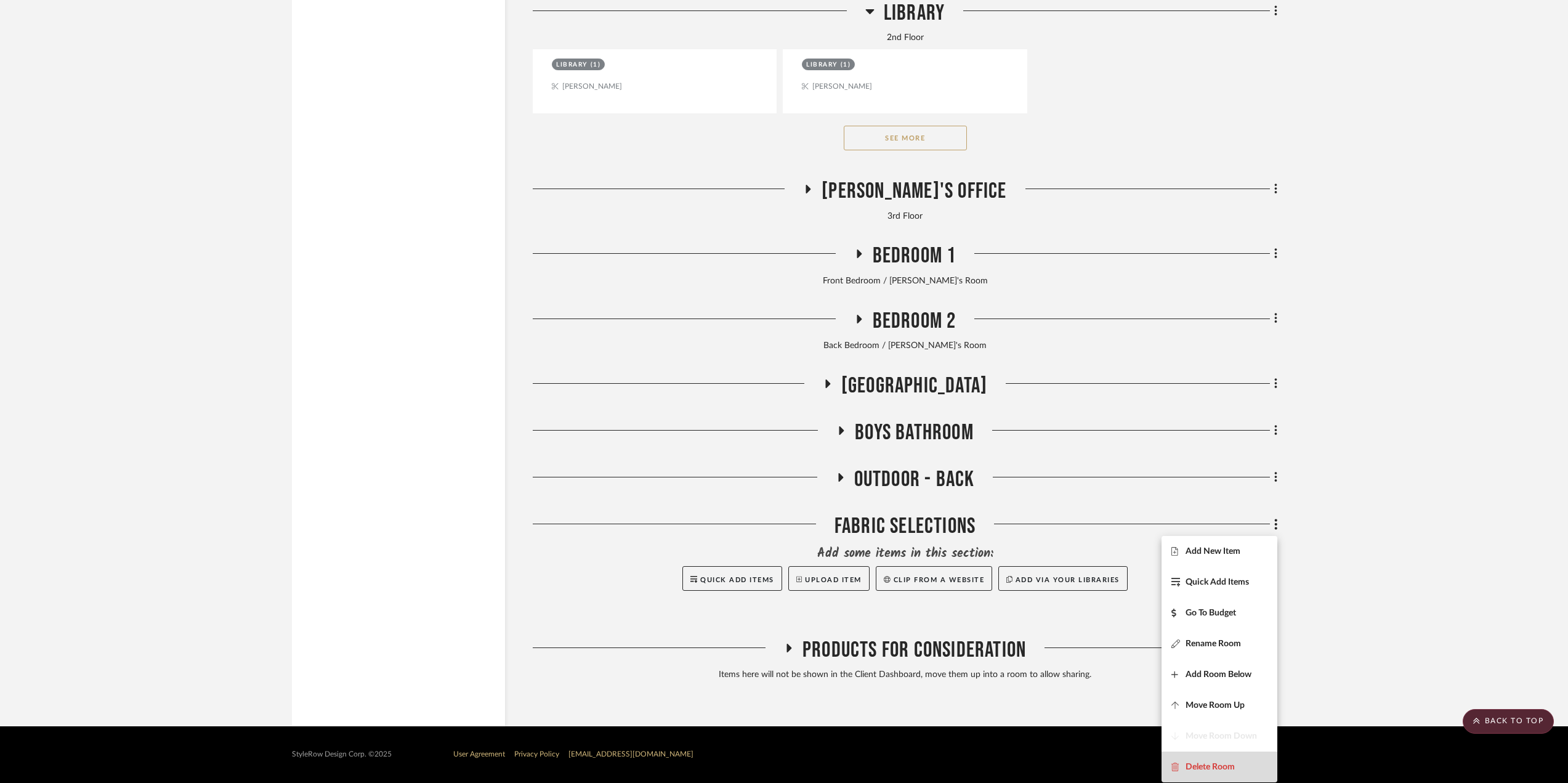
click at [1238, 764] on span "Delete Room" at bounding box center [1219, 766] width 96 height 11
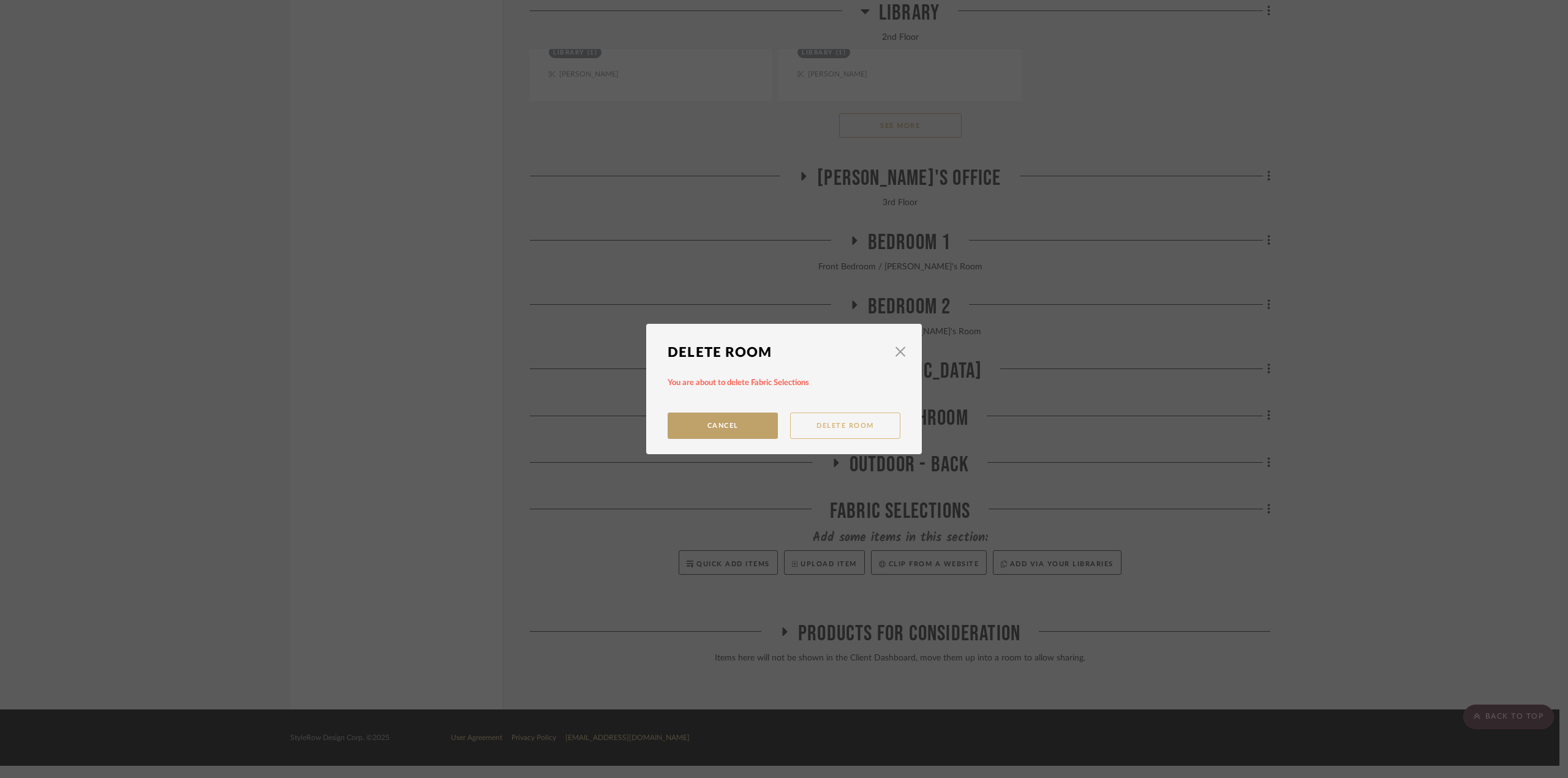
click at [837, 423] on button "Delete Room" at bounding box center [846, 426] width 110 height 26
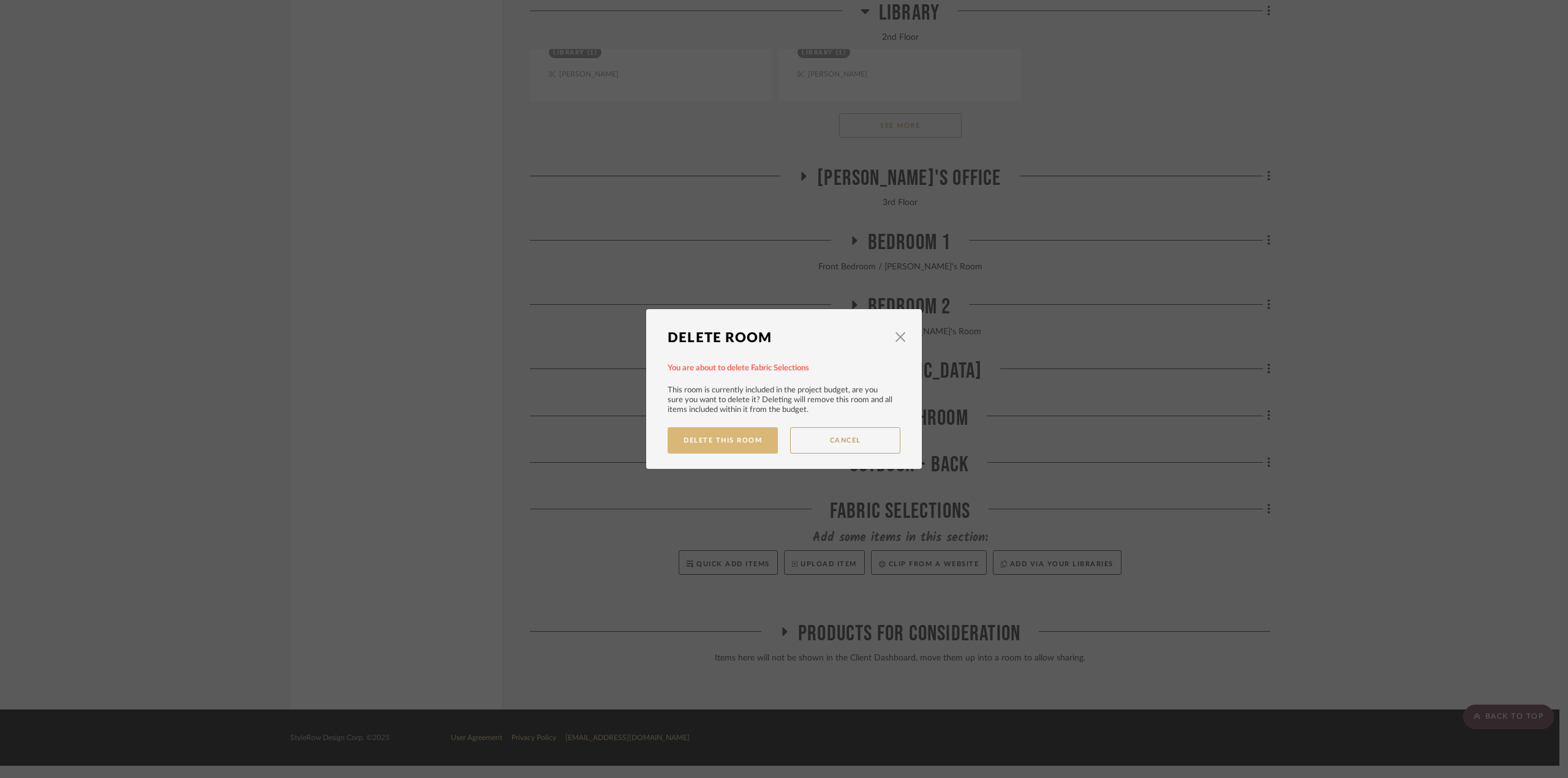
click at [745, 442] on button "Delete This Room" at bounding box center [722, 440] width 110 height 26
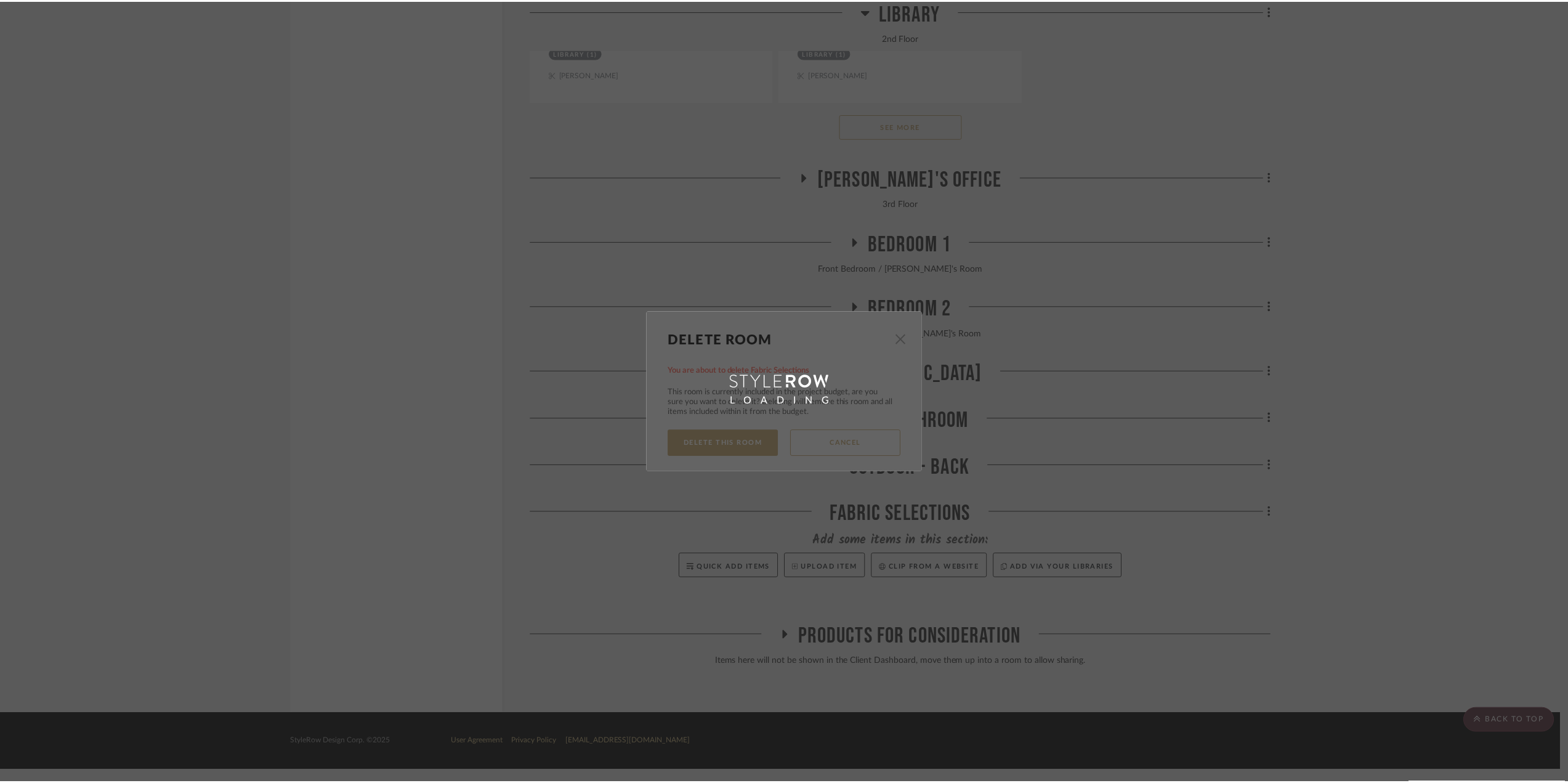
scroll to position [14796, 0]
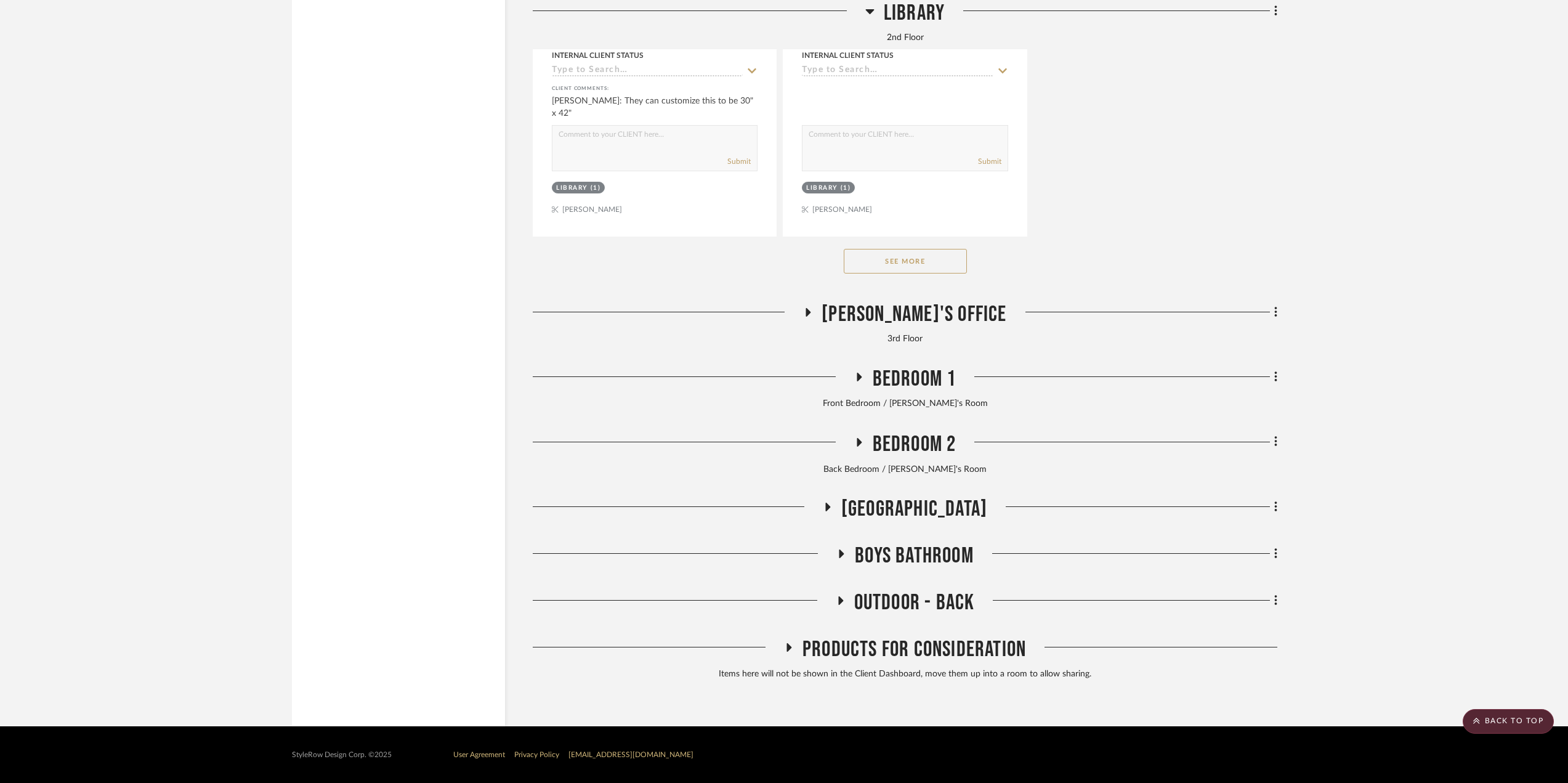
click at [897, 605] on span "Outdoor - Back" at bounding box center [915, 603] width 121 height 27
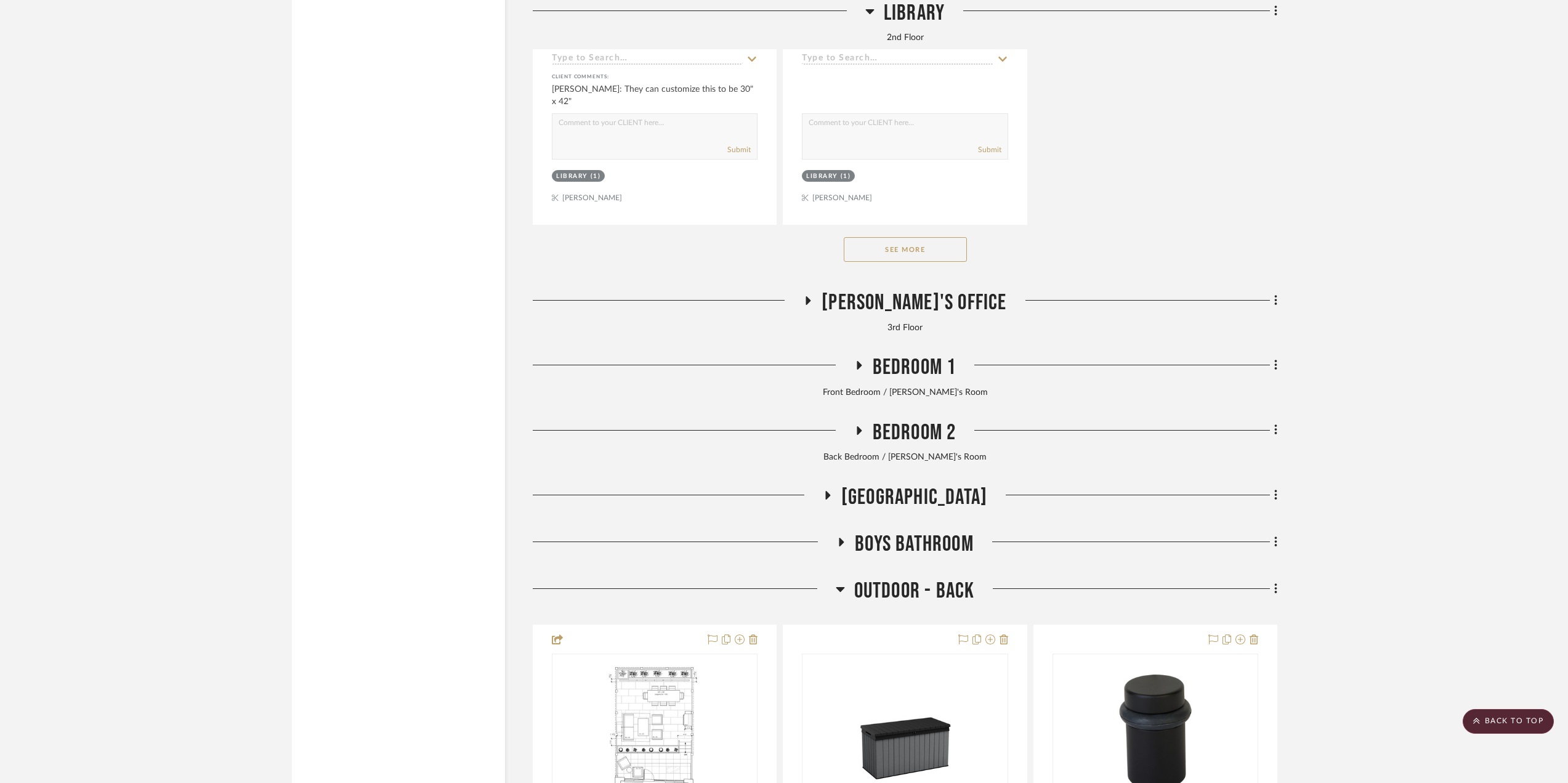
click at [897, 604] on span "Outdoor - Back" at bounding box center [915, 591] width 121 height 27
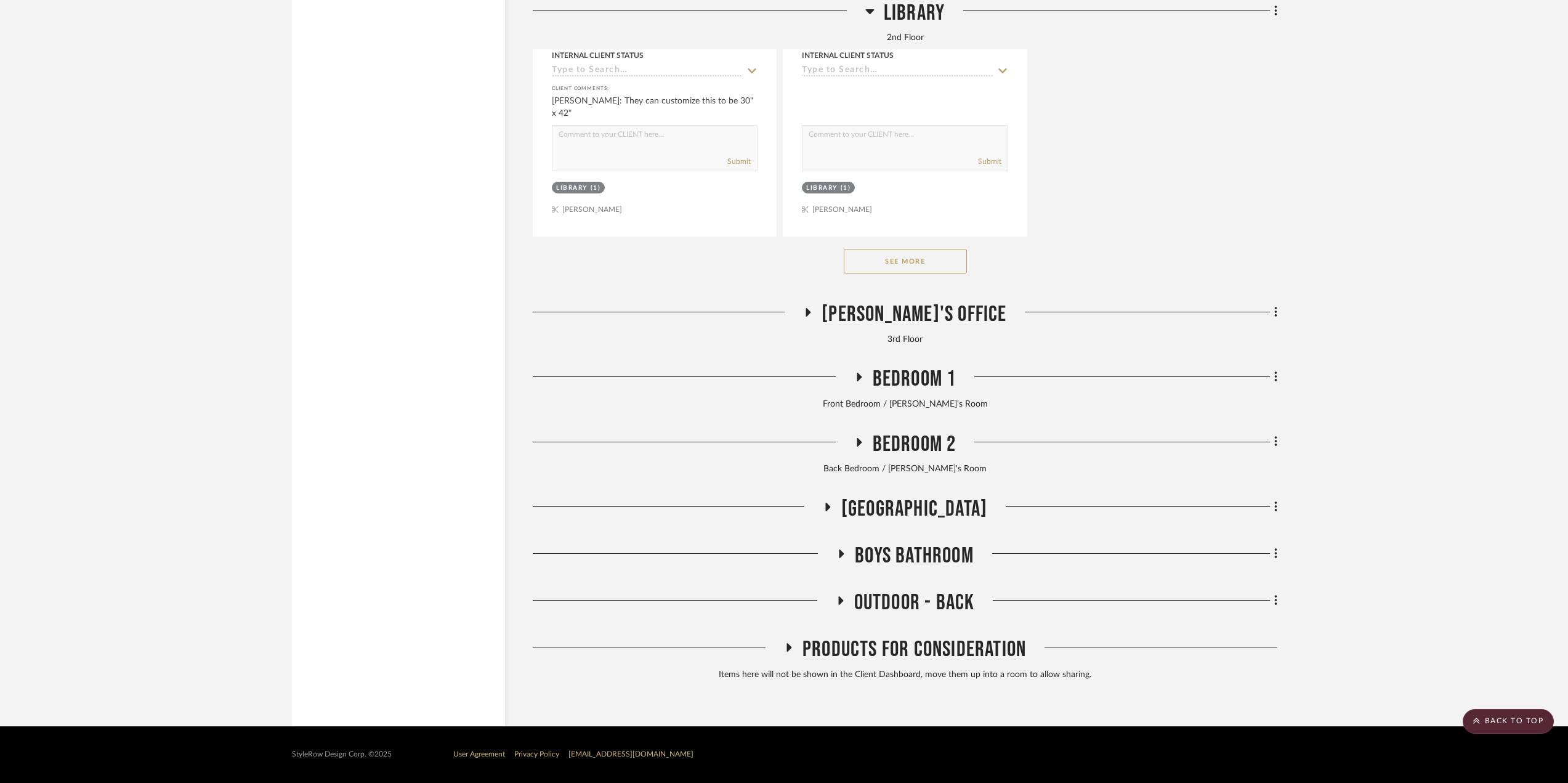
click at [884, 550] on span "Boys Bathroom" at bounding box center [914, 556] width 119 height 27
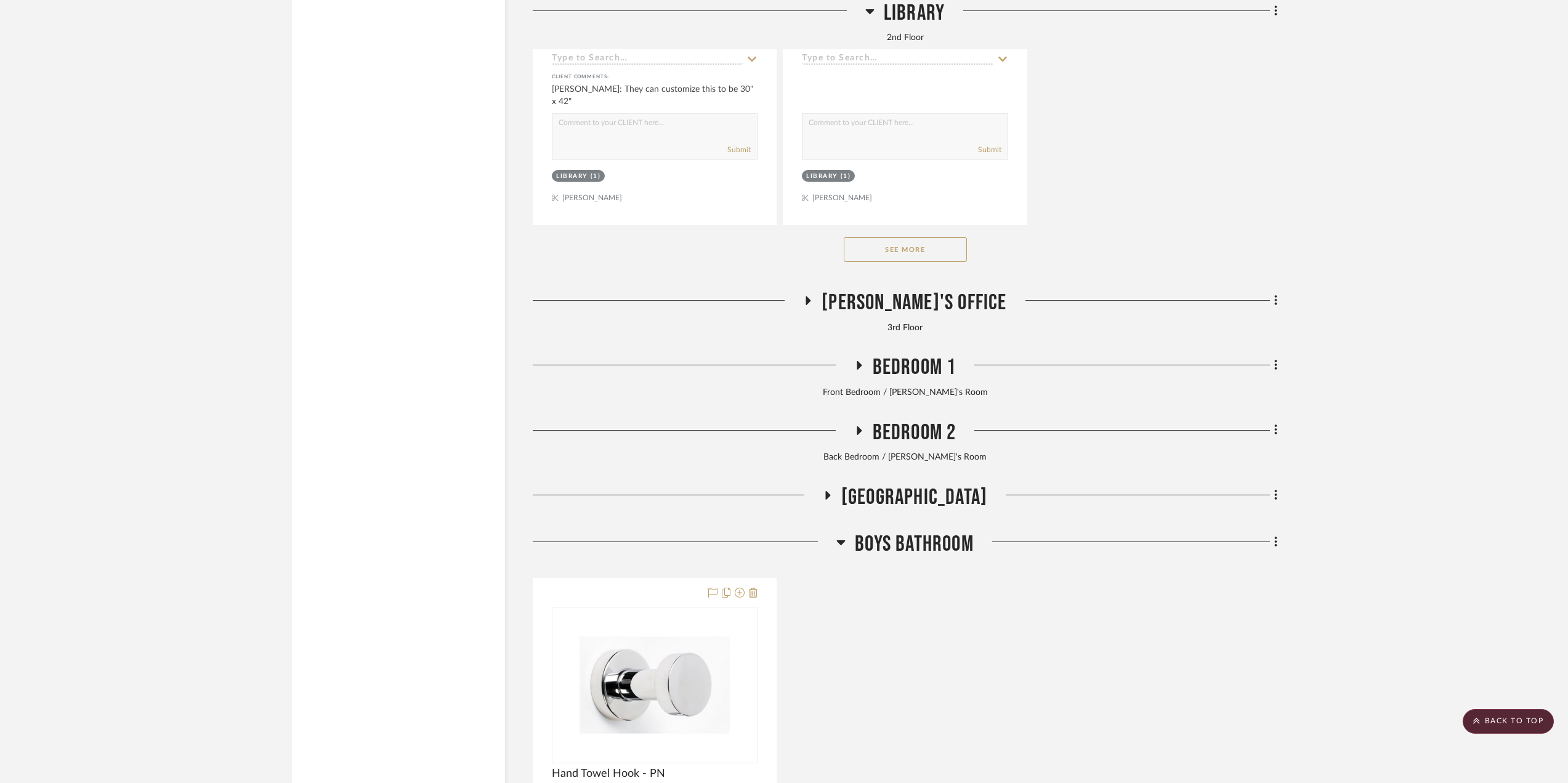
click at [884, 550] on span "Boys Bathroom" at bounding box center [914, 544] width 119 height 27
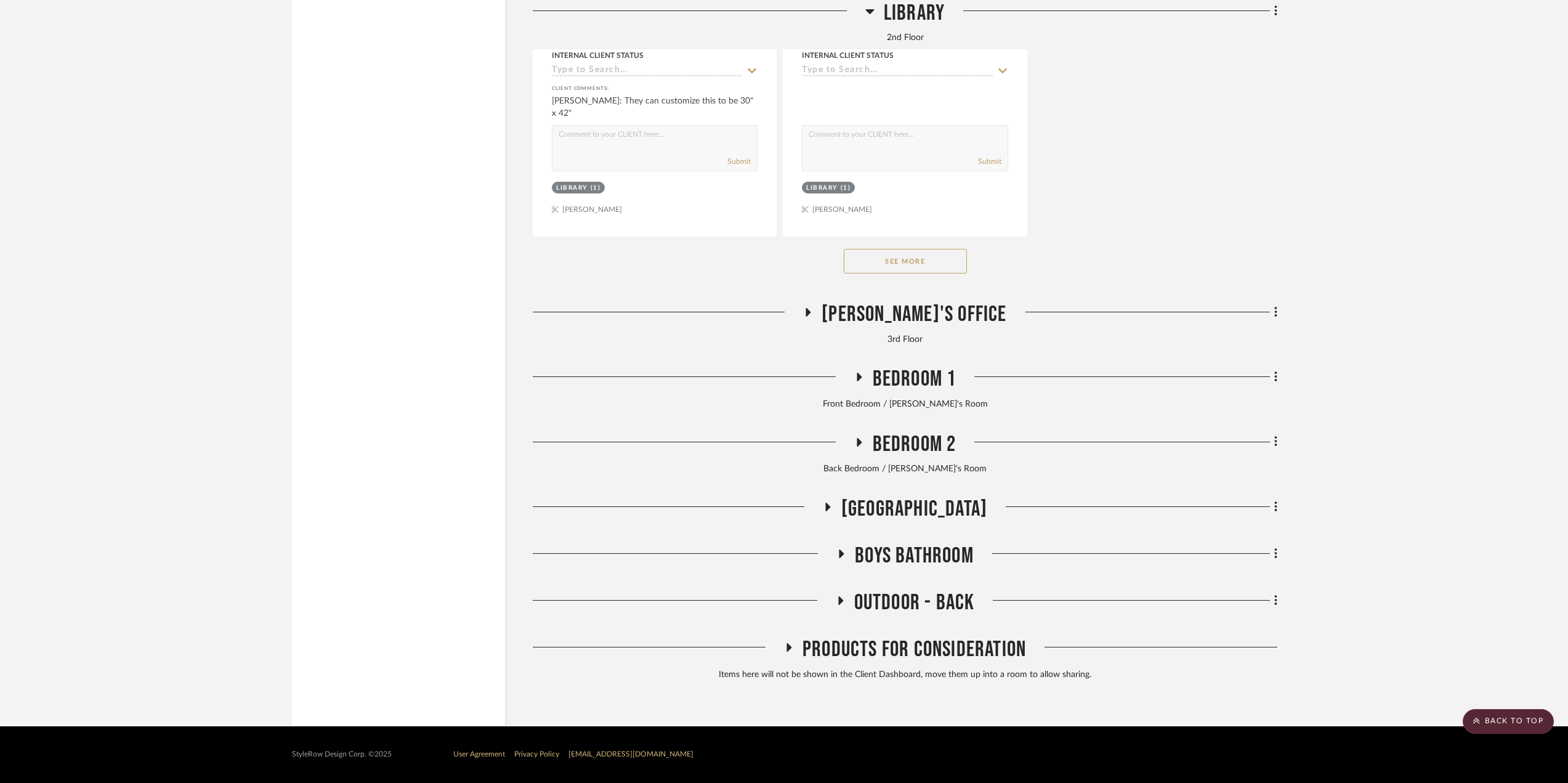
click at [882, 498] on span "3rd Floor Stair Hall" at bounding box center [914, 509] width 146 height 27
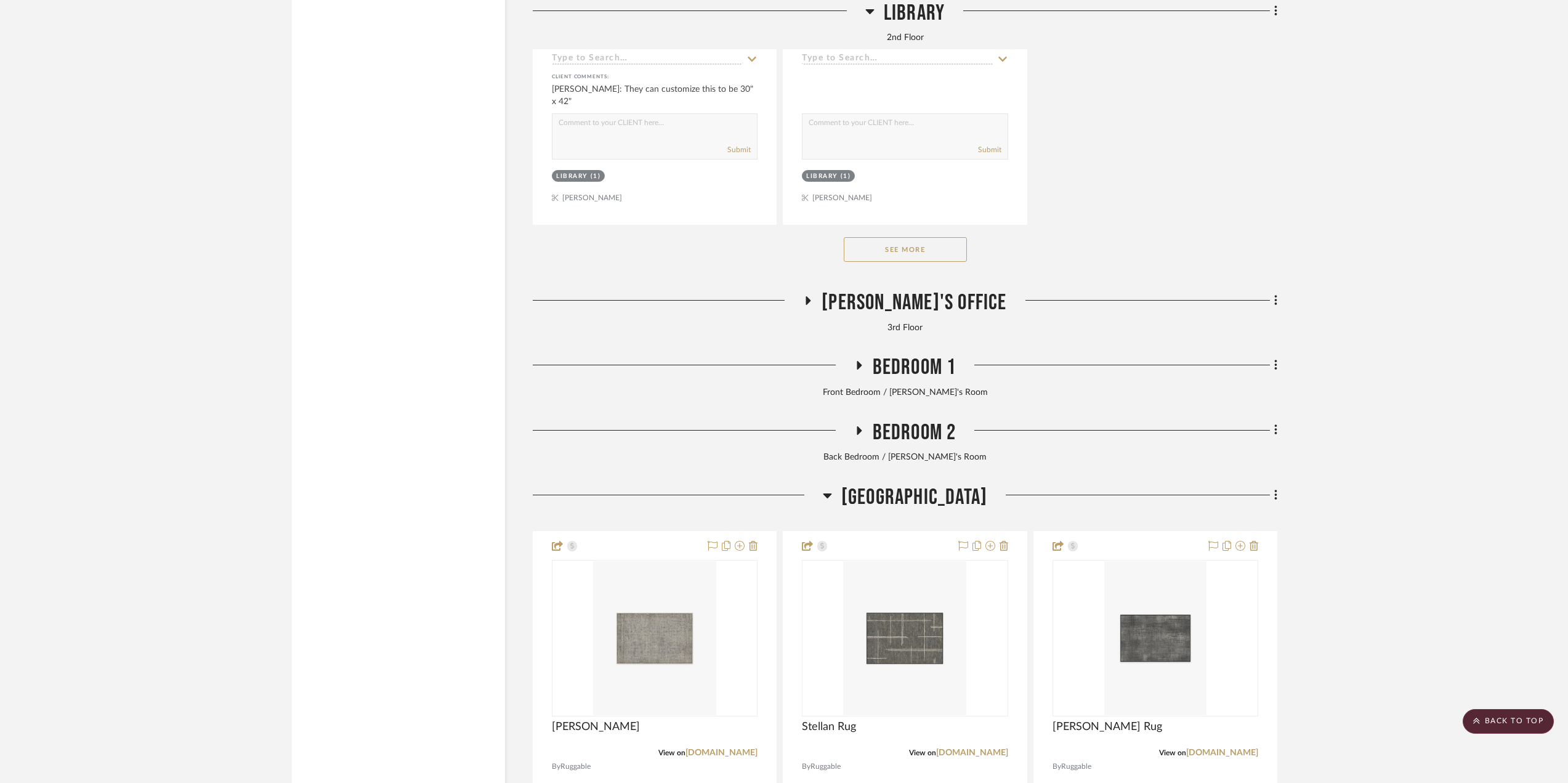
click at [881, 507] on span "3rd Floor Stair Hall" at bounding box center [914, 497] width 146 height 27
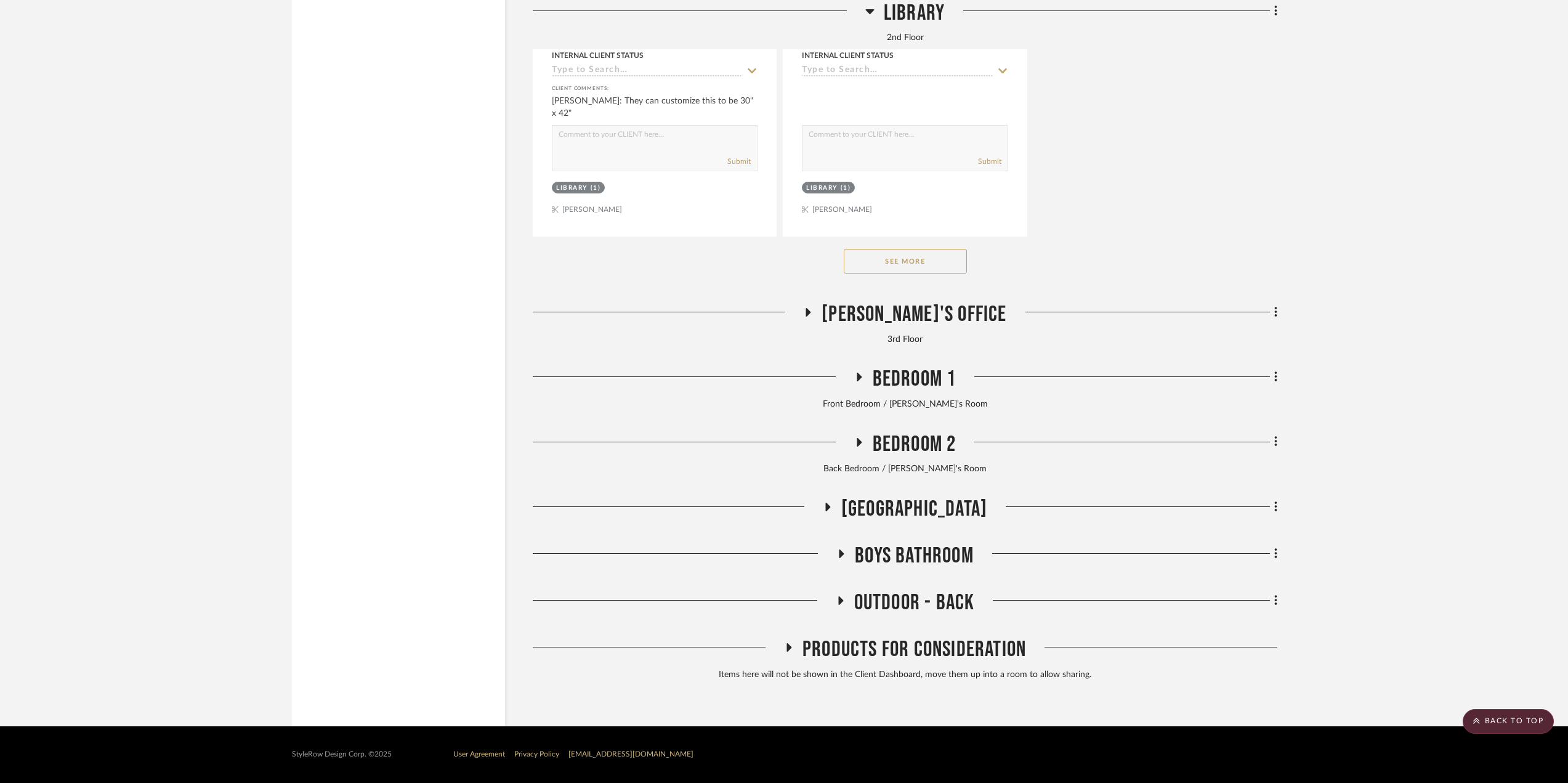
click at [886, 437] on span "Bedroom 2" at bounding box center [914, 444] width 84 height 27
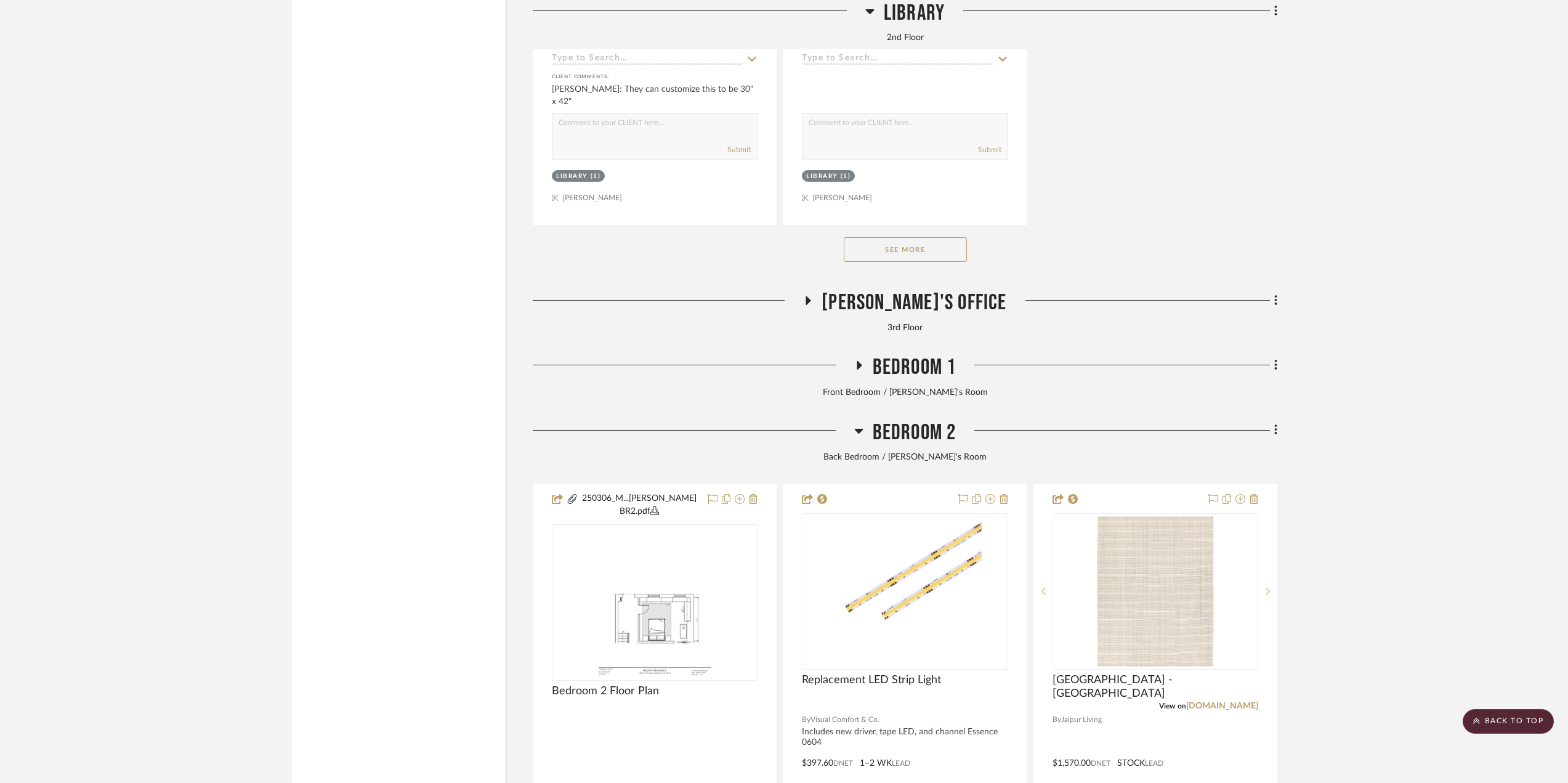
click at [886, 437] on span "Bedroom 2" at bounding box center [914, 433] width 84 height 27
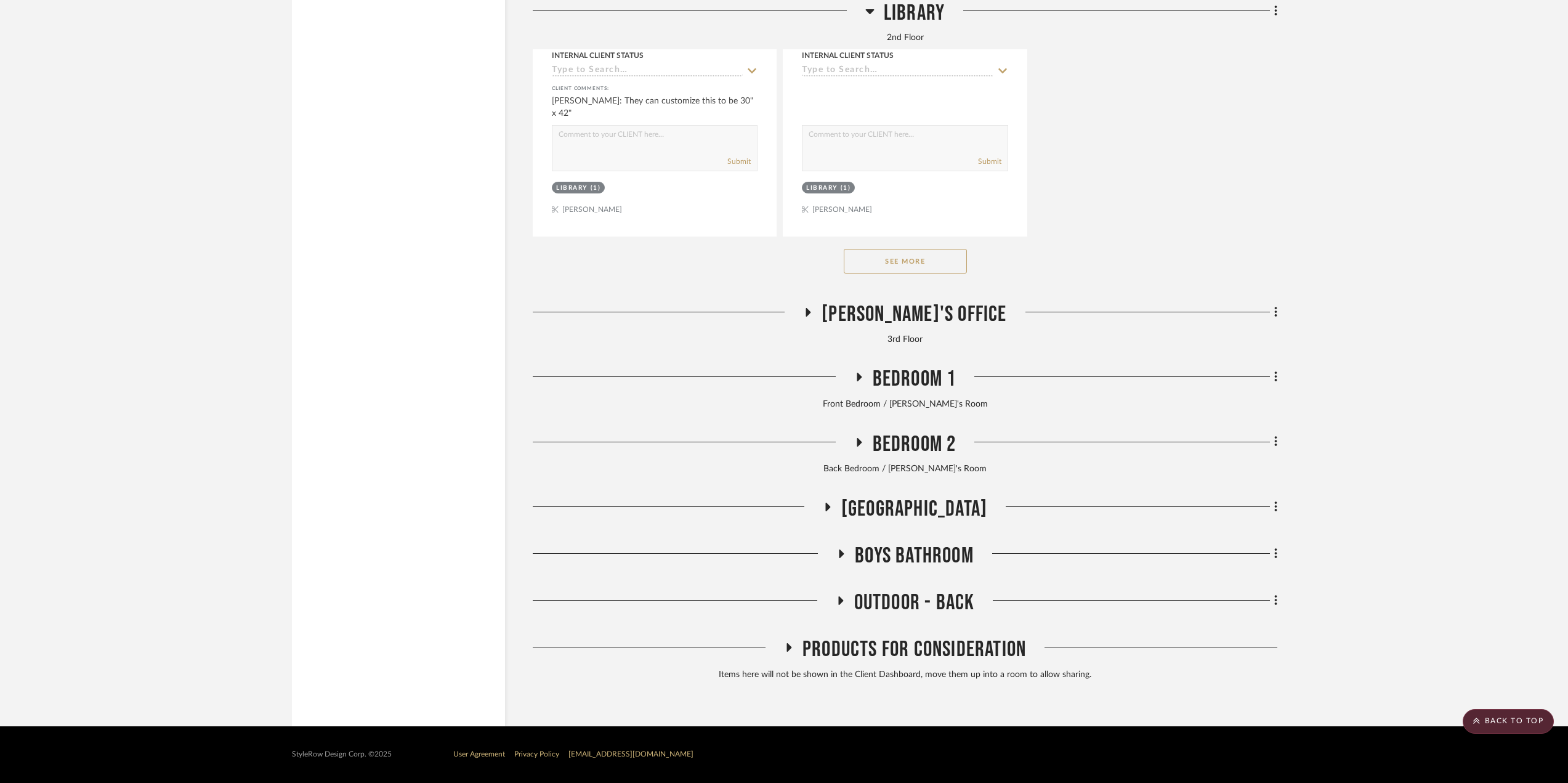
click at [892, 373] on span "Bedroom 1" at bounding box center [914, 379] width 84 height 27
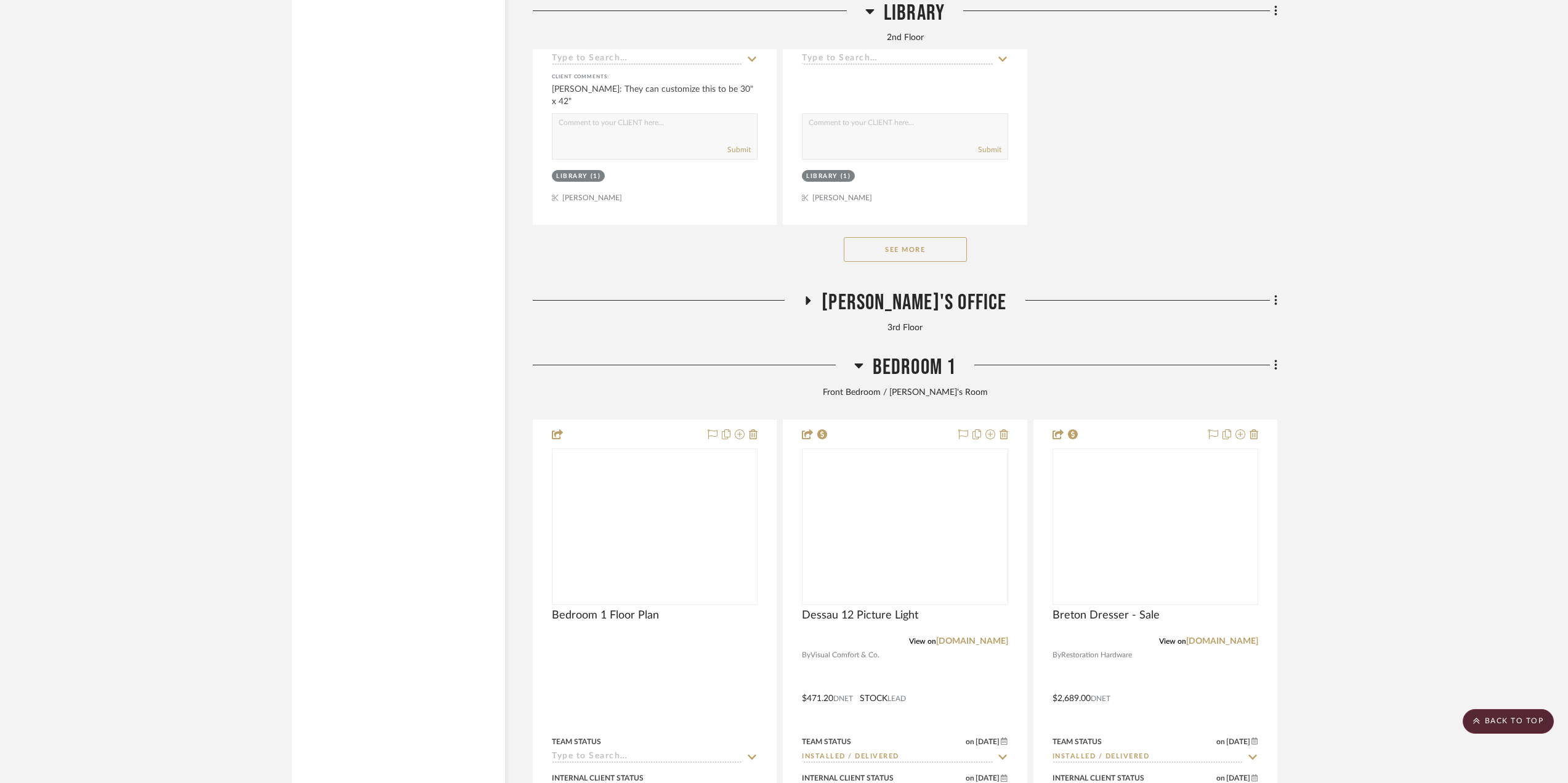
click at [892, 373] on span "Bedroom 1" at bounding box center [914, 367] width 84 height 27
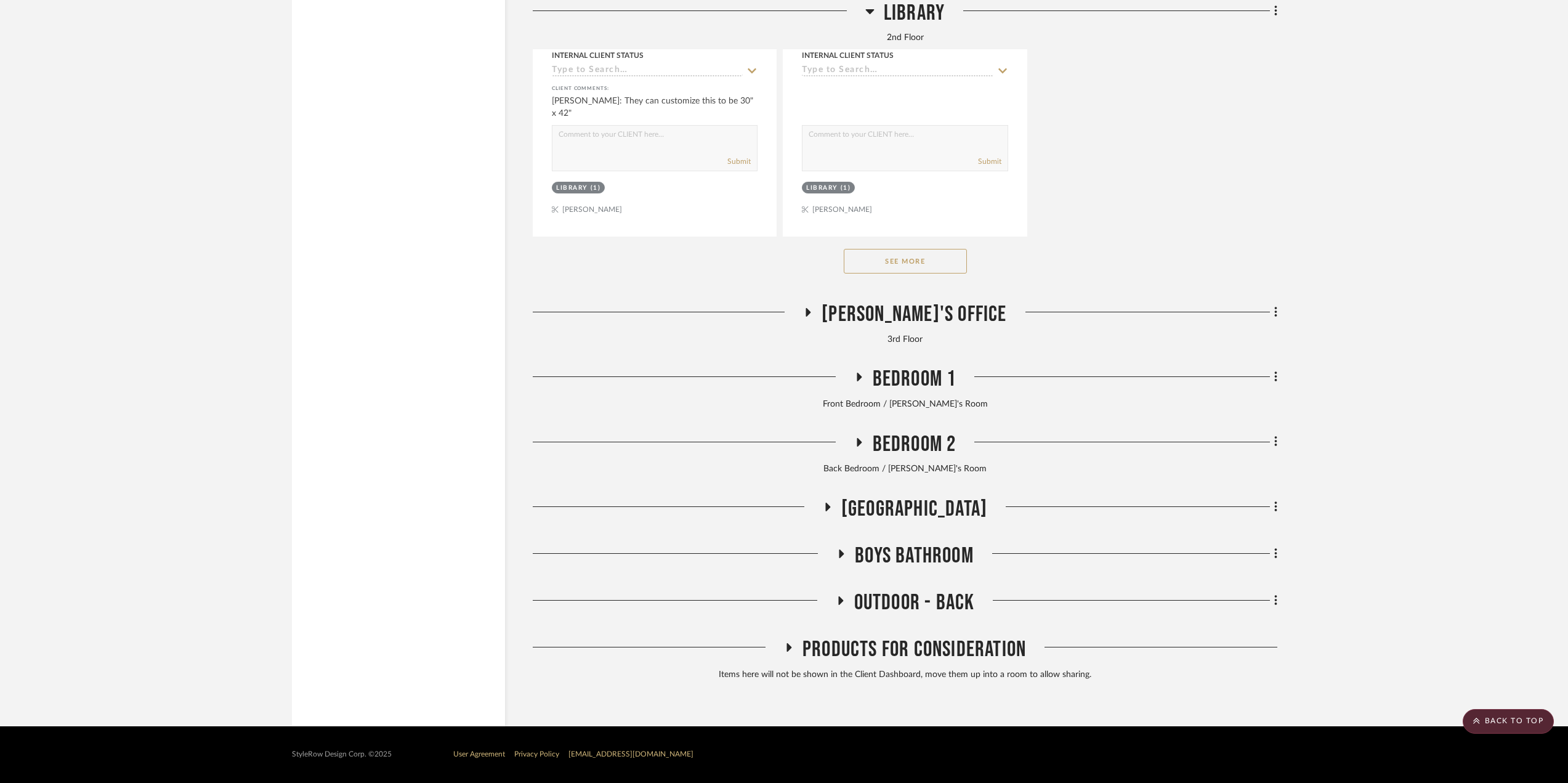
click at [883, 304] on span "Eric's Office" at bounding box center [914, 314] width 185 height 27
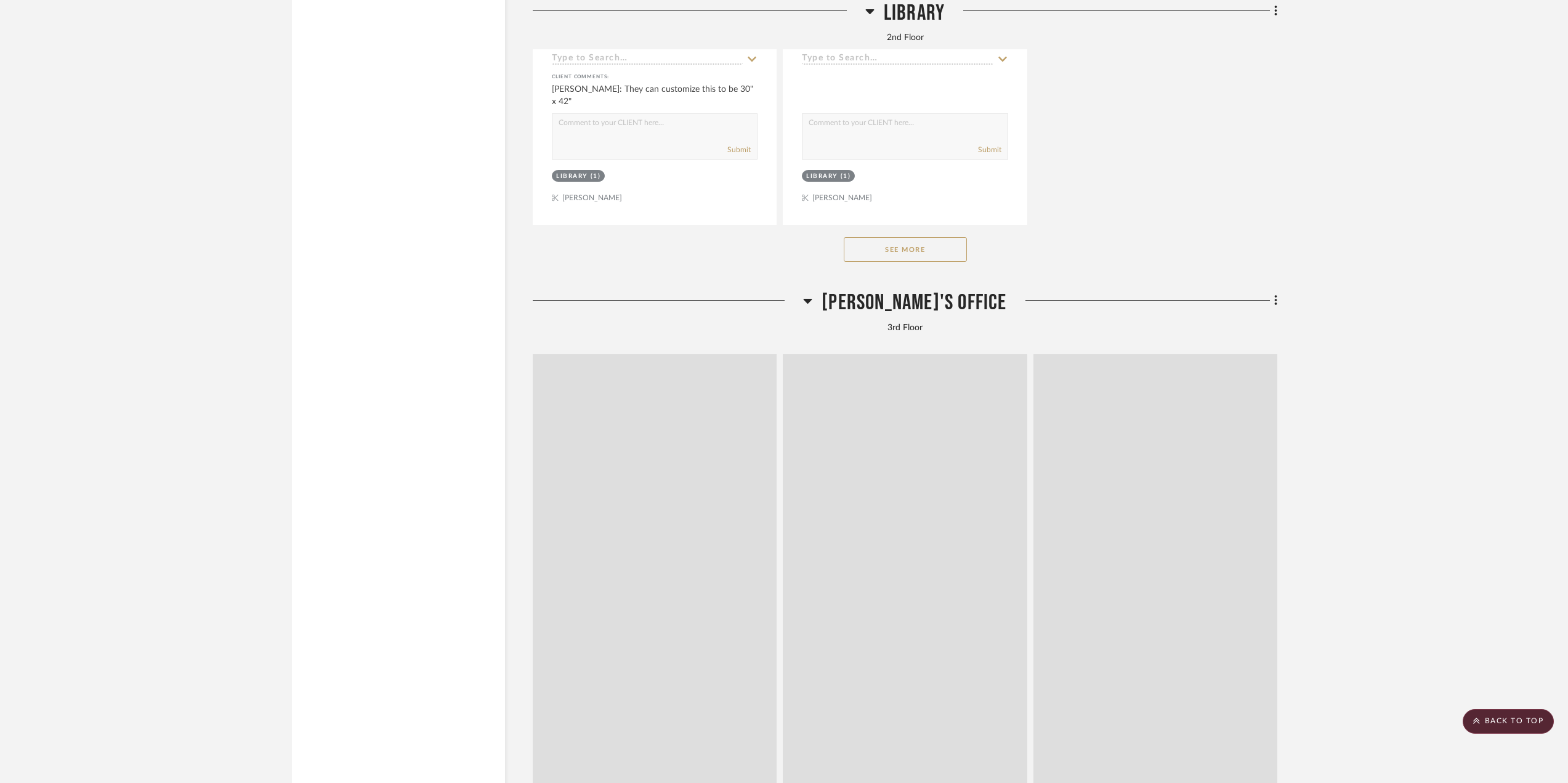
click at [883, 304] on span "Eric's Office" at bounding box center [914, 303] width 185 height 27
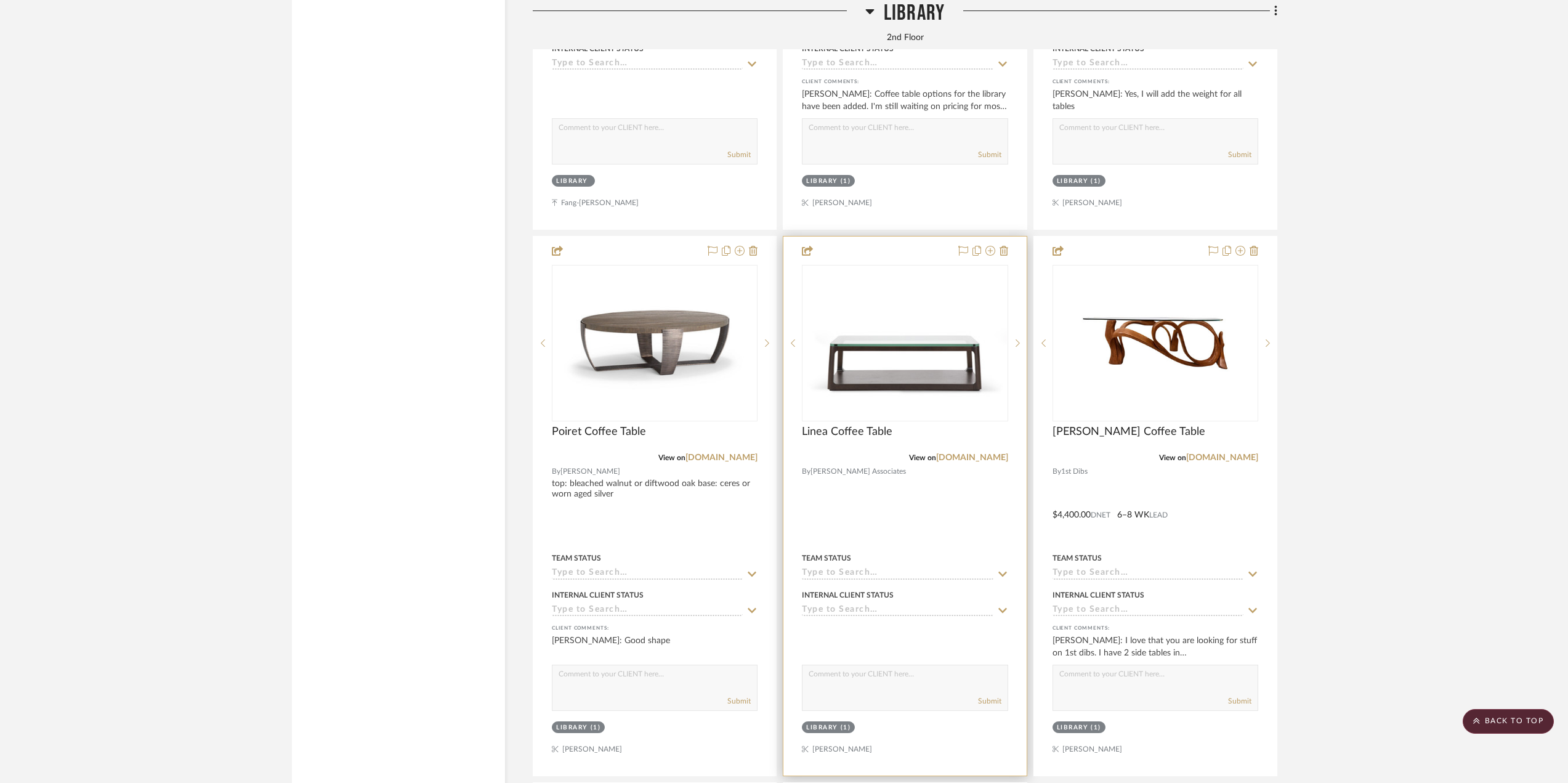
scroll to position [13687, 0]
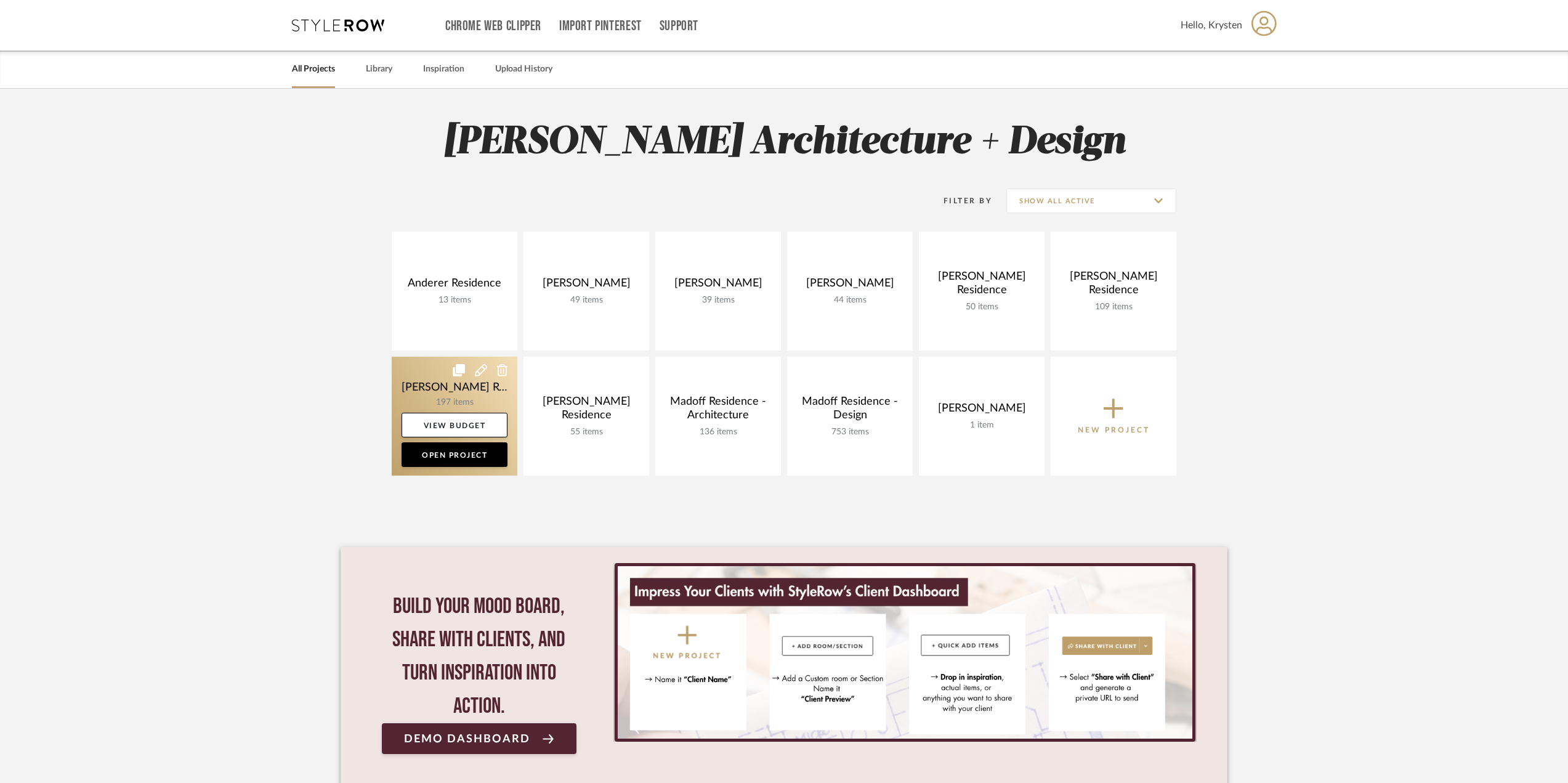
click at [428, 383] on link at bounding box center [454, 416] width 126 height 119
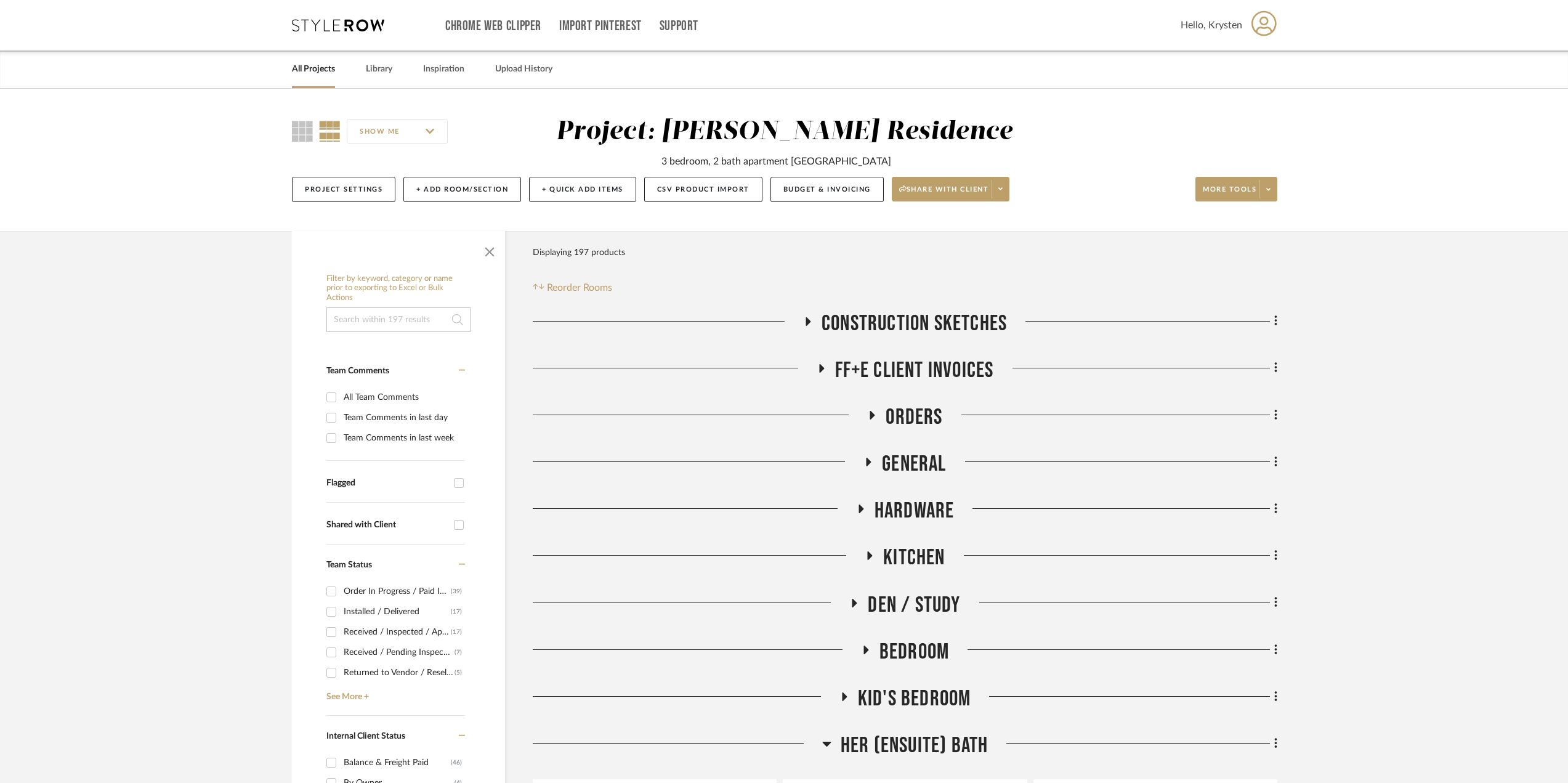
click at [926, 469] on span "General" at bounding box center [914, 464] width 64 height 27
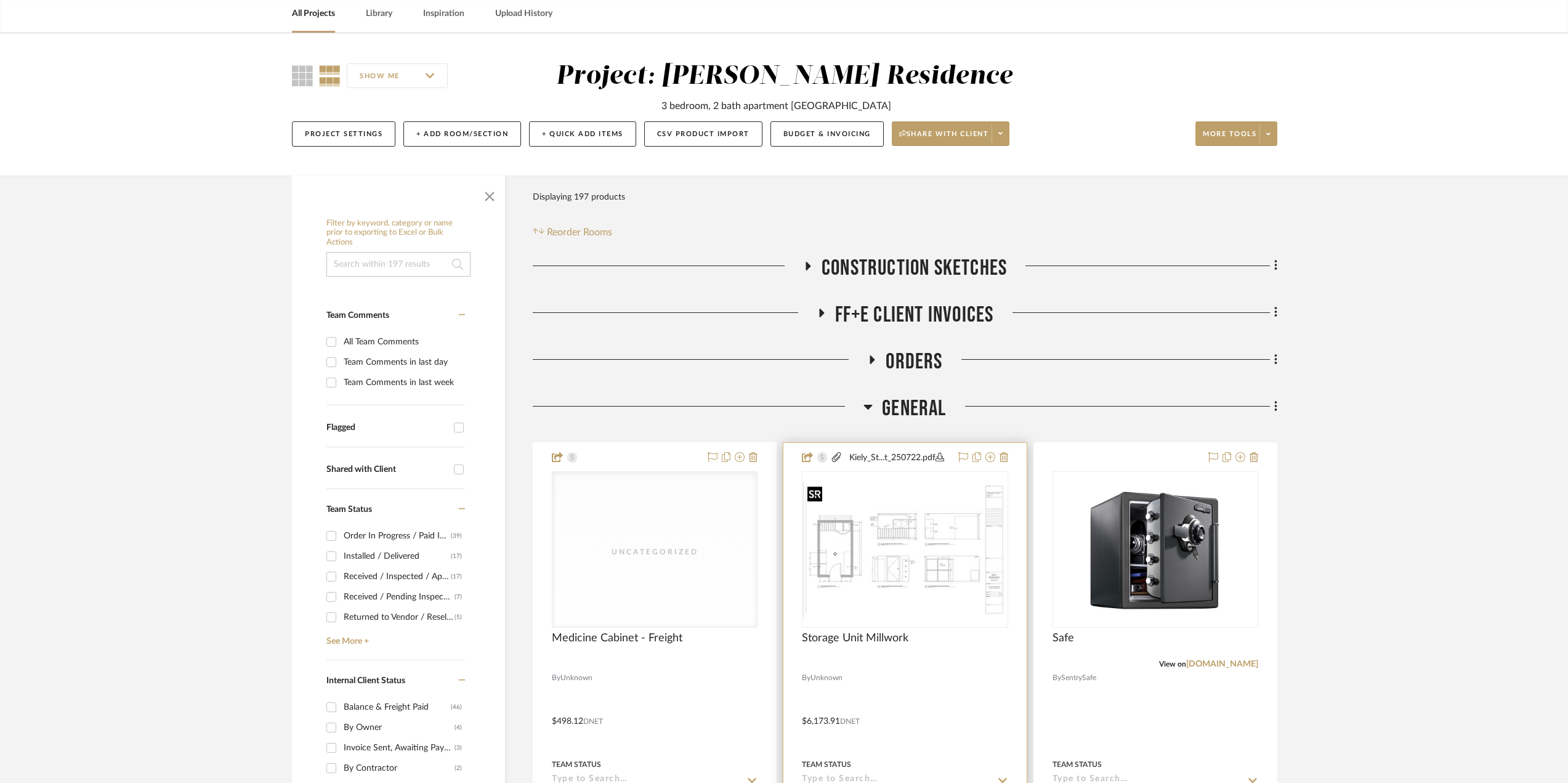
scroll to position [185, 0]
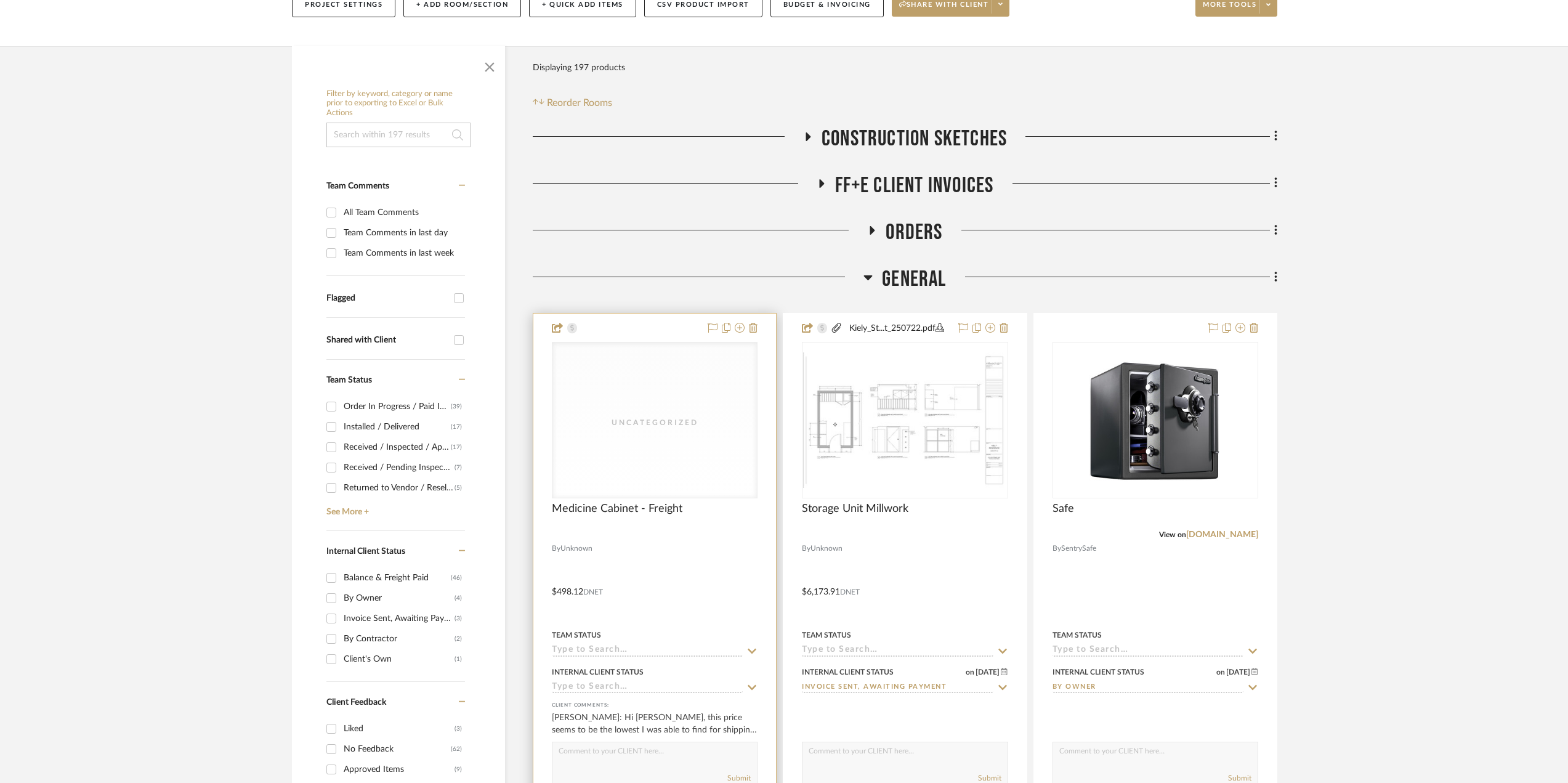
click at [694, 560] on div at bounding box center [654, 583] width 243 height 540
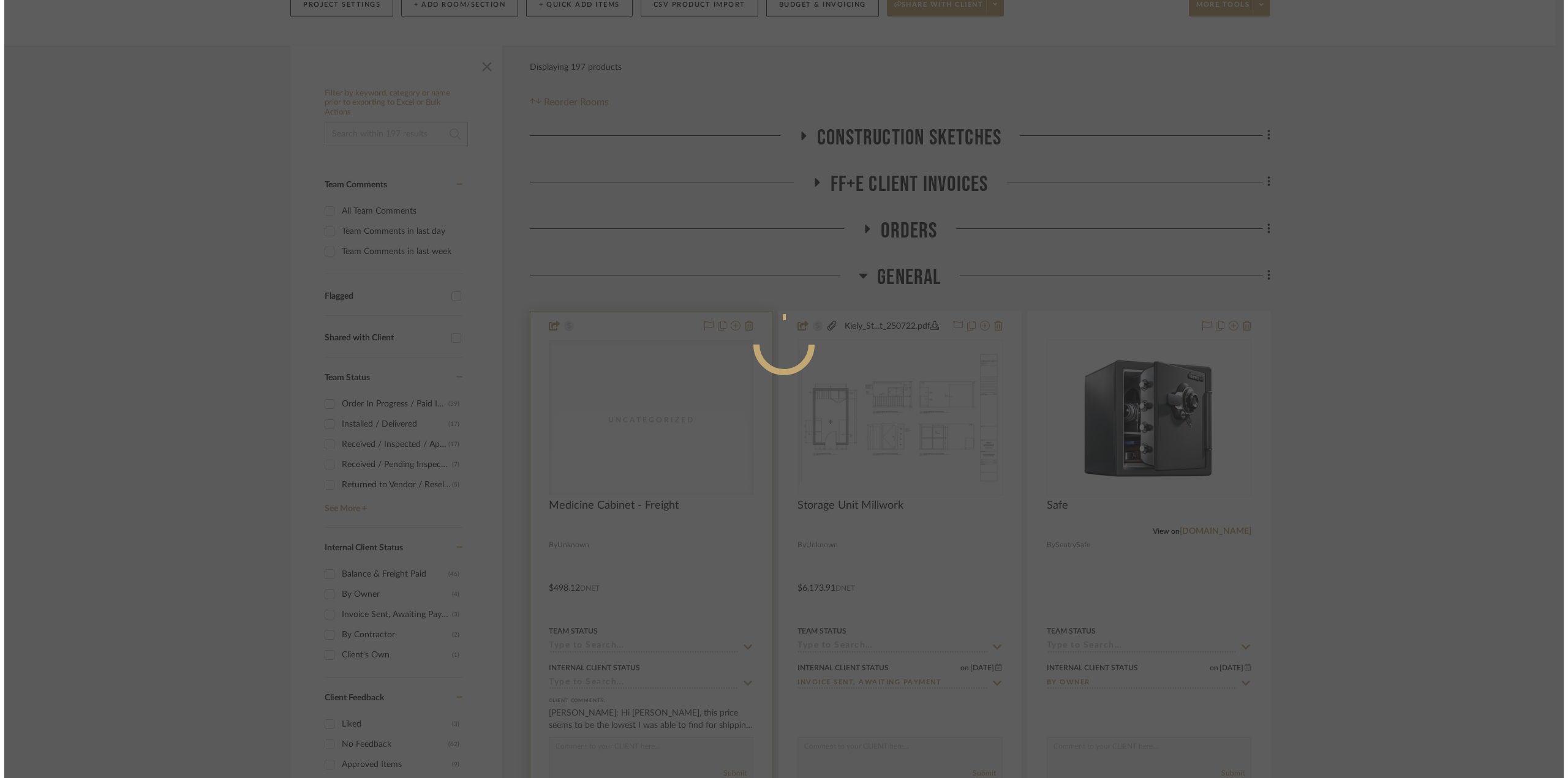
scroll to position [0, 0]
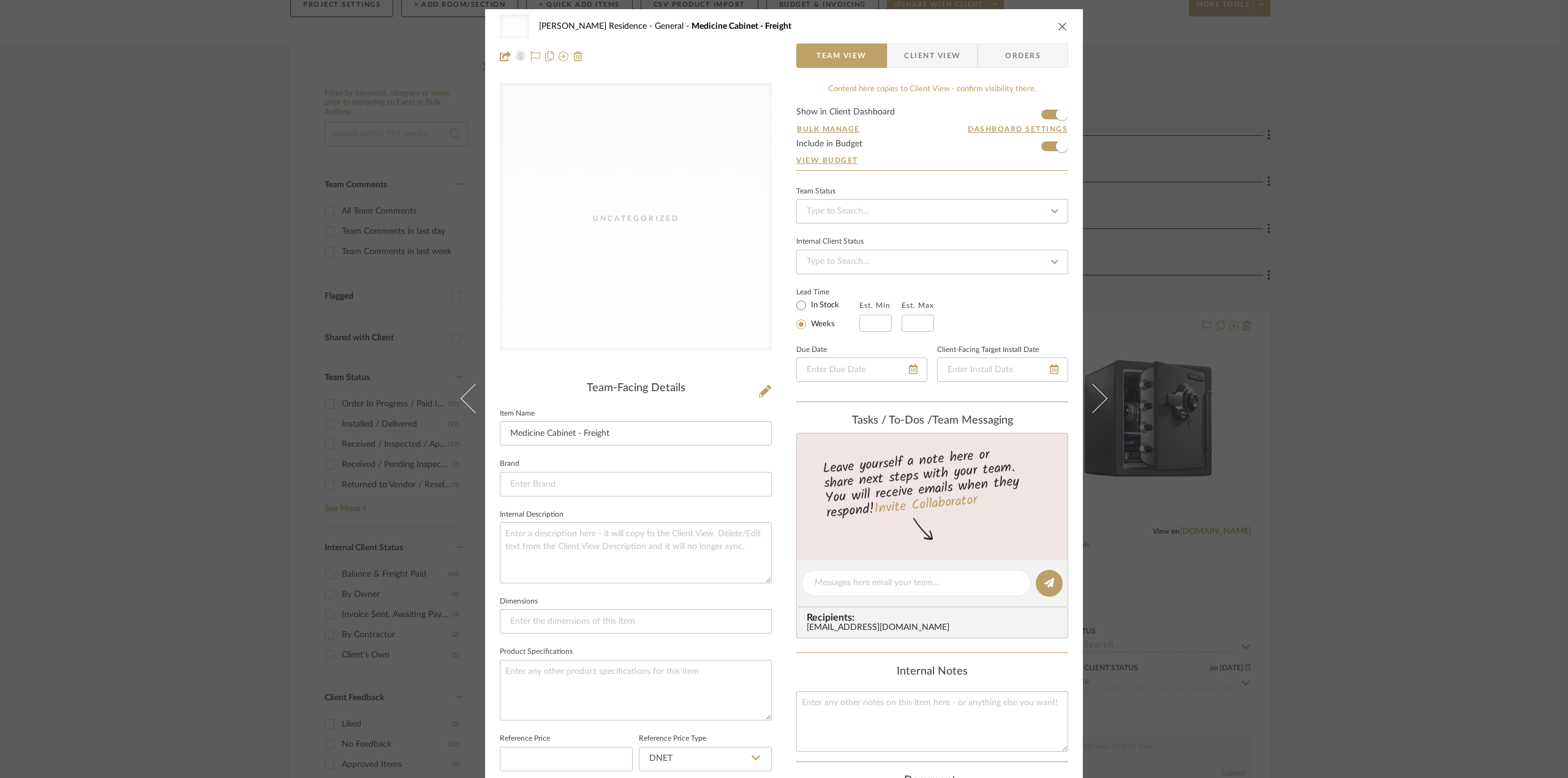
click at [1450, 522] on div "Uncategorized [PERSON_NAME] Residence General Medicine Cabinet - Freight Team V…" at bounding box center [784, 389] width 1568 height 778
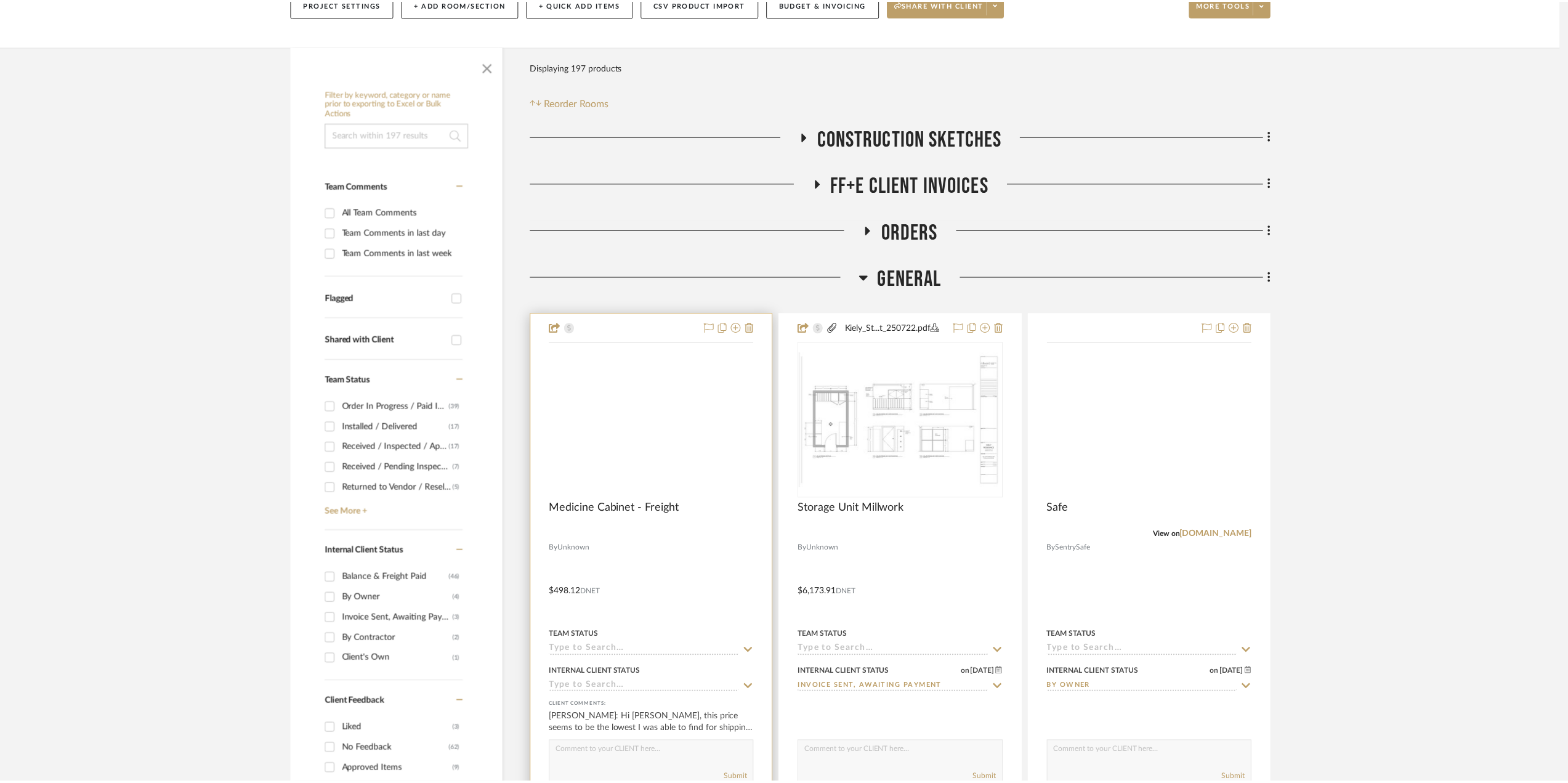
scroll to position [185, 0]
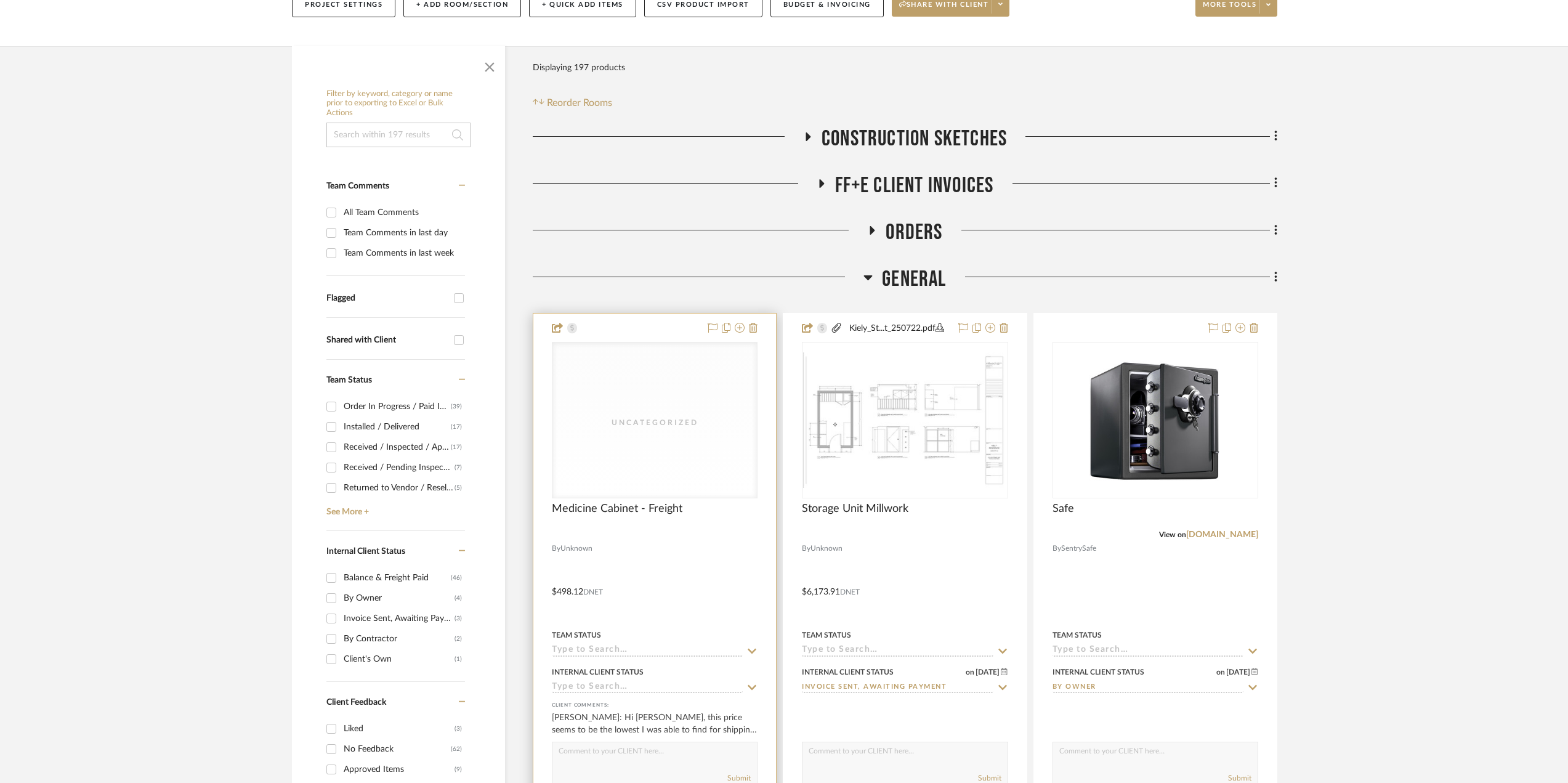
click at [612, 686] on input at bounding box center [646, 688] width 191 height 12
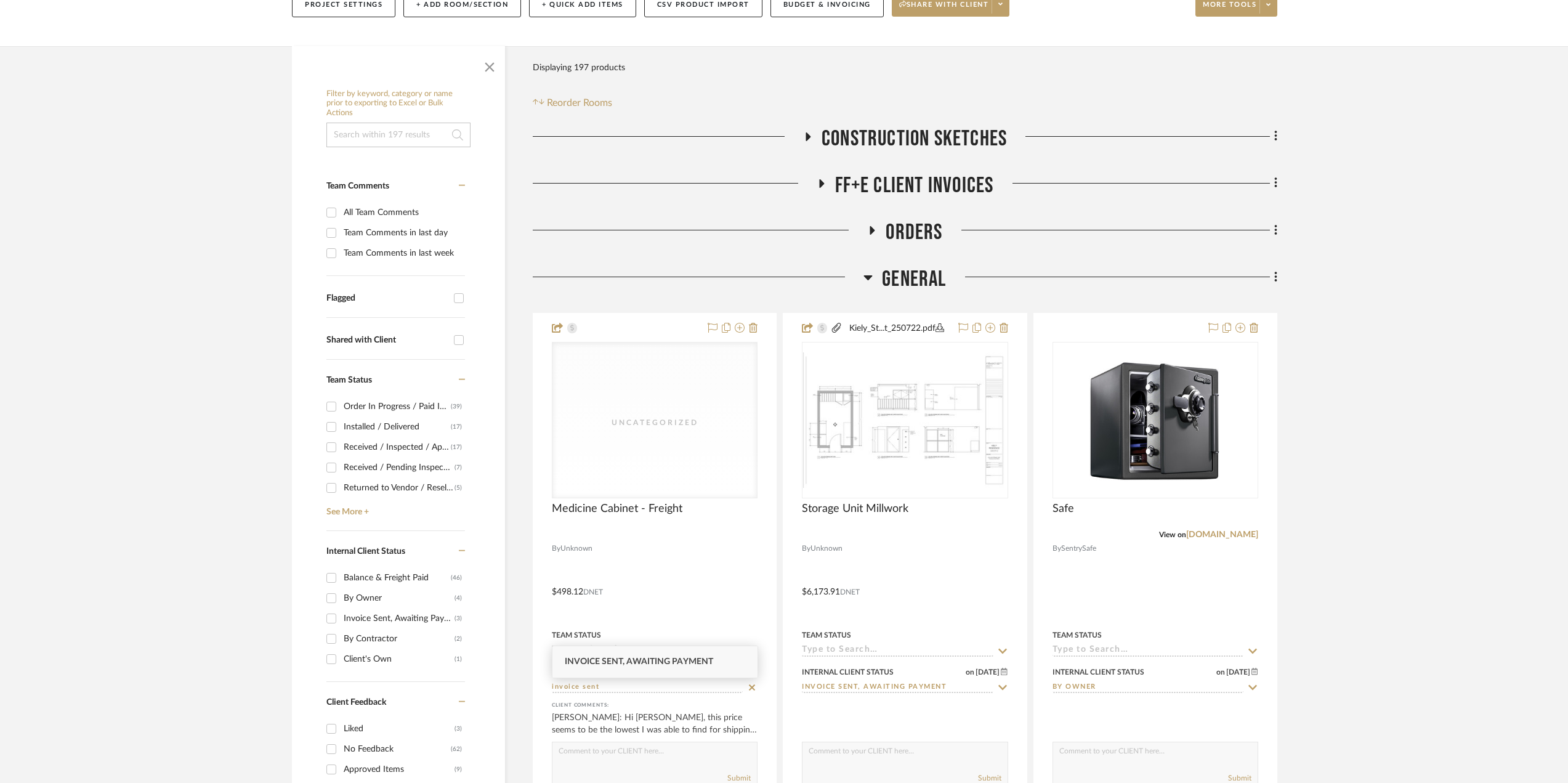
type input "invoice sent"
click at [603, 661] on span "Invoice Sent, Awaiting Payment" at bounding box center [639, 662] width 148 height 9
type input "[DATE]"
type input "Invoice Sent, Awaiting Payment"
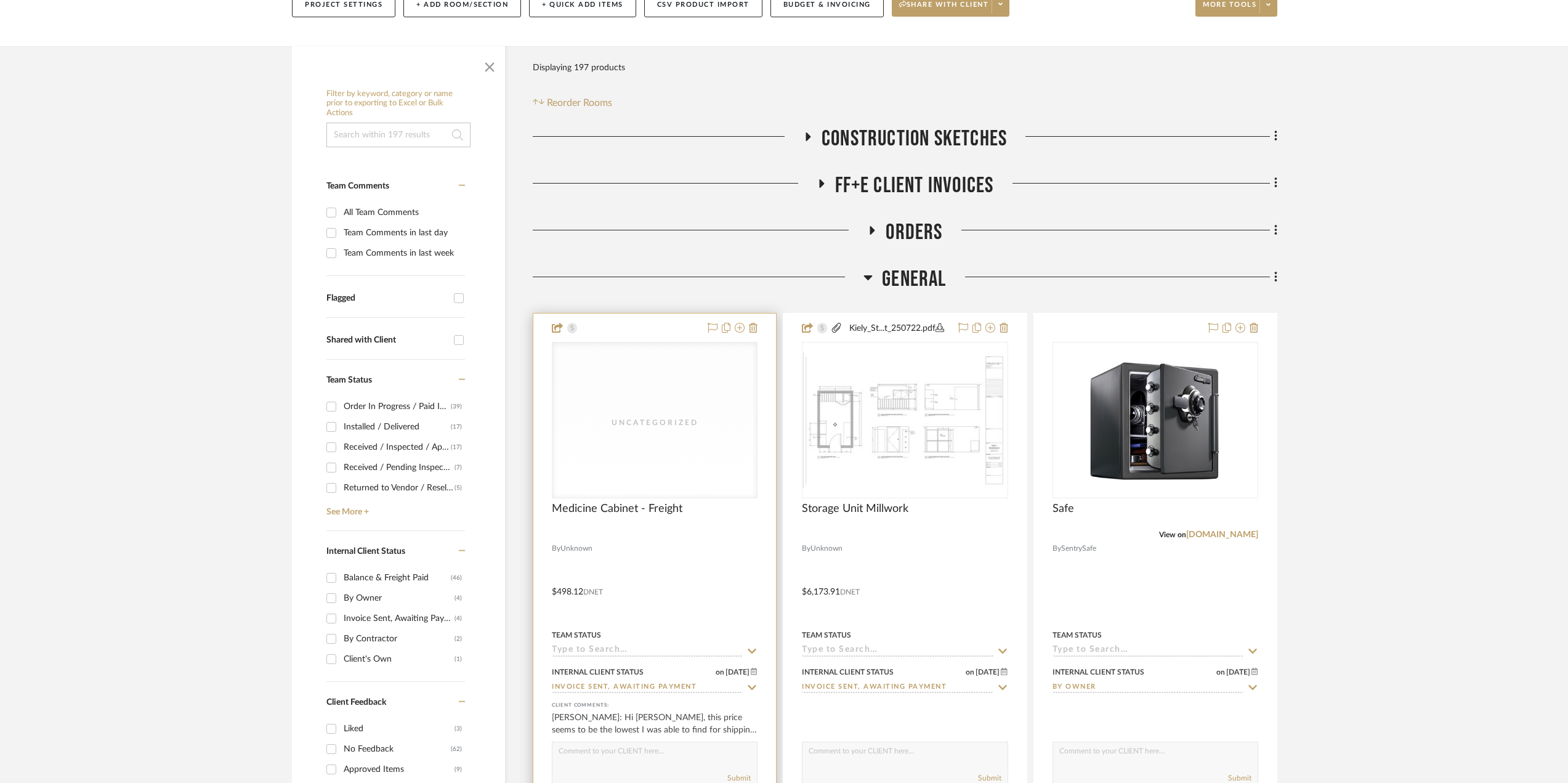
click at [603, 654] on input at bounding box center [646, 651] width 191 height 12
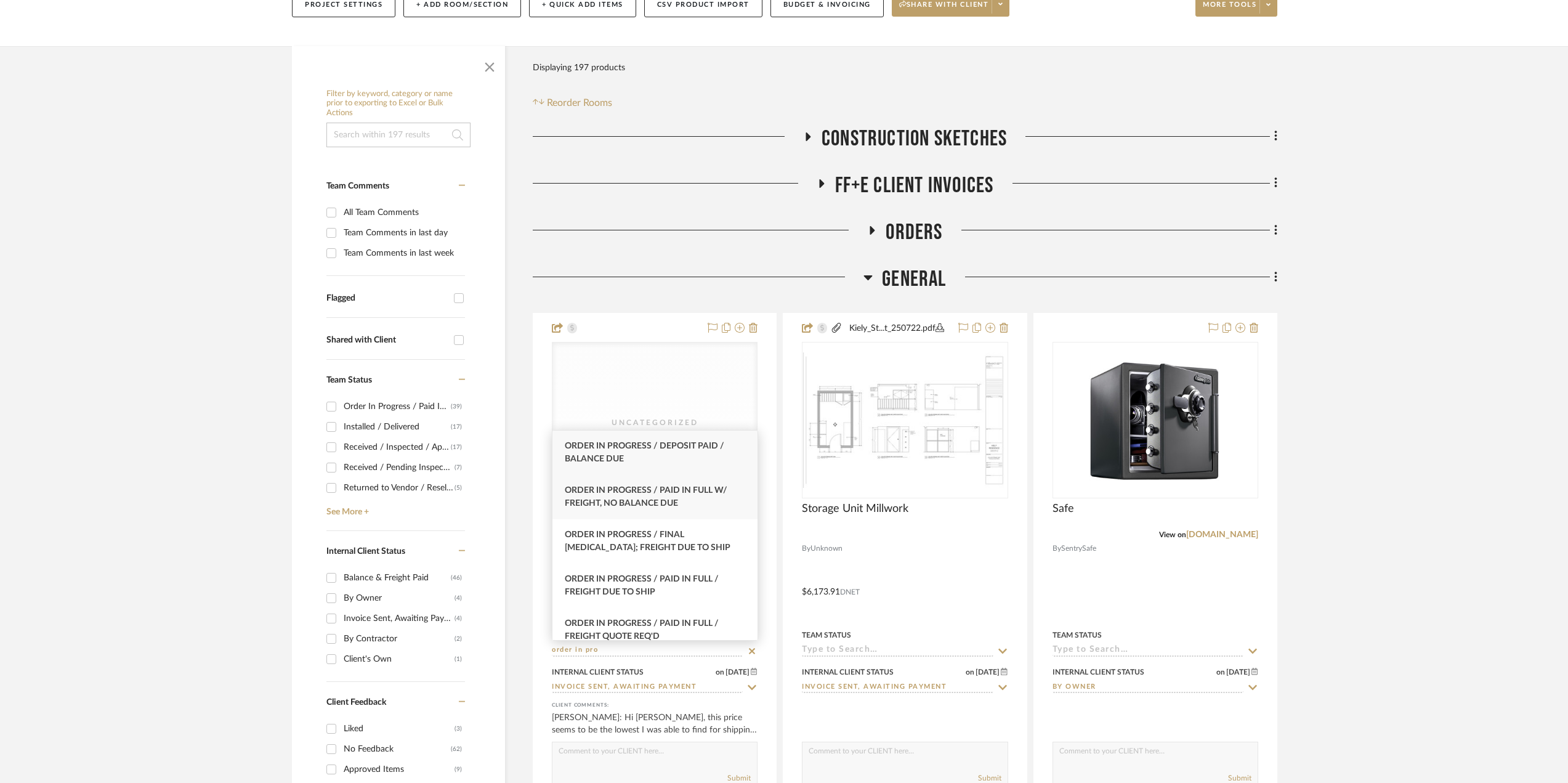
type input "order in pro"
click at [718, 498] on div "Order In Progress / Paid In Full w/ Freight, No Balance due" at bounding box center [654, 498] width 205 height 45
type input "[DATE]"
type input "Order In Progress / Paid In Full w/ Freight, No Balance due"
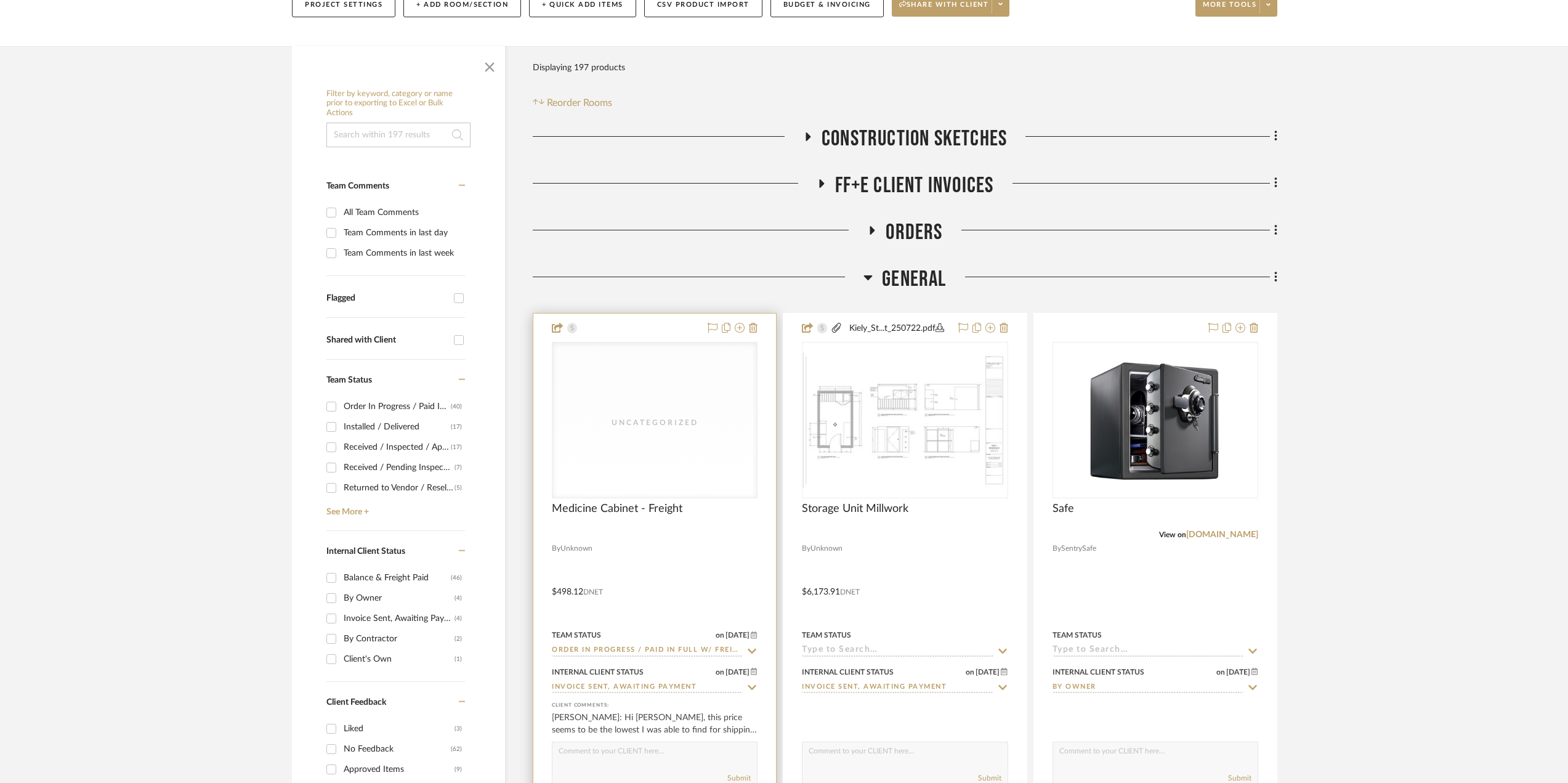
click at [707, 578] on div at bounding box center [654, 583] width 243 height 540
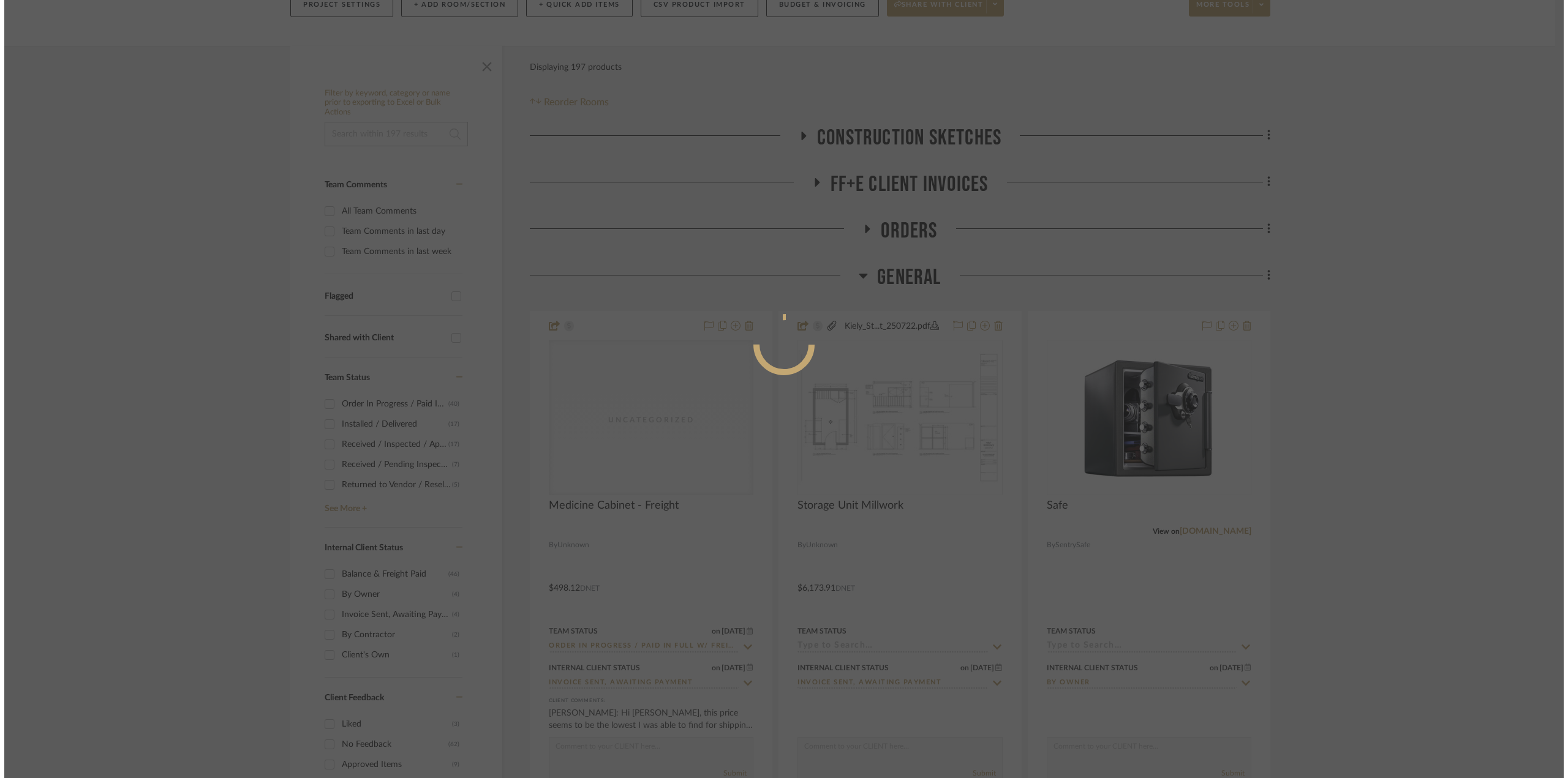
scroll to position [0, 0]
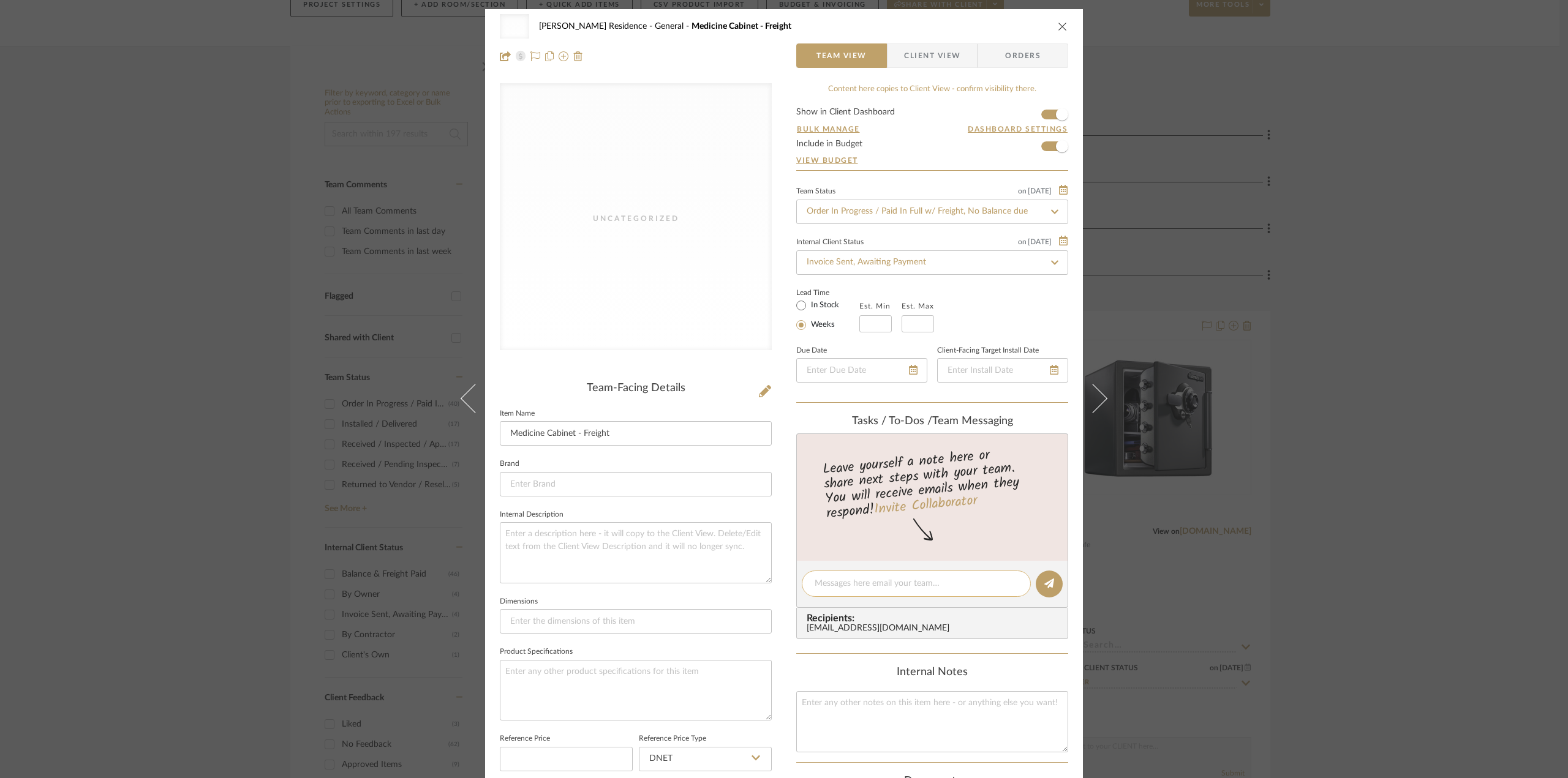
click at [831, 581] on textarea at bounding box center [916, 584] width 203 height 13
type textarea "Paid in full ($498.12) via CC [DATE]."
click at [1049, 585] on icon at bounding box center [1050, 583] width 10 height 10
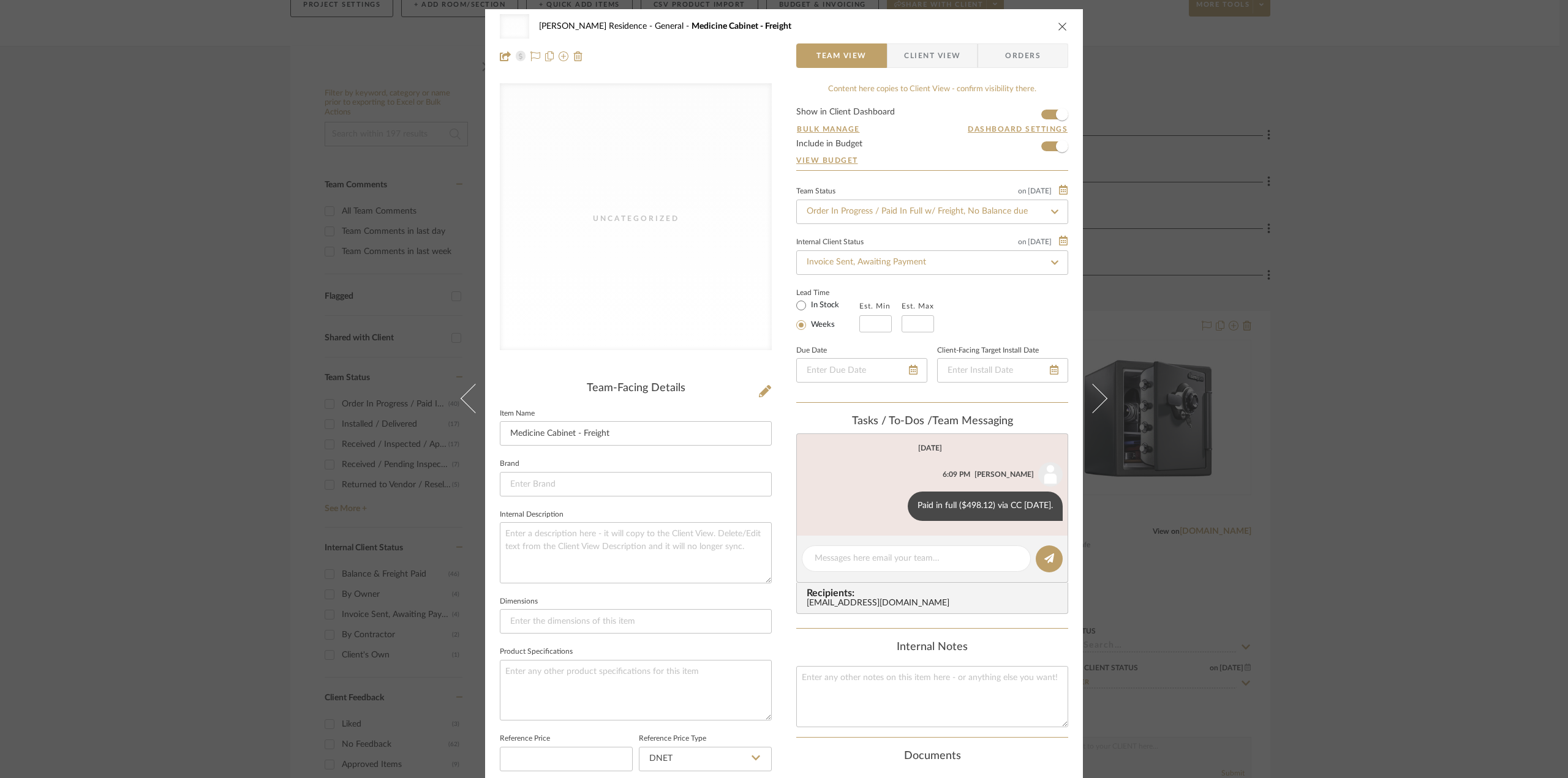
click at [1381, 613] on div "Uncategorized [PERSON_NAME] Residence General Medicine Cabinet - Freight Team V…" at bounding box center [784, 389] width 1568 height 778
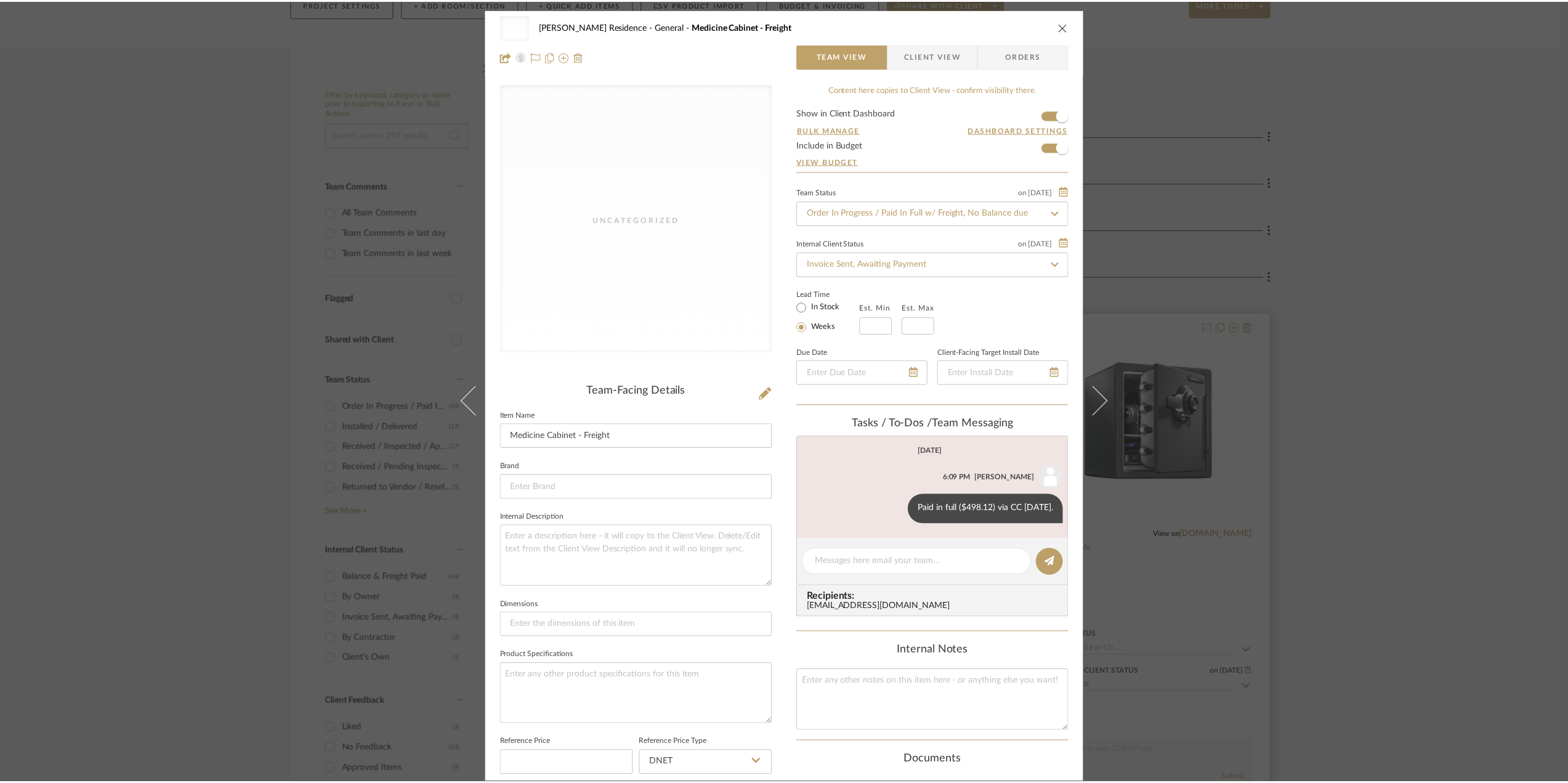
scroll to position [185, 0]
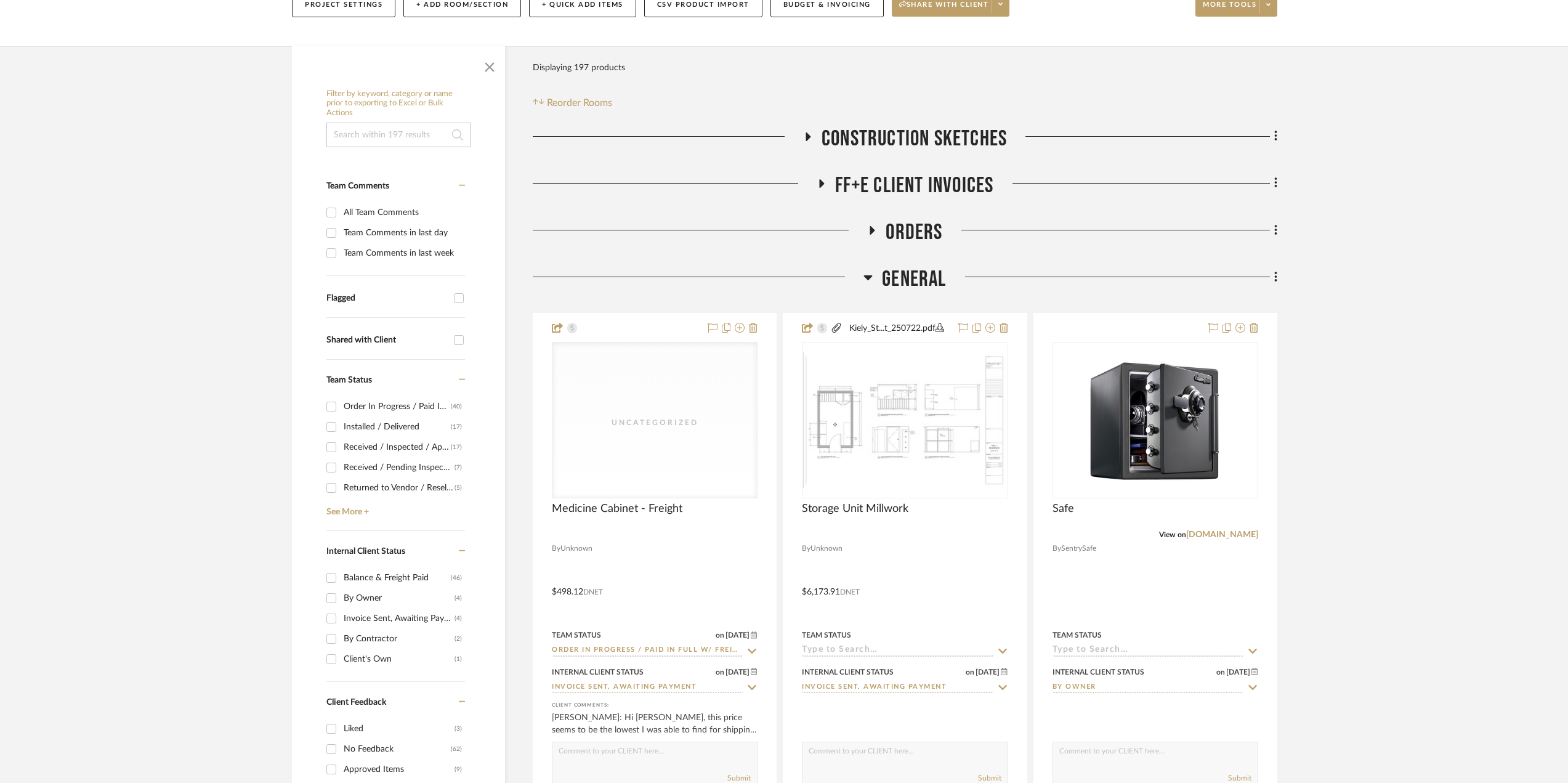
click at [934, 275] on span "General" at bounding box center [914, 279] width 64 height 27
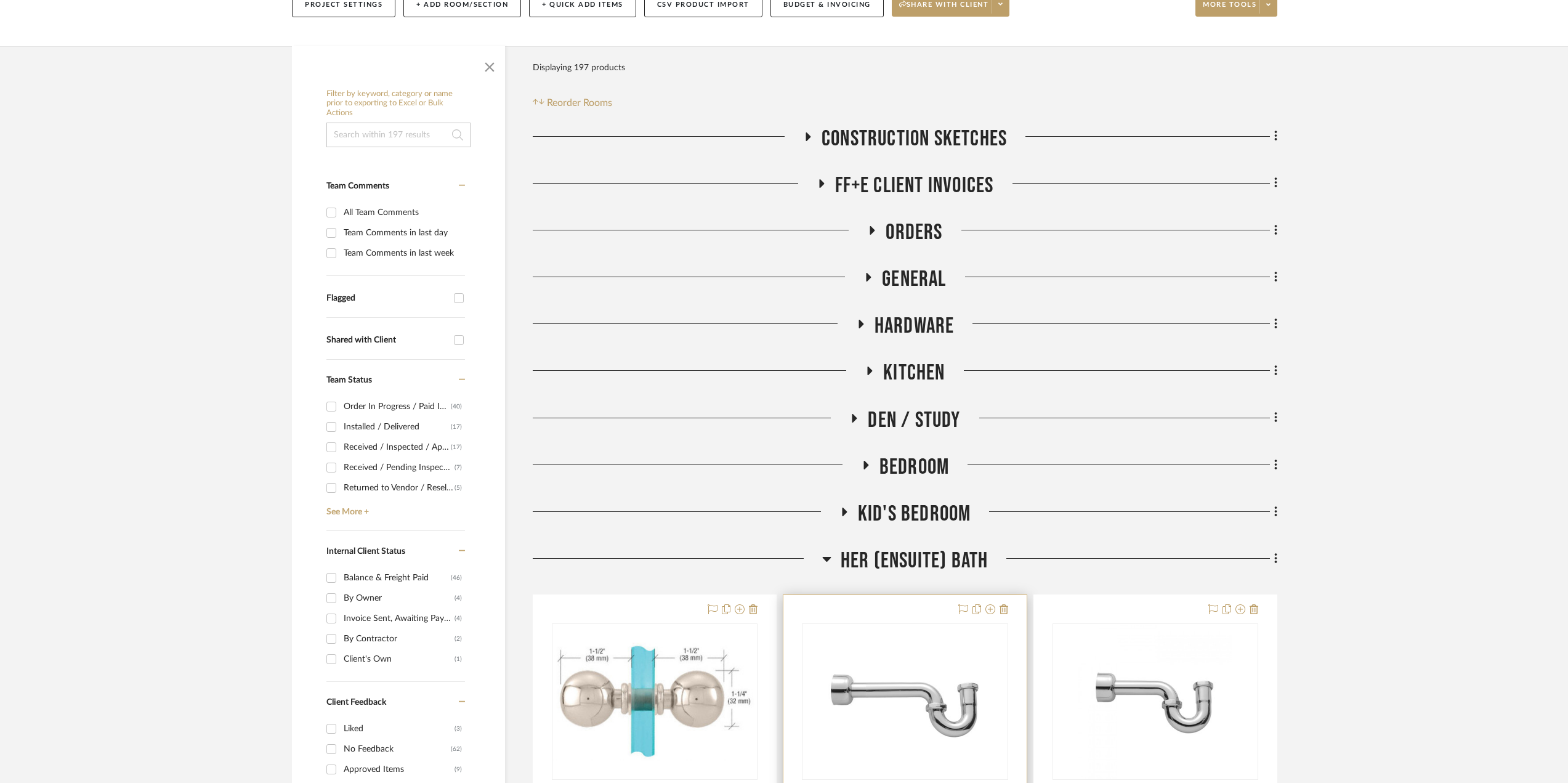
scroll to position [555, 0]
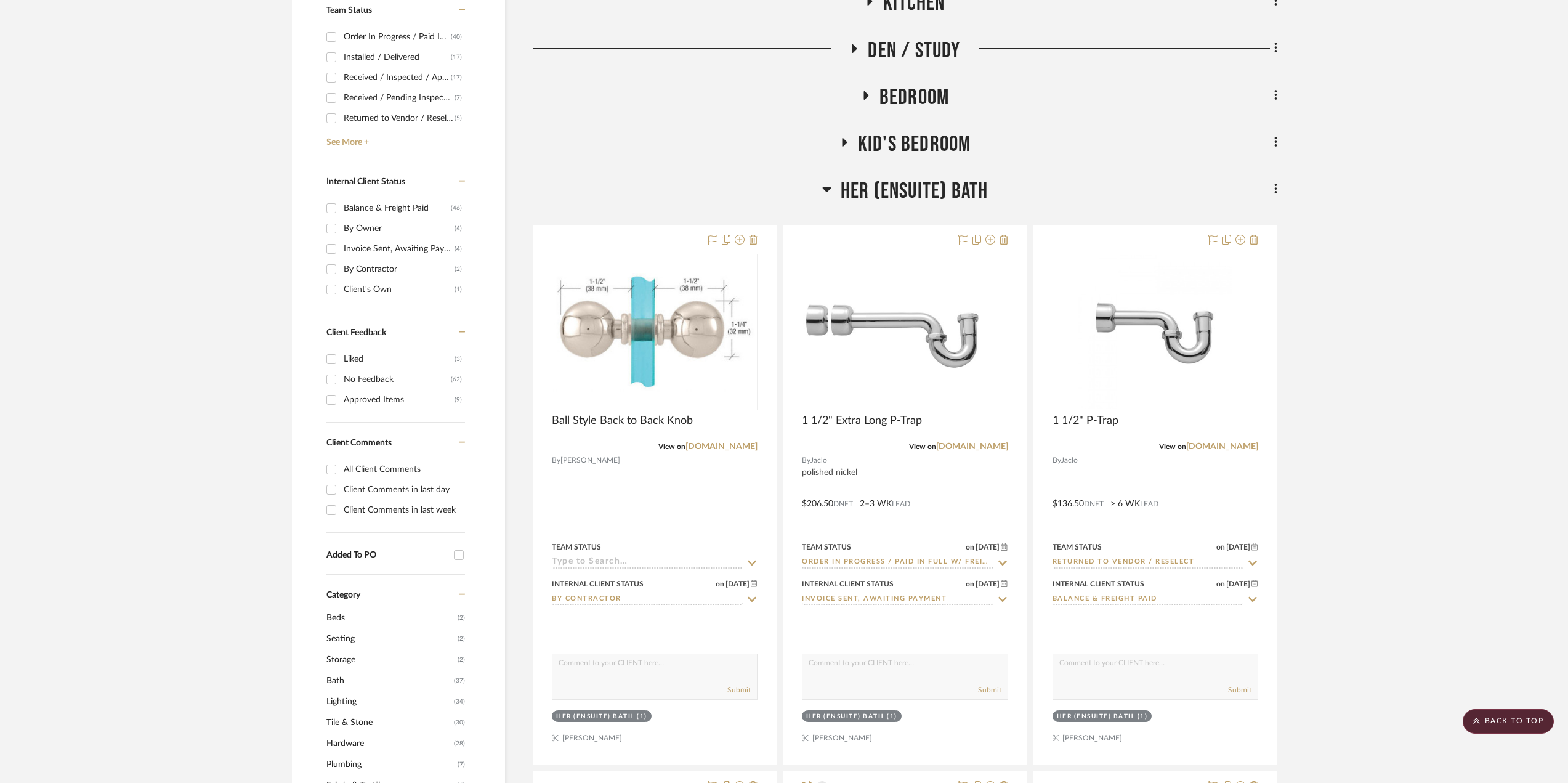
click at [890, 188] on span "Her (Ensuite) Bath" at bounding box center [914, 191] width 148 height 27
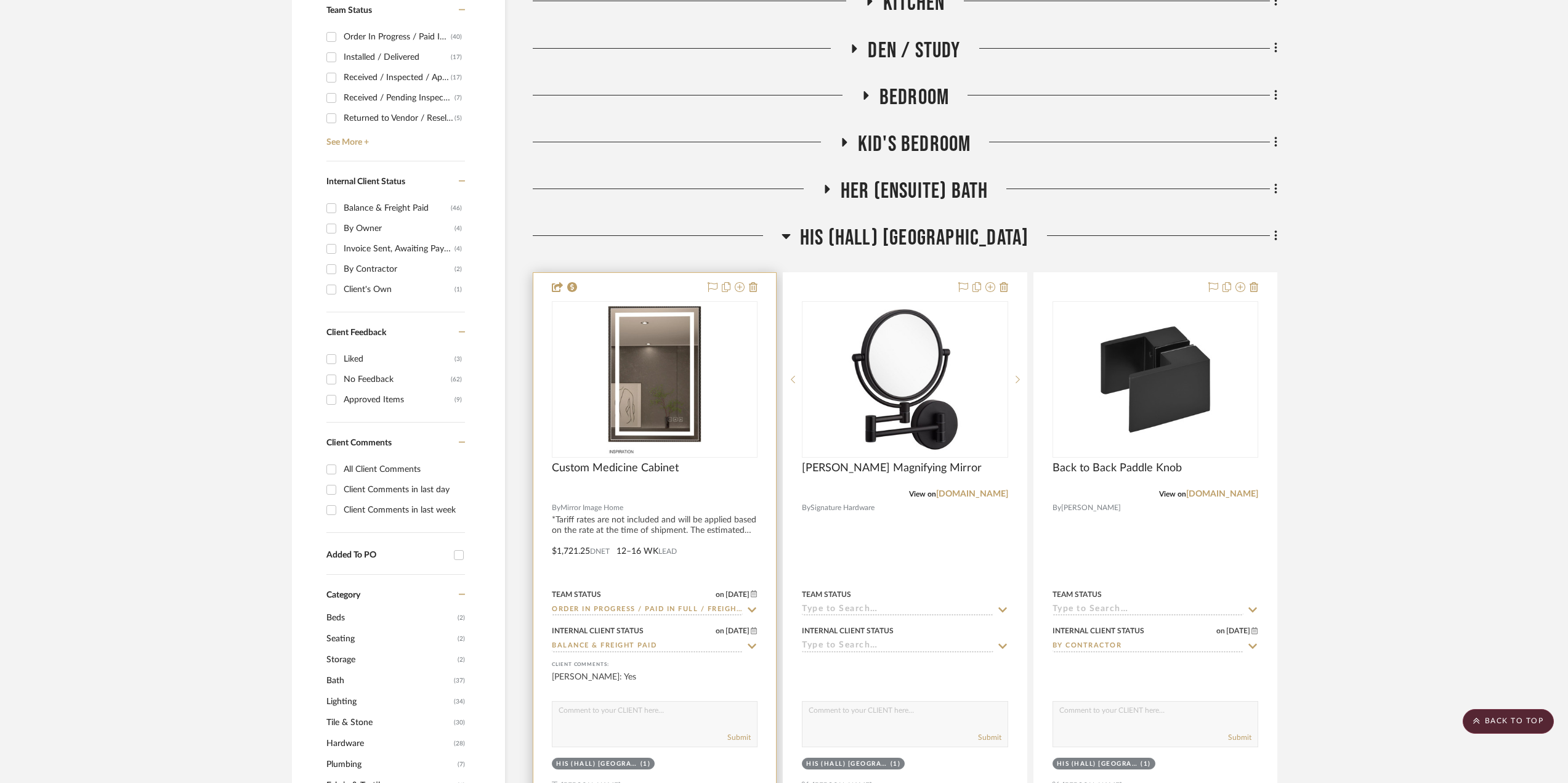
click at [717, 547] on div at bounding box center [654, 542] width 243 height 540
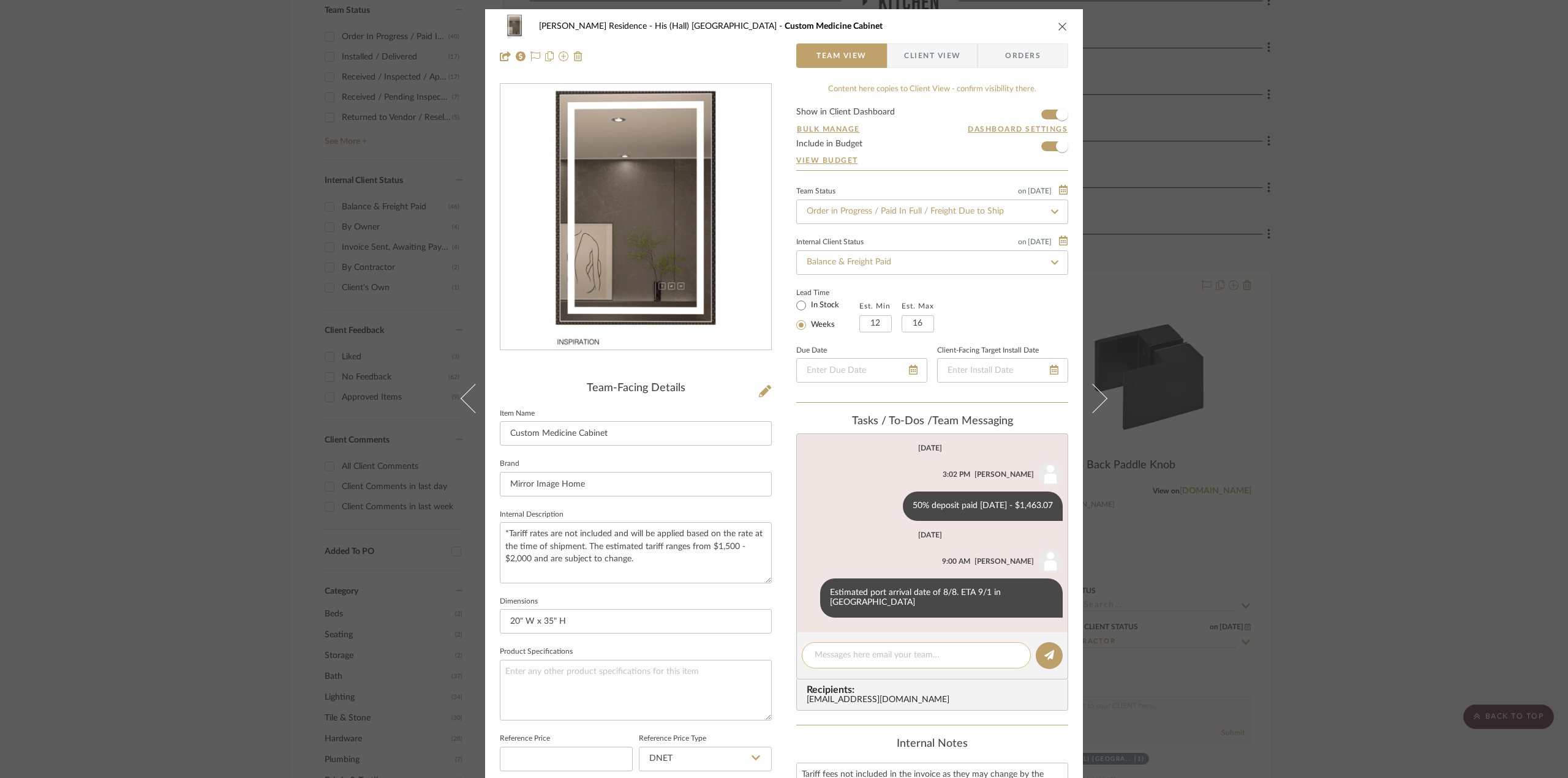
click at [858, 649] on textarea at bounding box center [916, 656] width 203 height 13
click at [897, 649] on textarea "Final balance paid (" at bounding box center [916, 656] width 203 height 13
type textarea "Final balance paid ($662.67) via wire transfer [DATE]."
click at [1045, 650] on icon at bounding box center [1050, 655] width 10 height 10
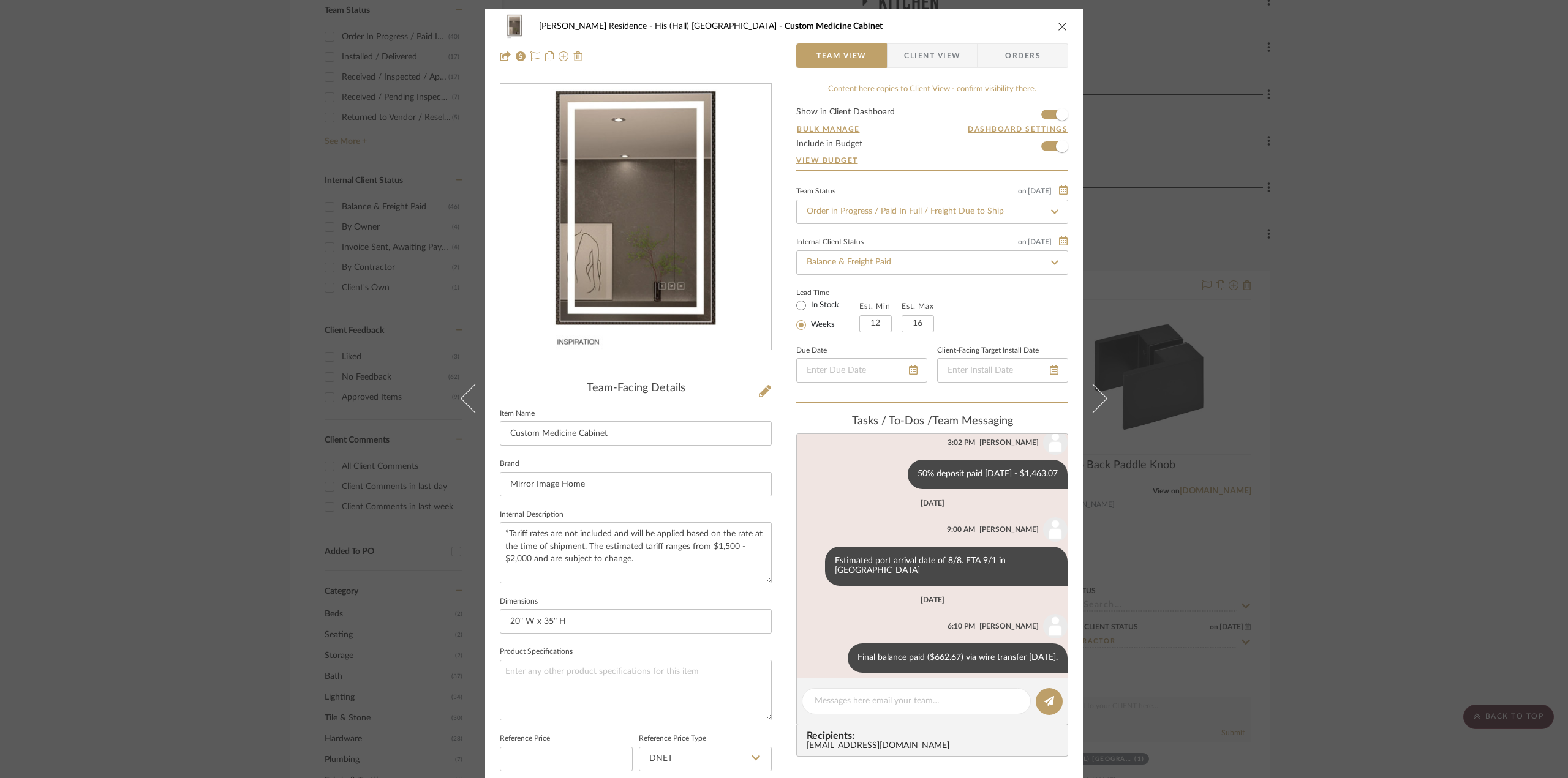
scroll to position [31, 0]
click at [1422, 451] on div "[PERSON_NAME] Residence His (Hall) Bath Custom Medicine Cabinet Team View Clien…" at bounding box center [784, 389] width 1568 height 778
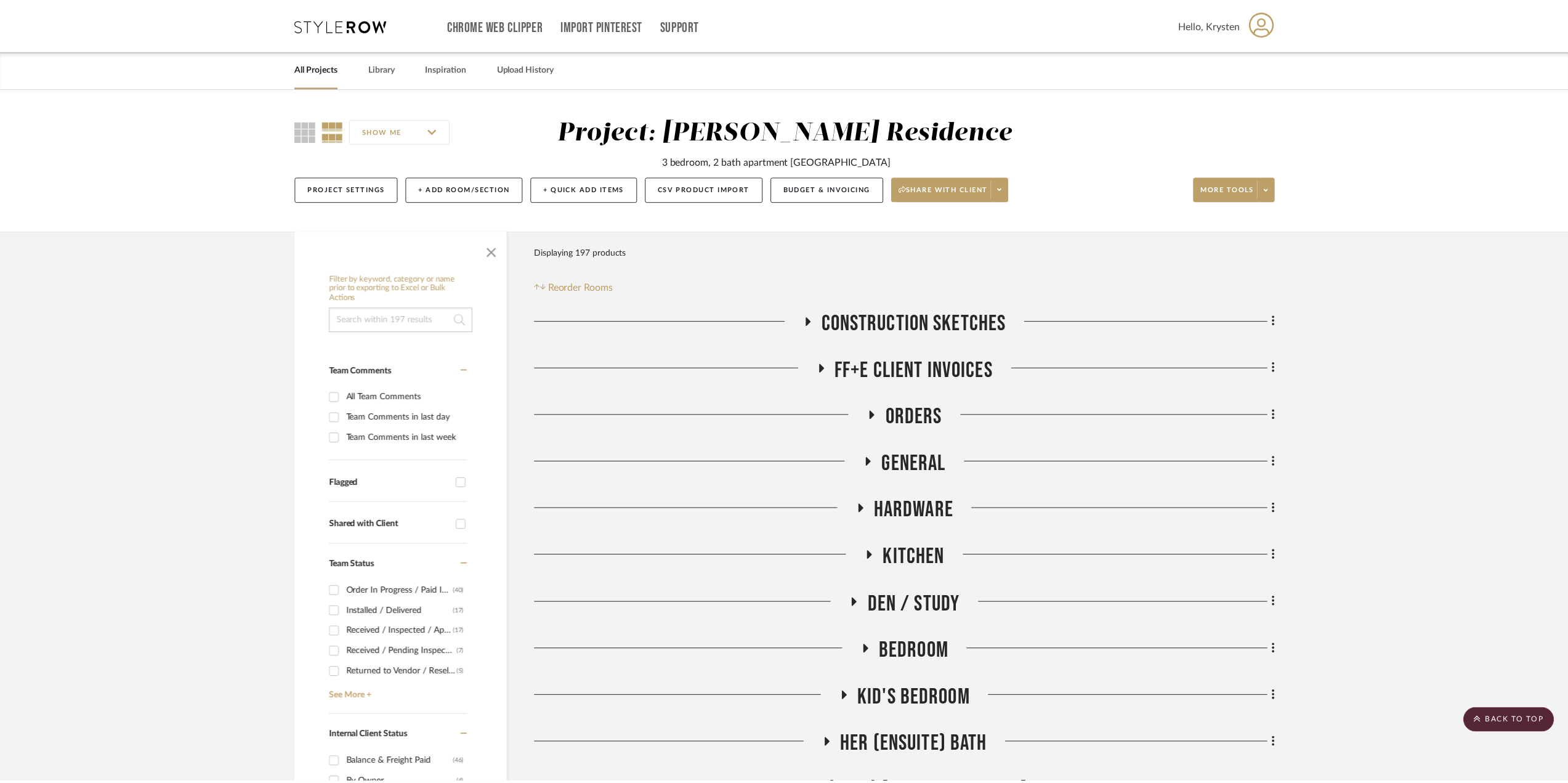
scroll to position [555, 0]
